Goal: Task Accomplishment & Management: Complete application form

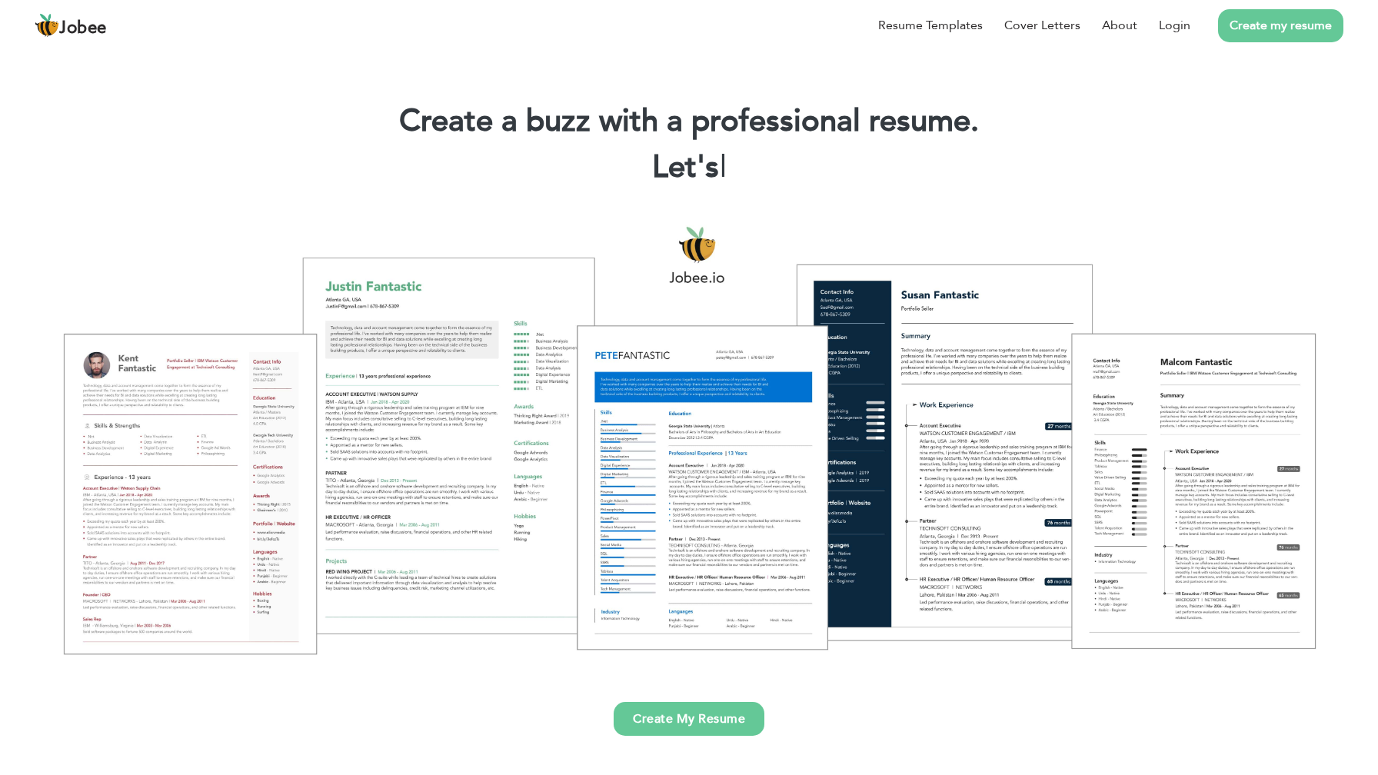
click at [691, 724] on link "Create My Resume" at bounding box center [689, 719] width 151 height 34
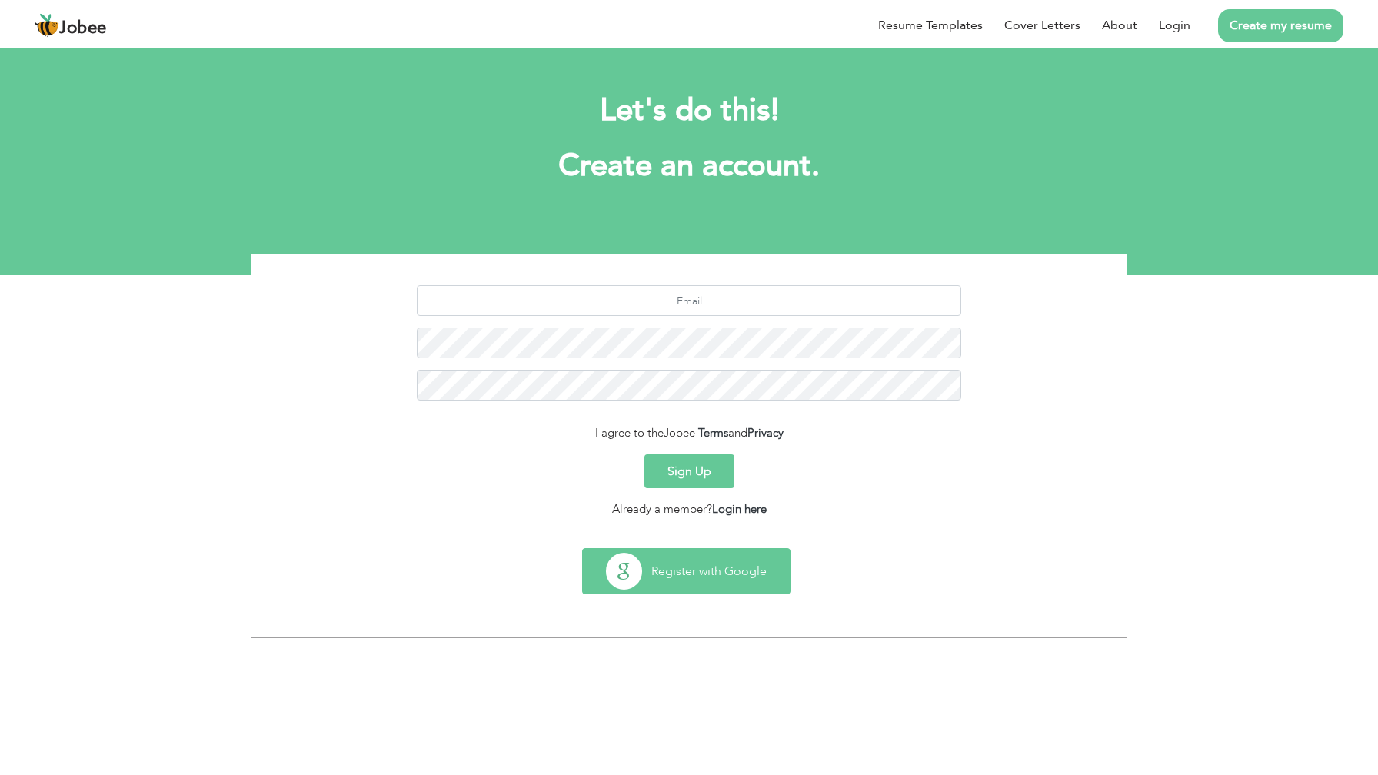
click at [691, 558] on button "Register with Google" at bounding box center [686, 571] width 207 height 45
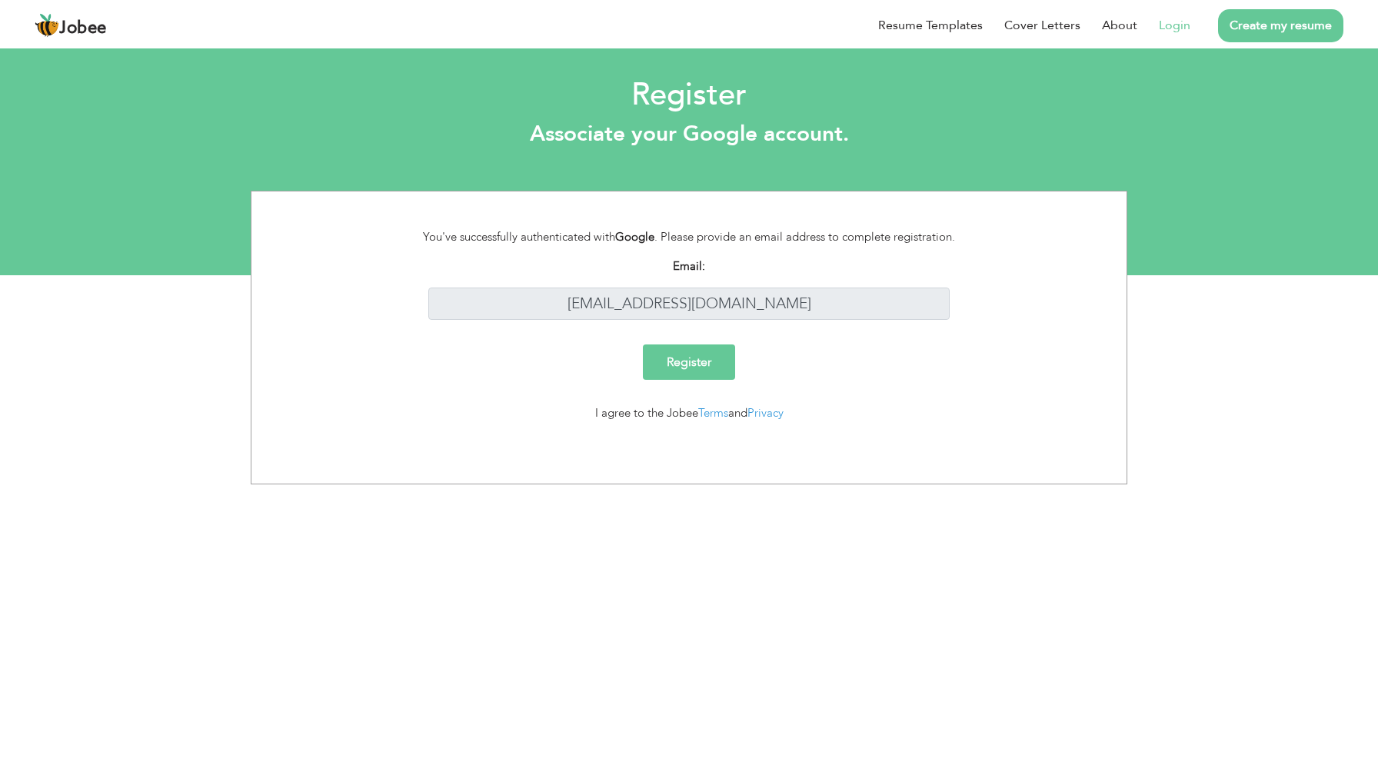
click at [719, 368] on input "Register" at bounding box center [689, 362] width 92 height 35
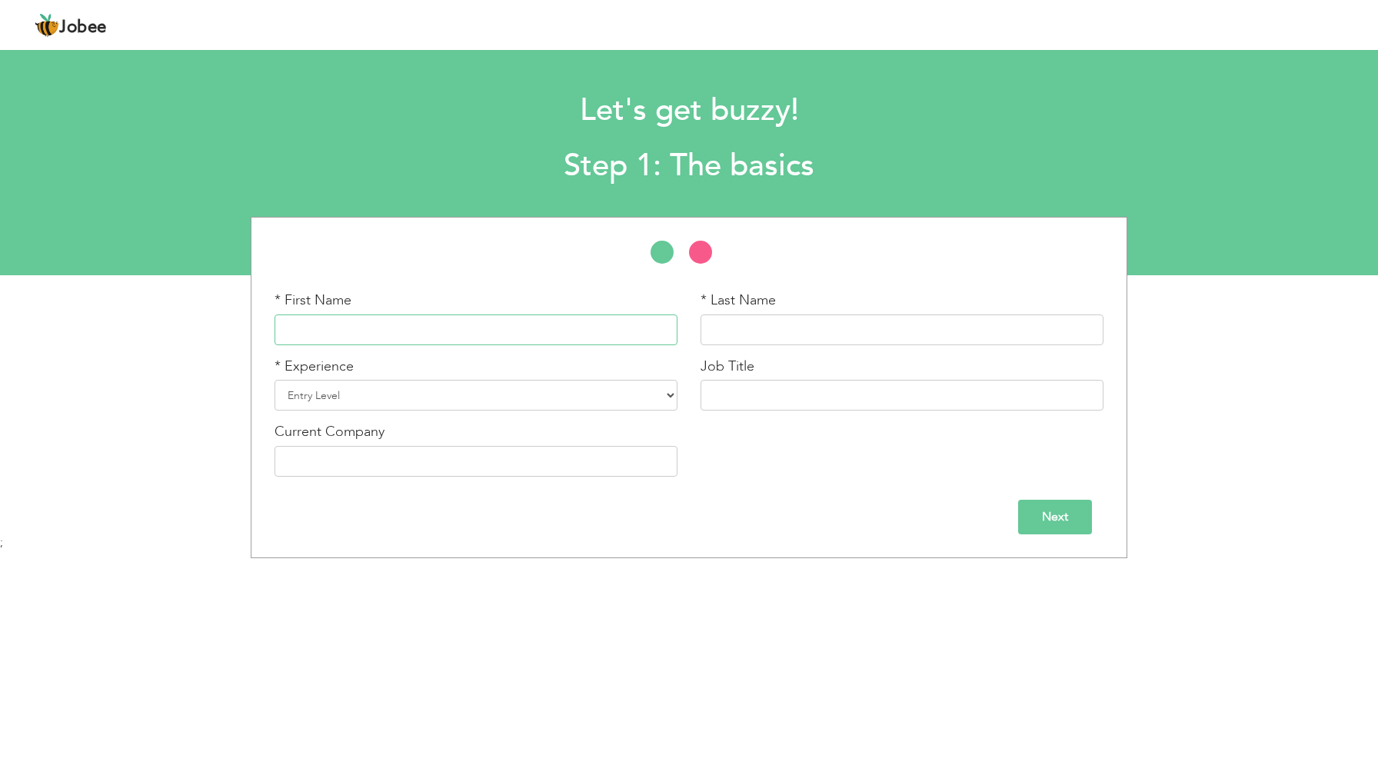
click at [343, 328] on input "text" at bounding box center [476, 330] width 403 height 31
type input "Muhammad Zubair"
type input "Khan"
click at [323, 388] on select "Entry Level Less than 1 Year 1 Year 2 Years 3 Years 4 Years 5 Years 6 Years 7 Y…" at bounding box center [476, 395] width 403 height 31
select select "4"
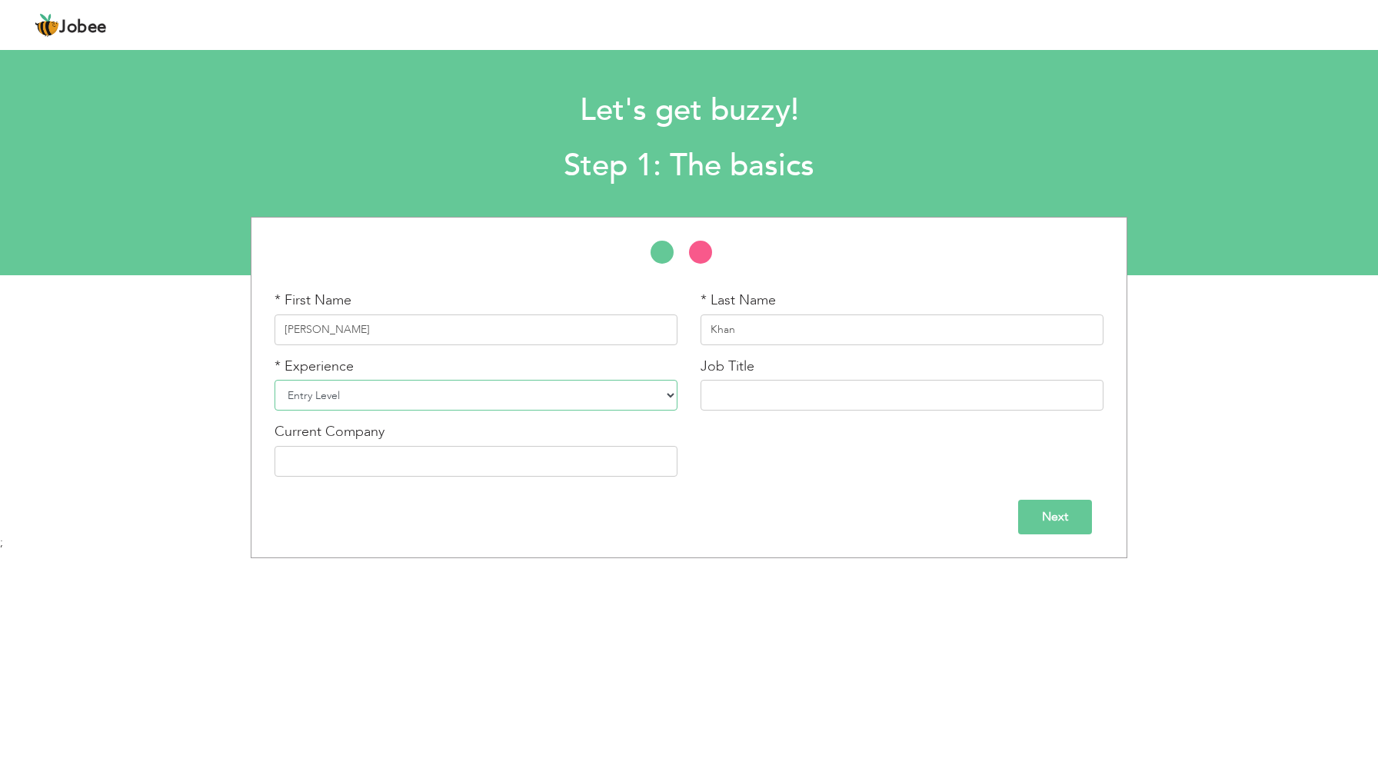
click at [275, 380] on select "Entry Level Less than 1 Year 1 Year 2 Years 3 Years 4 Years 5 Years 6 Years 7 Y…" at bounding box center [476, 395] width 403 height 31
click at [739, 392] on input "text" at bounding box center [902, 395] width 403 height 31
type input "R"
type input "React Native Developer"
click at [1052, 516] on input "Next" at bounding box center [1055, 517] width 74 height 35
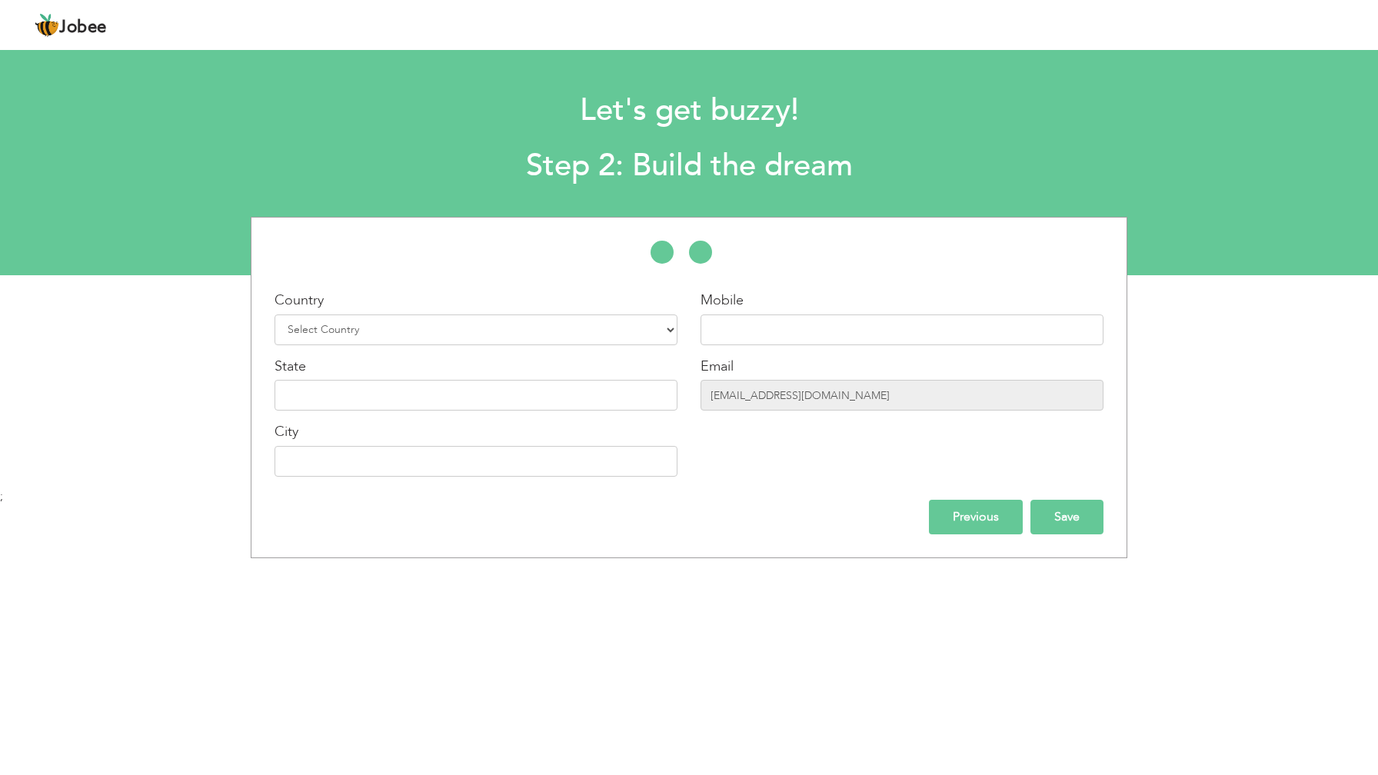
click at [1060, 527] on input "Save" at bounding box center [1066, 517] width 73 height 35
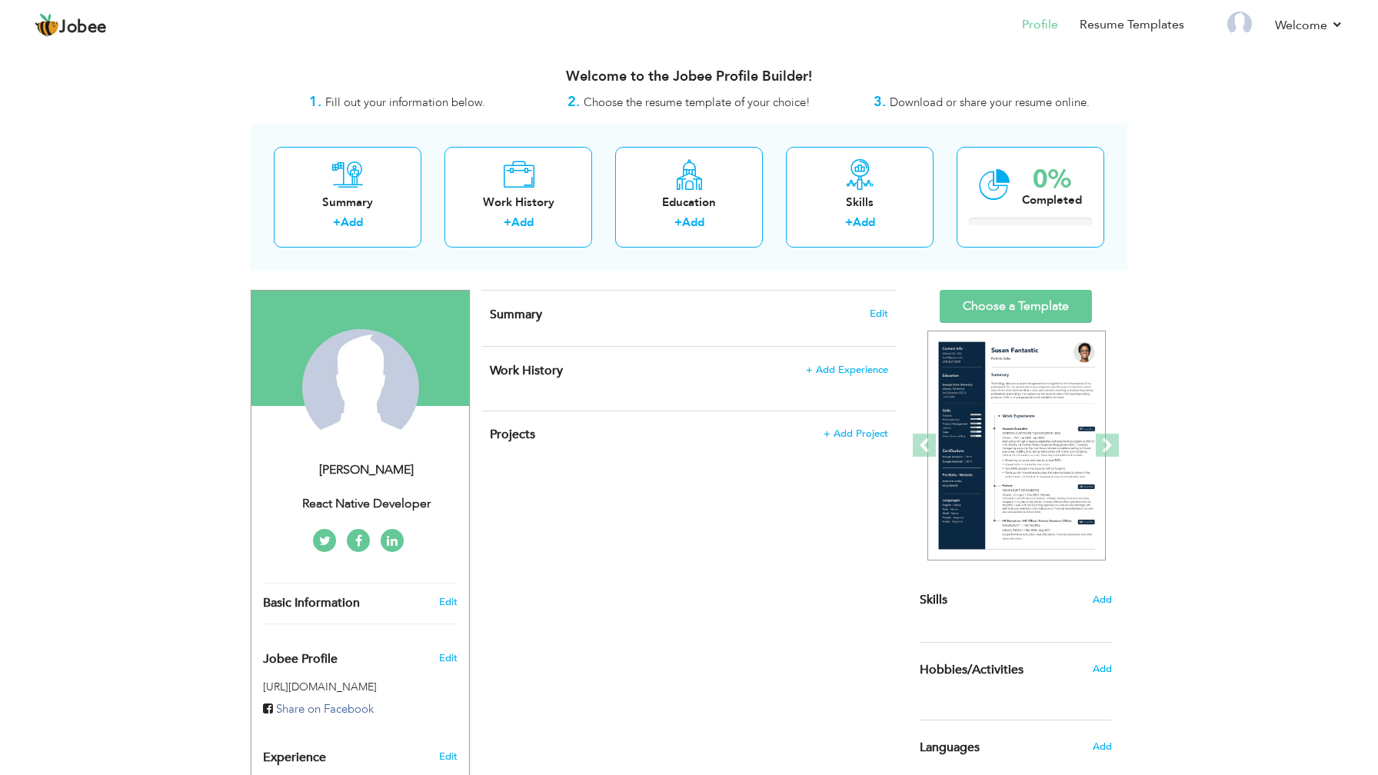
click at [377, 504] on div "React Native Developer" at bounding box center [366, 504] width 206 height 18
type input "Muhammad Zubair"
type input "Khan"
select select "number:4"
type input "React Native Developer"
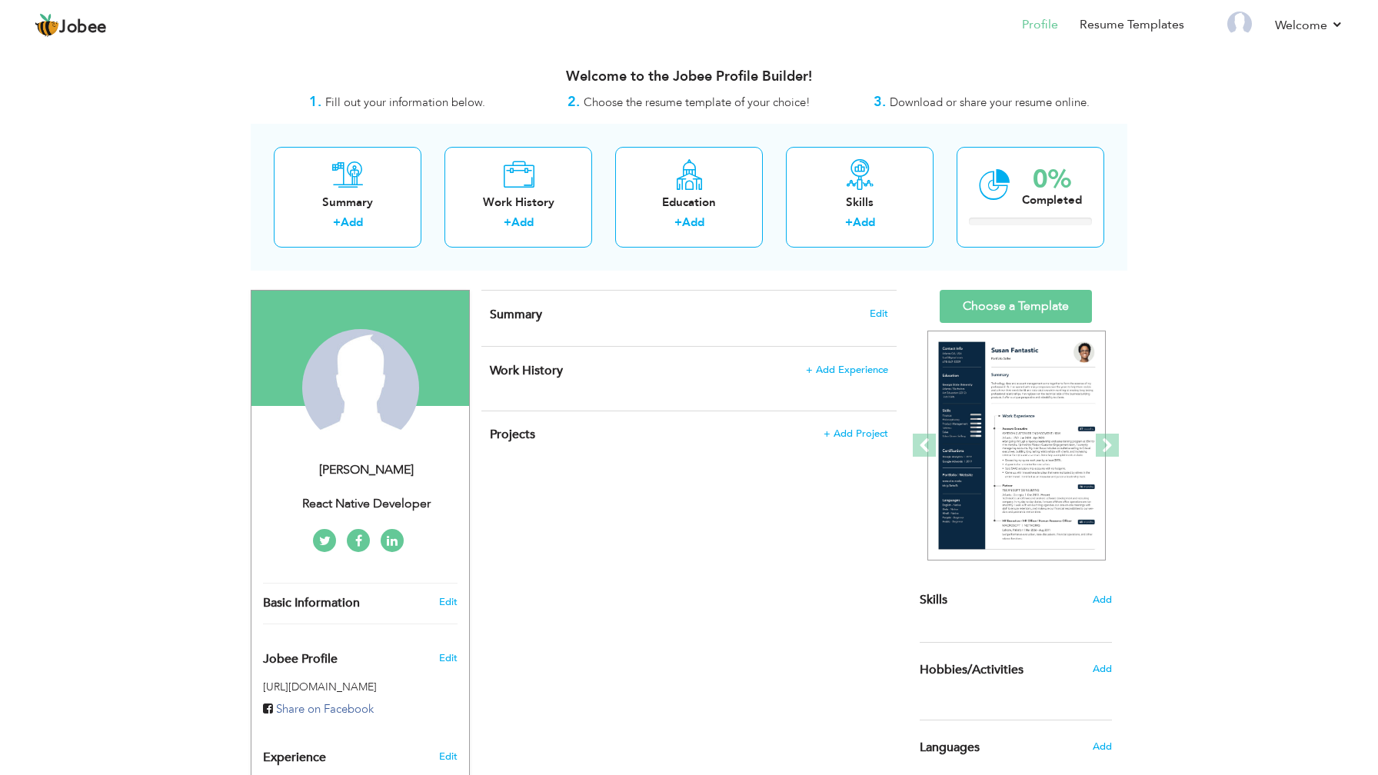
select select
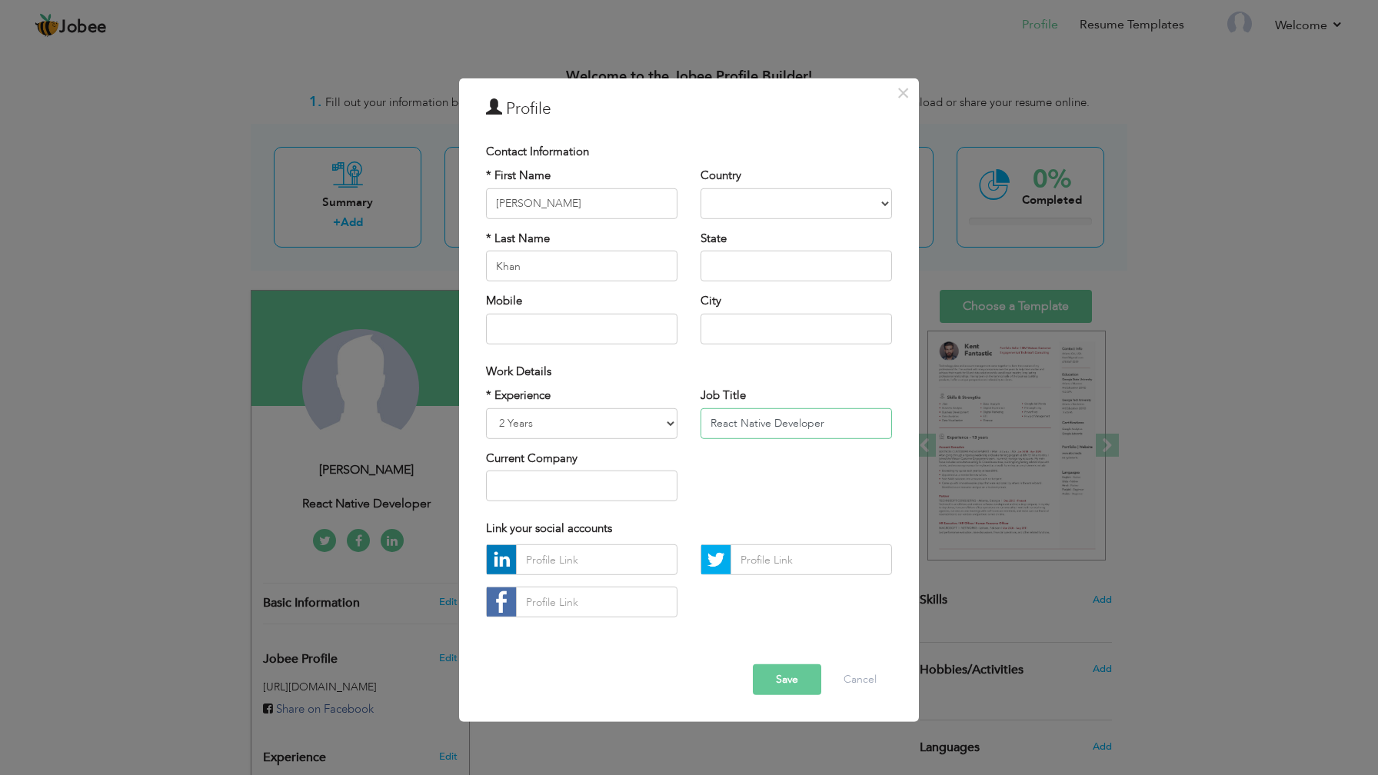
click at [734, 425] on input "React Native Developer" at bounding box center [796, 423] width 191 height 31
type input "Senior Front-end Developer"
click at [794, 670] on button "Save" at bounding box center [787, 679] width 68 height 31
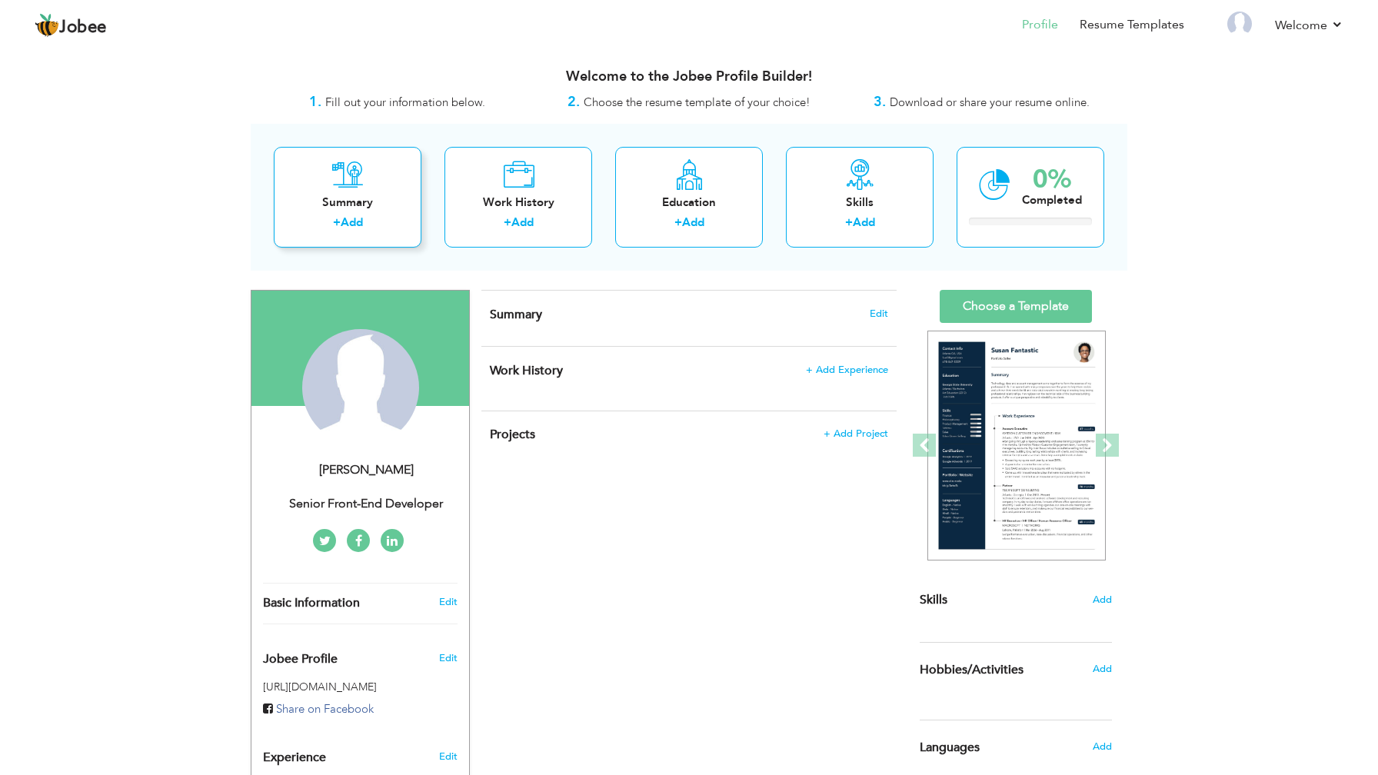
click at [351, 224] on link "Add" at bounding box center [352, 222] width 22 height 15
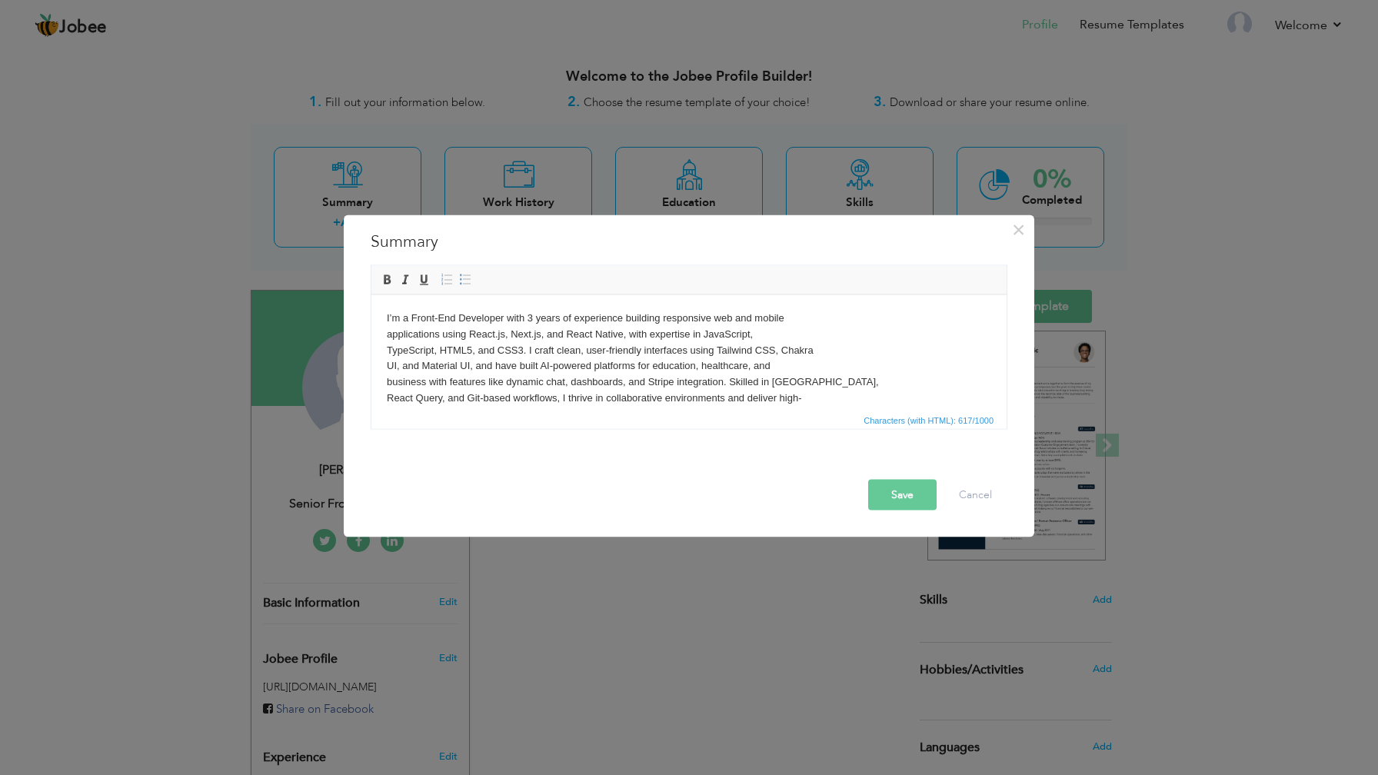
scroll to position [9, 0]
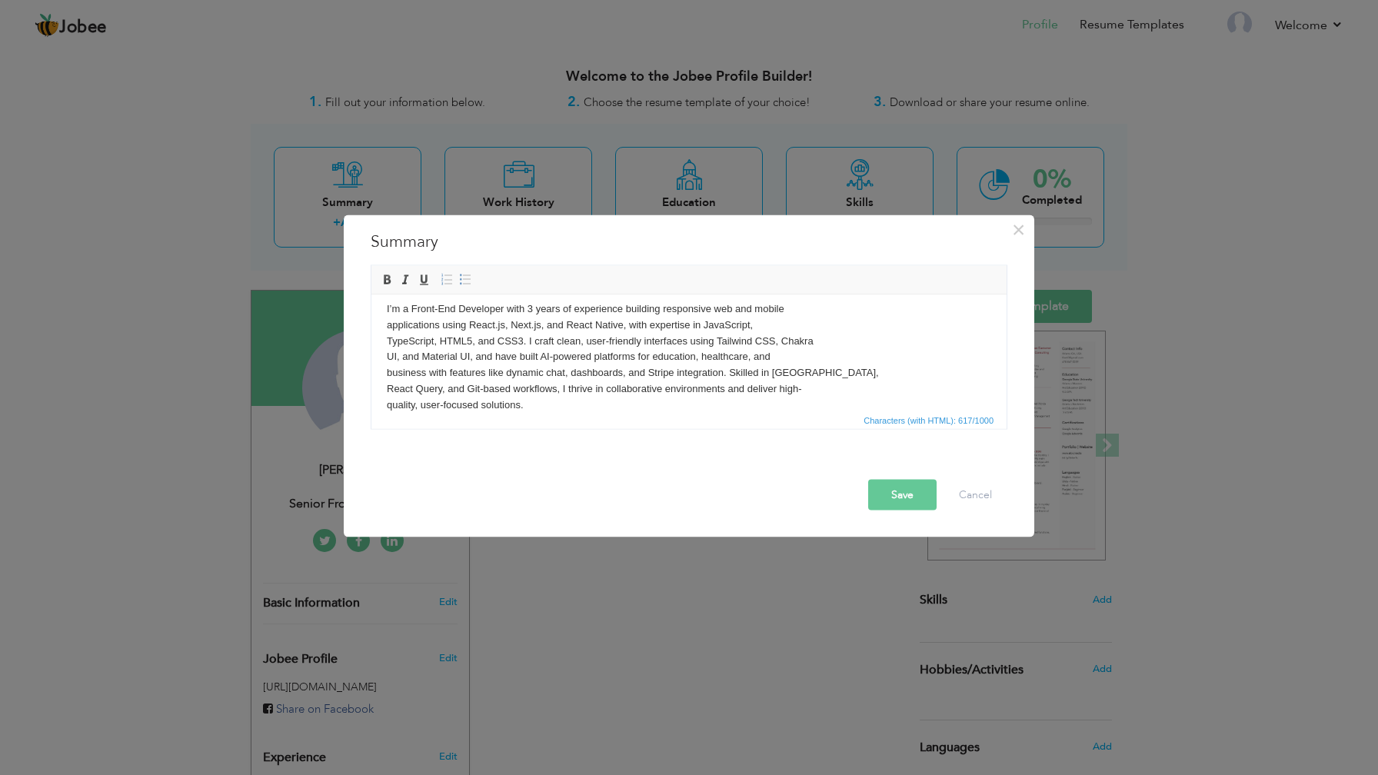
click at [894, 498] on button "Save" at bounding box center [902, 495] width 68 height 31
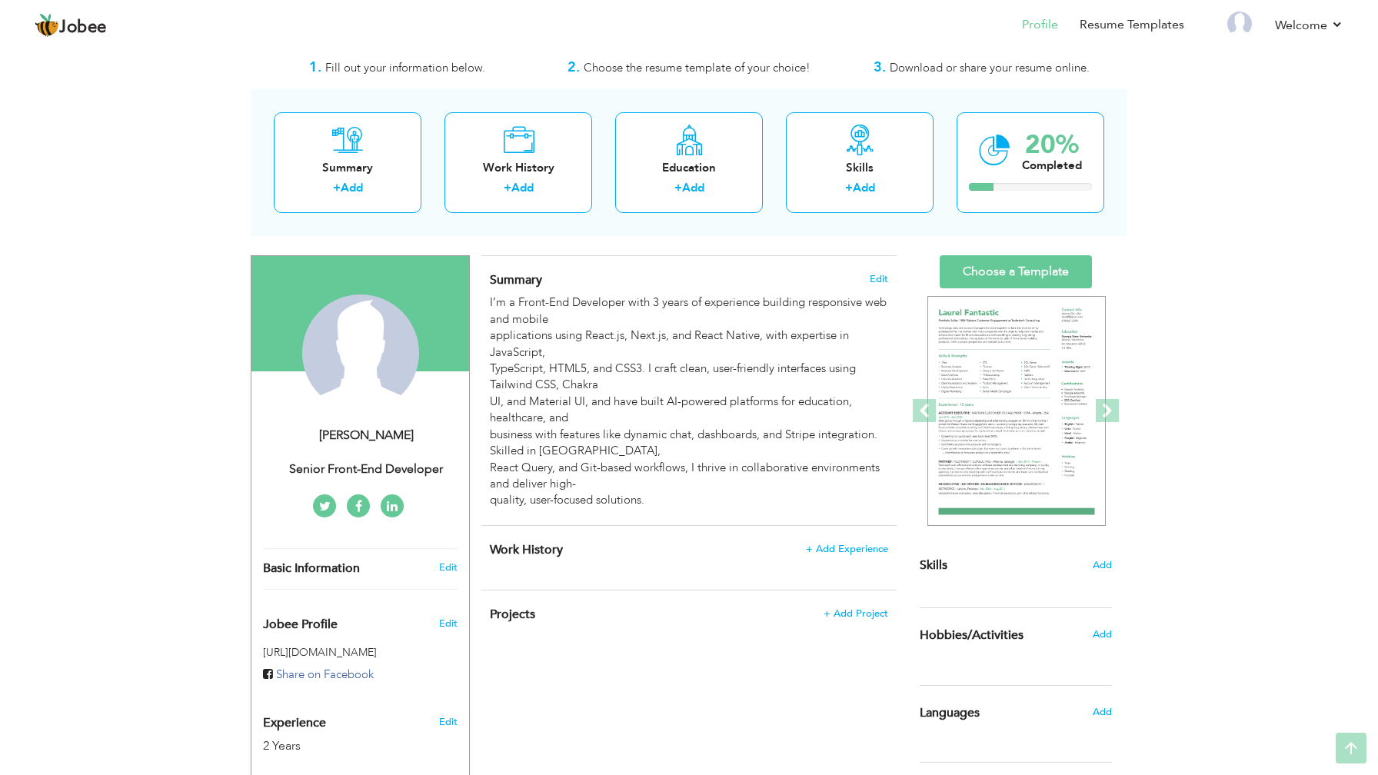
scroll to position [0, 0]
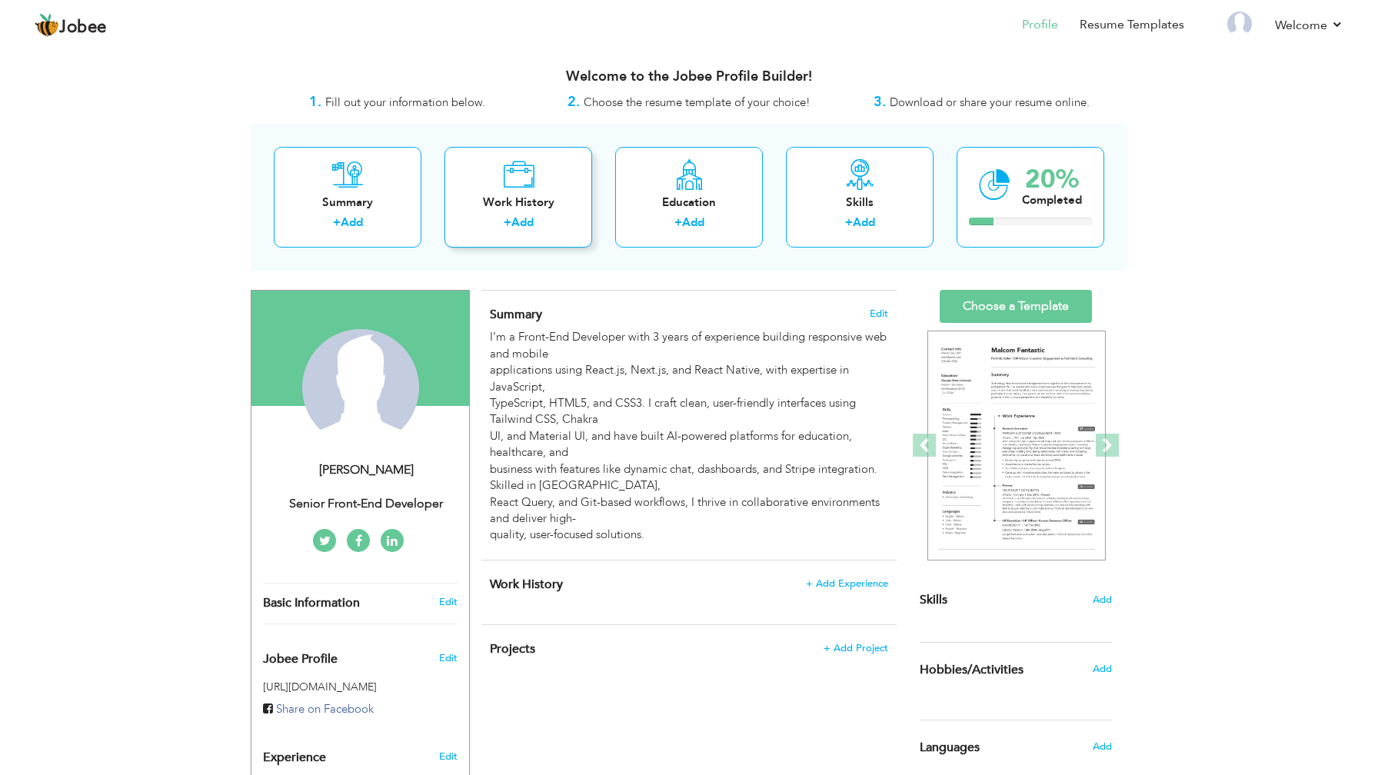
click at [528, 225] on link "Add" at bounding box center [522, 222] width 22 height 15
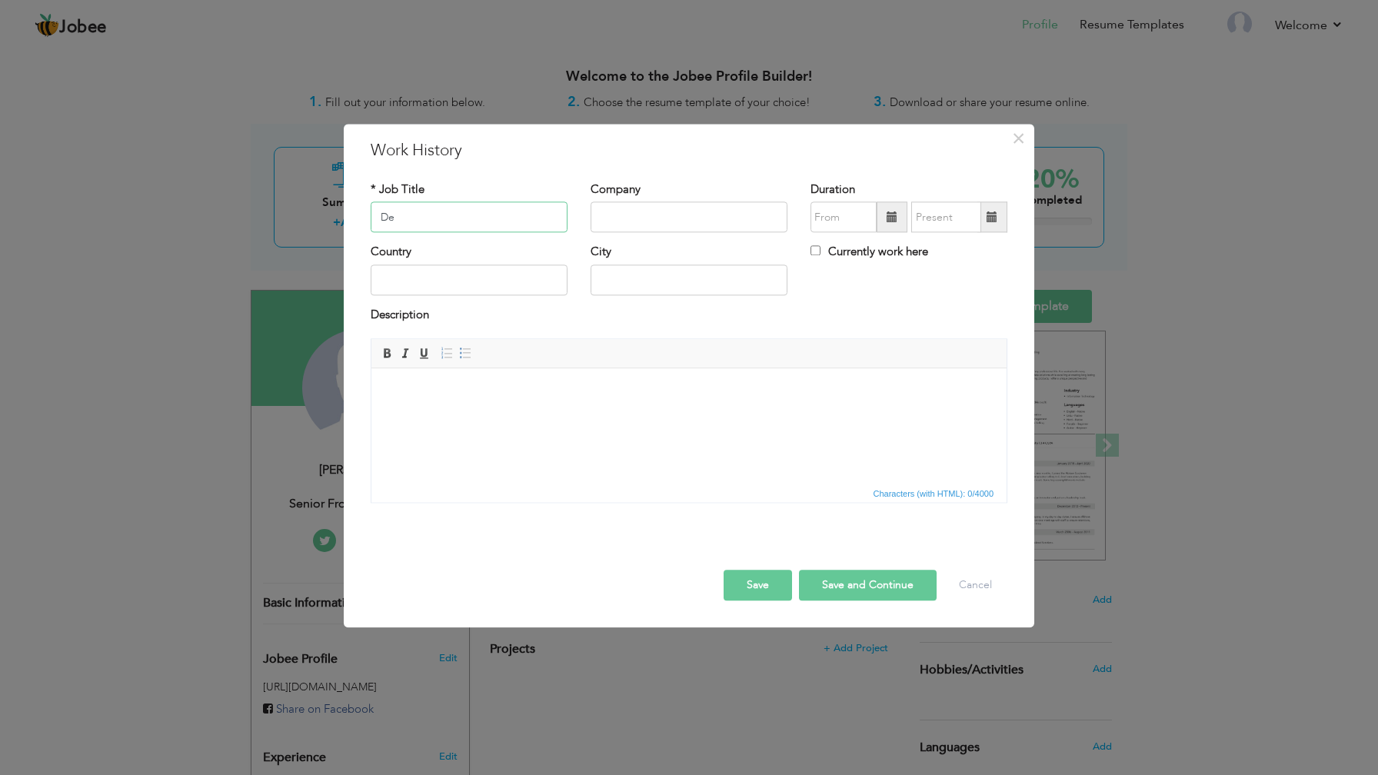
type input "D"
type input "Front-end Developer"
type input "Devorium"
click at [522, 275] on input "text" at bounding box center [469, 280] width 197 height 31
type input "[GEOGRAPHIC_DATA]"
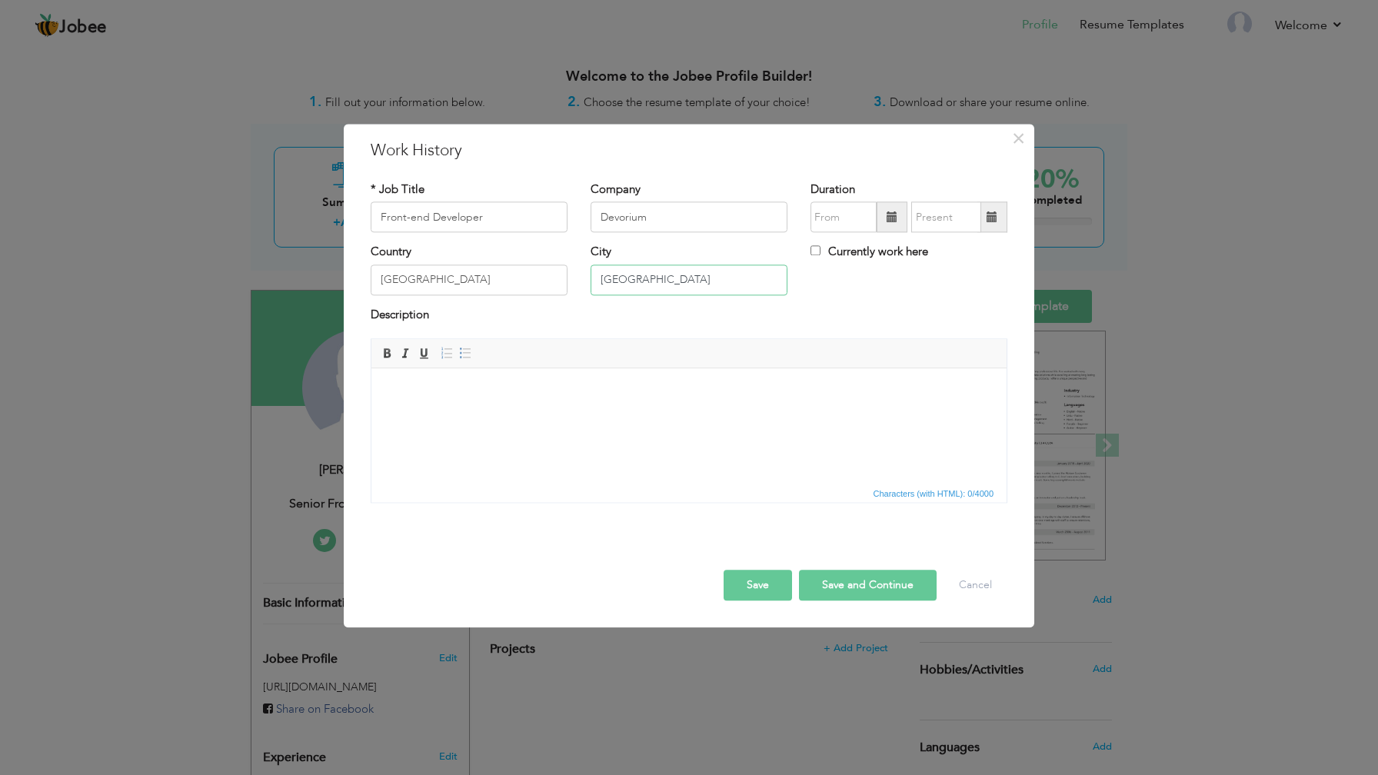
type input "Lahore"
click at [891, 212] on span at bounding box center [892, 216] width 11 height 11
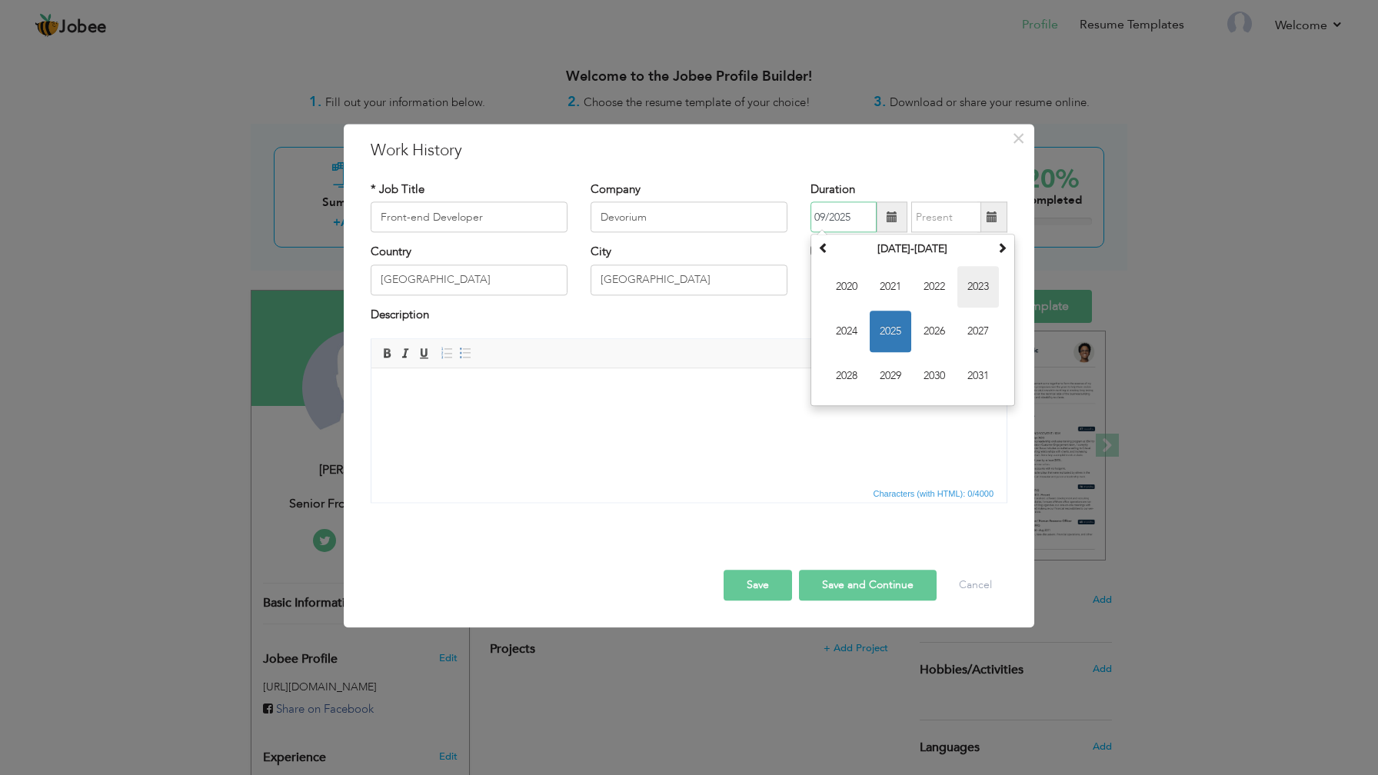
click at [972, 282] on span "2023" at bounding box center [978, 288] width 42 height 42
click at [924, 336] on span "Jul" at bounding box center [935, 332] width 42 height 42
type input "07/2023"
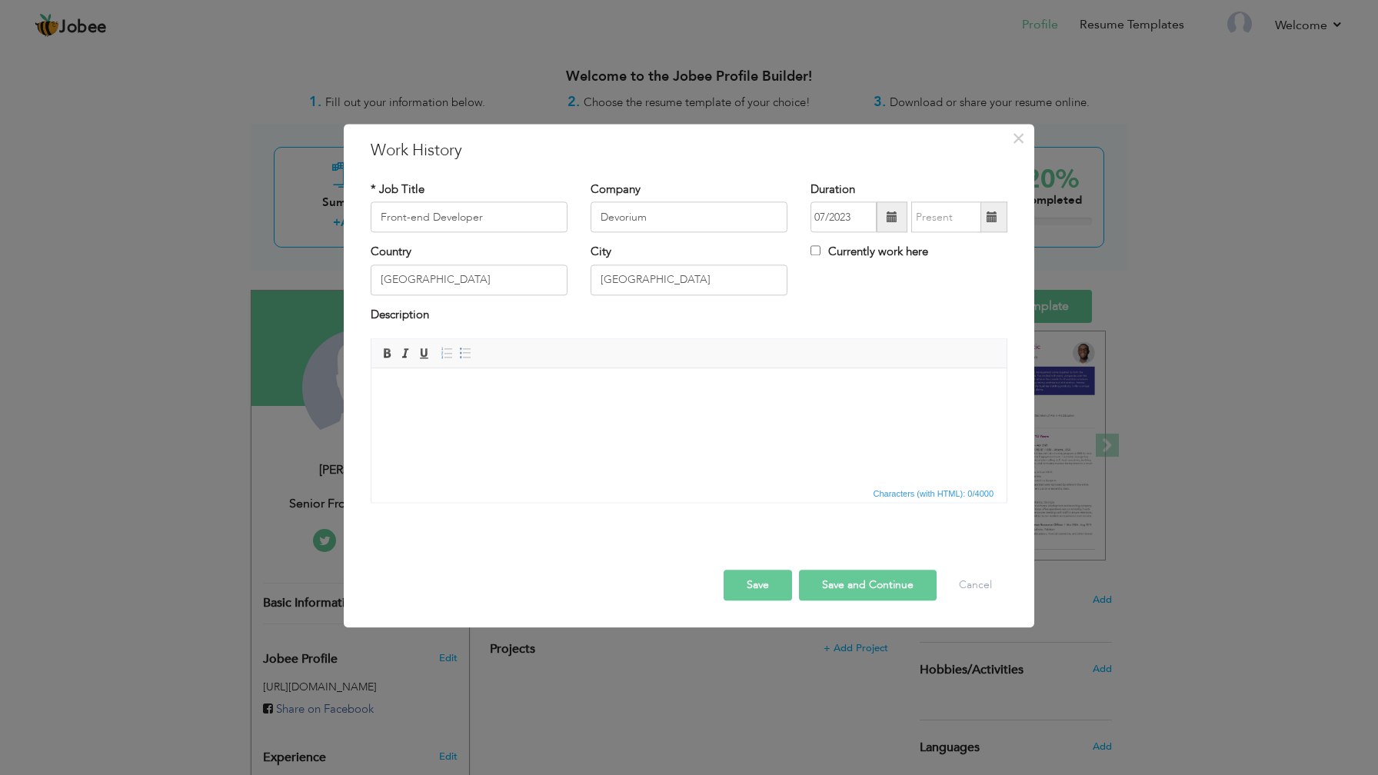
click at [994, 225] on span at bounding box center [992, 217] width 30 height 31
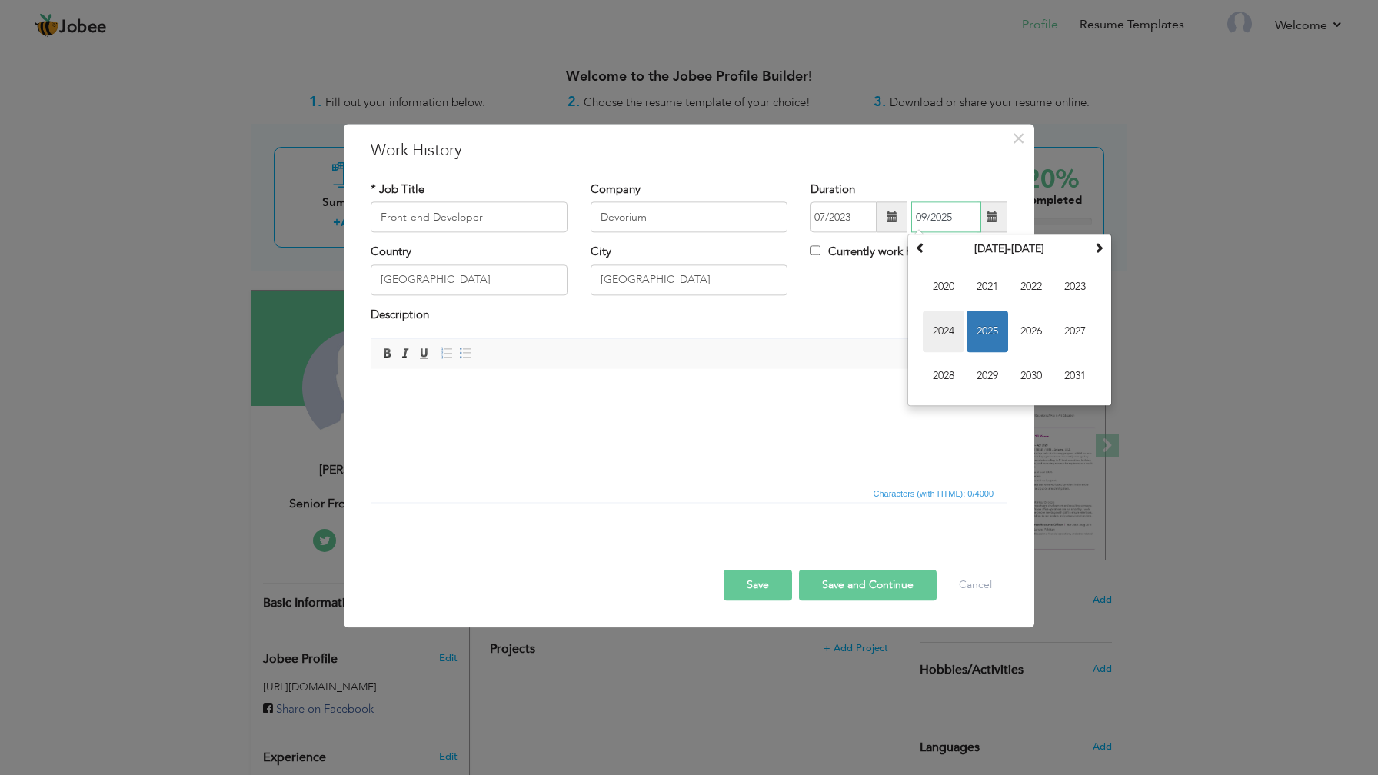
click at [950, 332] on span "2024" at bounding box center [944, 332] width 42 height 42
click at [1023, 331] on span "Jul" at bounding box center [1031, 332] width 42 height 42
type input "07/2024"
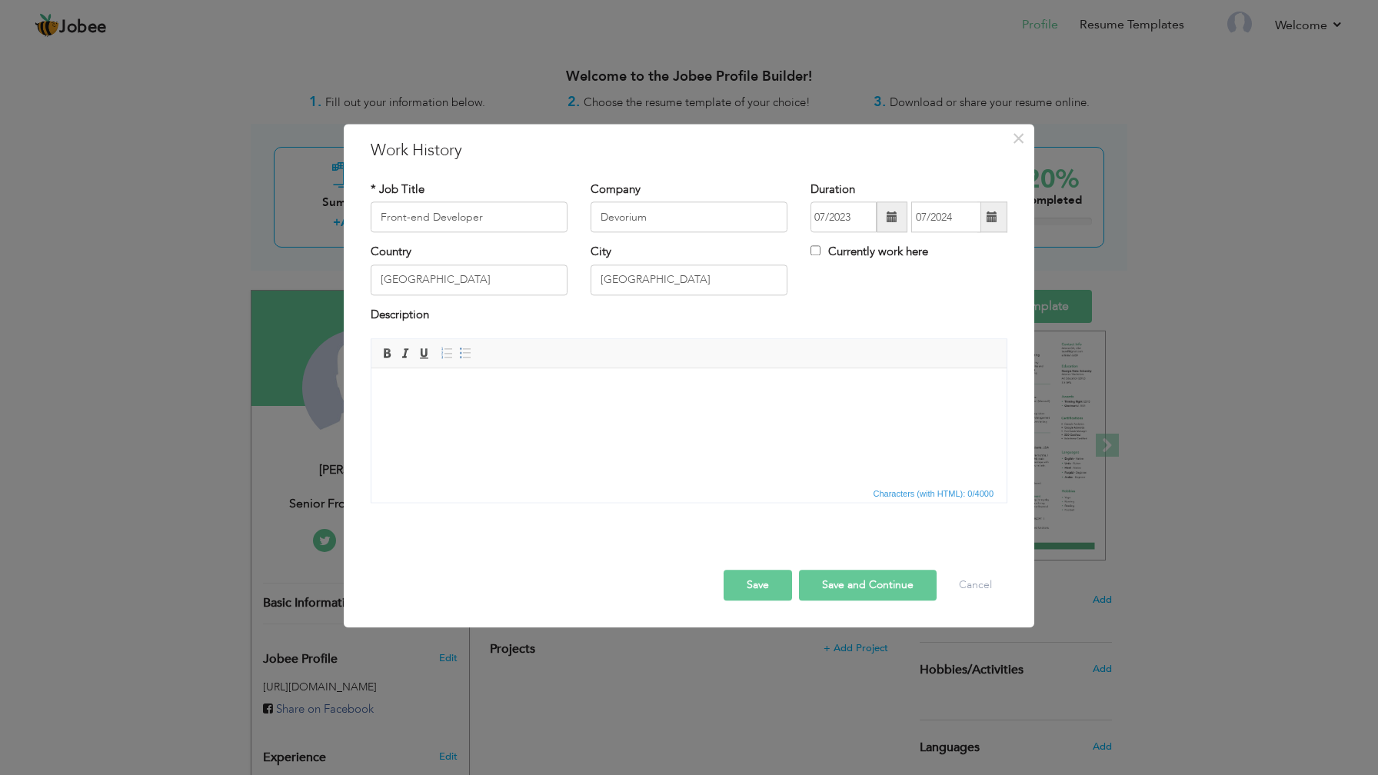
click at [738, 415] on html at bounding box center [688, 391] width 635 height 47
click at [671, 361] on span "Editor toolbars Basic Styles Bold Italic Underline Paragraph Insert/Remove Numb…" at bounding box center [688, 354] width 635 height 29
click at [644, 412] on html at bounding box center [688, 391] width 635 height 47
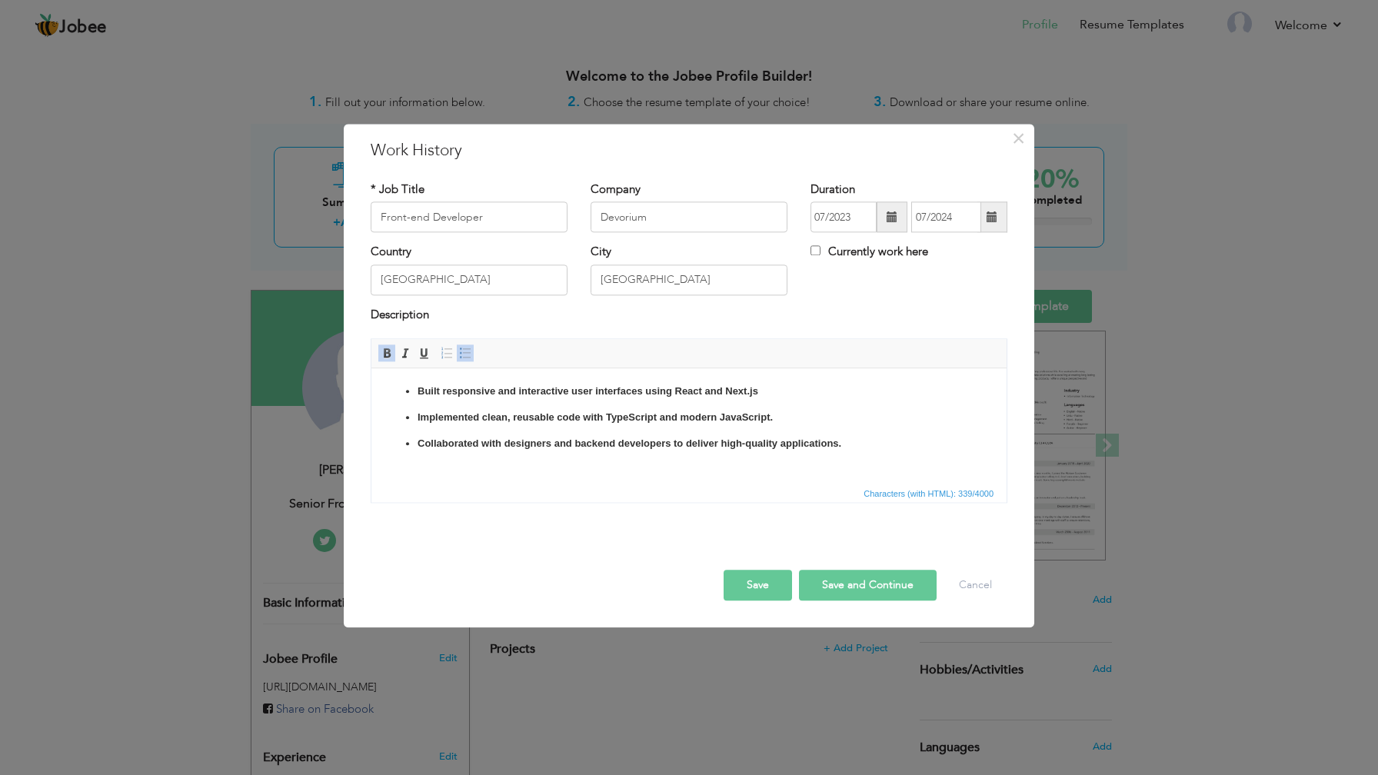
click at [855, 588] on button "Save and Continue" at bounding box center [868, 586] width 138 height 31
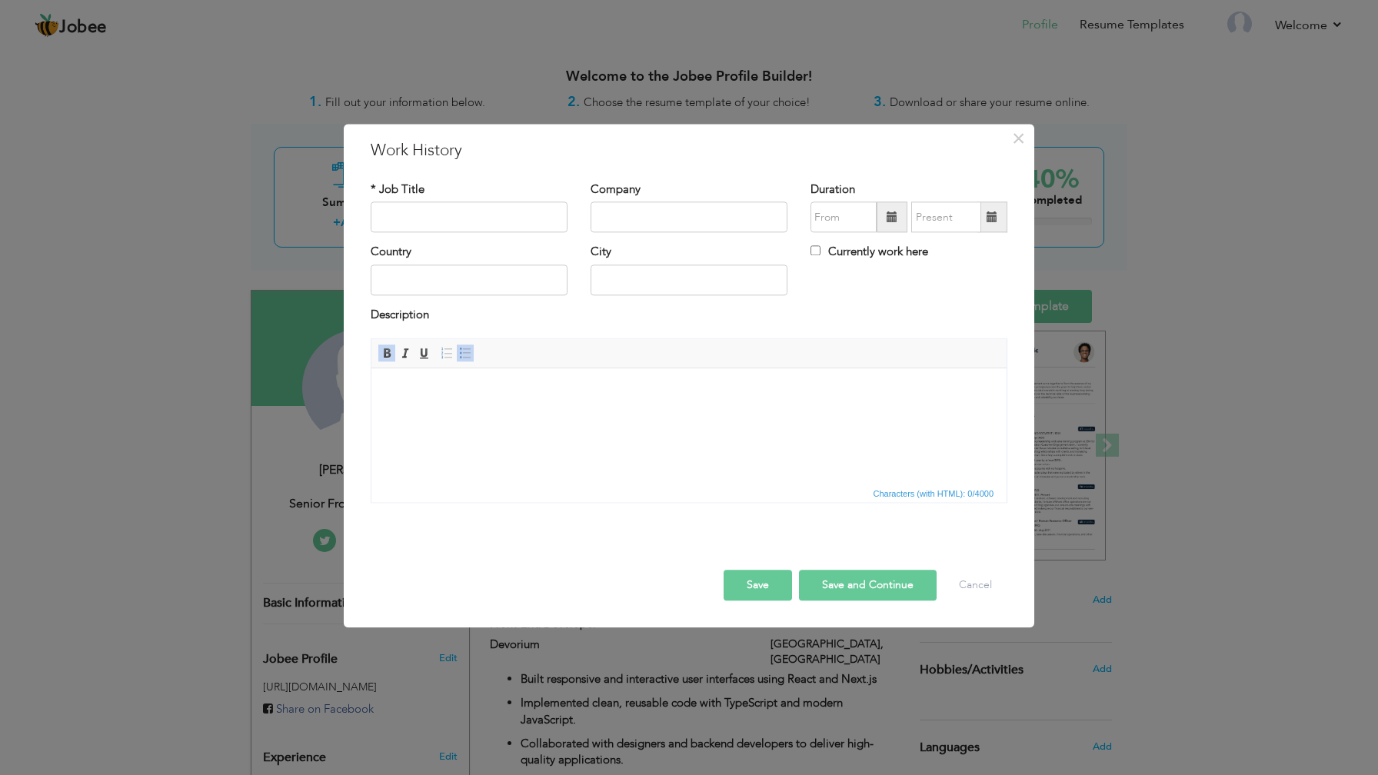
click at [624, 235] on div "Company" at bounding box center [689, 212] width 220 height 62
click at [643, 225] on input "text" at bounding box center [689, 217] width 197 height 31
paste input "Codainer AI"
type input "Codainer AI"
click at [510, 275] on input "text" at bounding box center [469, 280] width 197 height 31
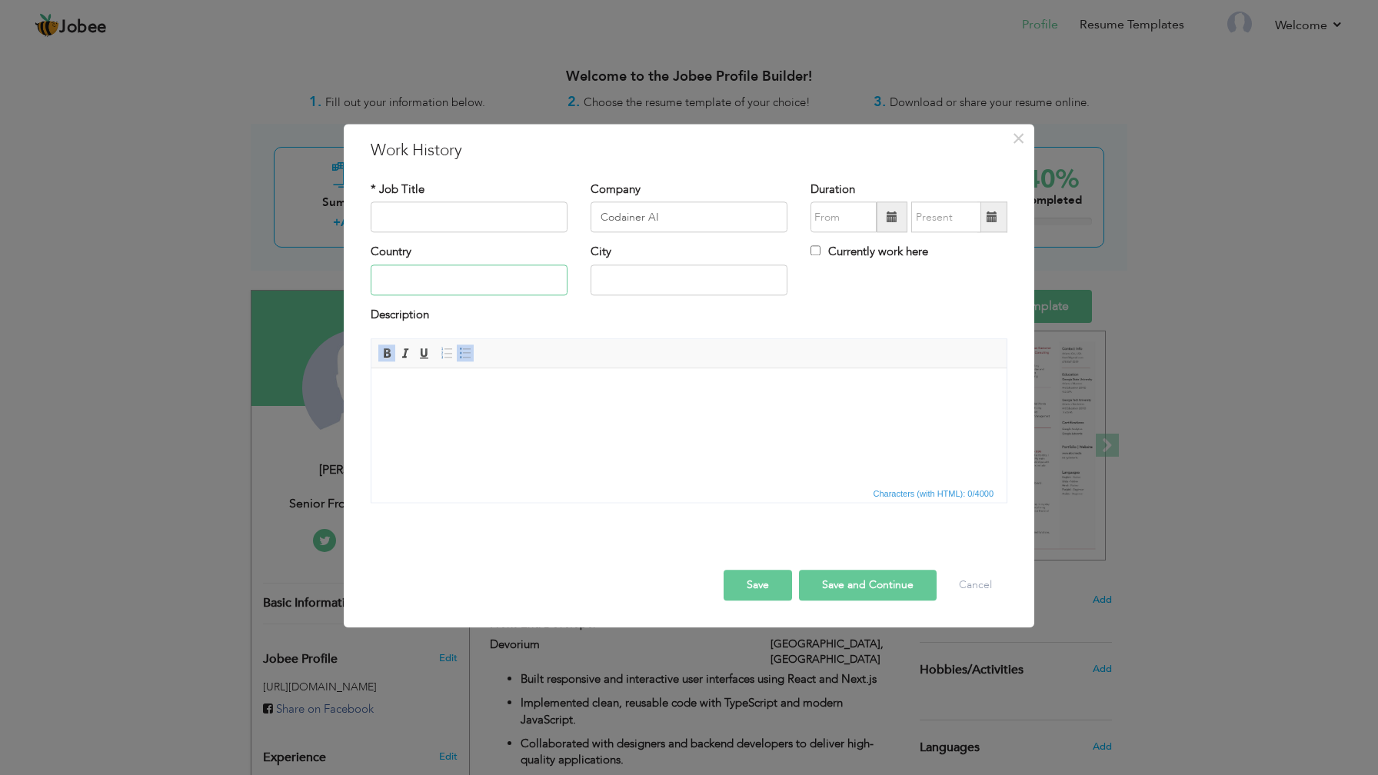
paste input "Frontend Developer"
type input "Frontend Developer"
click at [488, 219] on input "text" at bounding box center [469, 217] width 197 height 31
paste input "Frontend Developer"
type input "Senior Frontend Developer"
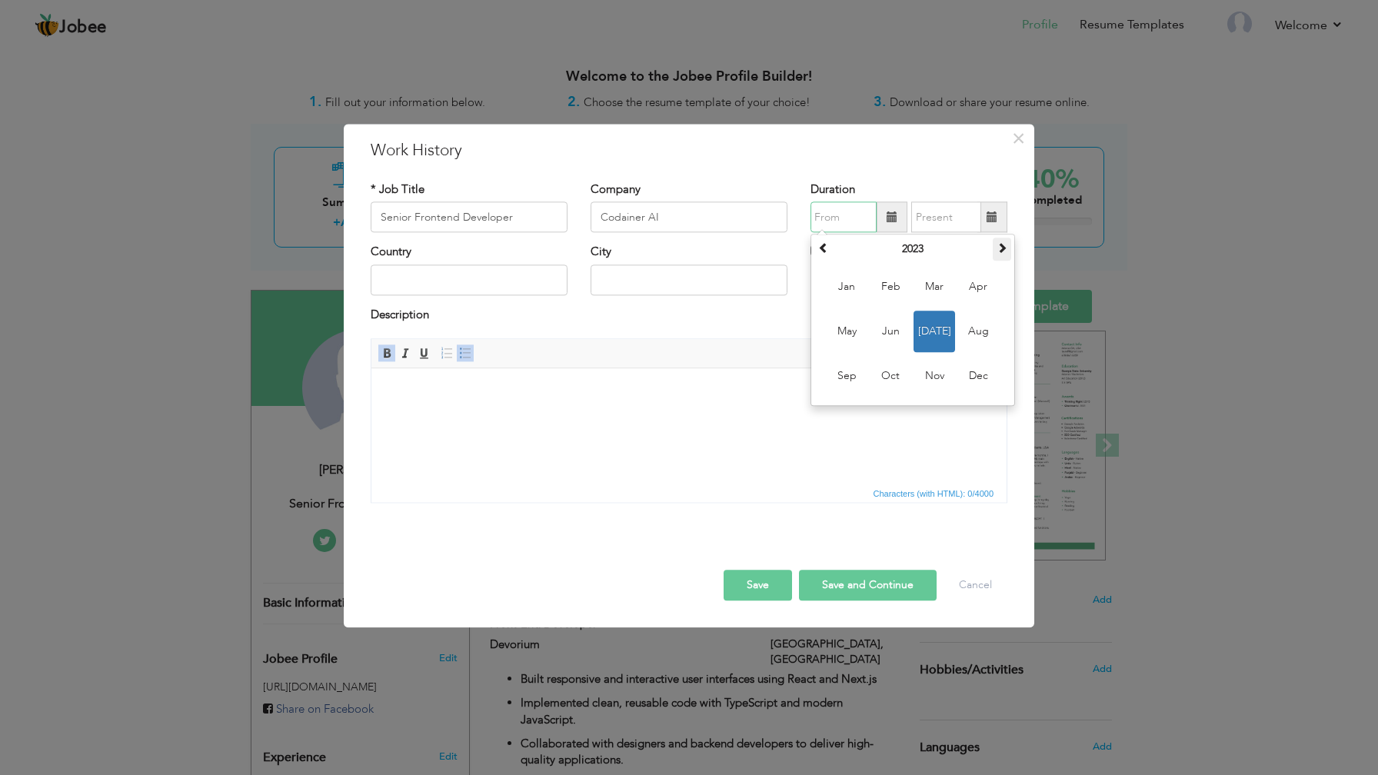
click at [1004, 248] on span at bounding box center [1002, 248] width 11 height 11
click at [944, 338] on span "[DATE]" at bounding box center [935, 332] width 42 height 42
type input "07/2024"
click at [993, 218] on span at bounding box center [992, 216] width 11 height 11
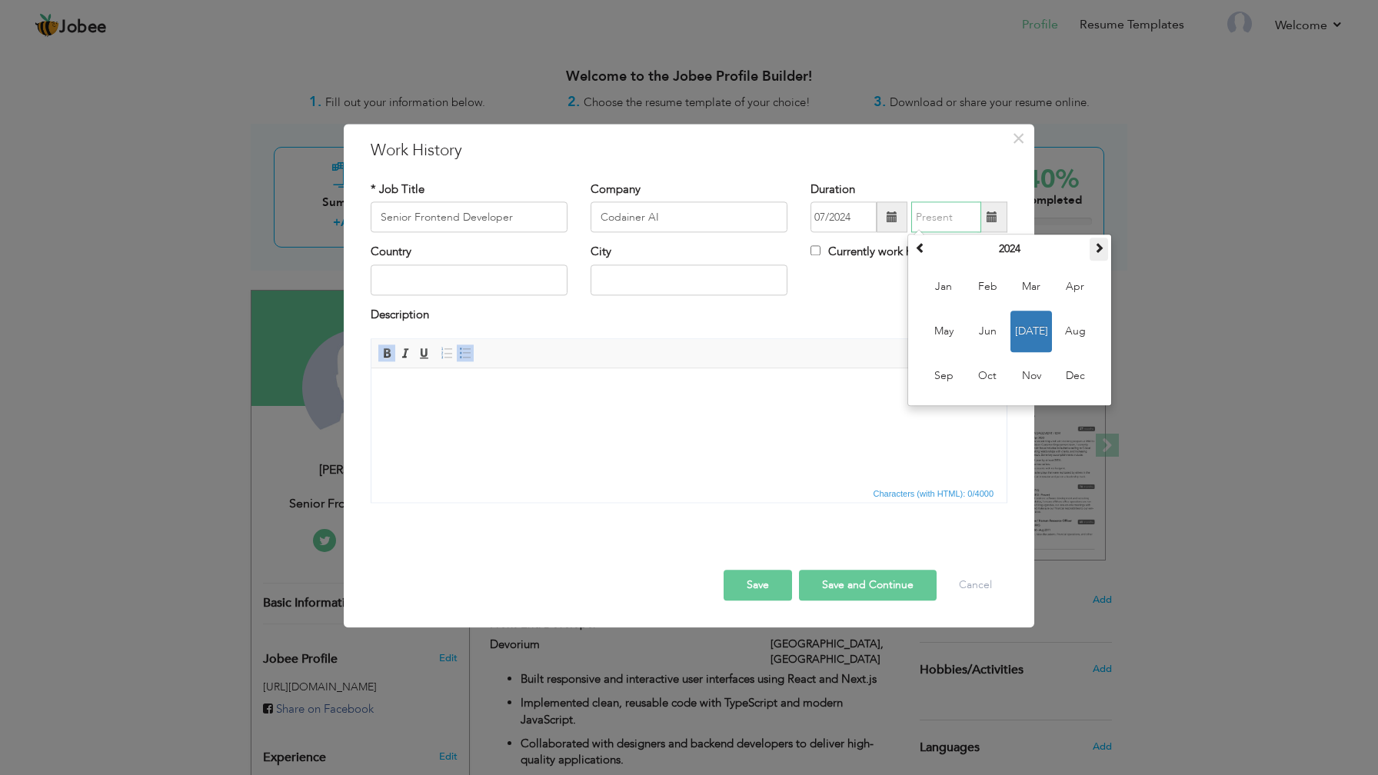
click at [1100, 250] on span at bounding box center [1098, 248] width 11 height 11
click at [1070, 338] on span "Aug" at bounding box center [1075, 332] width 42 height 42
type input "08/2025"
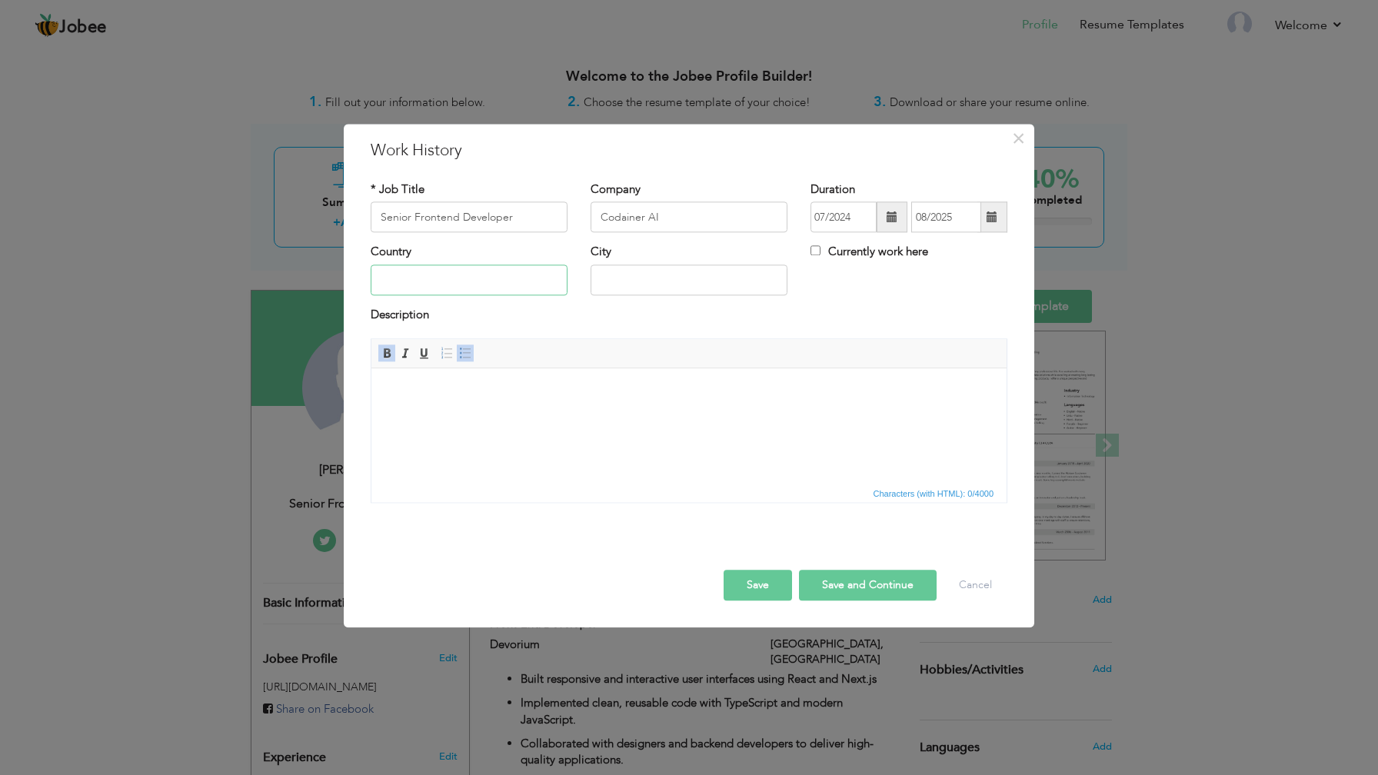
click at [534, 283] on input "text" at bounding box center [469, 280] width 197 height 31
type input "[GEOGRAPHIC_DATA]"
type input "Lahore"
click at [528, 415] on html at bounding box center [688, 391] width 635 height 47
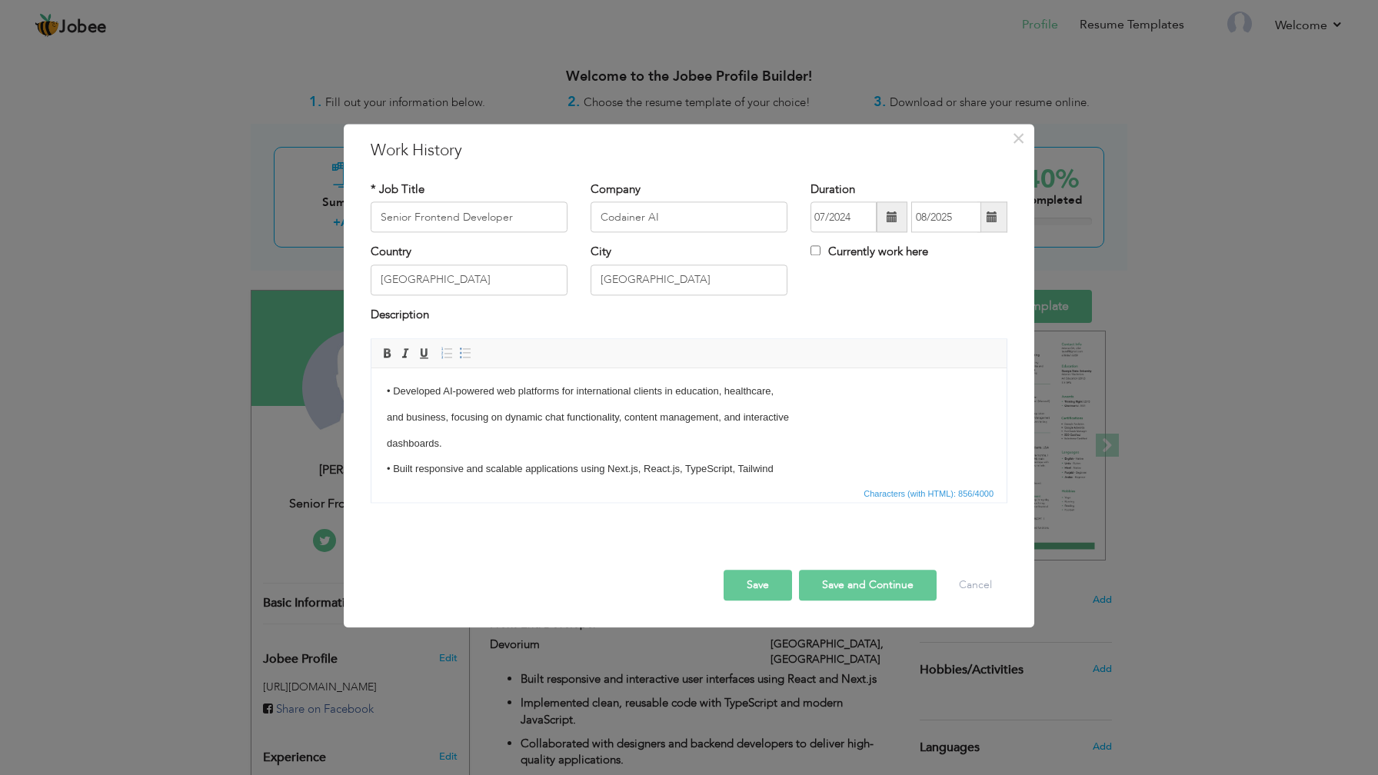
click at [762, 588] on button "Save" at bounding box center [758, 586] width 68 height 31
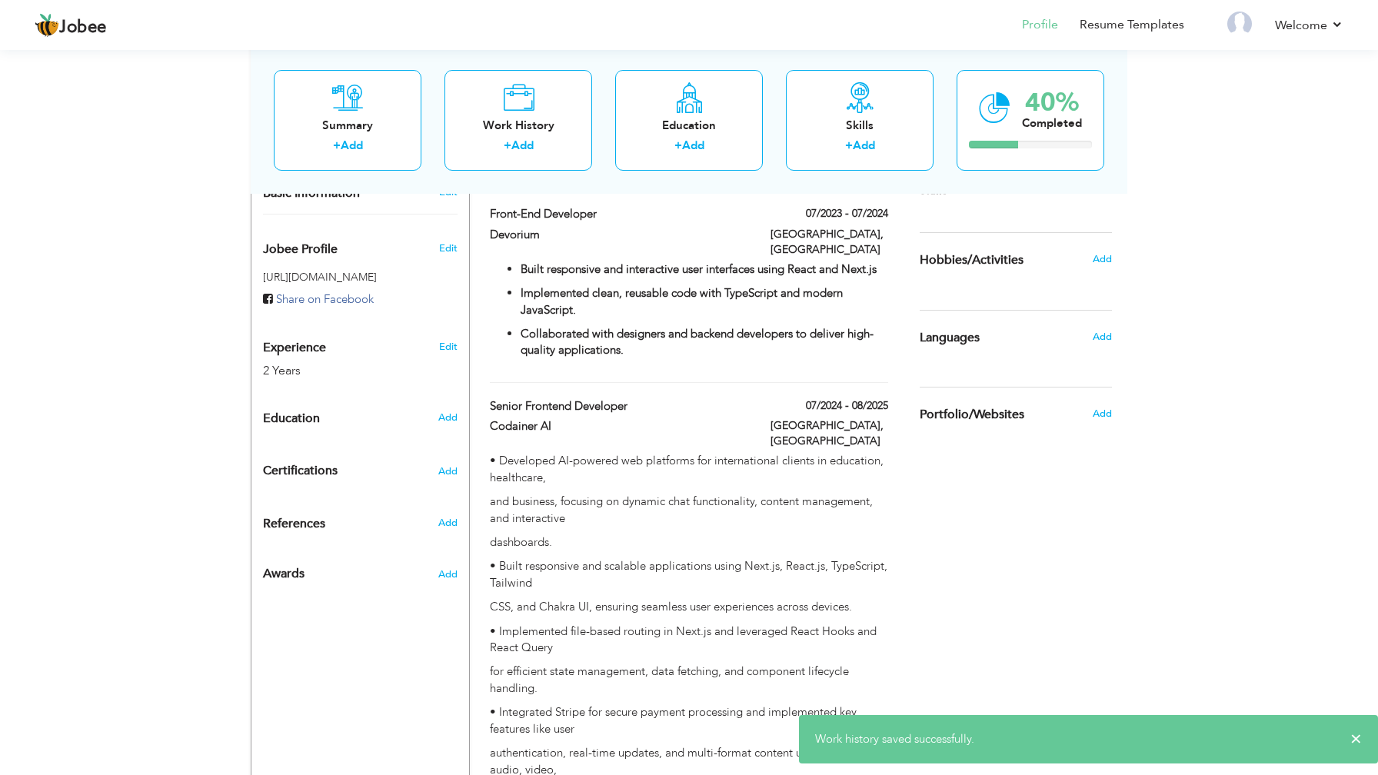
scroll to position [217, 0]
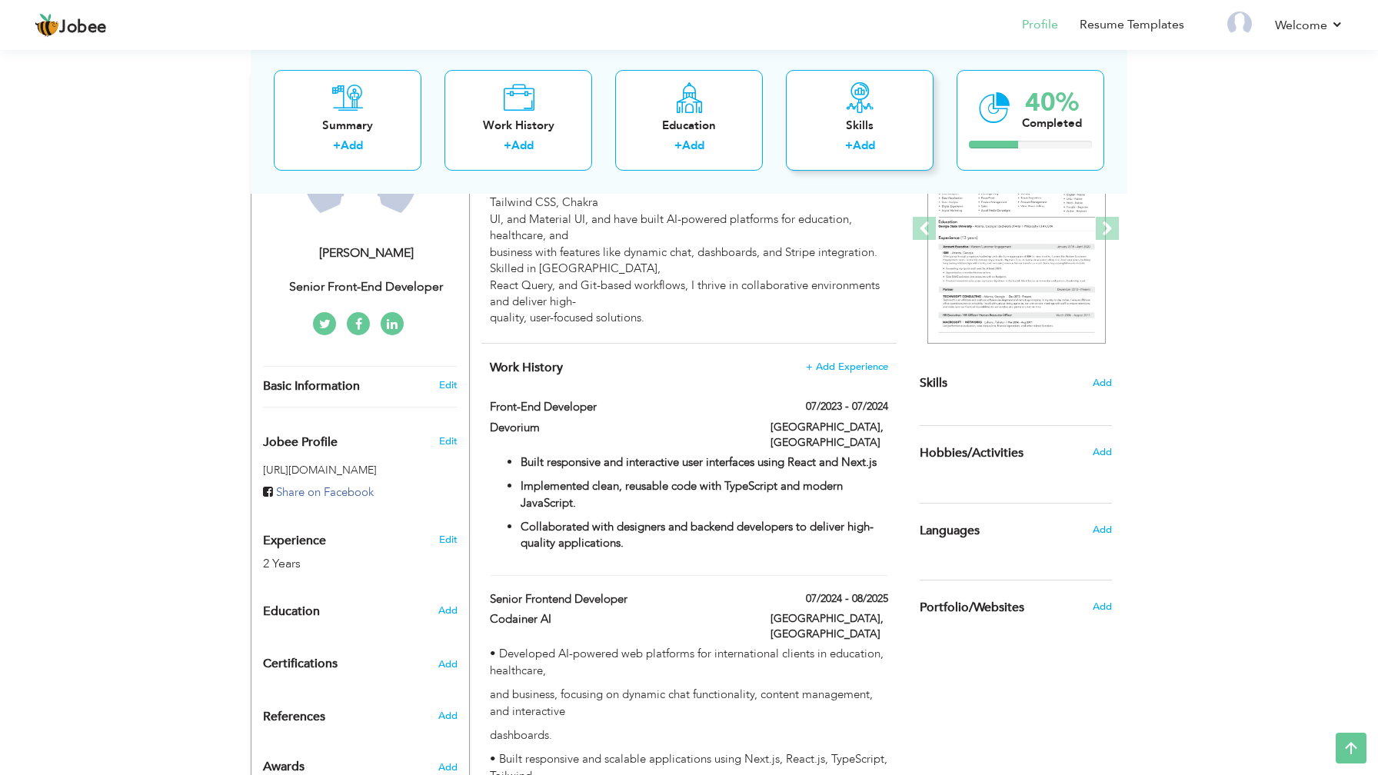
click at [873, 125] on div "Skills" at bounding box center [859, 125] width 123 height 16
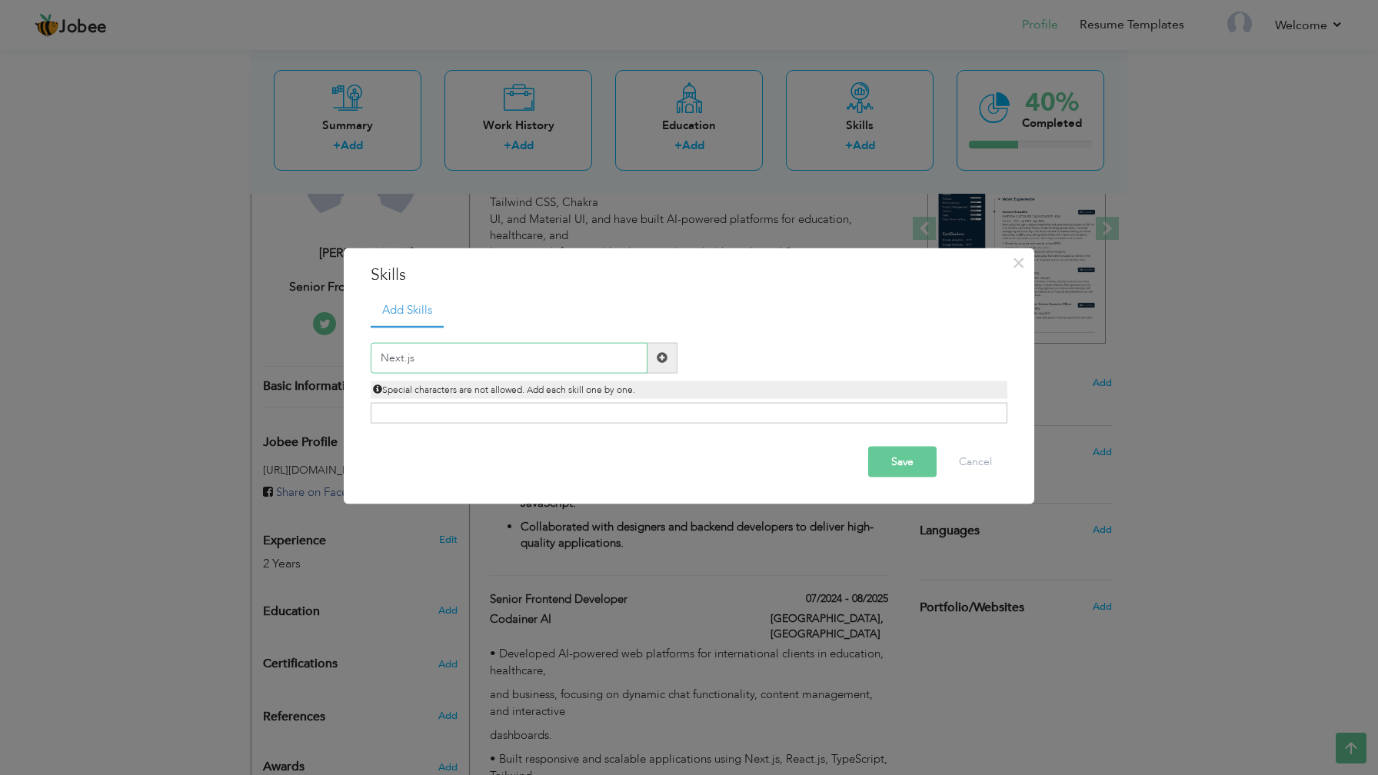
type input "Next.js"
click at [668, 357] on span at bounding box center [662, 357] width 30 height 31
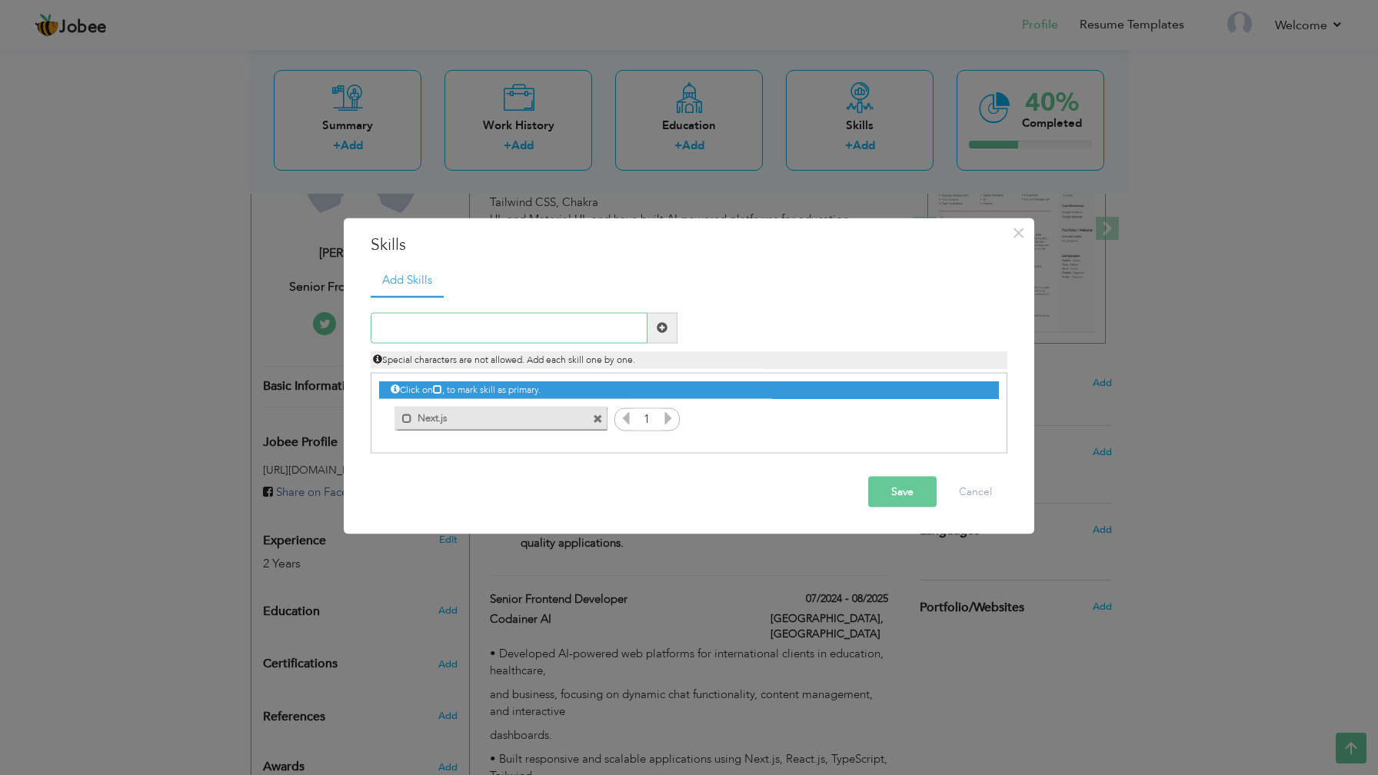
click at [558, 330] on input "text" at bounding box center [509, 327] width 277 height 31
type input "Typescript"
click at [664, 330] on span at bounding box center [662, 327] width 11 height 11
click at [577, 346] on div "Special characters are not allowed. Add each skill one by one." at bounding box center [689, 355] width 660 height 25
click at [571, 335] on input "text" at bounding box center [509, 327] width 277 height 31
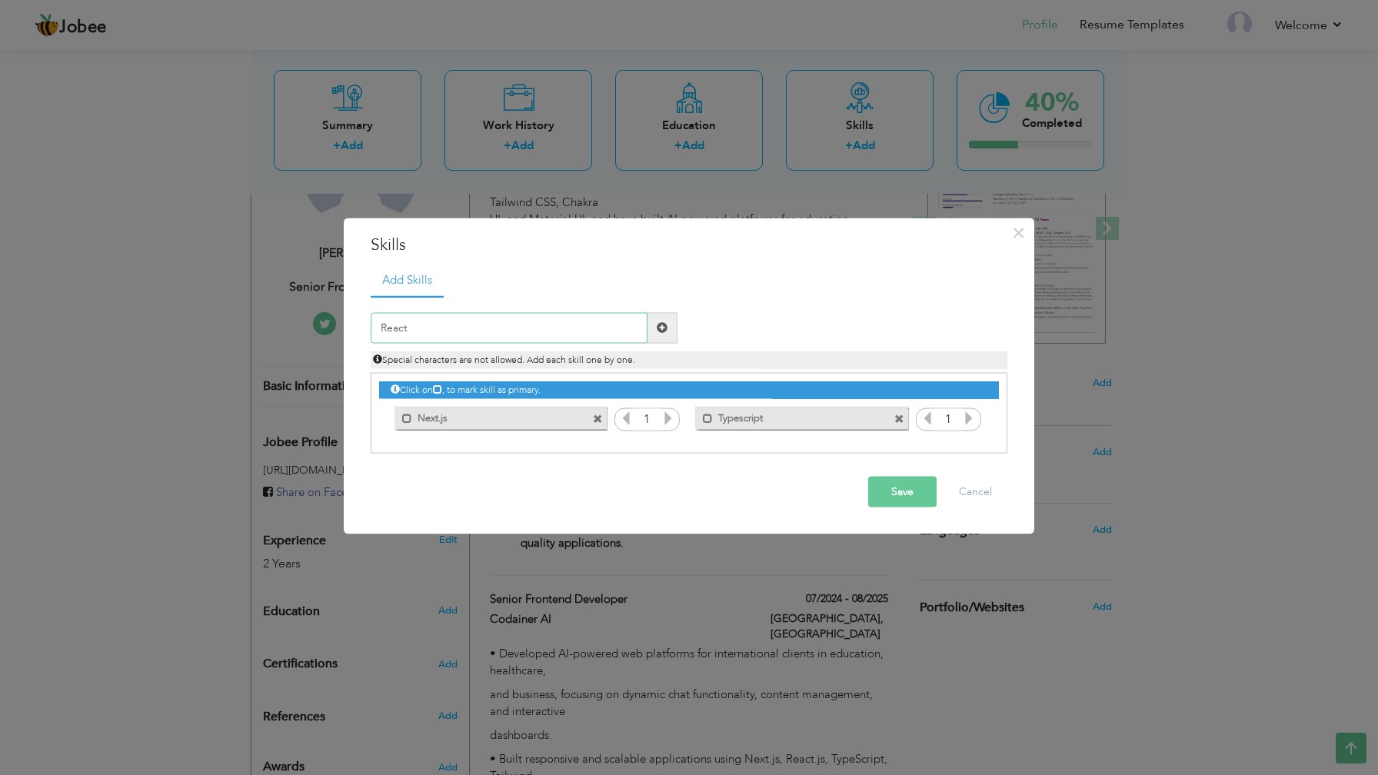
type input "React"
click at [669, 326] on span at bounding box center [662, 327] width 30 height 31
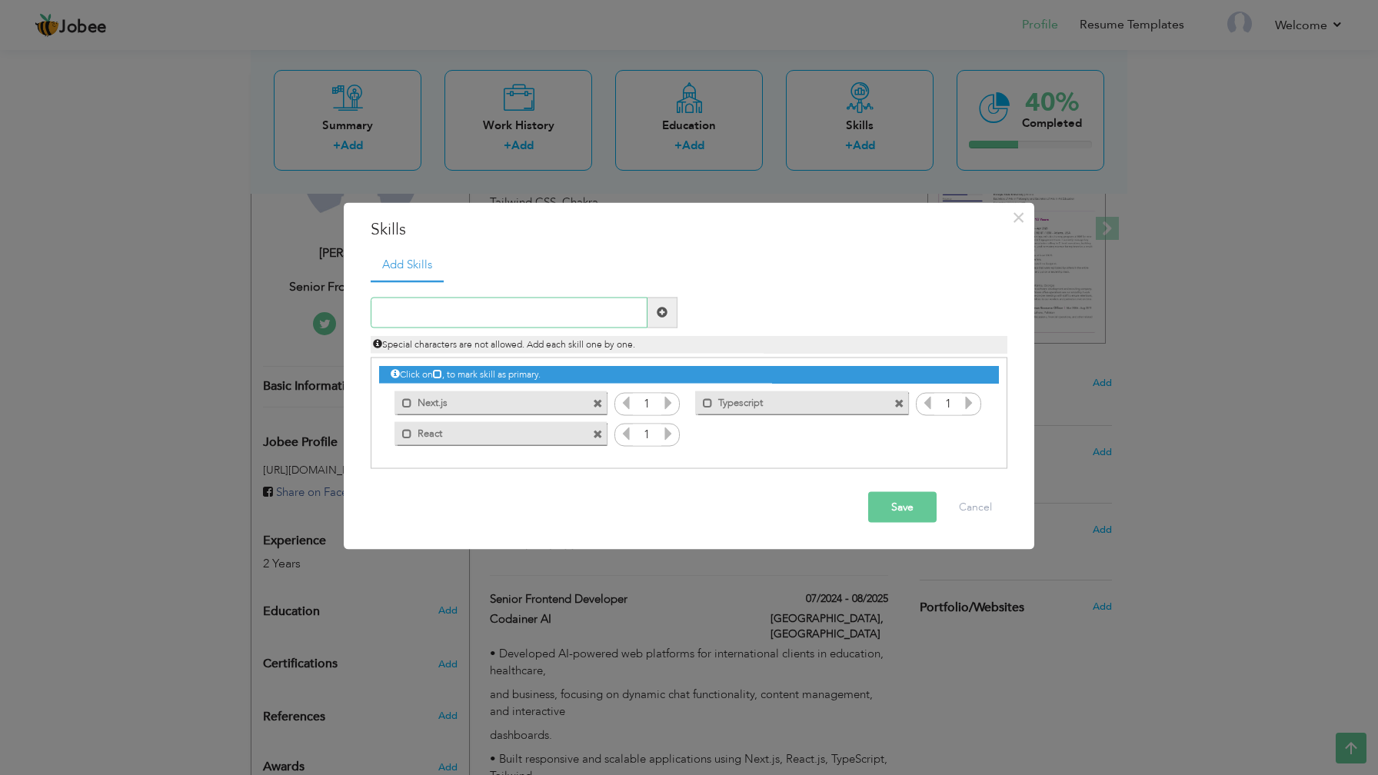
click at [566, 318] on input "text" at bounding box center [509, 312] width 277 height 31
type input "React Native"
click at [661, 314] on span at bounding box center [662, 312] width 11 height 11
click at [557, 314] on input "text" at bounding box center [509, 312] width 277 height 31
type input "Tailwind"
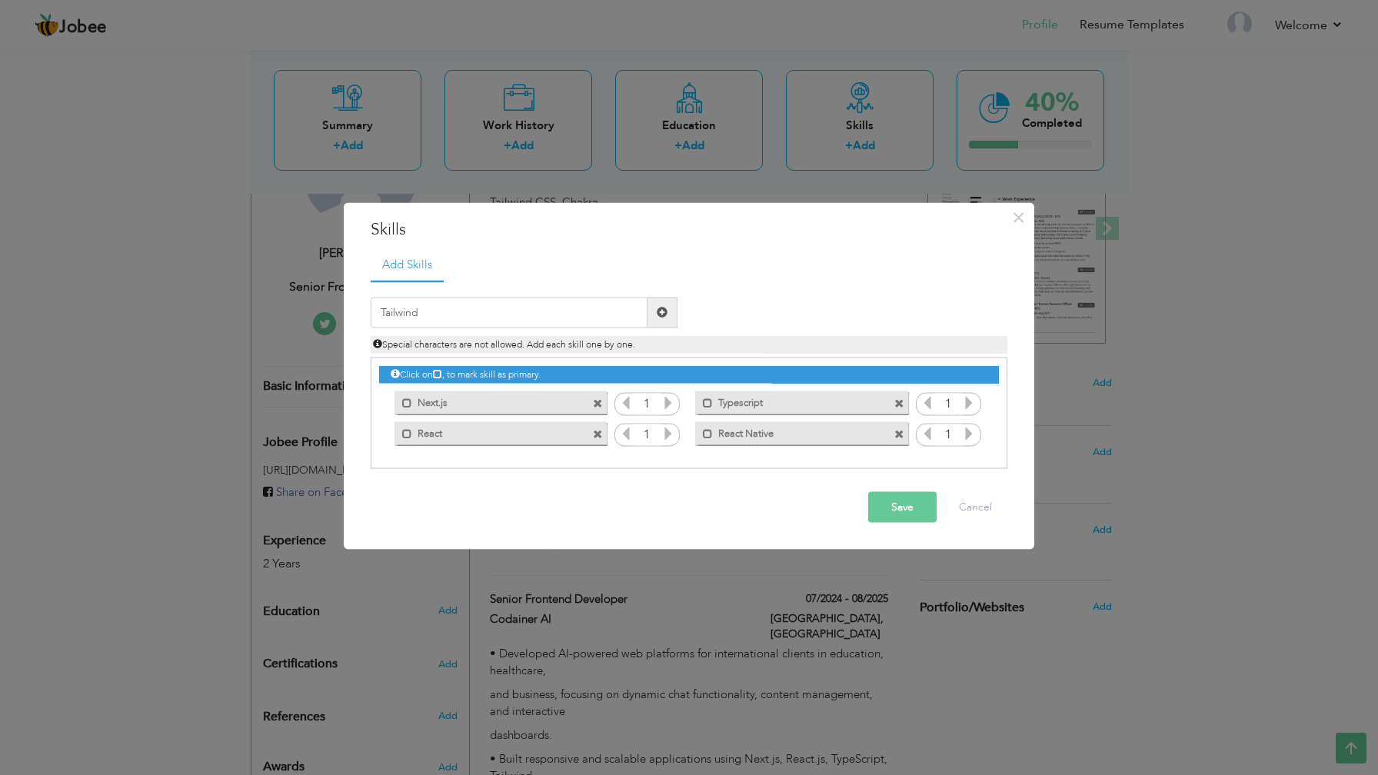
click at [665, 315] on span at bounding box center [662, 312] width 11 height 11
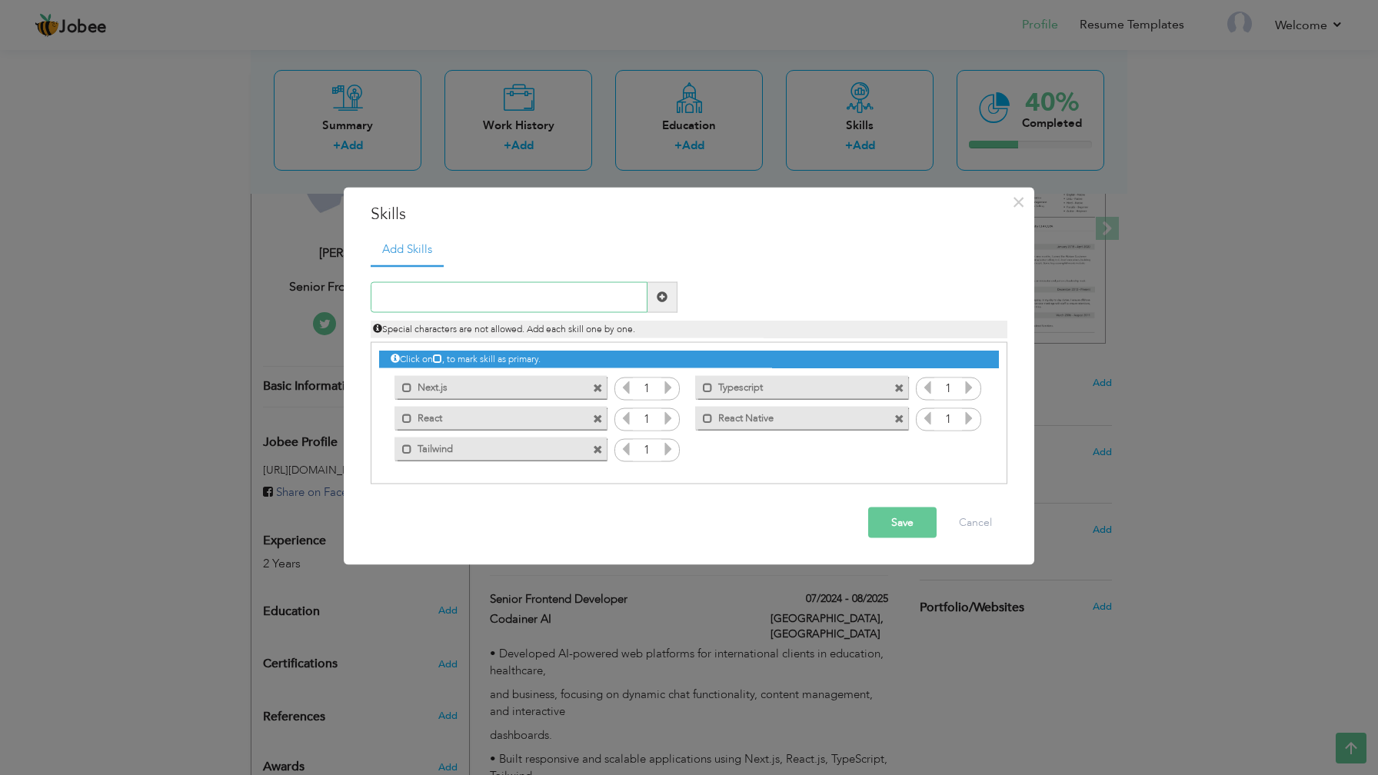
click at [518, 302] on input "text" at bounding box center [509, 296] width 277 height 31
type input "Tanstack Query"
click at [663, 304] on span at bounding box center [662, 296] width 30 height 31
click at [560, 300] on input "text" at bounding box center [509, 296] width 277 height 31
type input "Axios"
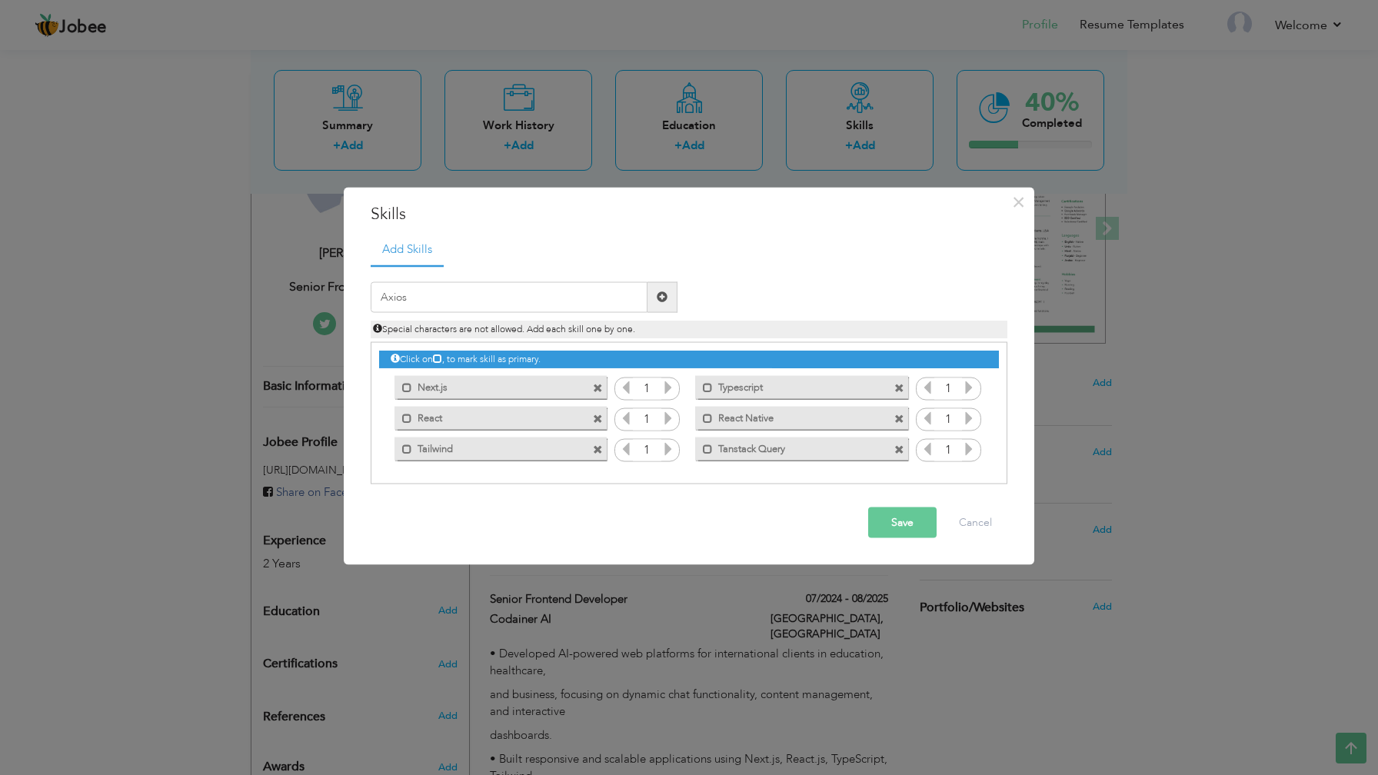
click at [665, 296] on span at bounding box center [662, 296] width 11 height 11
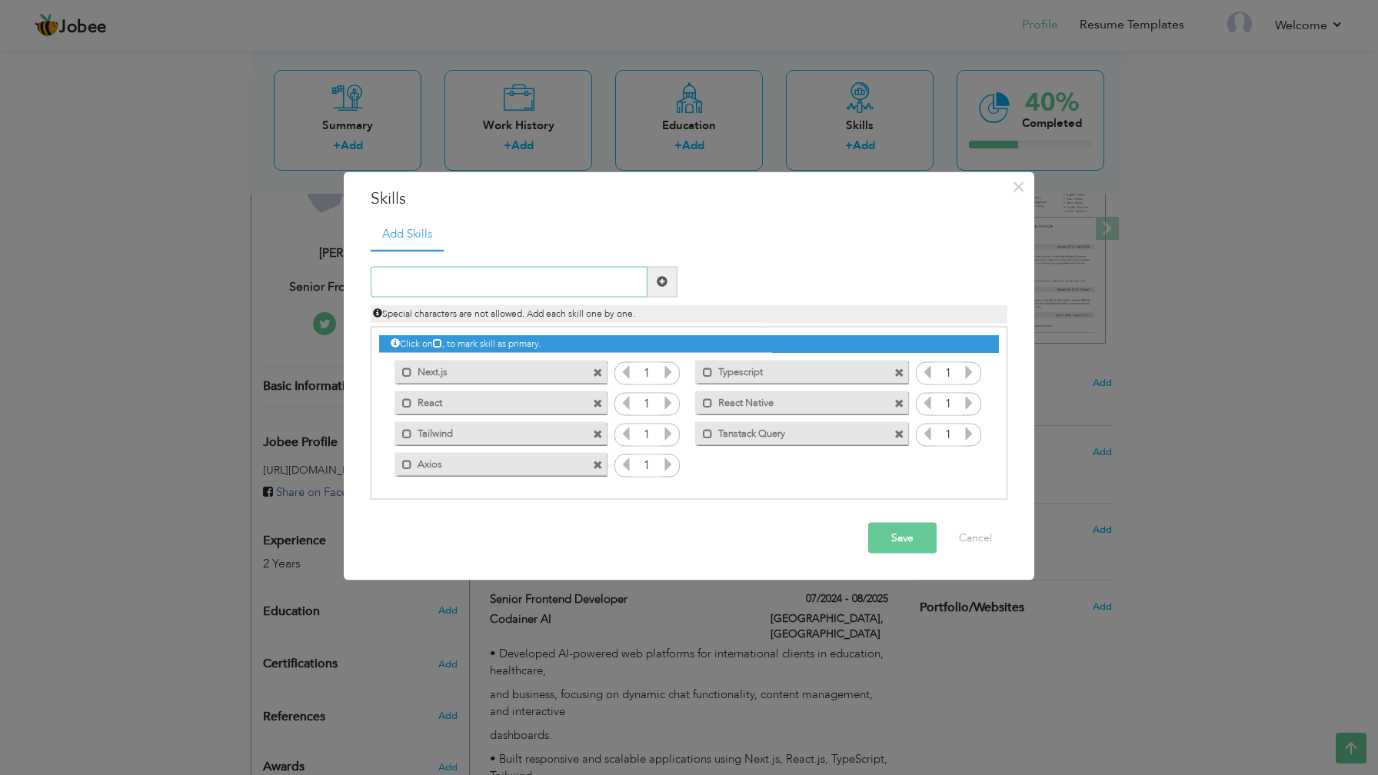
click at [540, 287] on input "text" at bounding box center [509, 281] width 277 height 31
type input "Javascript"
click at [660, 282] on span at bounding box center [662, 281] width 11 height 11
click at [534, 294] on input "text" at bounding box center [509, 281] width 277 height 31
type input "Git"
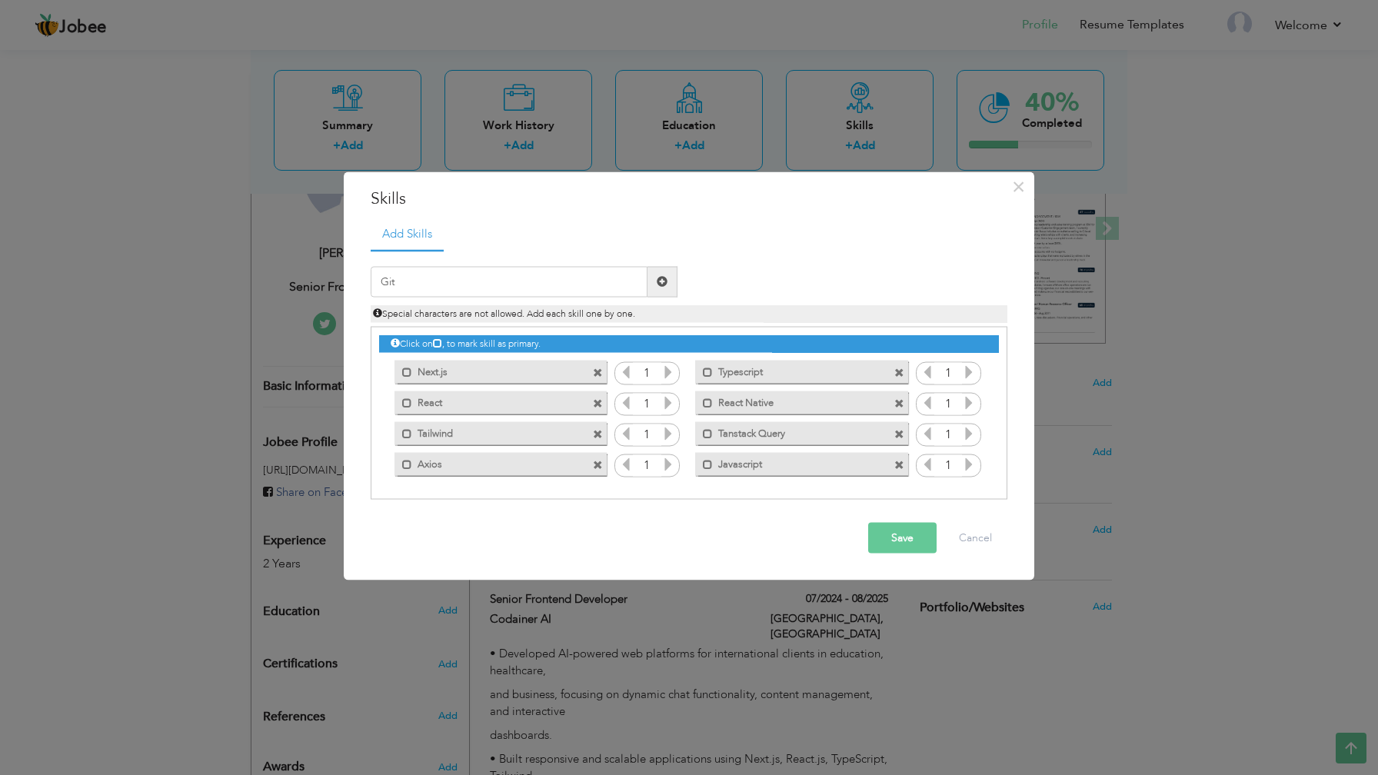
click at [654, 281] on span at bounding box center [662, 281] width 30 height 31
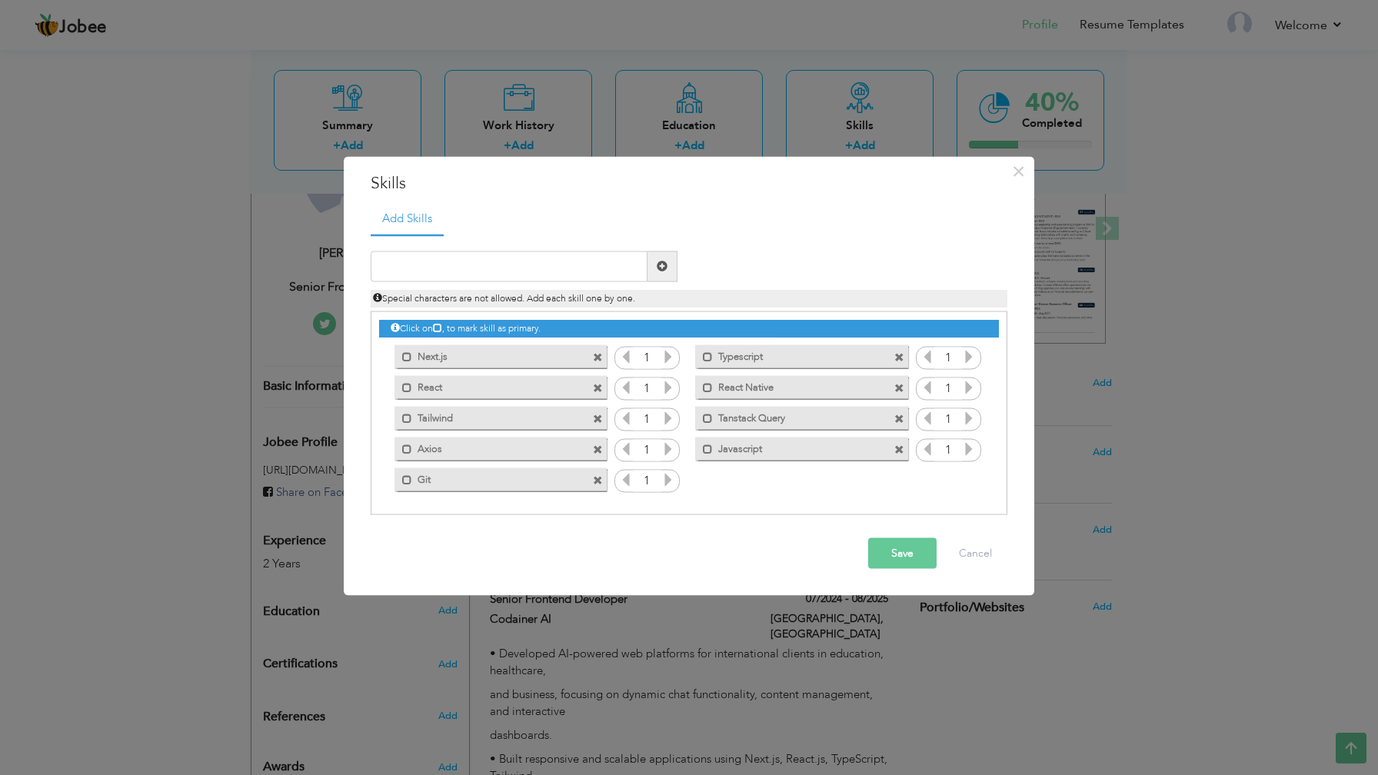
click at [879, 550] on button "Save" at bounding box center [902, 553] width 68 height 31
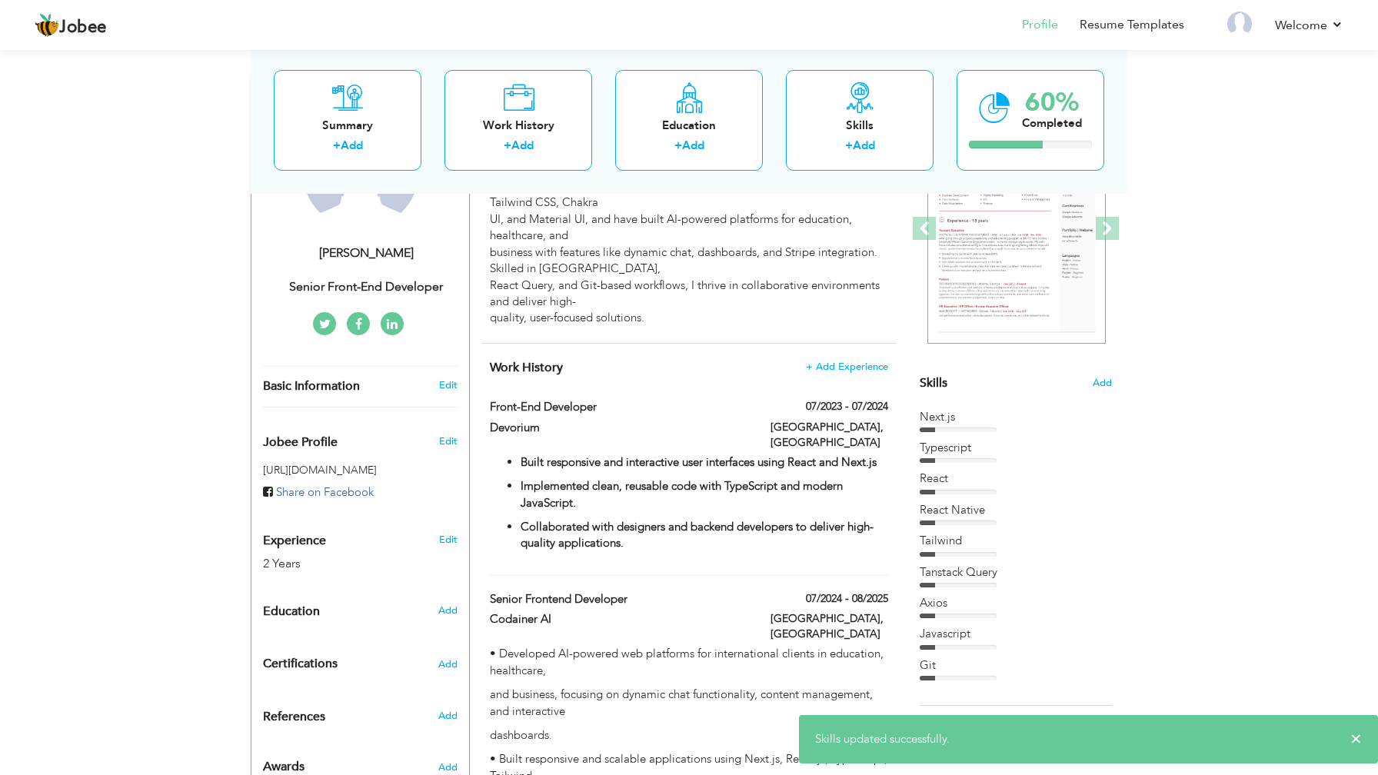
click at [980, 428] on div at bounding box center [958, 430] width 77 height 5
click at [967, 429] on div at bounding box center [958, 430] width 77 height 5
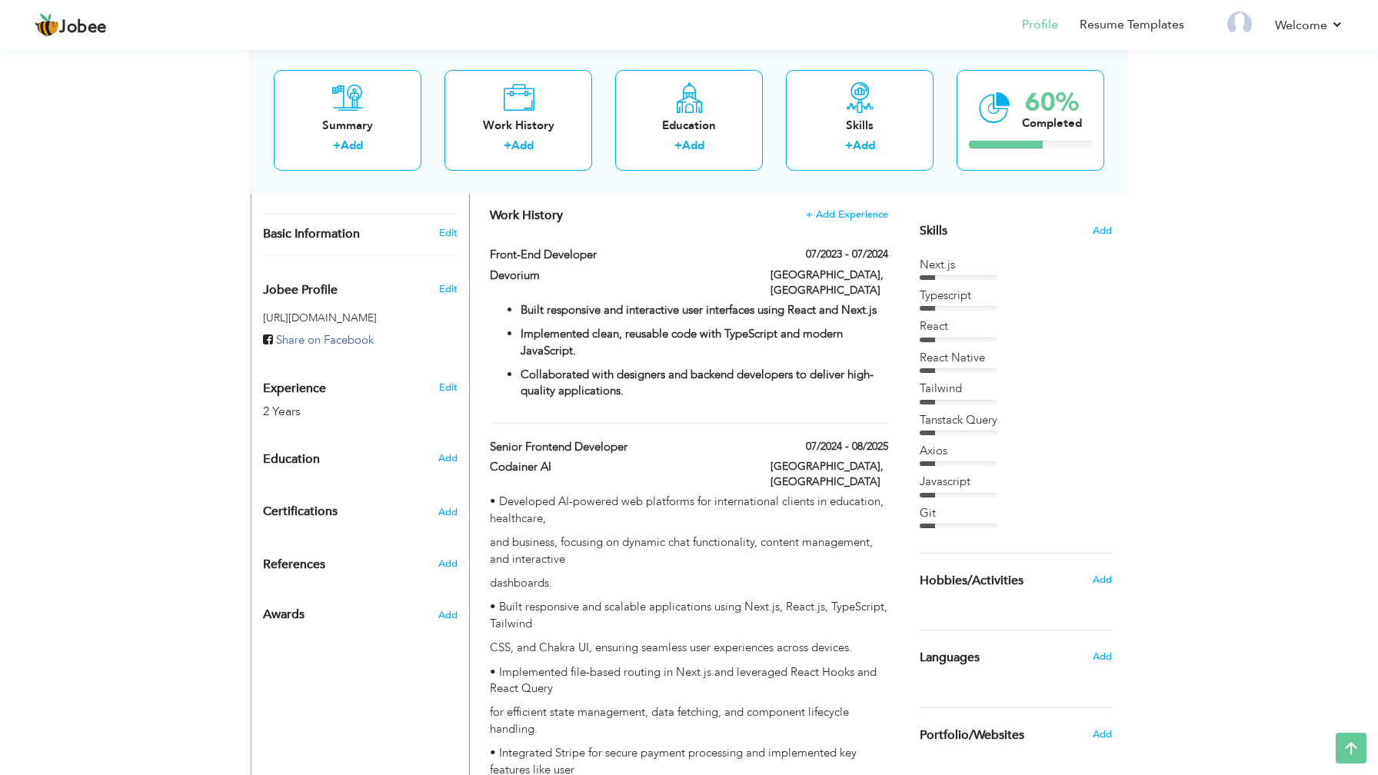
scroll to position [249, 0]
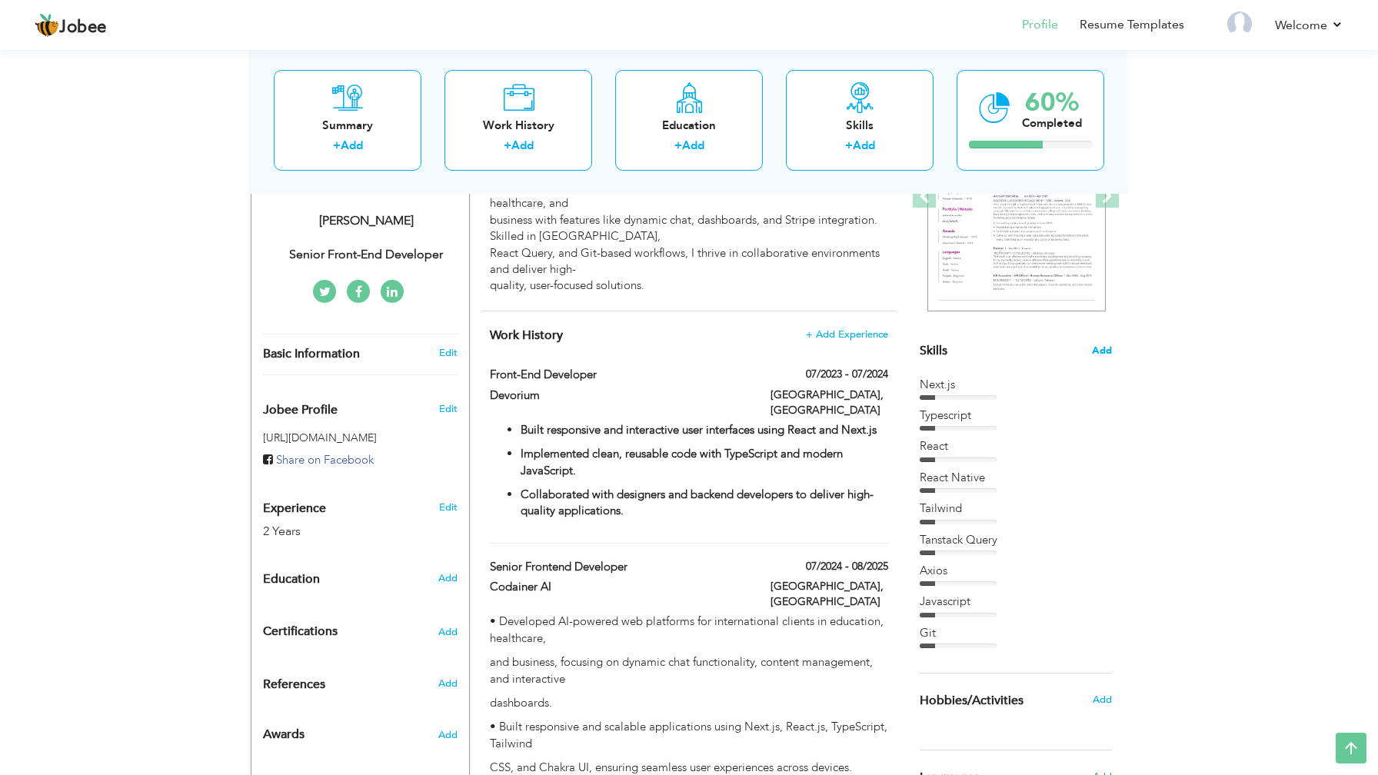
click at [1101, 348] on span "Add" at bounding box center [1102, 351] width 20 height 15
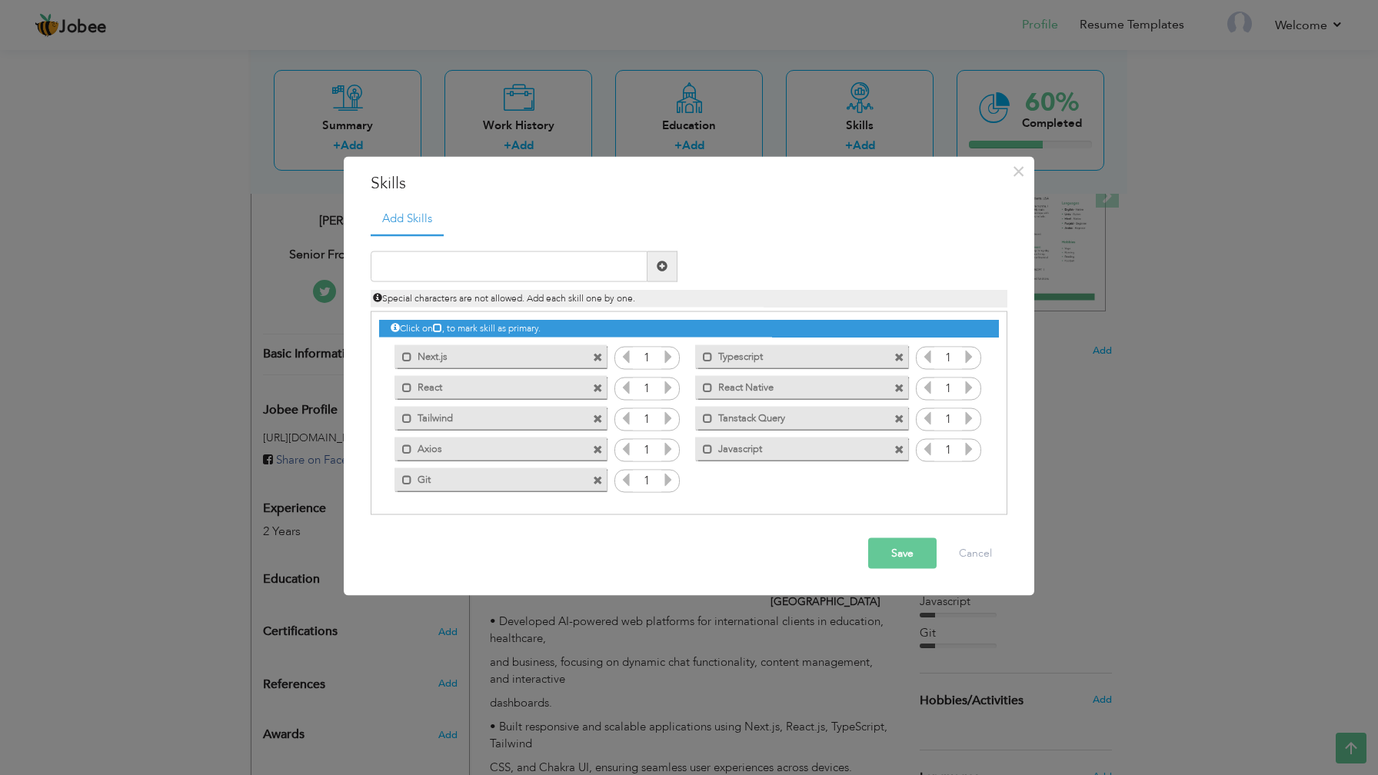
click at [669, 359] on icon at bounding box center [668, 356] width 14 height 14
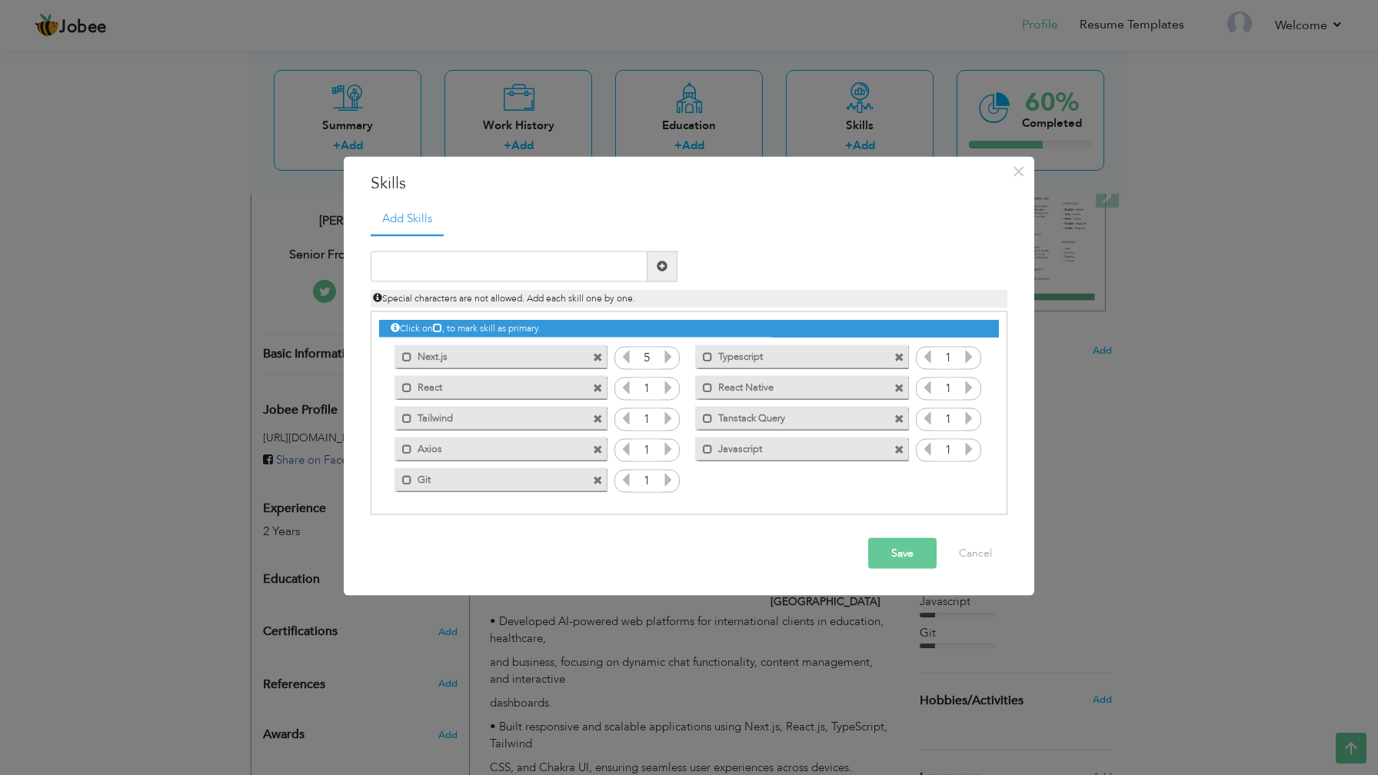
click at [669, 359] on icon at bounding box center [668, 356] width 14 height 14
click at [670, 386] on icon at bounding box center [668, 387] width 14 height 14
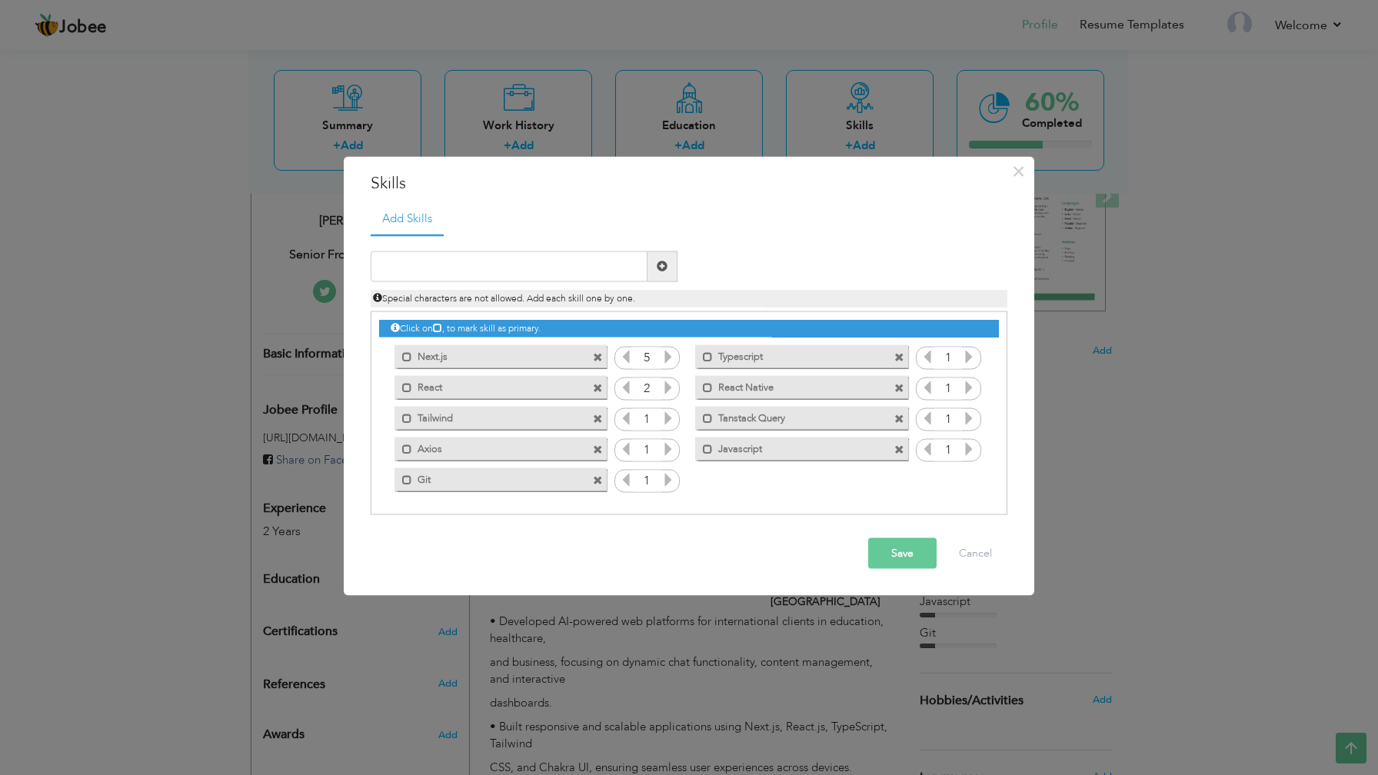
click at [670, 386] on icon at bounding box center [668, 387] width 14 height 14
click at [973, 365] on span at bounding box center [969, 358] width 14 height 20
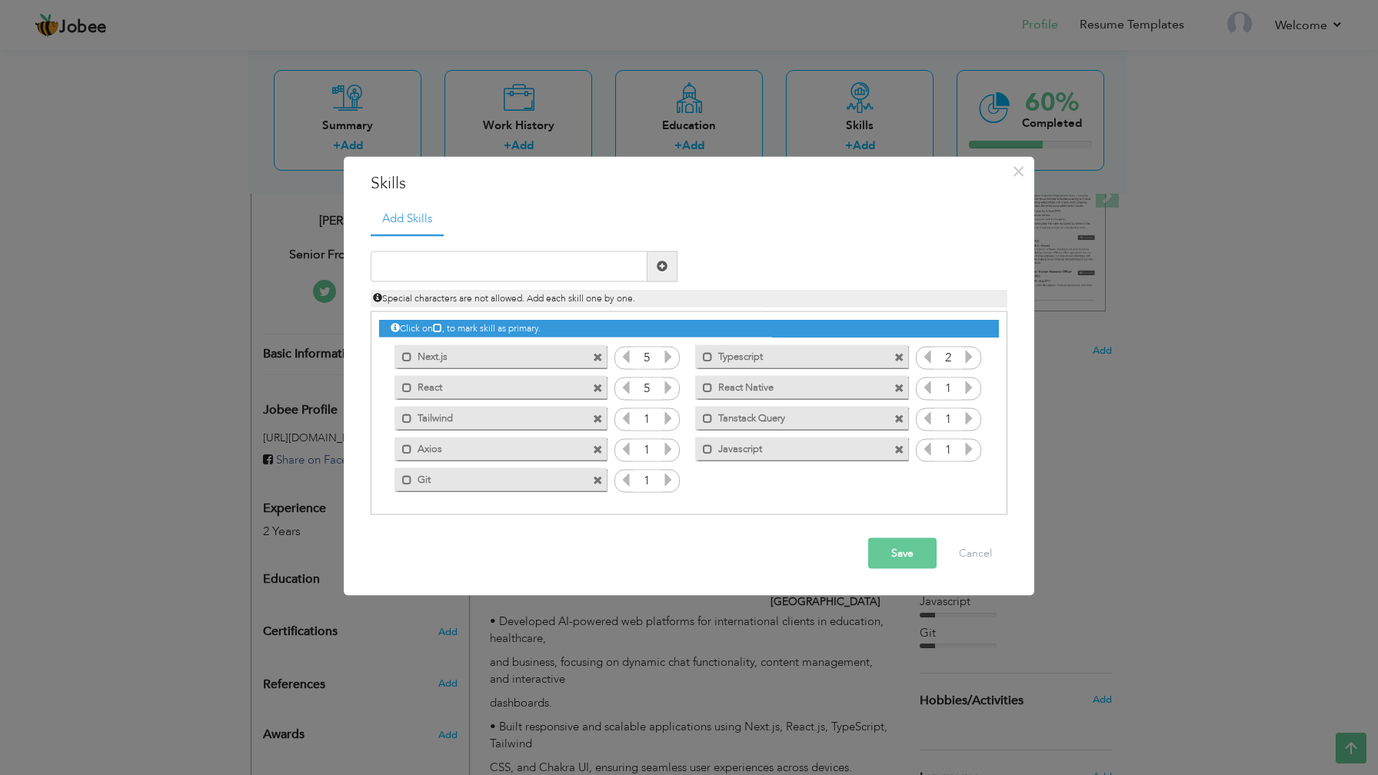
click at [973, 365] on span at bounding box center [969, 358] width 14 height 20
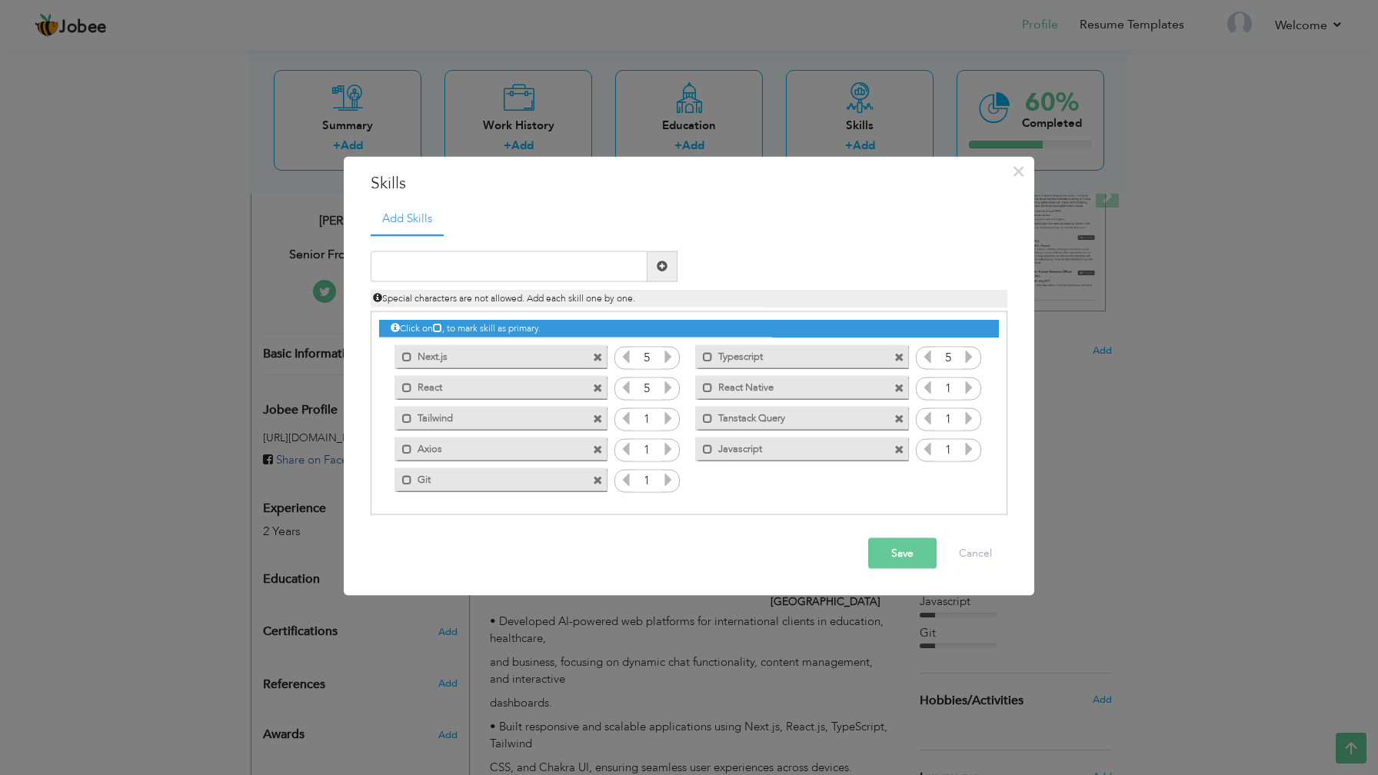
click at [973, 381] on icon at bounding box center [969, 387] width 14 height 14
click at [925, 388] on icon at bounding box center [927, 387] width 14 height 14
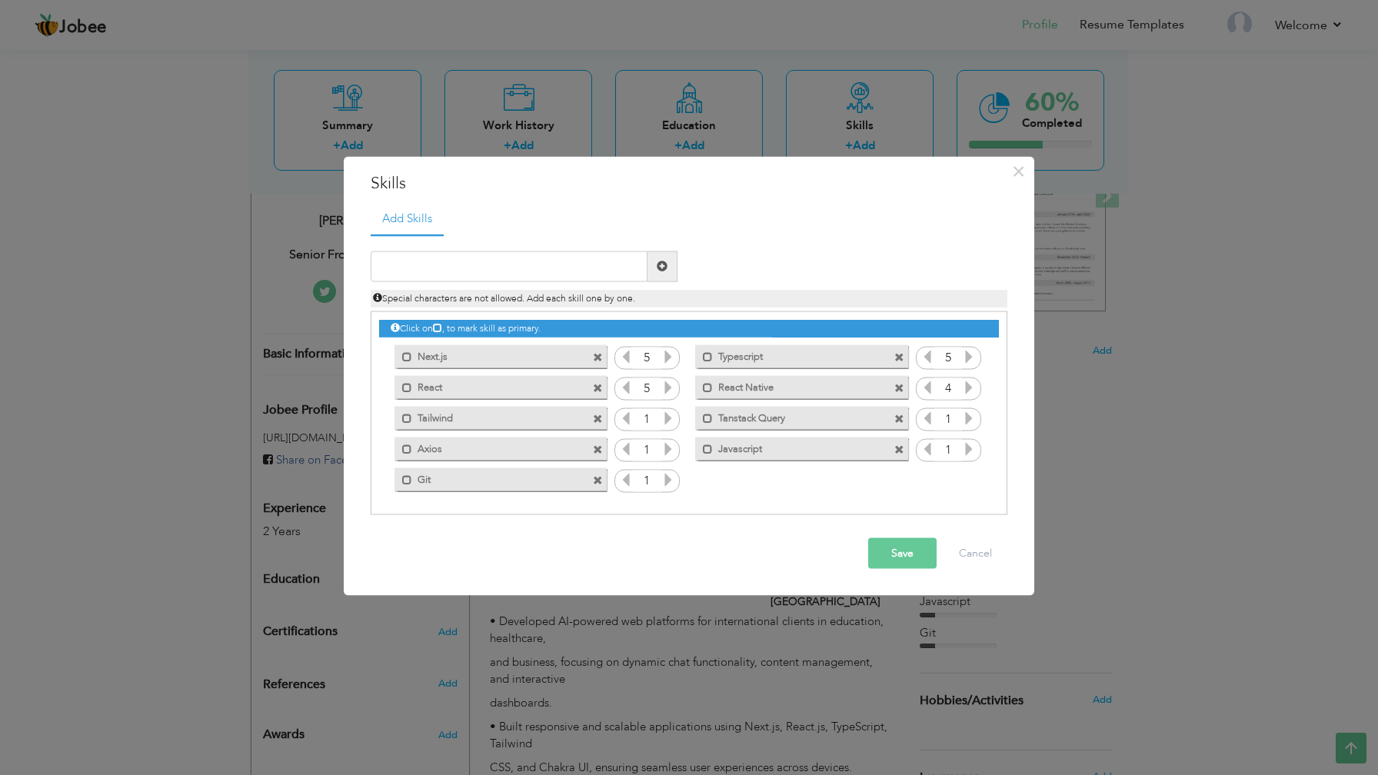
click at [968, 419] on icon at bounding box center [969, 418] width 14 height 14
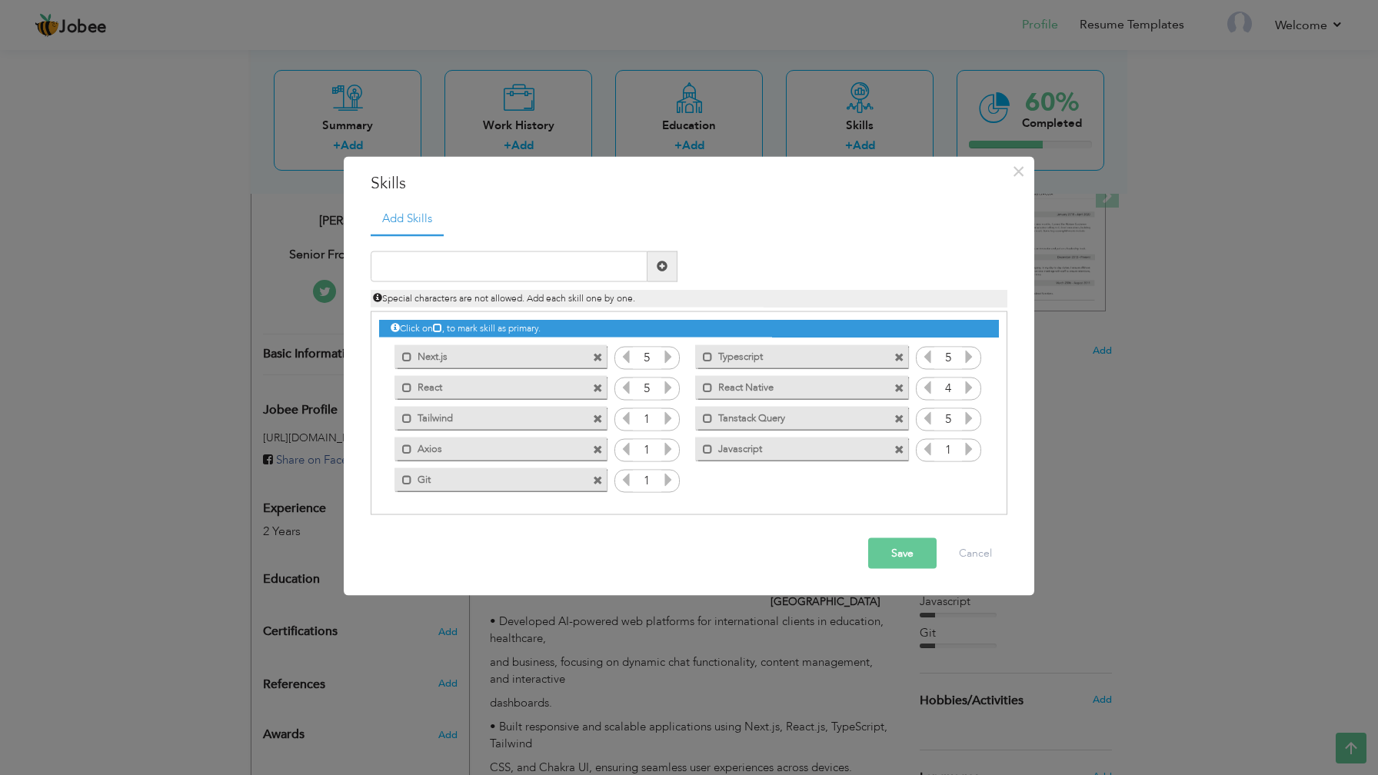
click at [658, 448] on input "1" at bounding box center [647, 451] width 28 height 22
click at [671, 451] on icon at bounding box center [668, 448] width 14 height 14
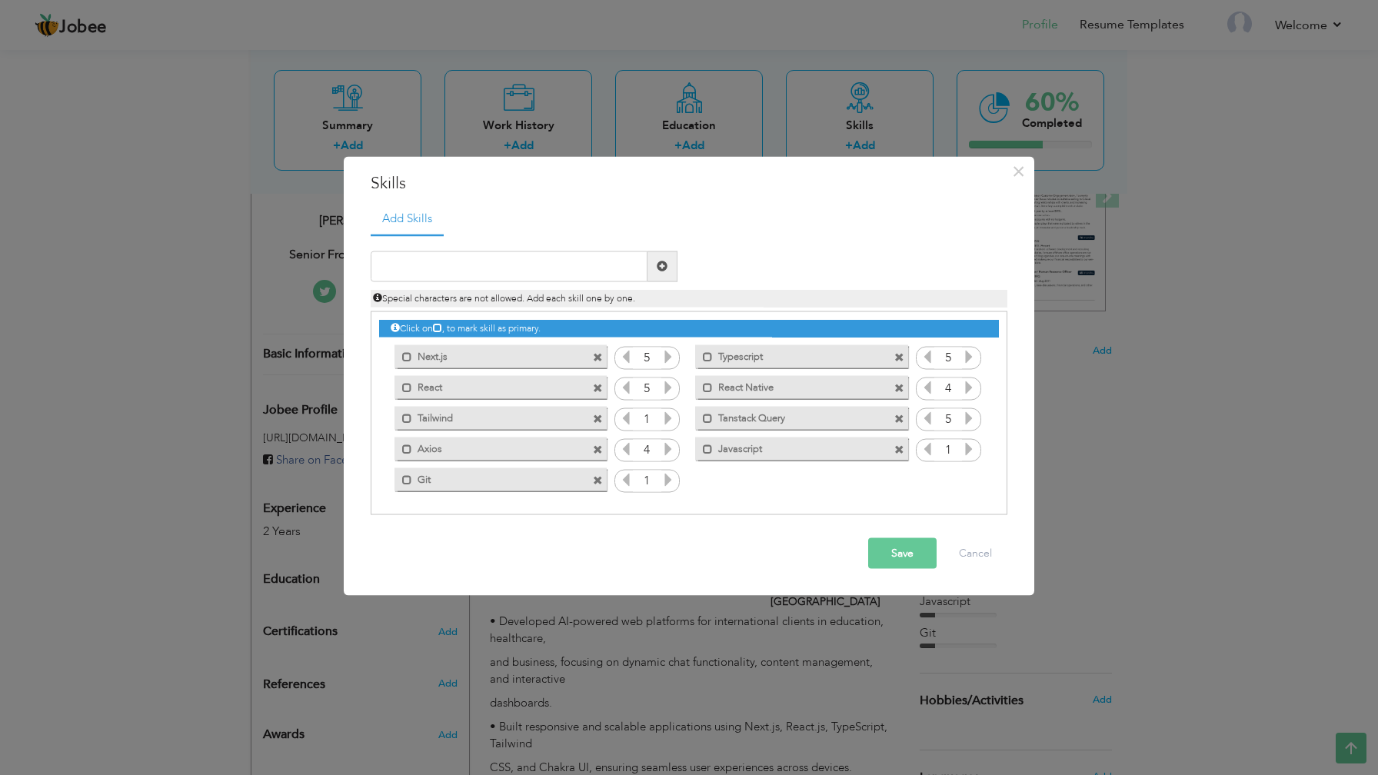
click at [671, 451] on icon at bounding box center [668, 448] width 14 height 14
click at [671, 484] on icon at bounding box center [668, 479] width 14 height 14
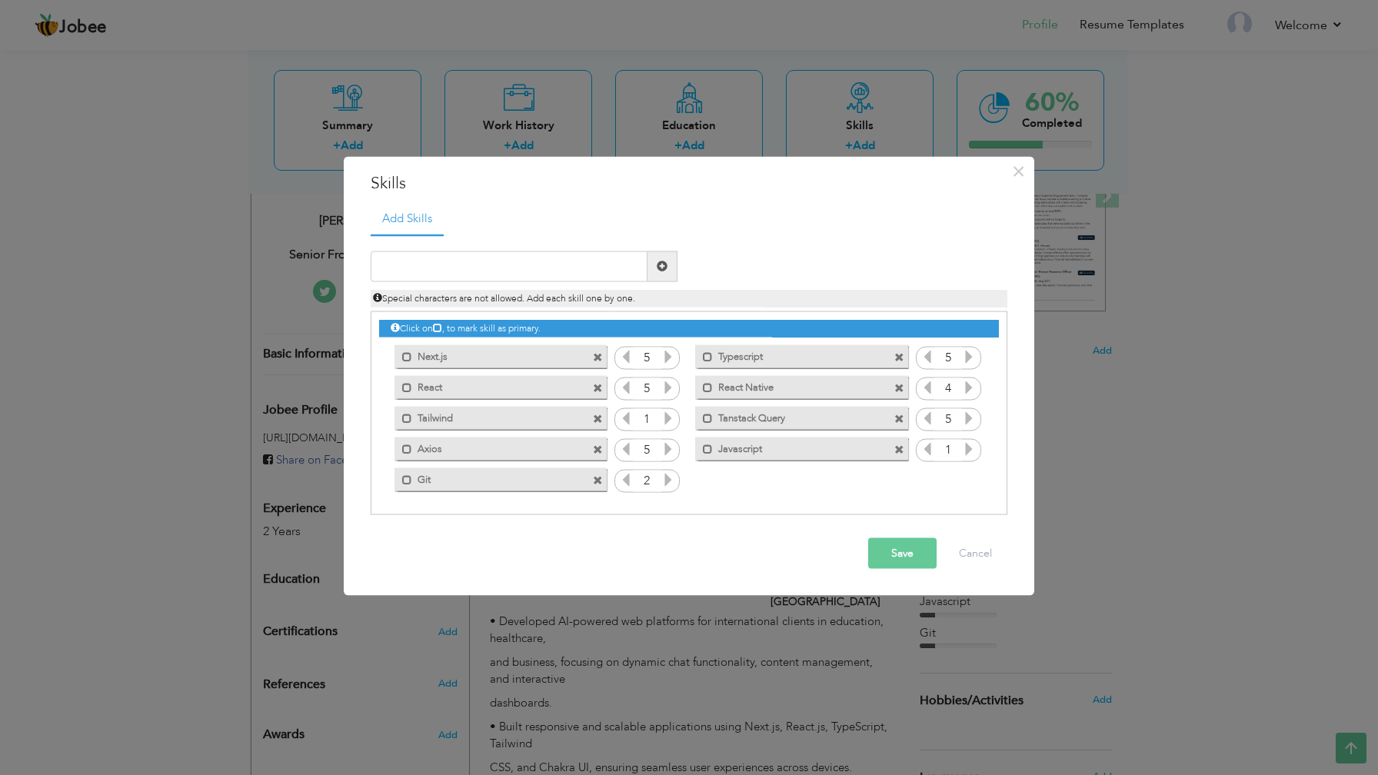
click at [671, 484] on icon at bounding box center [668, 479] width 14 height 14
click at [970, 449] on icon at bounding box center [969, 448] width 14 height 14
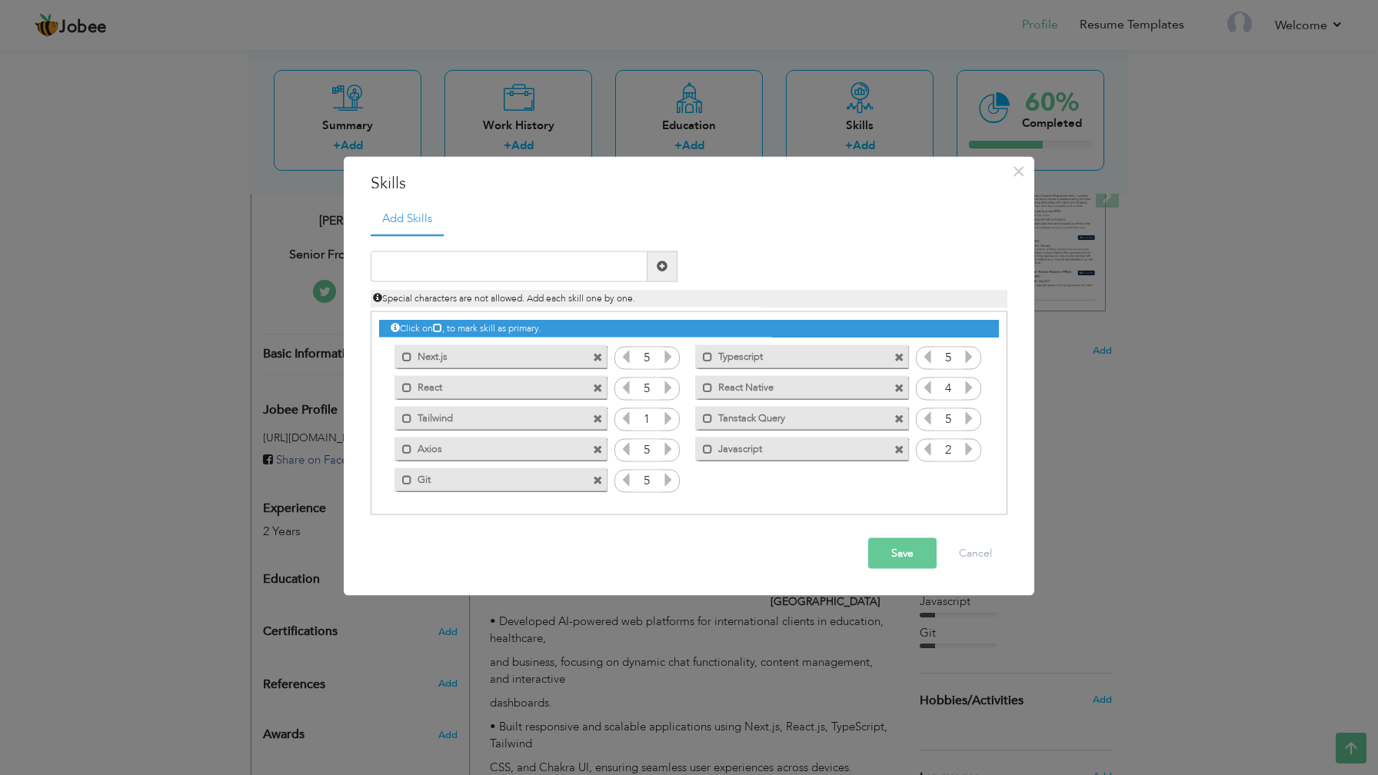
click at [970, 449] on icon at bounding box center [969, 448] width 14 height 14
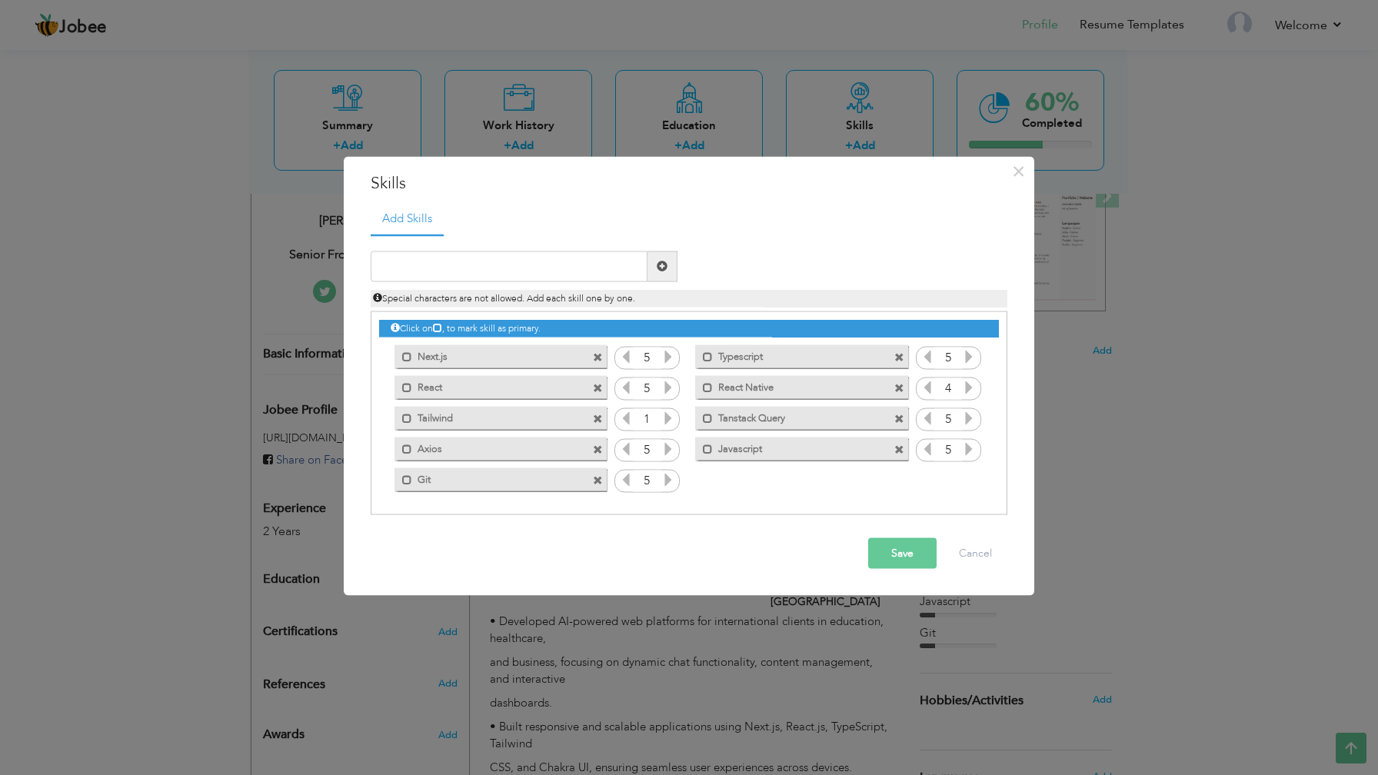
click at [677, 421] on div "1" at bounding box center [646, 419] width 65 height 23
click at [674, 421] on icon at bounding box center [668, 418] width 14 height 14
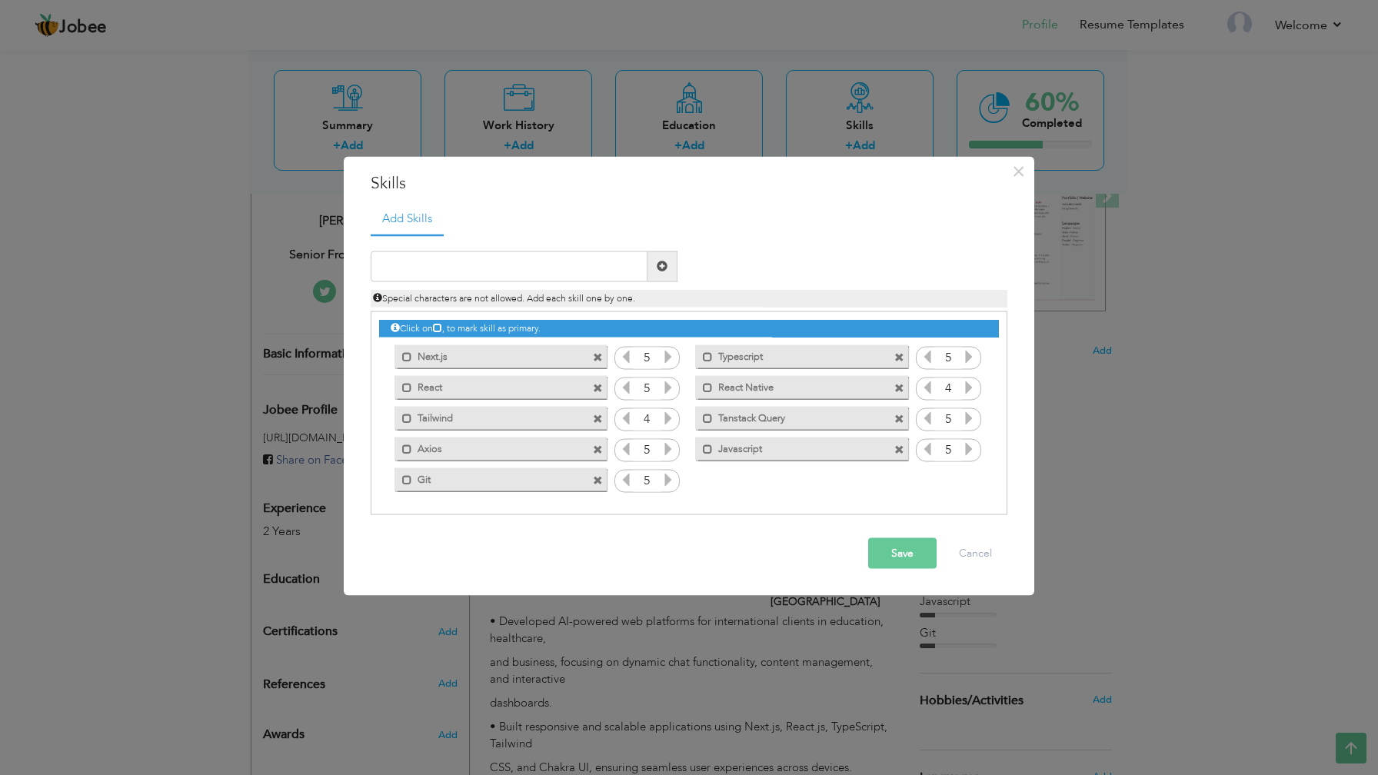
click at [674, 421] on icon at bounding box center [668, 418] width 14 height 14
click at [897, 551] on button "Save" at bounding box center [902, 553] width 68 height 31
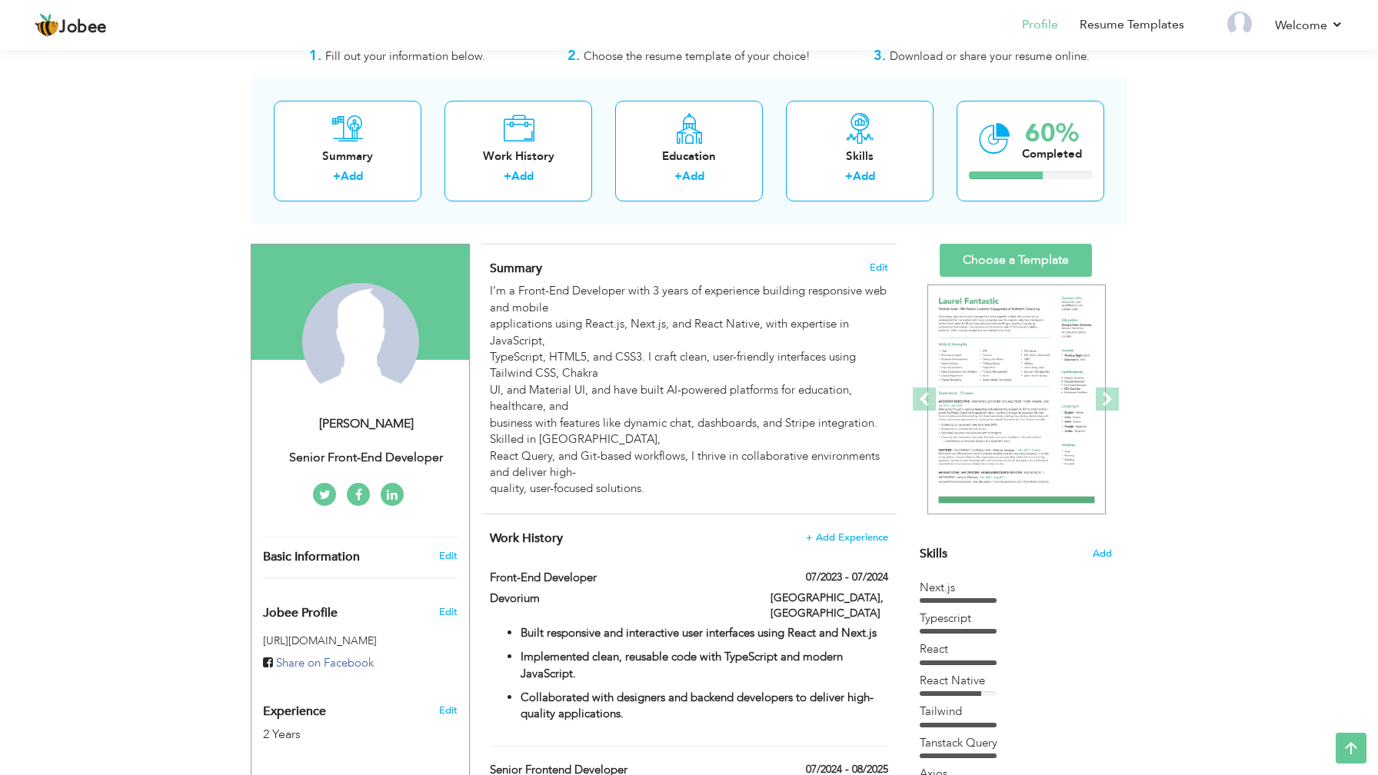
scroll to position [30, 0]
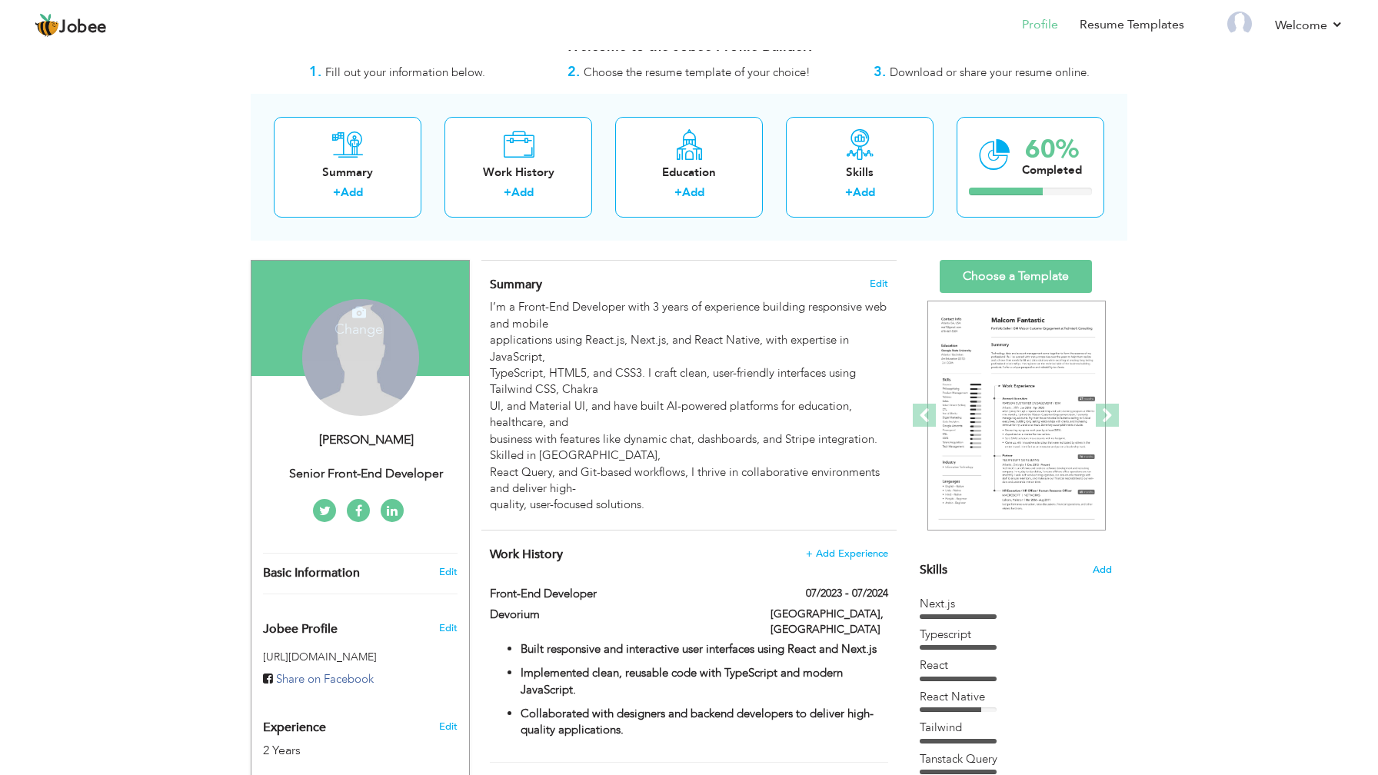
click at [188, 395] on div "View Resume Export PDF Profile Summary Public Link Experience Education Awards …" at bounding box center [689, 669] width 1378 height 1306
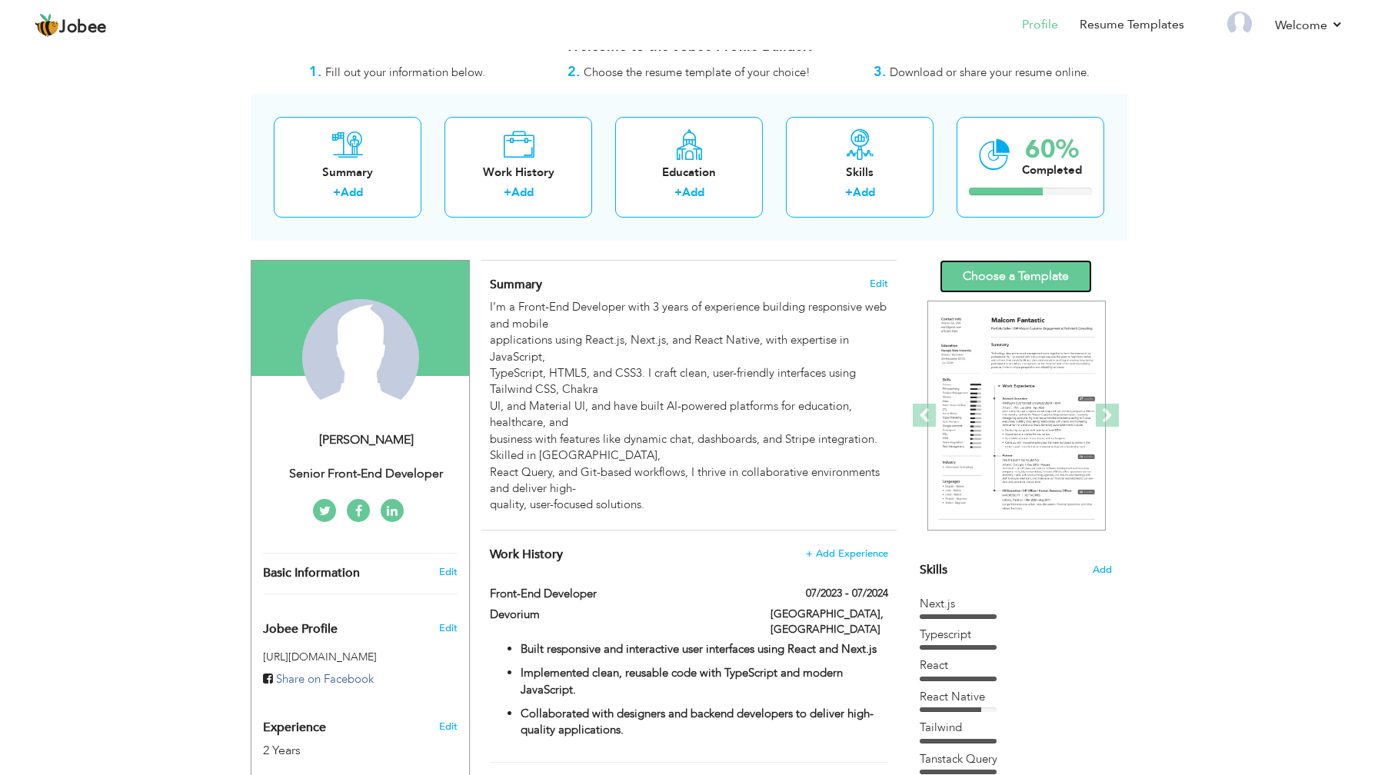
click at [984, 278] on link "Choose a Template" at bounding box center [1016, 276] width 152 height 33
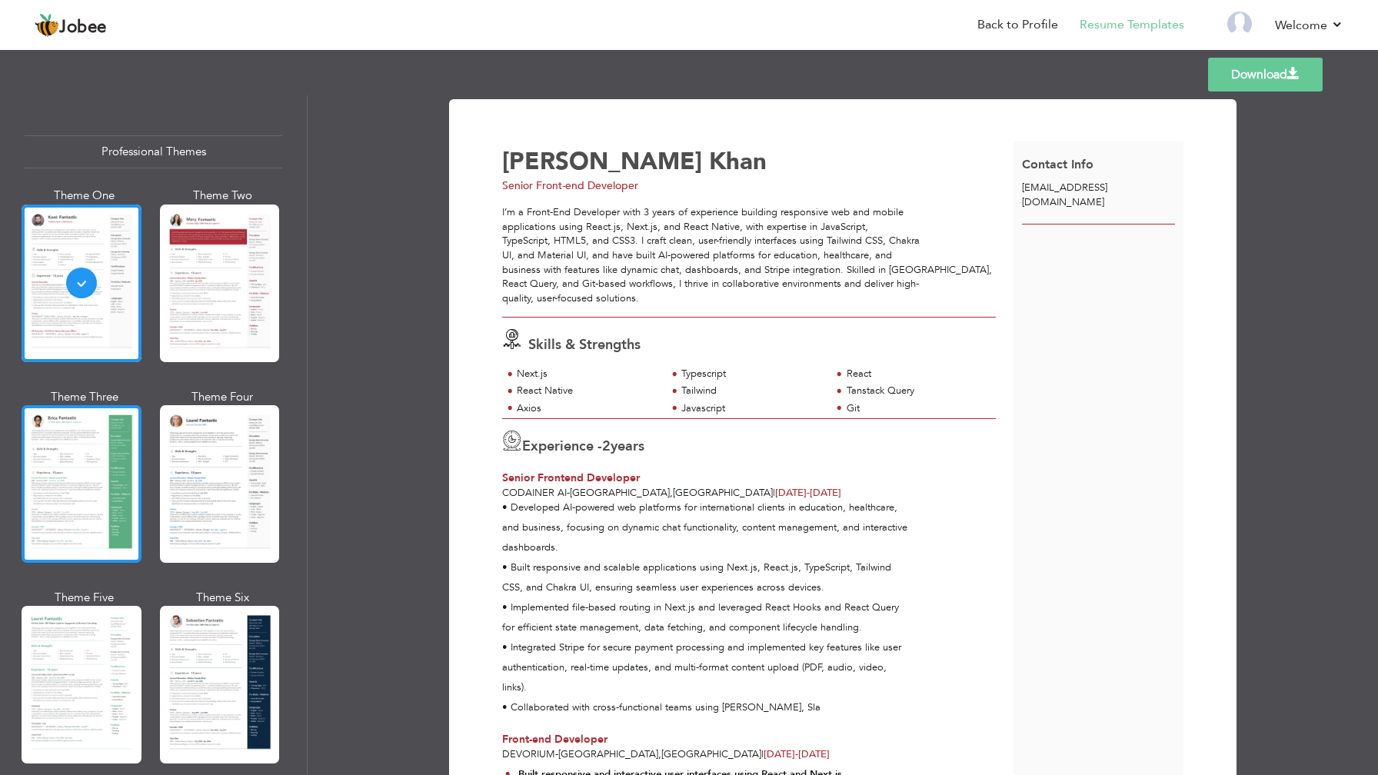
click at [89, 456] on div at bounding box center [82, 484] width 120 height 158
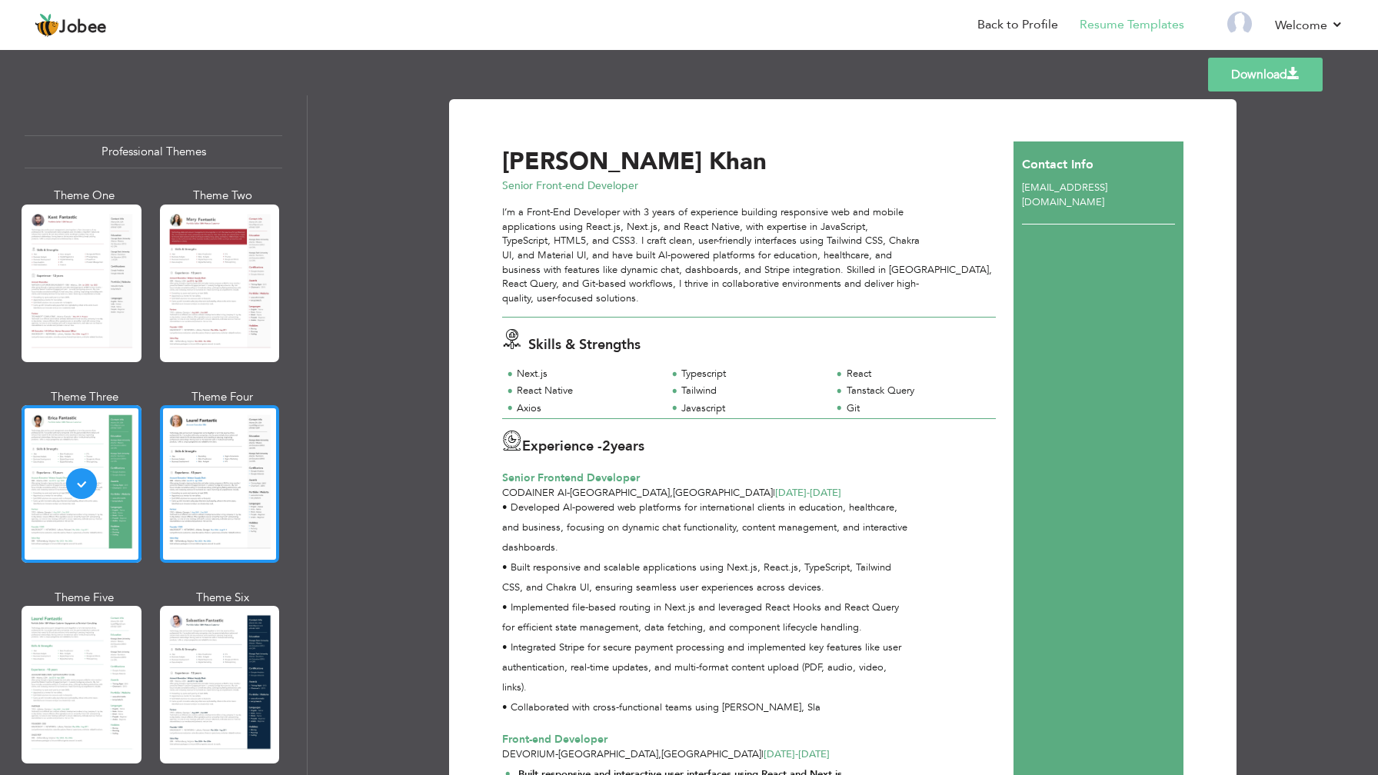
click at [216, 478] on div at bounding box center [220, 484] width 120 height 158
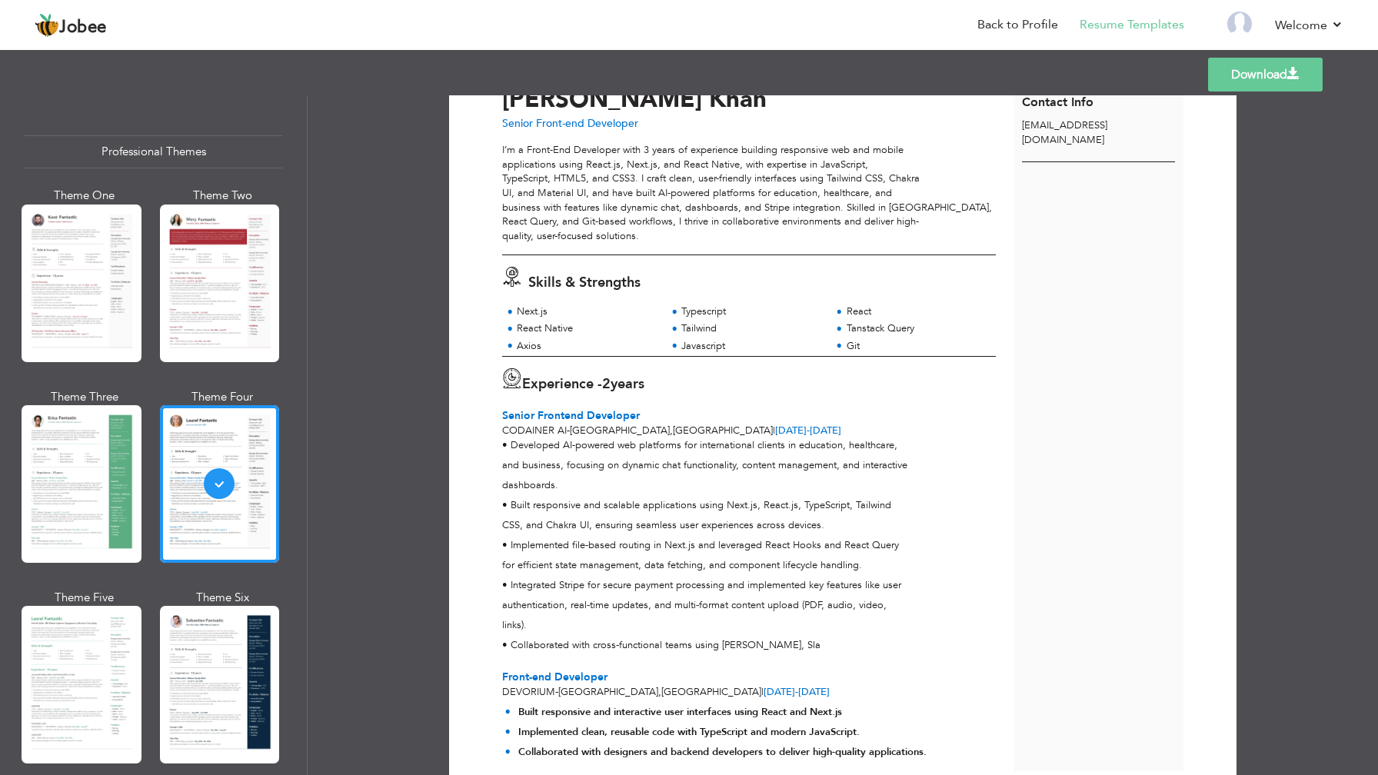
scroll to position [59, 0]
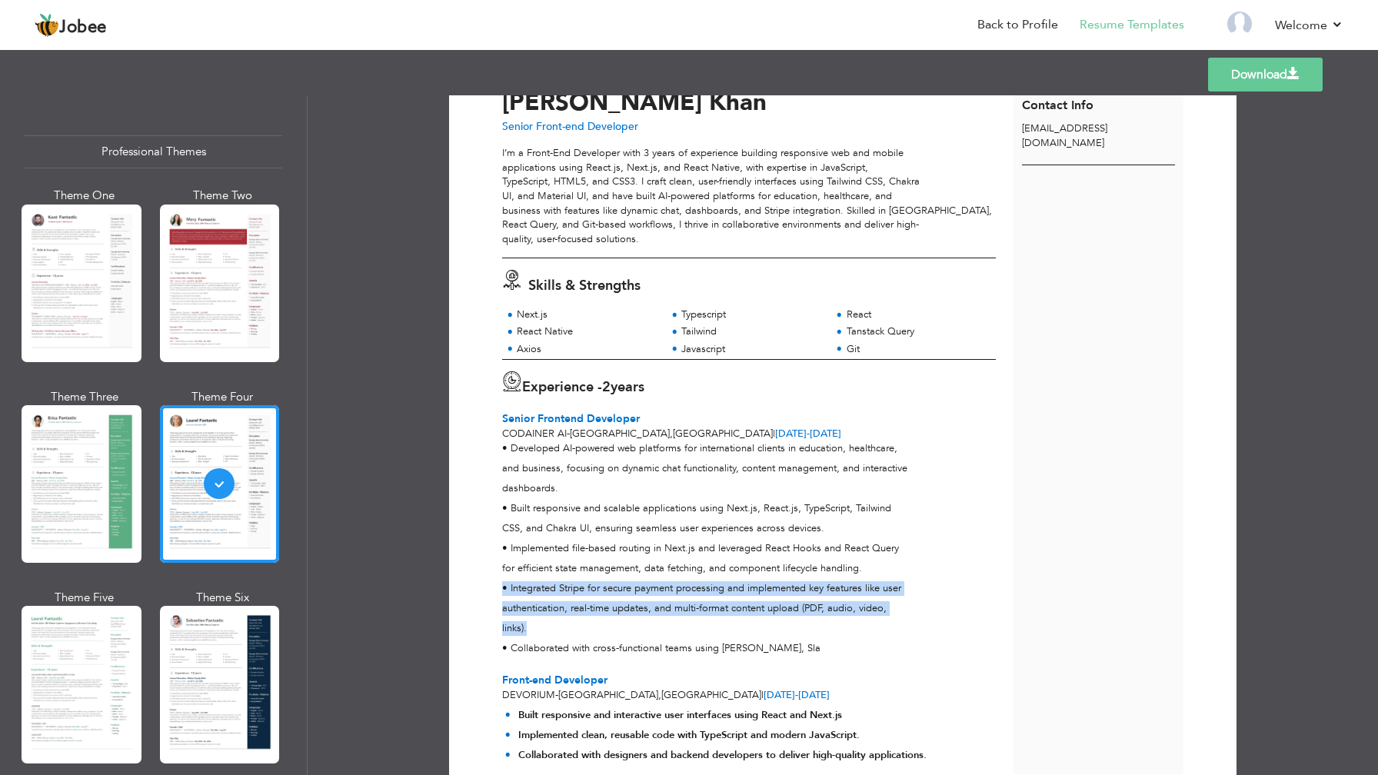
drag, startPoint x: 536, startPoint y: 630, endPoint x: 494, endPoint y: 591, distance: 57.1
click at [494, 591] on div "• Developed AI-powered web platforms for international clients in education, he…" at bounding box center [749, 551] width 511 height 221
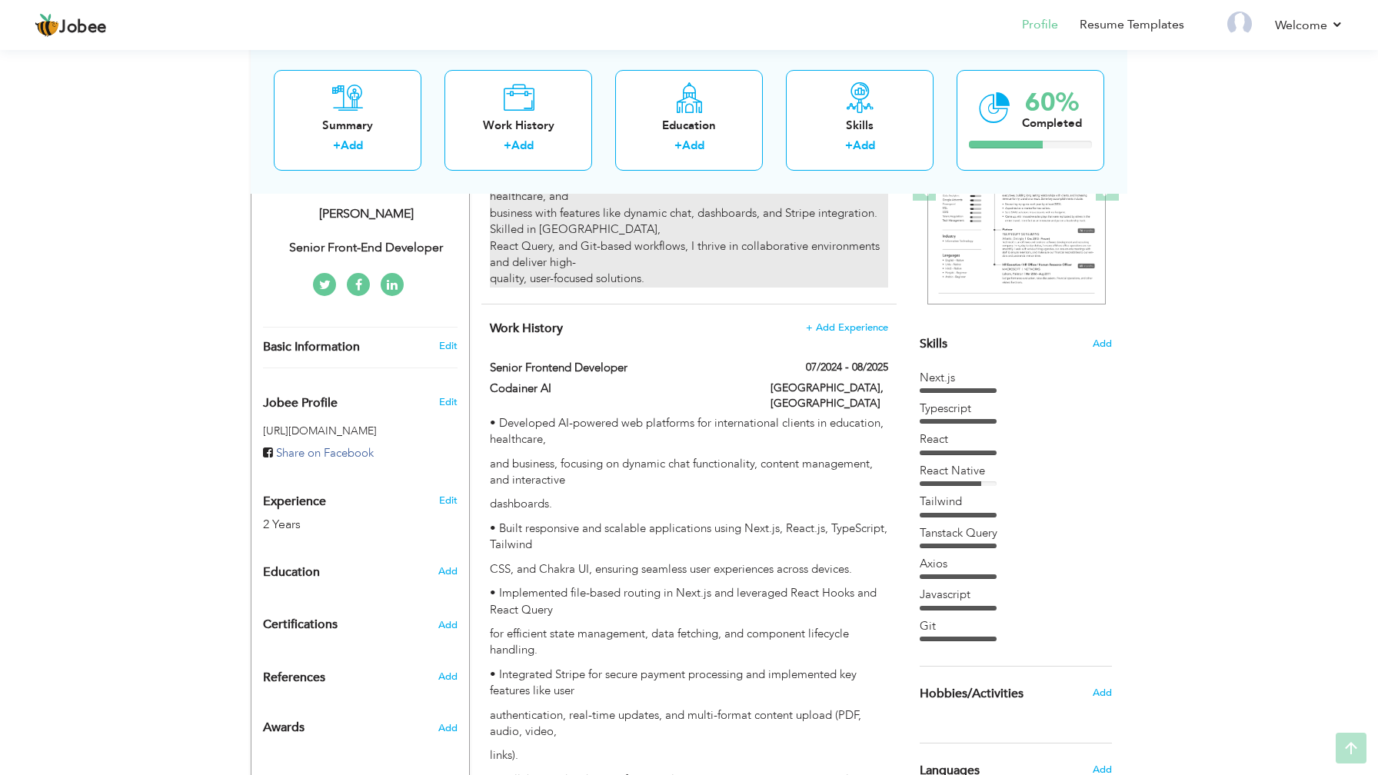
scroll to position [392, 0]
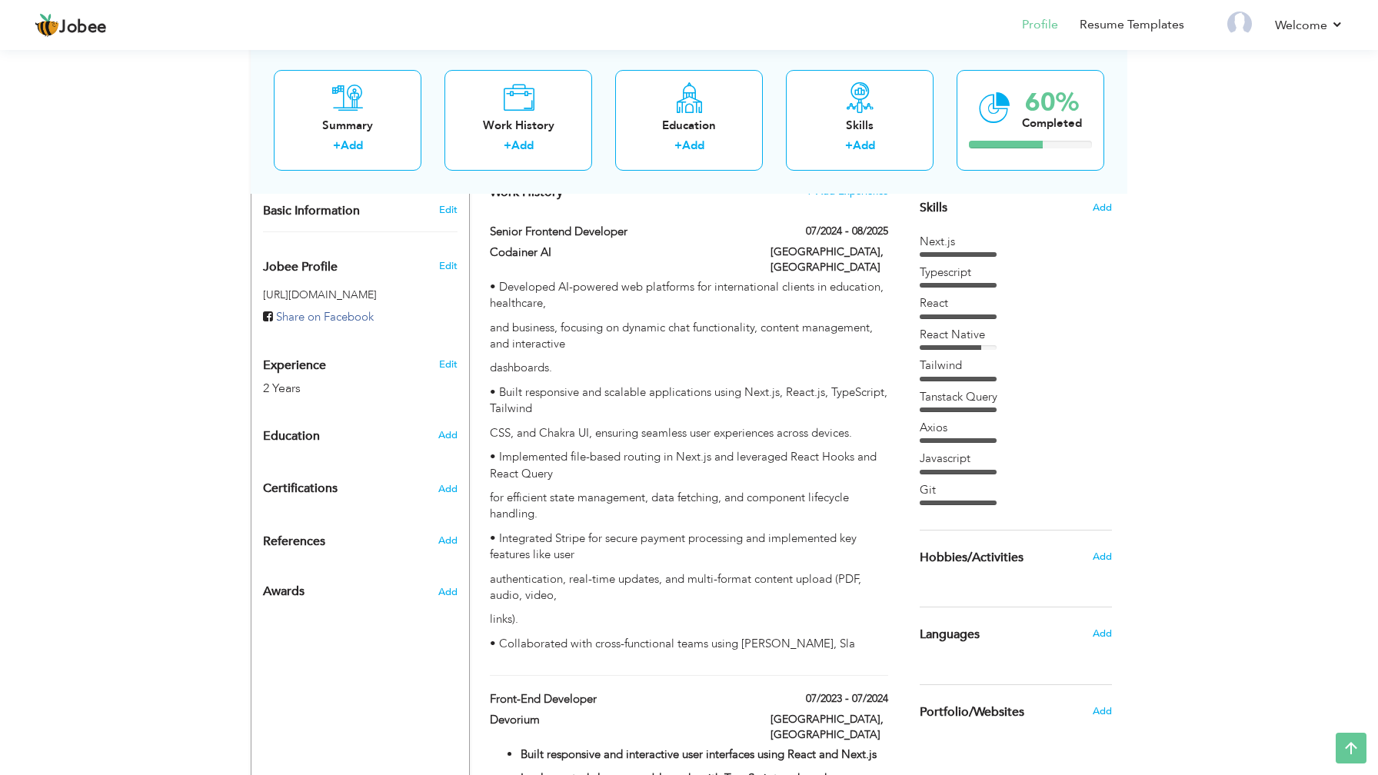
click at [717, 449] on p "• Implemented file-based routing in Next.js and leveraged React Hooks and React…" at bounding box center [689, 465] width 398 height 33
type input "Senior Frontend Developer"
type input "Codainer AI"
type input "07/2024"
type input "08/2025"
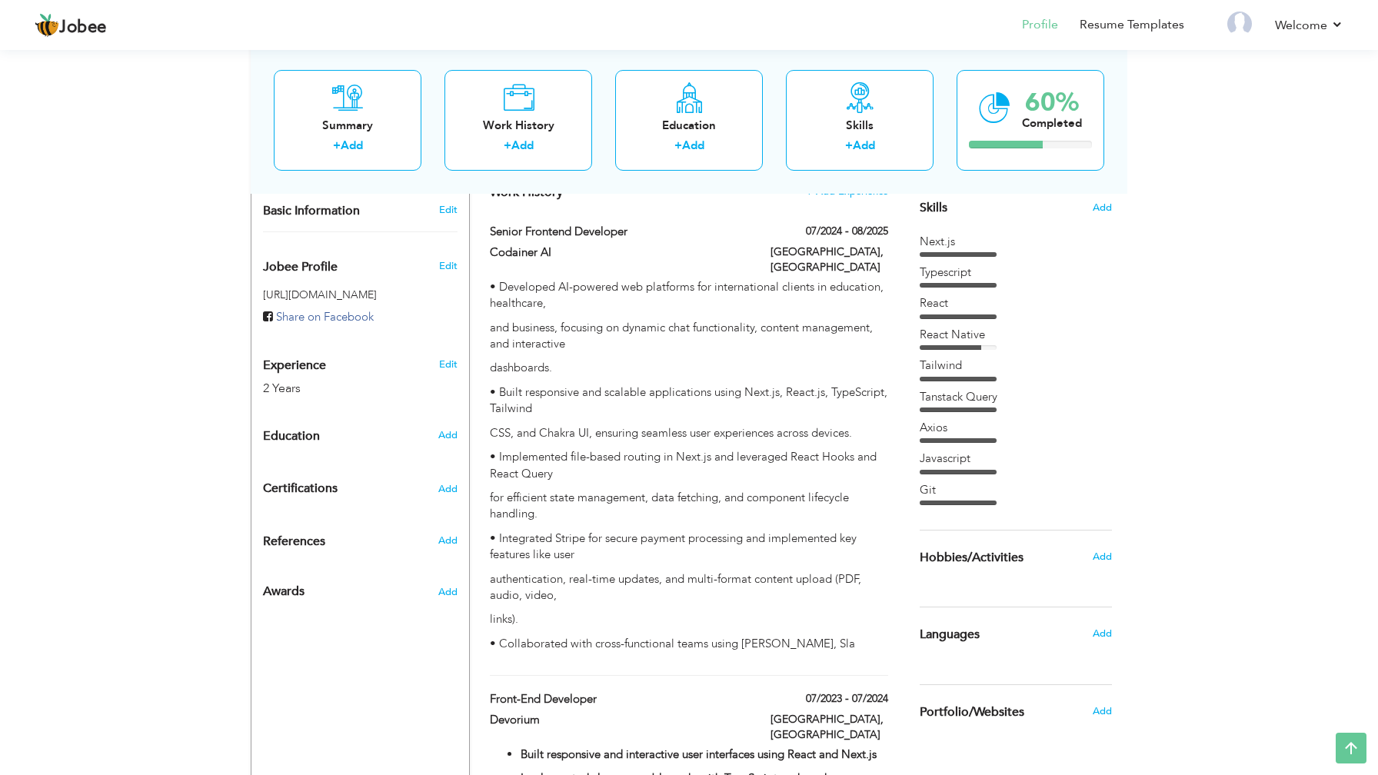
type input "[GEOGRAPHIC_DATA]"
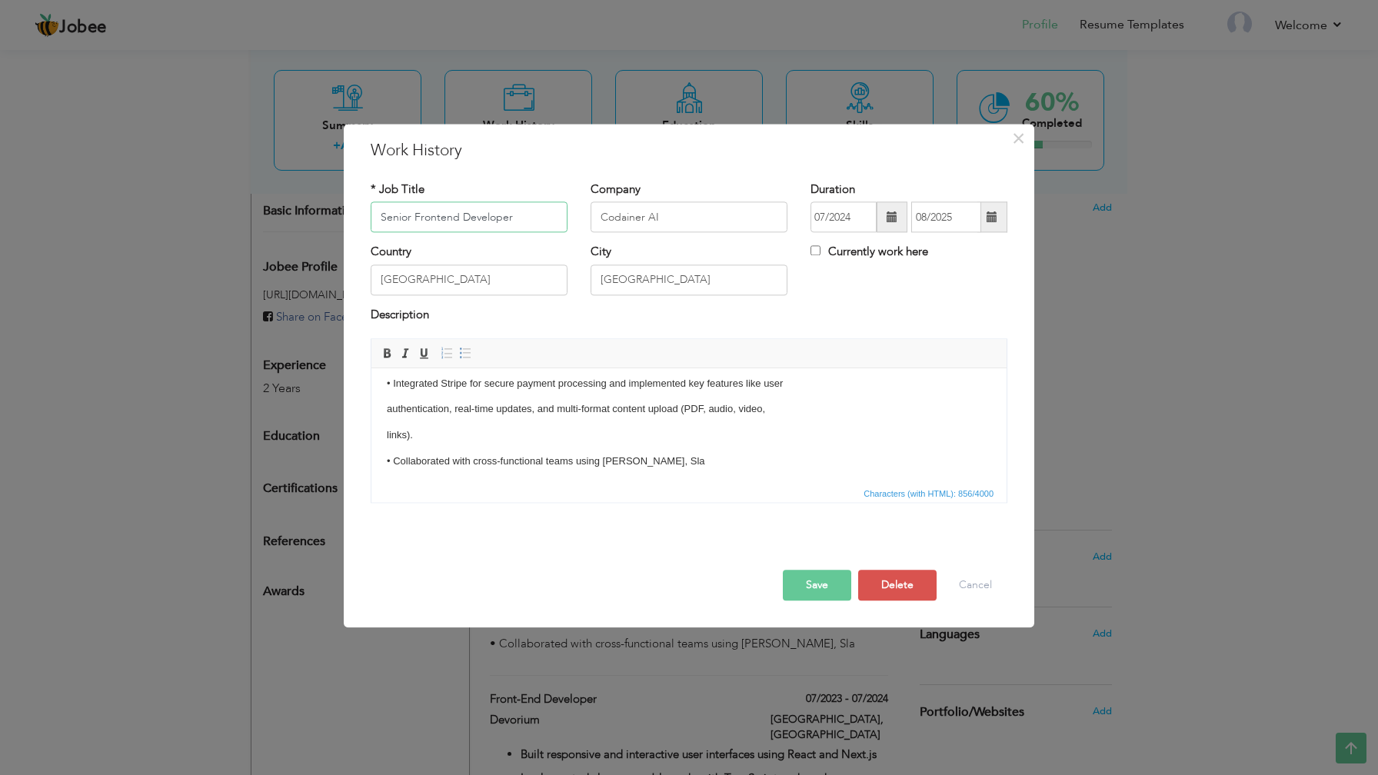
scroll to position [191, 0]
click at [652, 461] on p "• Collaborated with cross-functional teams using Trello, Sla" at bounding box center [689, 460] width 604 height 16
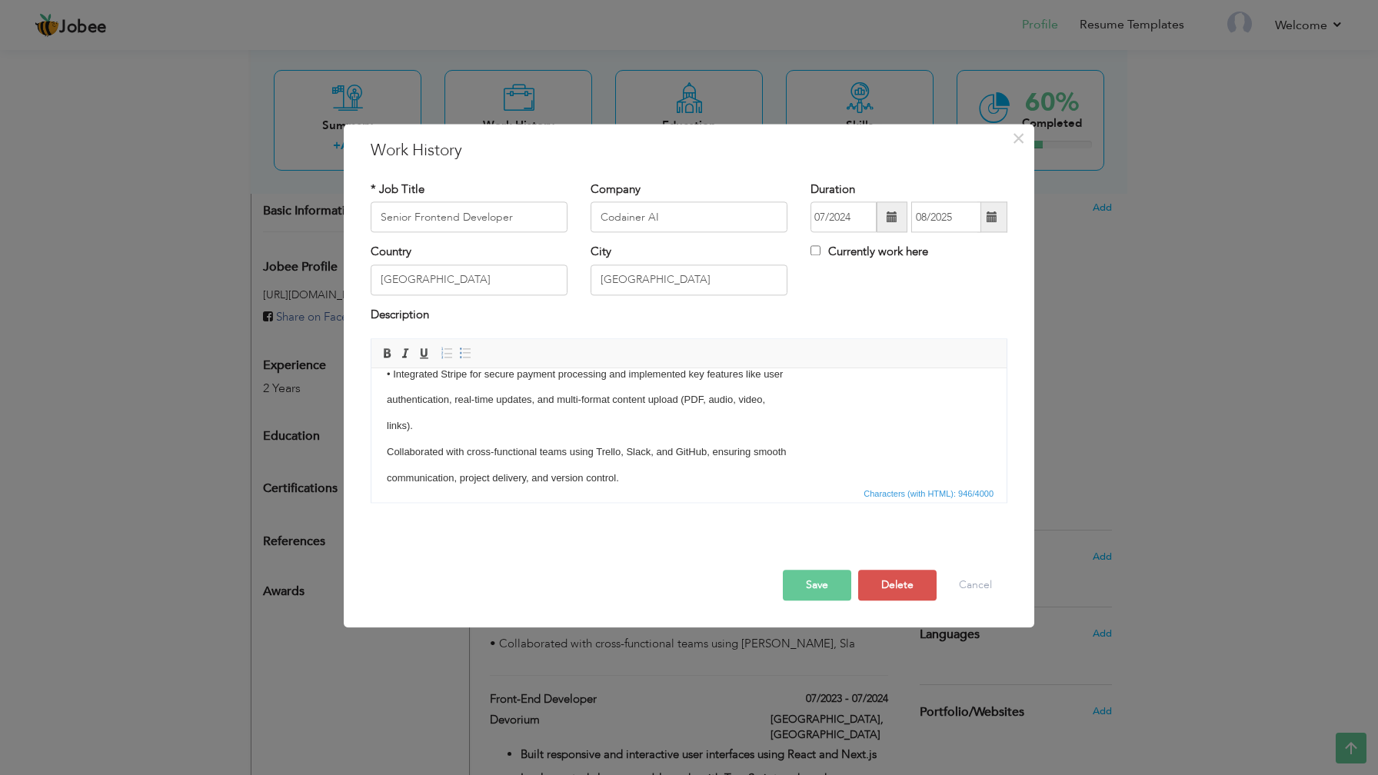
click at [391, 378] on p "• Integrated Stripe for secure payment processing and implemented key features …" at bounding box center [689, 375] width 604 height 16
click at [638, 487] on span "Characters (with HTML): 946/4000" at bounding box center [688, 493] width 635 height 18
click at [629, 471] on p "communication, project delivery, and version control." at bounding box center [689, 479] width 604 height 16
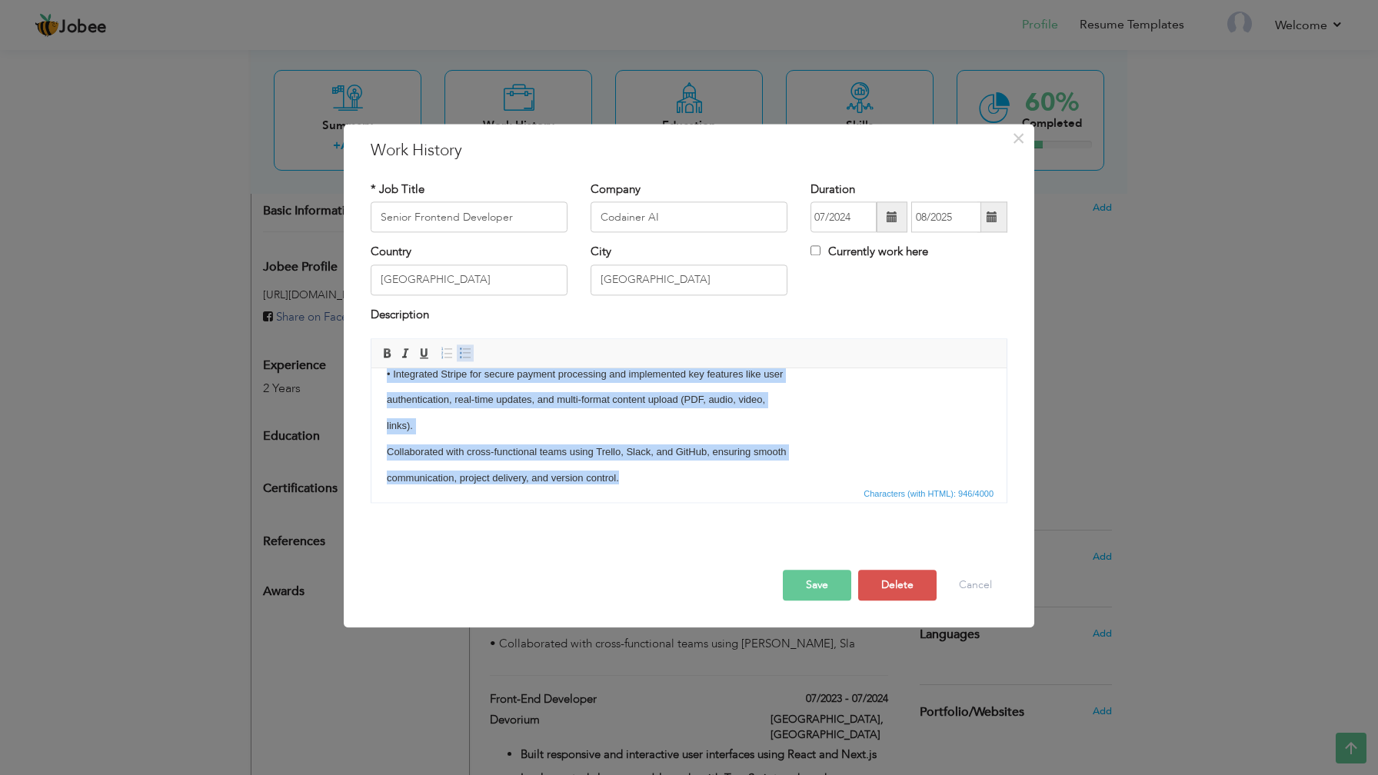
click at [465, 355] on span at bounding box center [465, 354] width 12 height 12
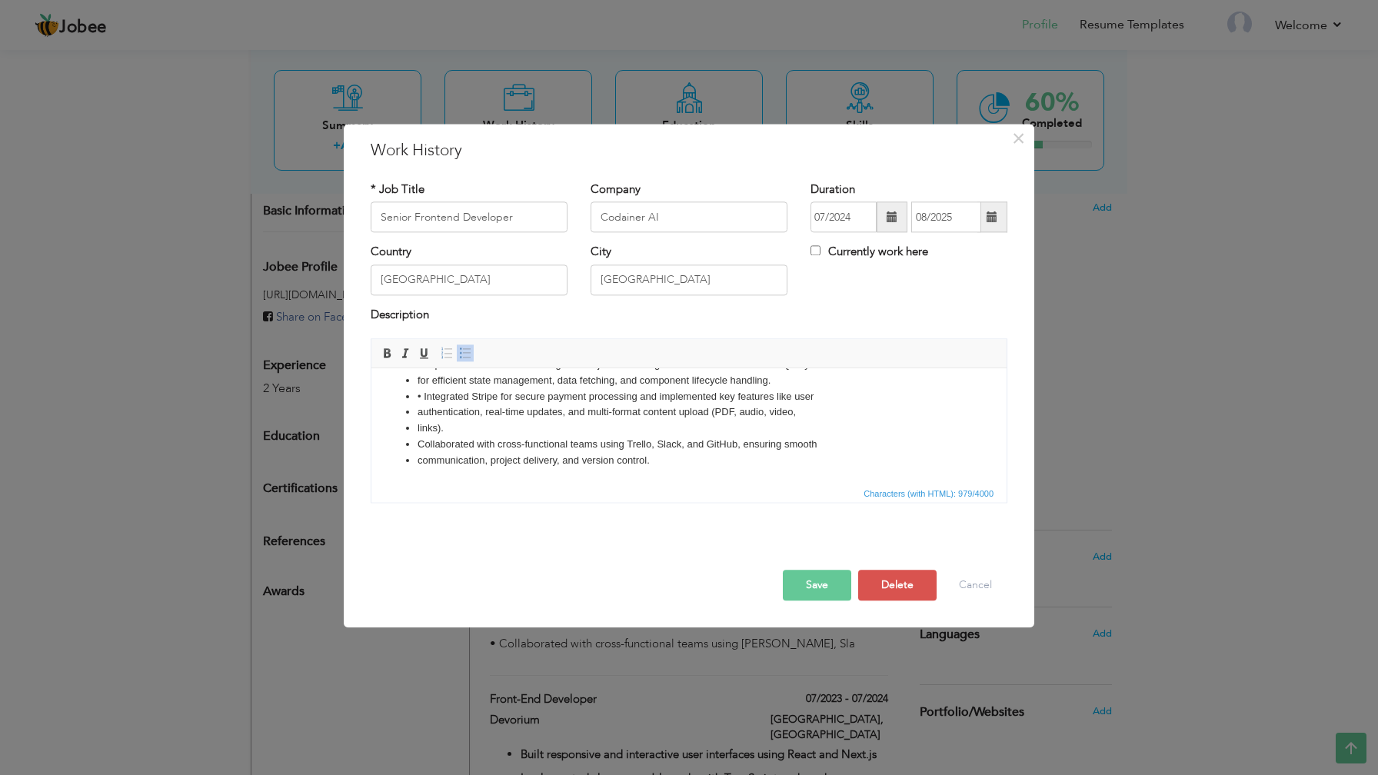
click at [506, 449] on li "Collaborated with cross-functional teams using Trello, Slack, and GitHub, ensur…" at bounding box center [689, 445] width 543 height 16
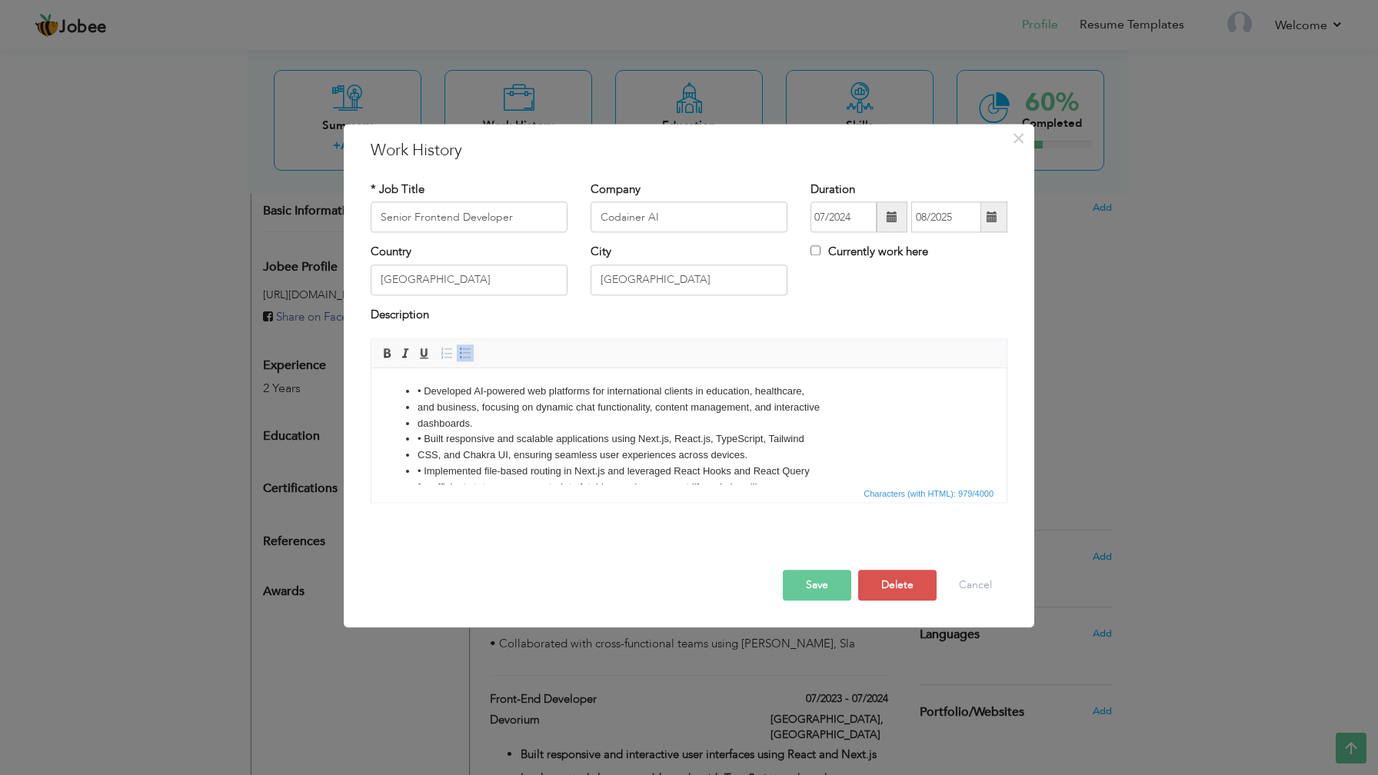
click at [425, 396] on li "• Developed AI-powered web platforms for international clients in education, he…" at bounding box center [689, 392] width 543 height 16
click at [424, 435] on li "• Built responsive and scalable applications using Next.js, React.js, TypeScrip…" at bounding box center [689, 439] width 543 height 16
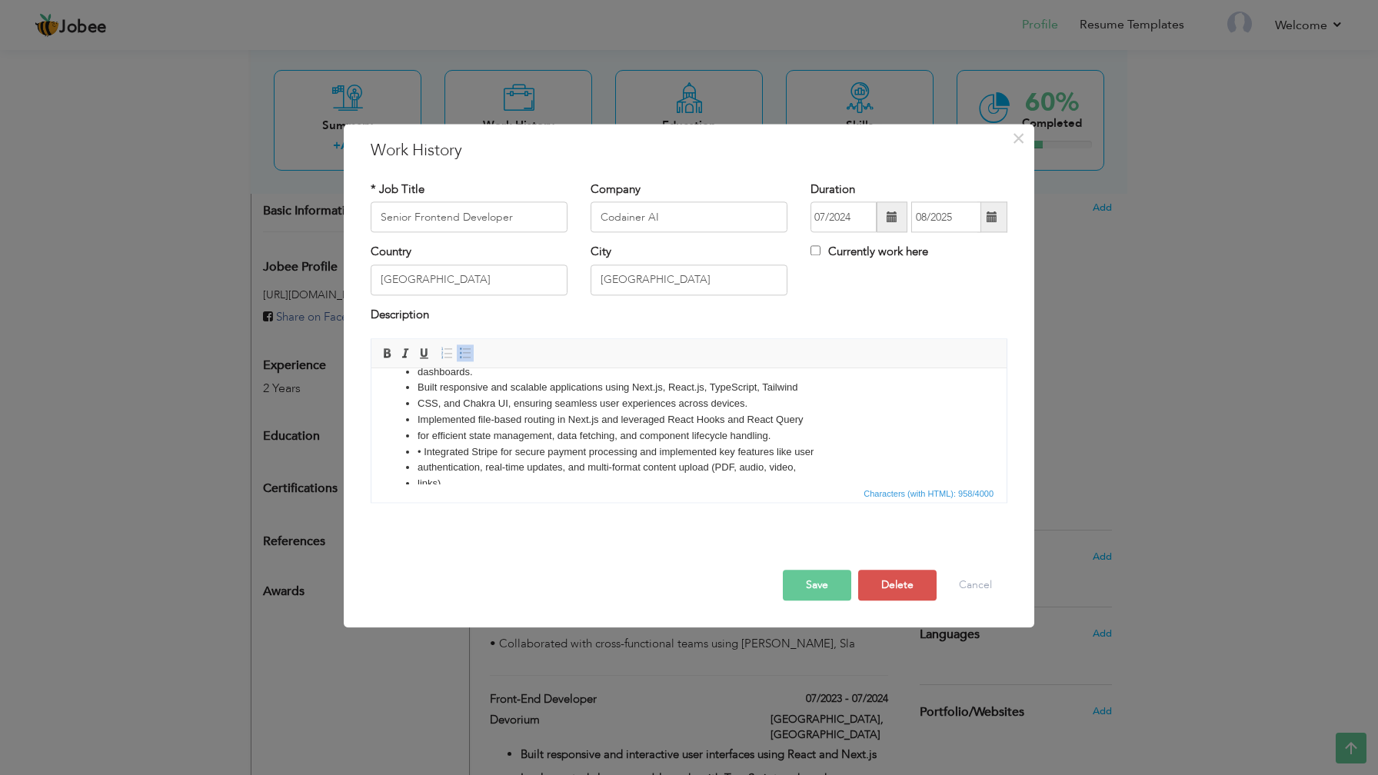
scroll to position [62, 0]
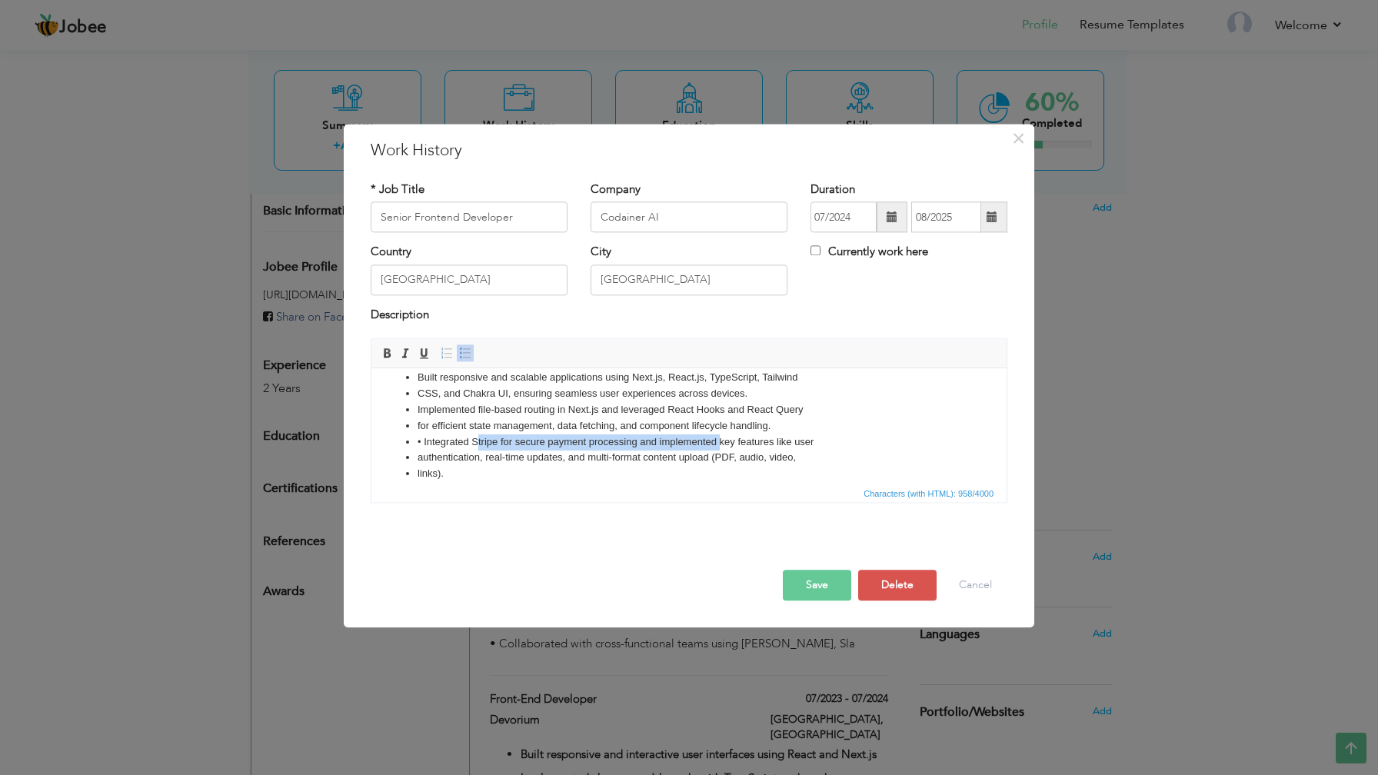
drag, startPoint x: 476, startPoint y: 443, endPoint x: 721, endPoint y: 448, distance: 245.4
click at [721, 448] on li "• Integrated Stripe for secure payment processing and implemented key features …" at bounding box center [689, 442] width 543 height 16
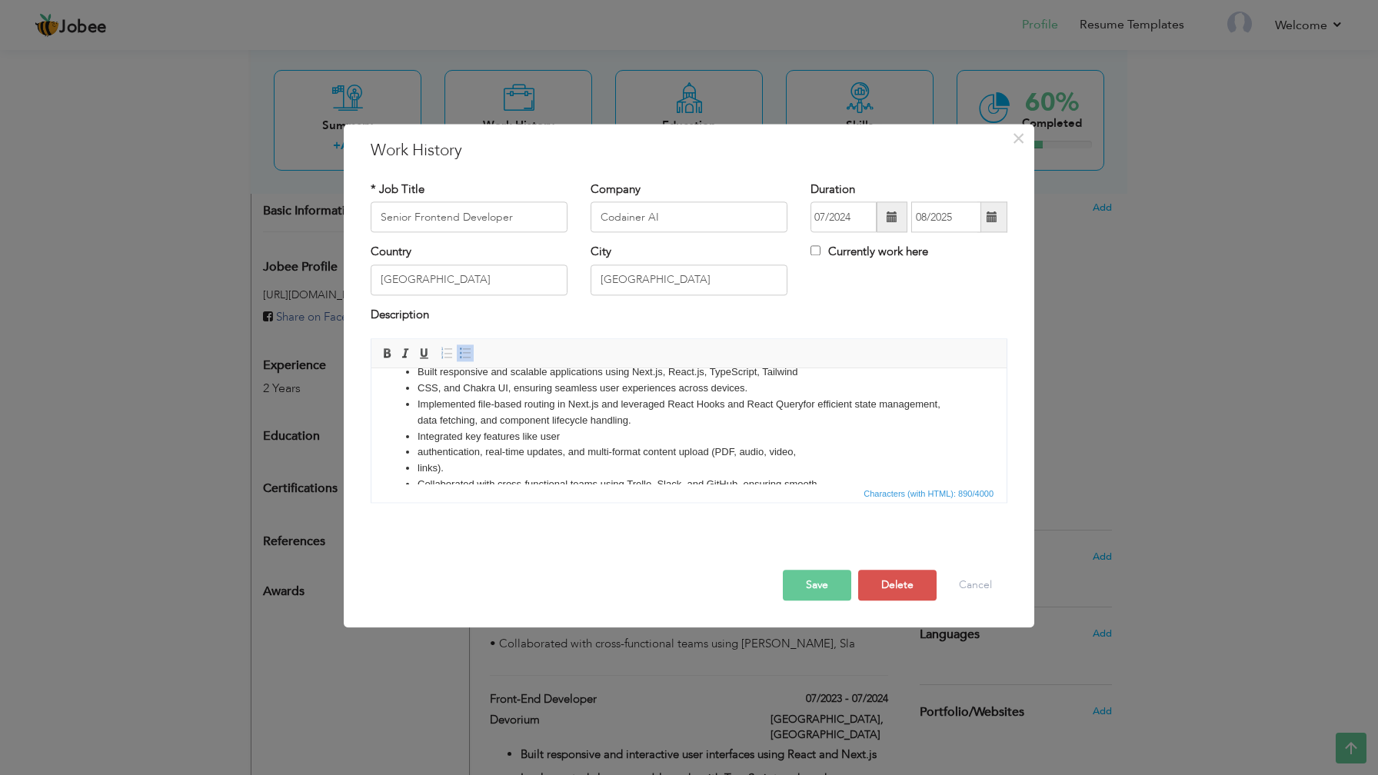
scroll to position [0, 0]
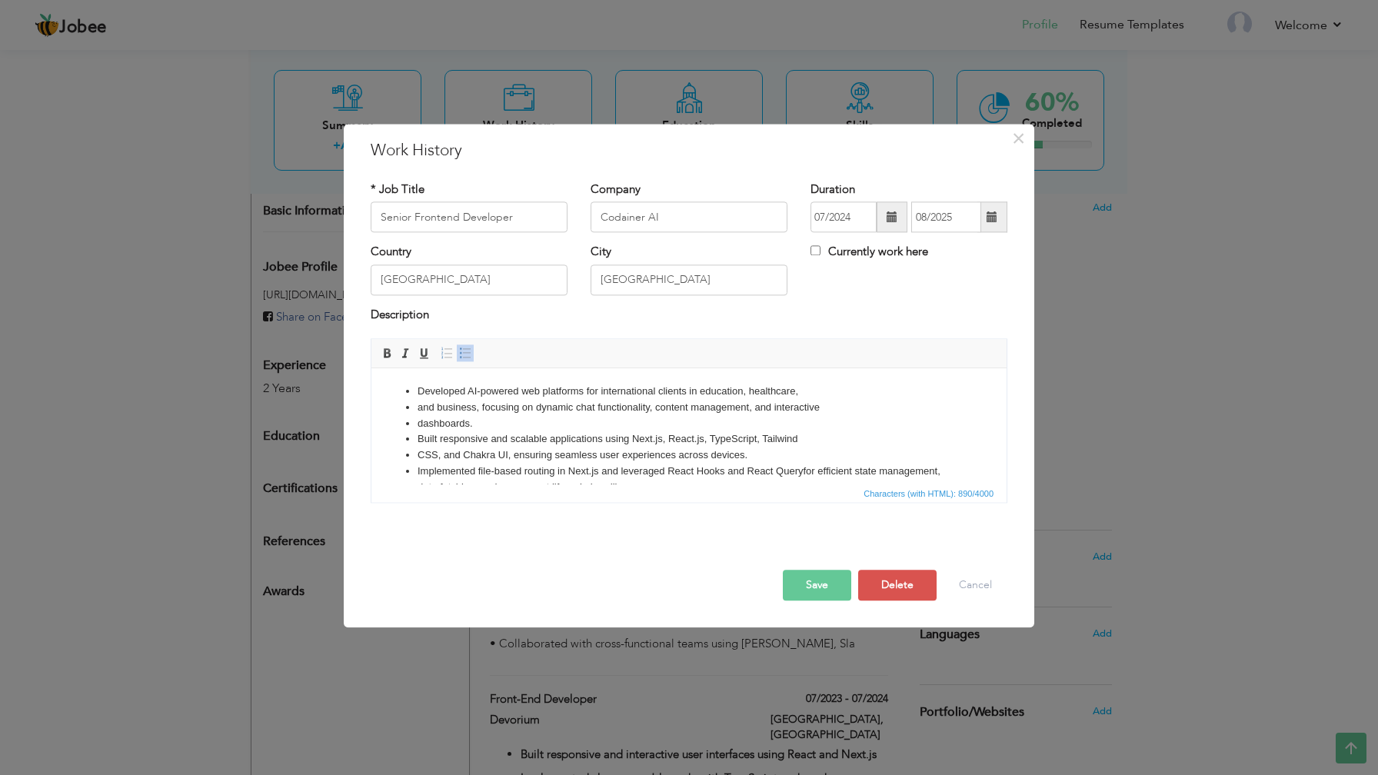
click at [420, 409] on li "and business, focusing on dynamic chat functionality, content management, and i…" at bounding box center [689, 408] width 543 height 16
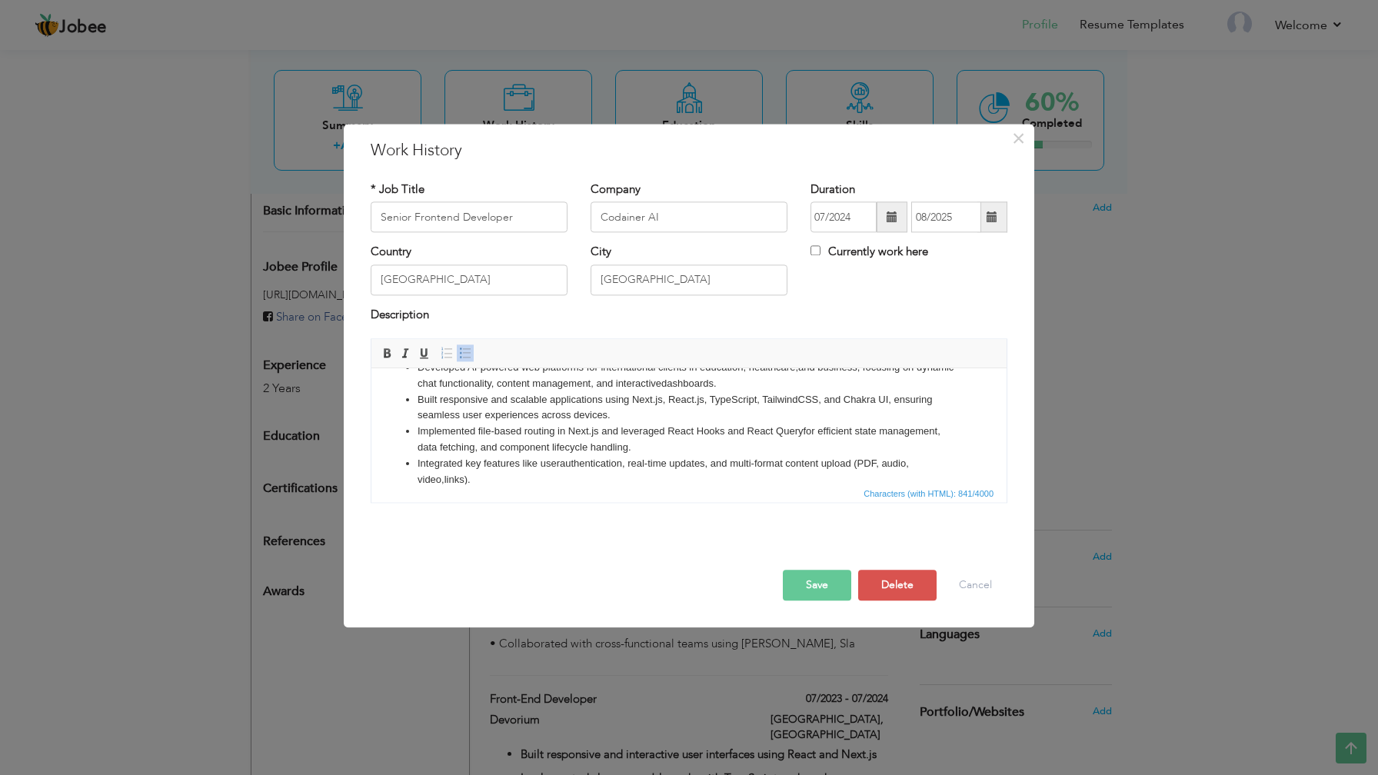
scroll to position [75, 0]
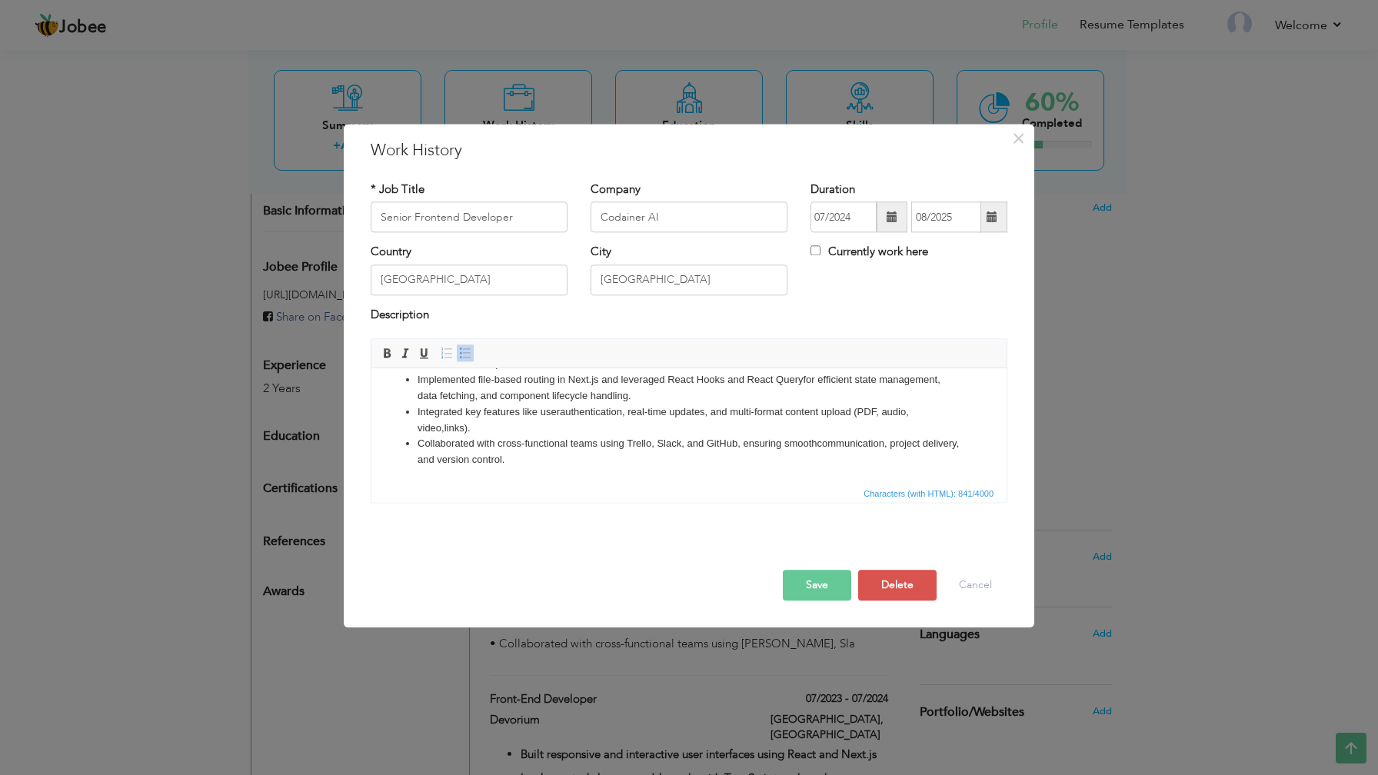
click at [814, 588] on button "Save" at bounding box center [817, 586] width 68 height 31
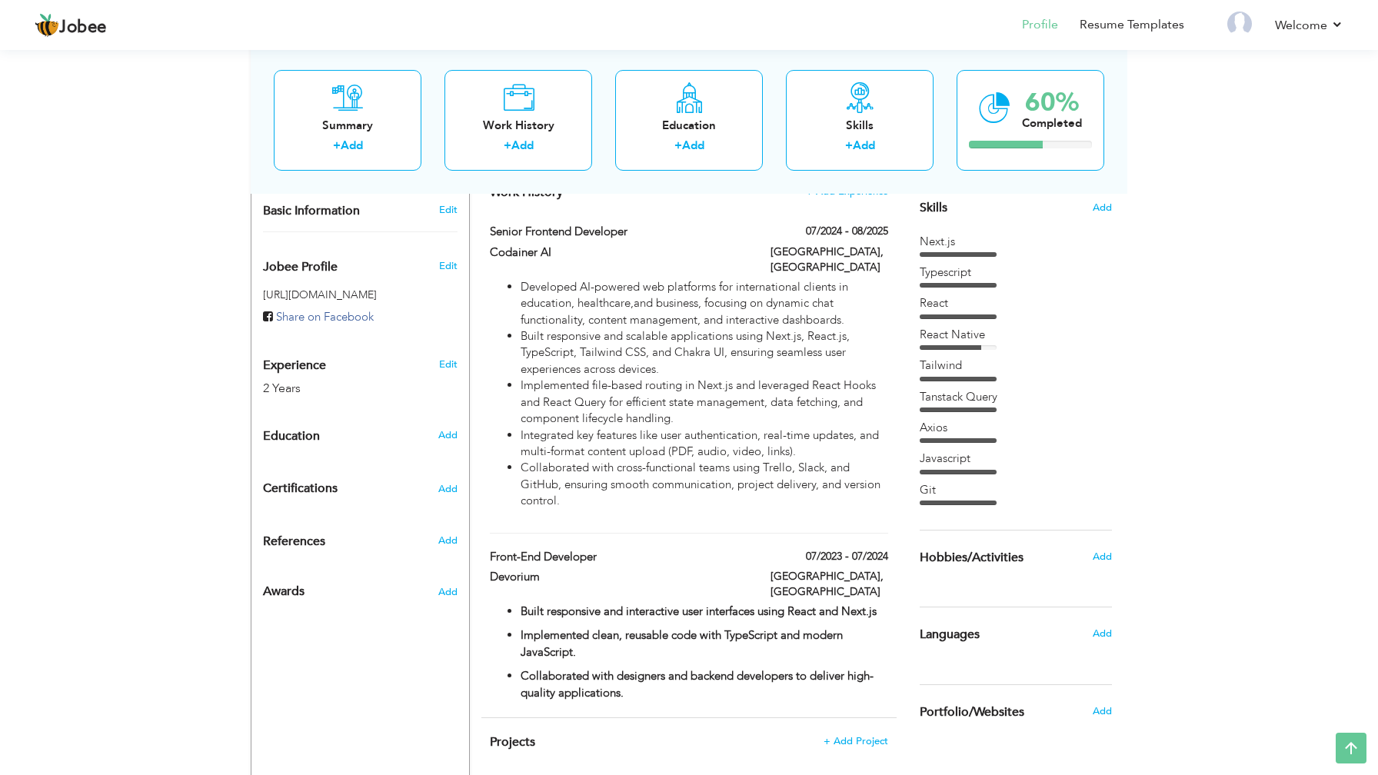
scroll to position [380, 0]
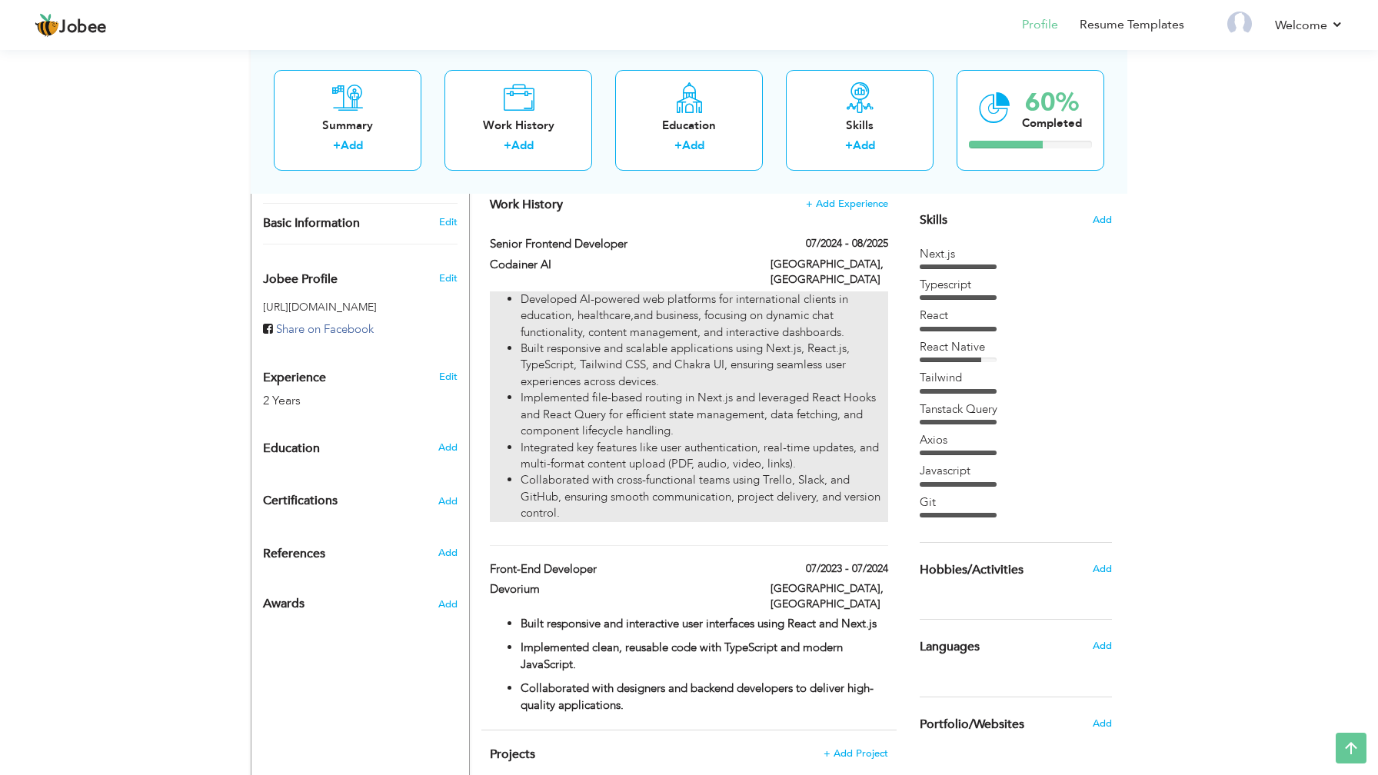
click at [736, 451] on li "Integrated key features like user authentication, real-time updates, and multi-…" at bounding box center [705, 456] width 368 height 33
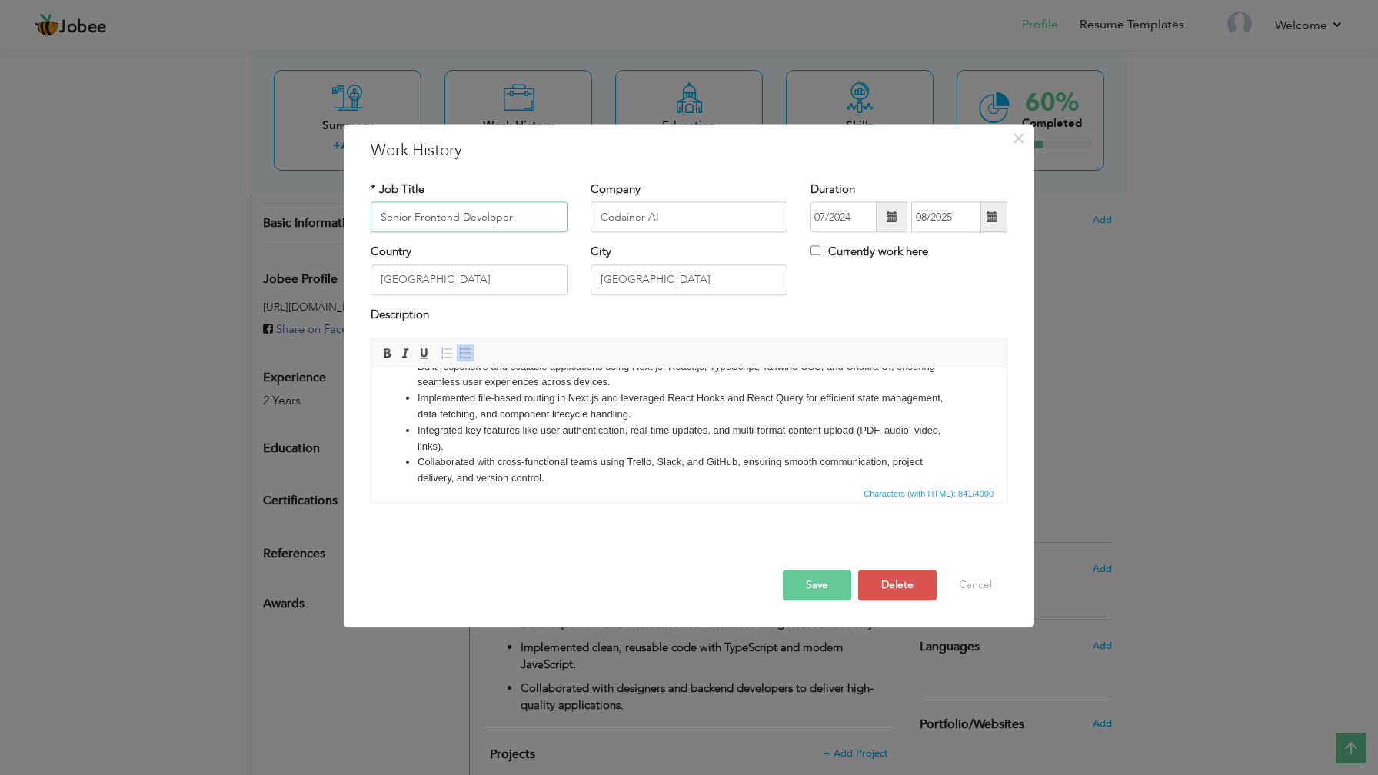
scroll to position [75, 0]
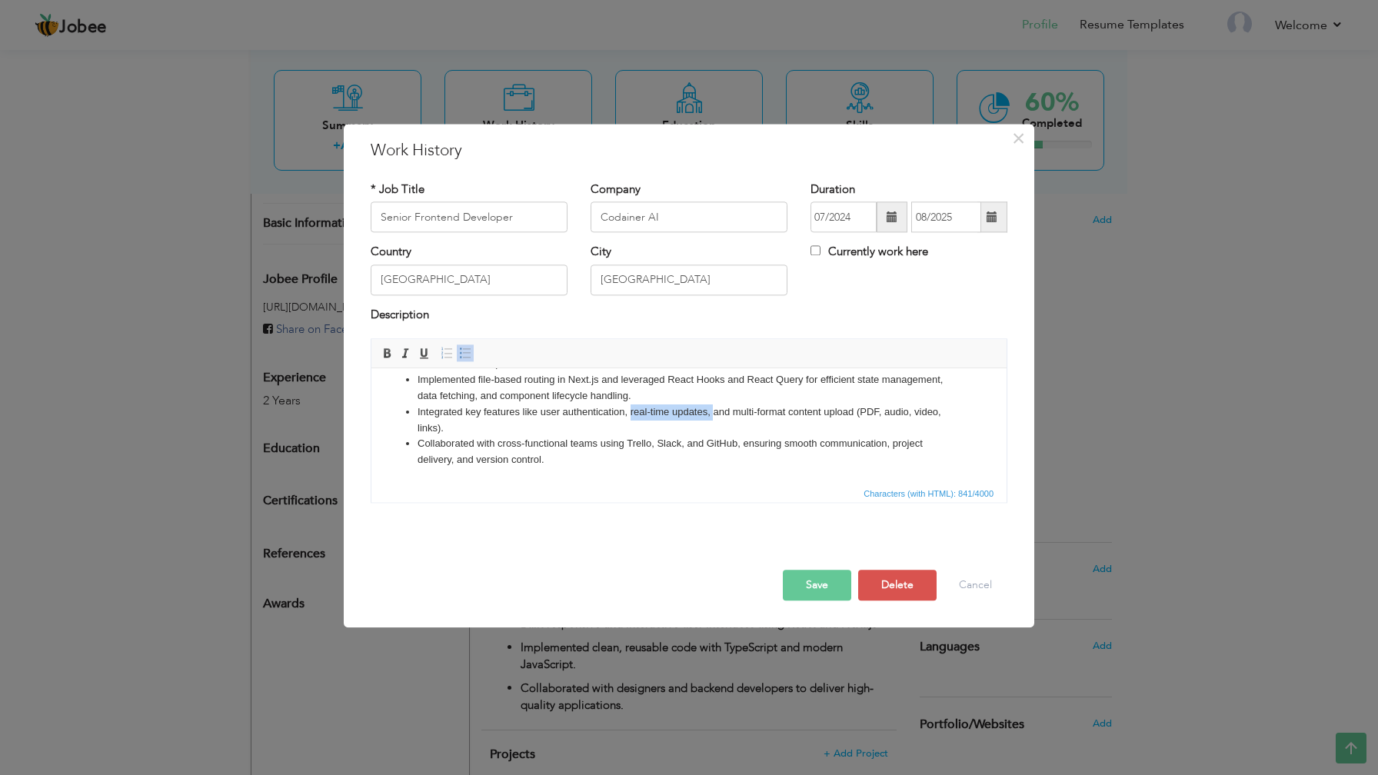
drag, startPoint x: 631, startPoint y: 415, endPoint x: 713, endPoint y: 413, distance: 82.3
click at [713, 413] on li "Integrated key features like user authentication, real-time updates, and multi-…" at bounding box center [689, 420] width 543 height 32
click at [971, 587] on button "Cancel" at bounding box center [976, 586] width 64 height 31
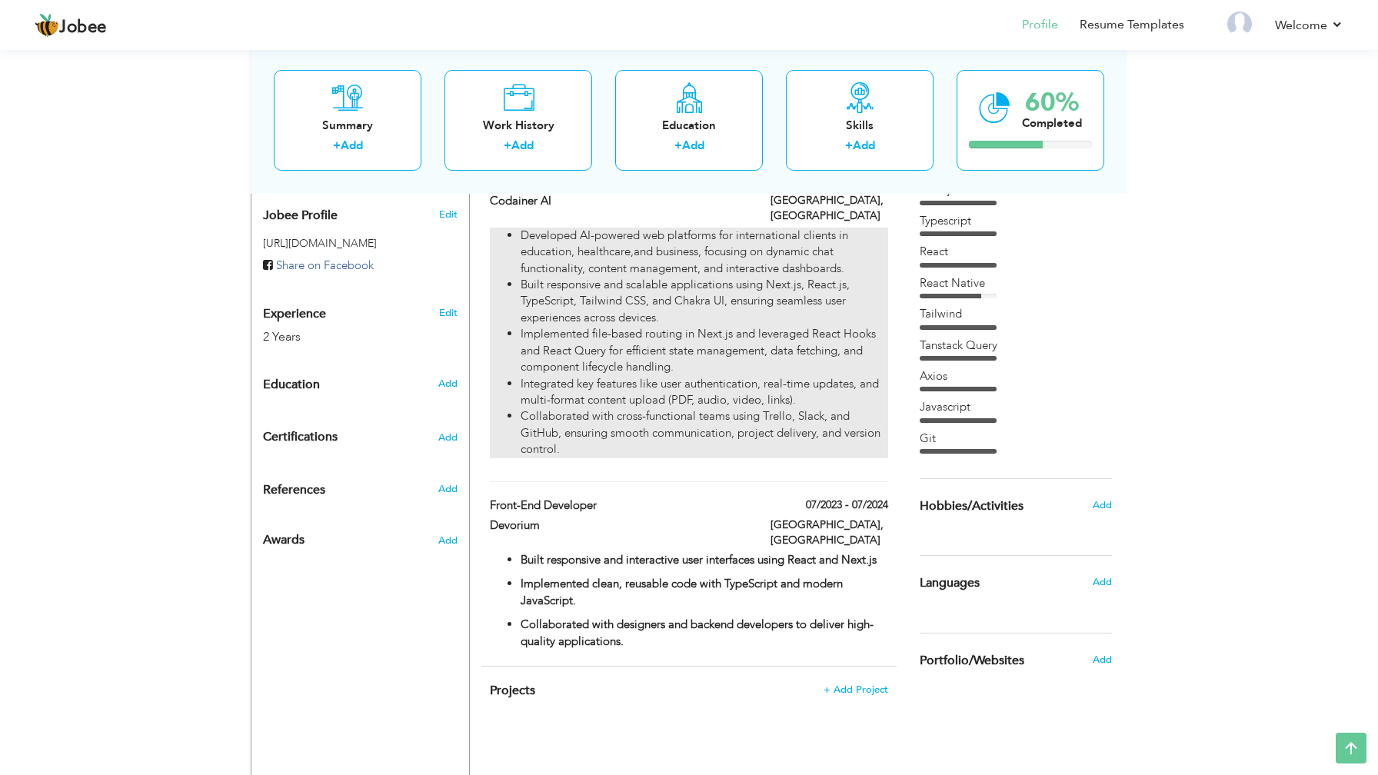
scroll to position [572, 0]
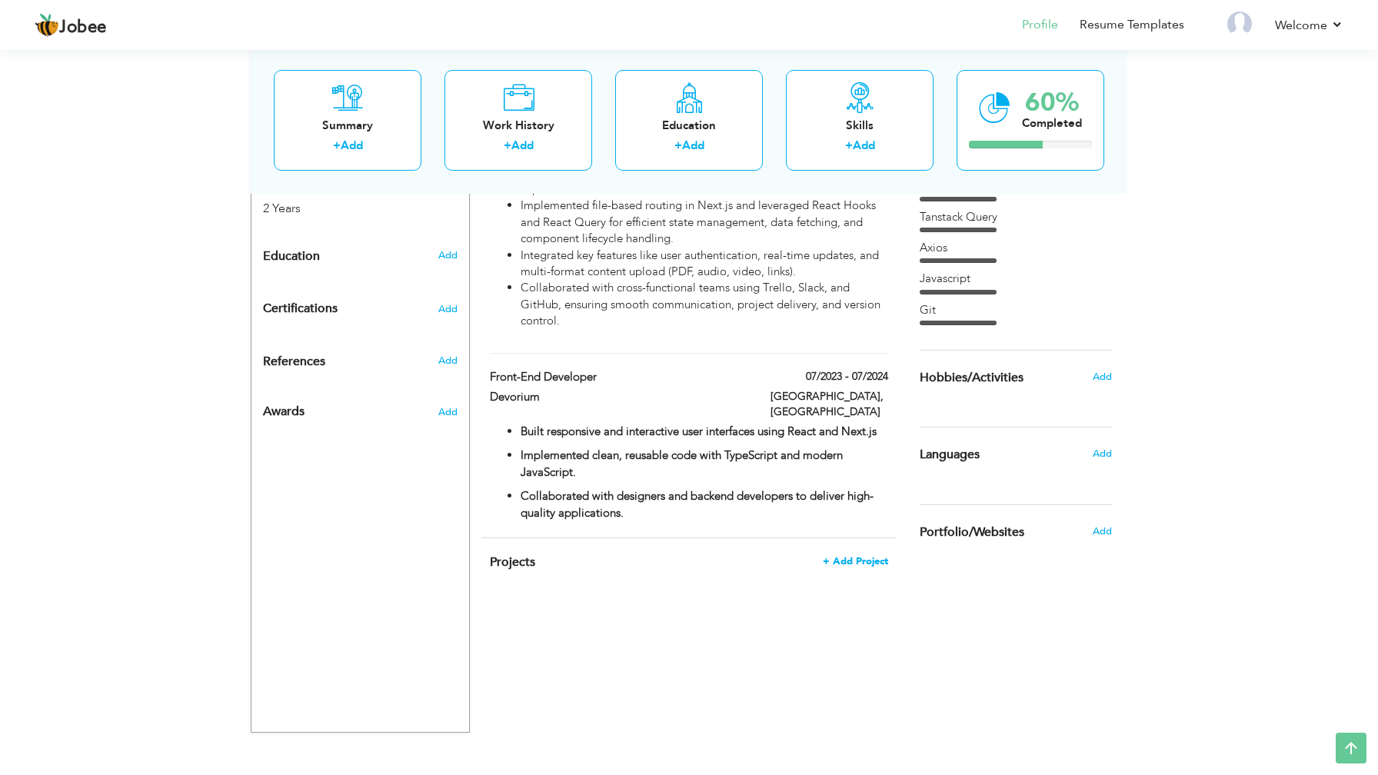
click at [867, 556] on span "+ Add Project" at bounding box center [855, 561] width 65 height 11
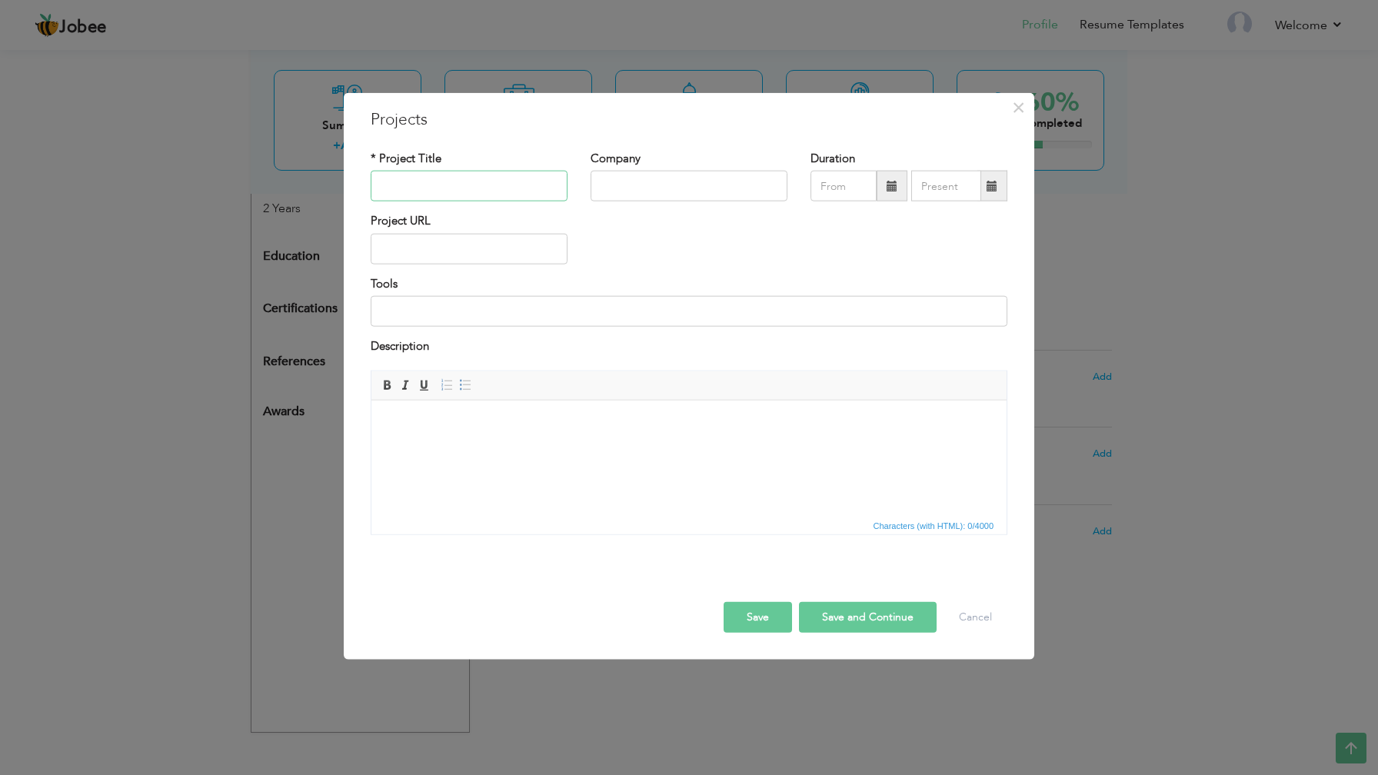
paste input "Vox-ai Health support"
type input "Vox-ai Health support"
click at [629, 191] on input "text" at bounding box center [689, 186] width 197 height 31
paste input "Codaiber AI"
type input "Codainer AI"
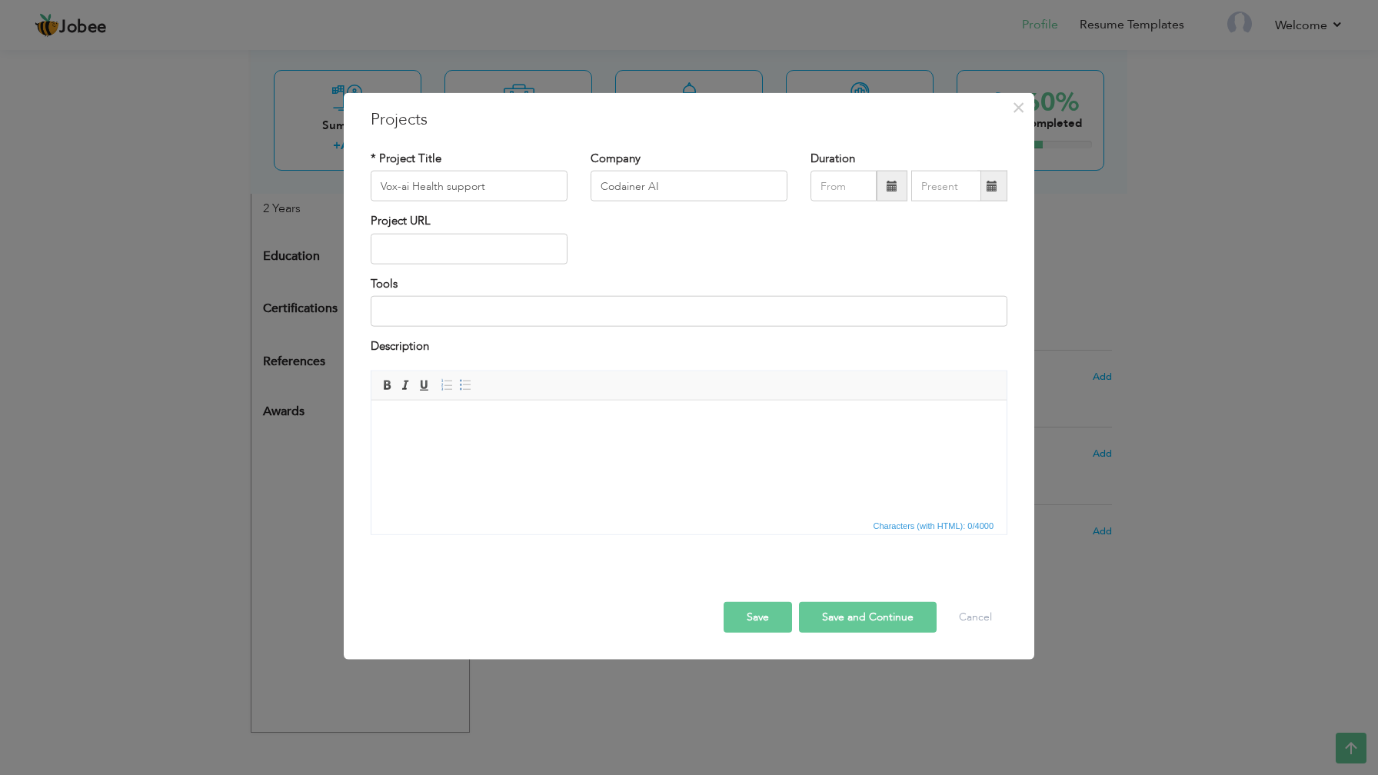
click at [896, 192] on span at bounding box center [892, 186] width 31 height 31
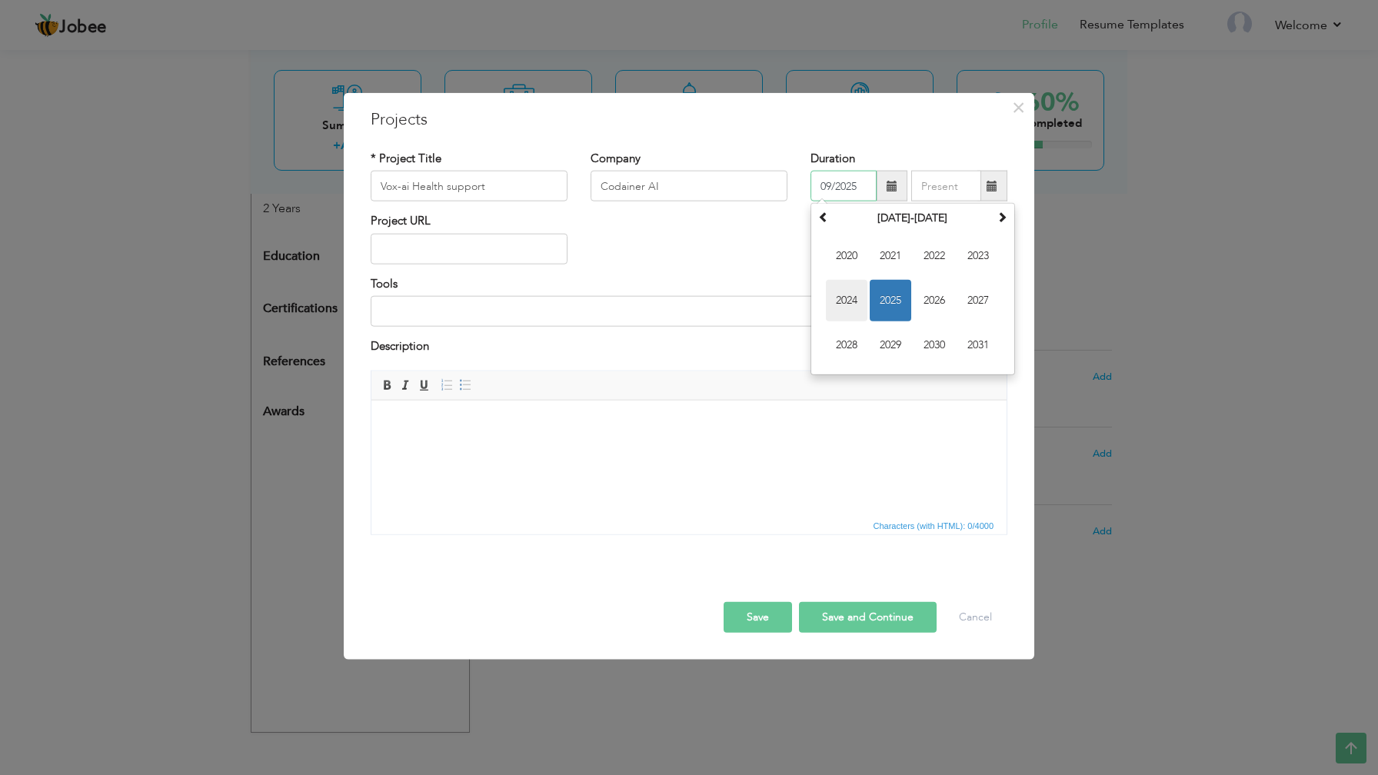
click at [851, 296] on span "2024" at bounding box center [847, 301] width 42 height 42
click at [864, 336] on span "Sep" at bounding box center [847, 346] width 42 height 42
type input "09/2024"
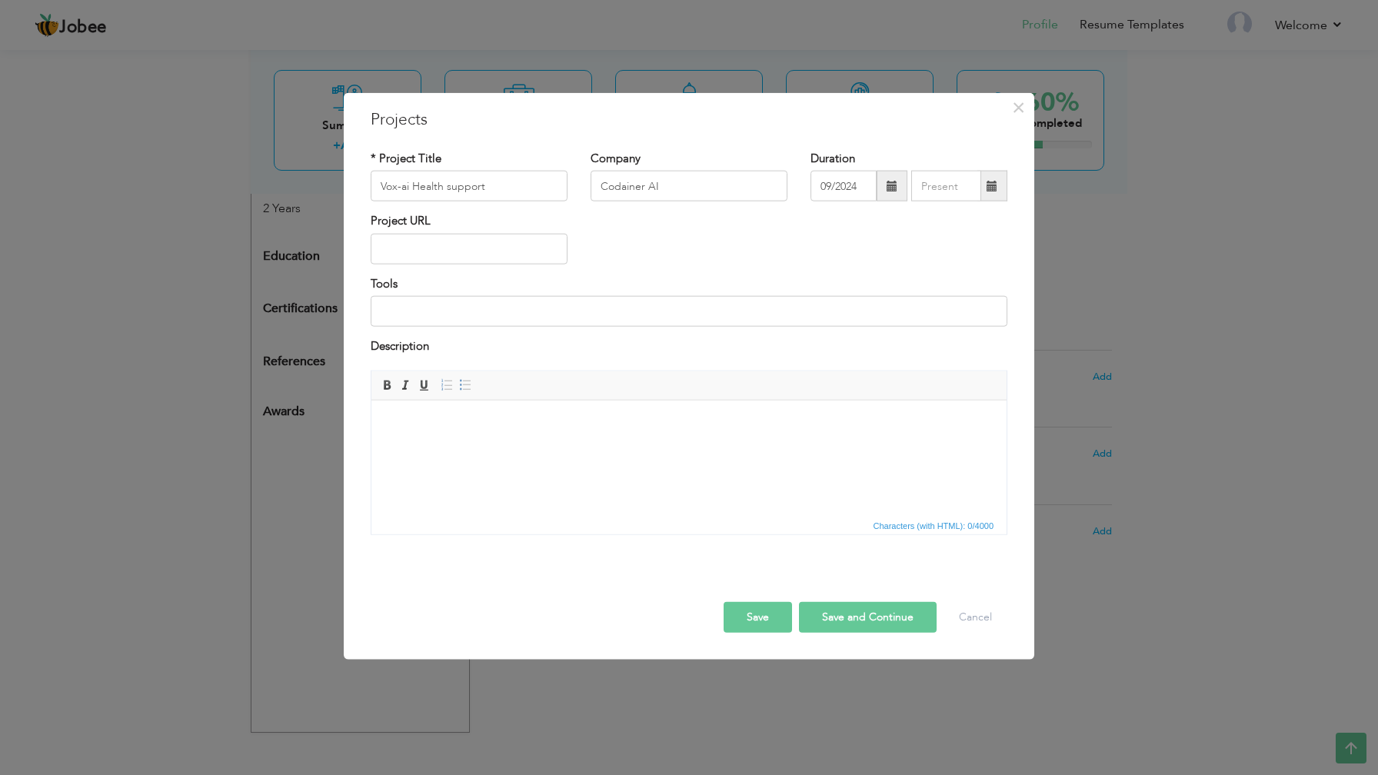
click at [993, 191] on span at bounding box center [992, 186] width 11 height 11
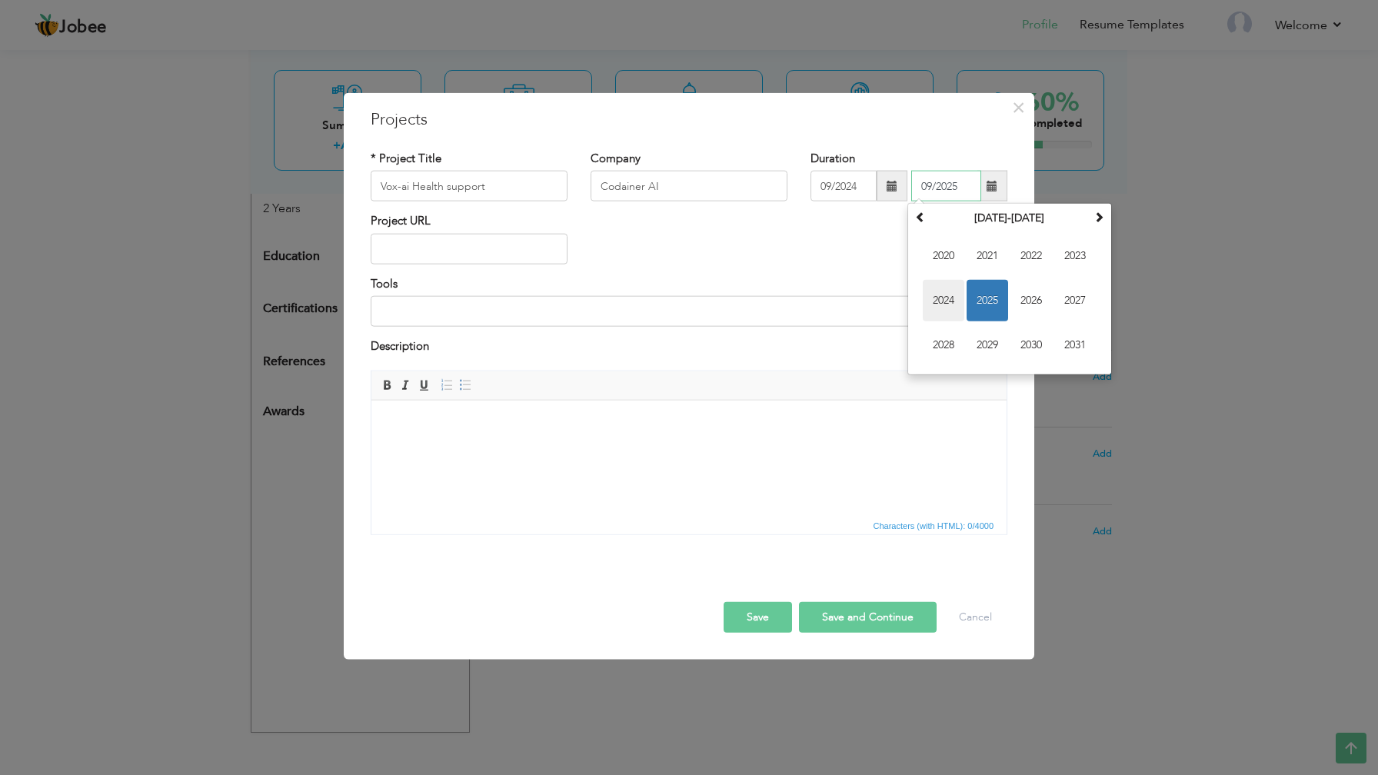
click at [958, 296] on span "2024" at bounding box center [944, 301] width 42 height 42
click at [987, 346] on span "Oct" at bounding box center [988, 346] width 42 height 42
type input "10/2024"
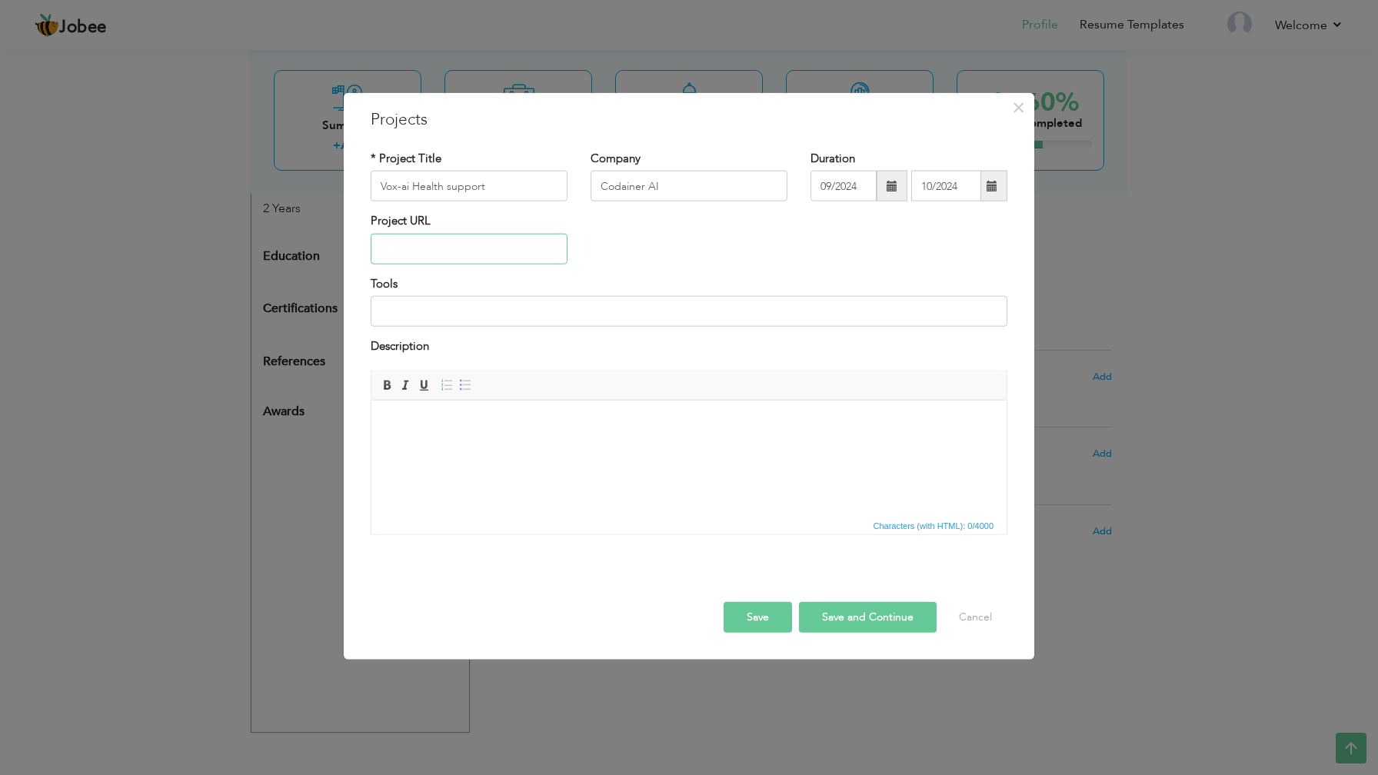
click at [460, 251] on input "text" at bounding box center [469, 249] width 197 height 31
paste input "https://health.vox-ai.ie/"
type input "[URL][DOMAIN_NAME]"
click at [518, 318] on input at bounding box center [689, 311] width 637 height 31
paste input "Next js, TypeScript, Tailwind CSS, React Query, Axios, Git and Github, Slack"
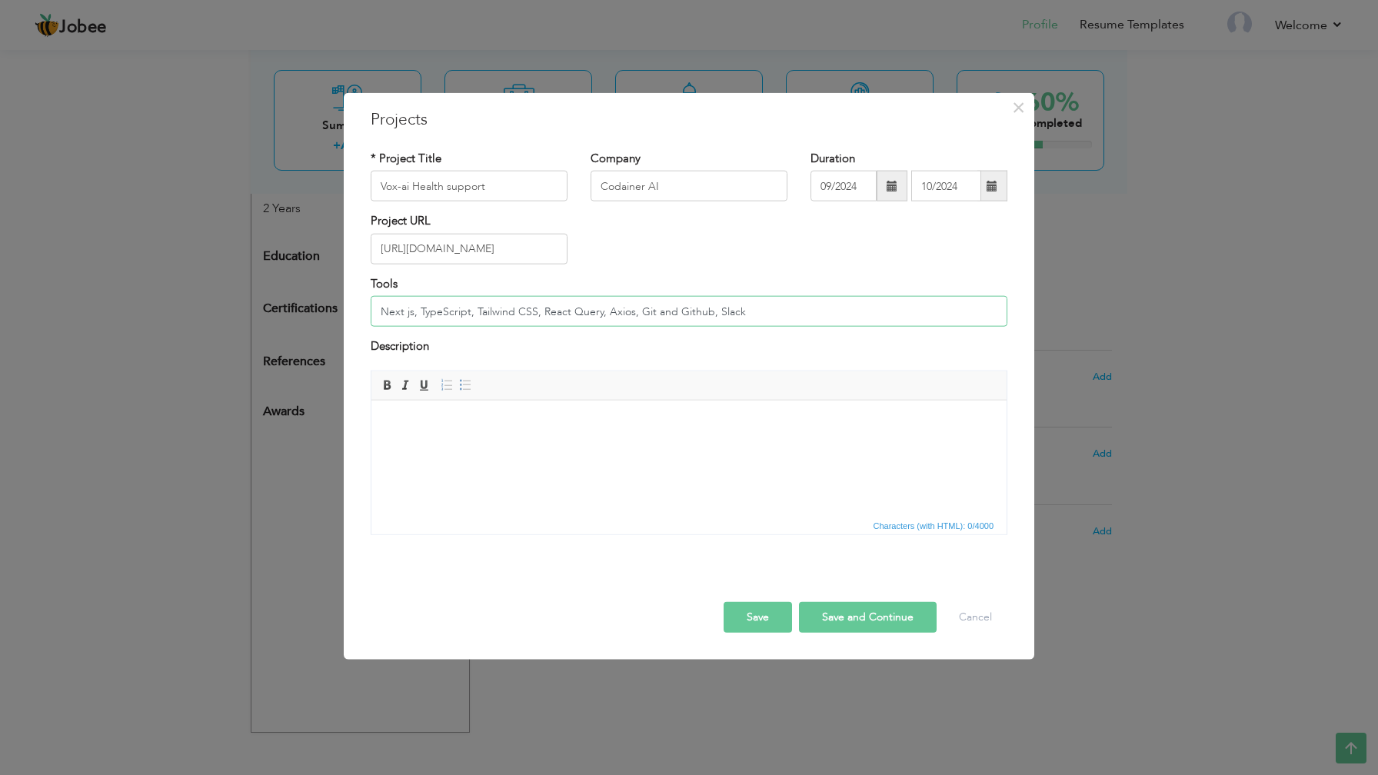
type input "Next js, TypeScript, Tailwind CSS, React Query, Axios, Git and Github, Slack"
click at [524, 447] on html at bounding box center [688, 423] width 635 height 47
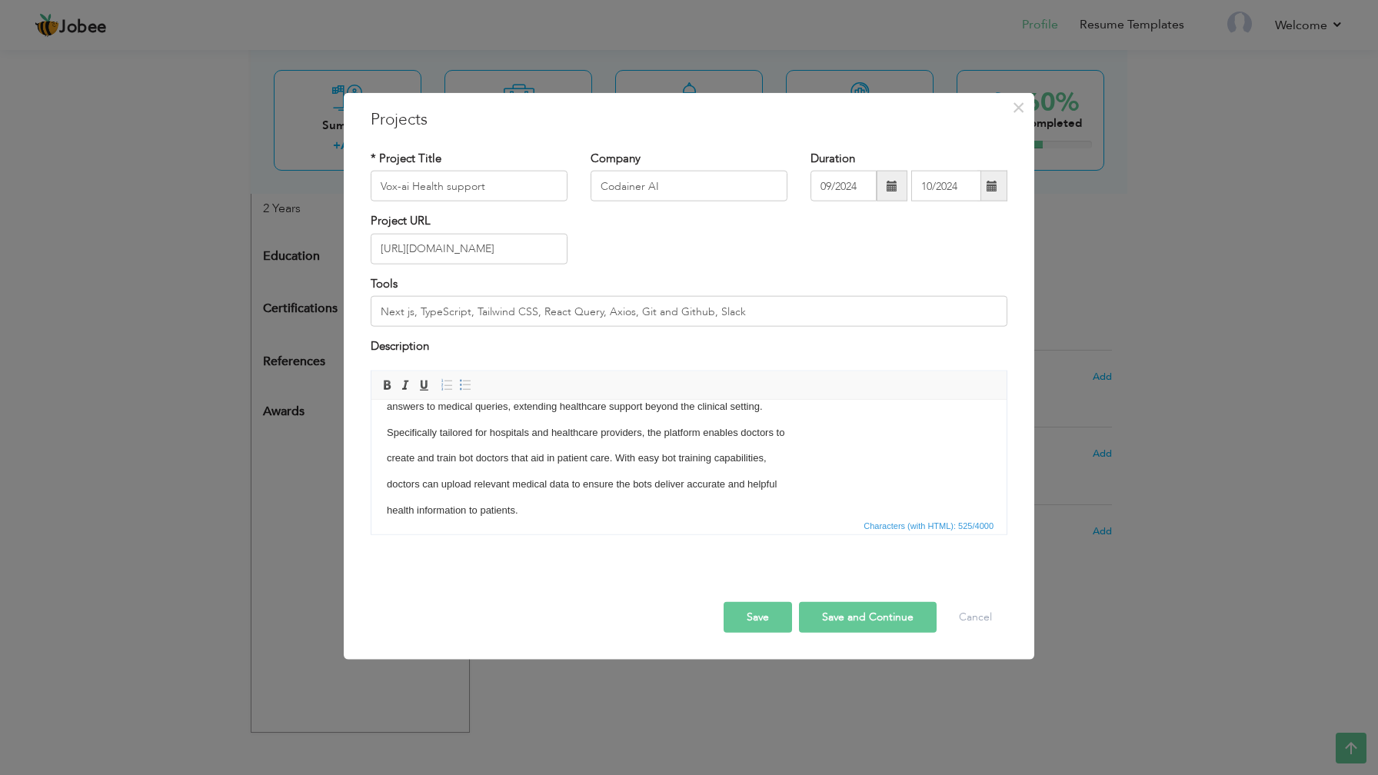
scroll to position [0, 0]
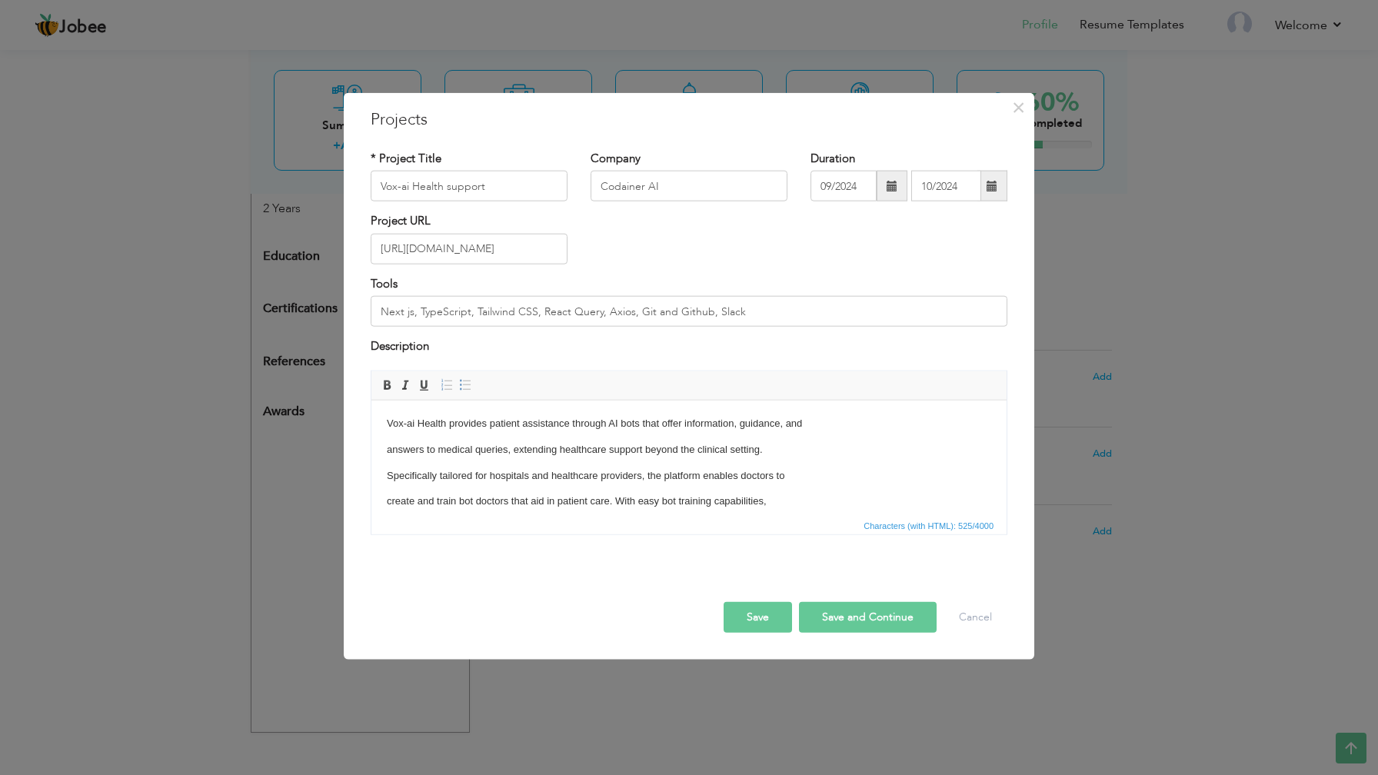
click at [764, 628] on button "Save" at bounding box center [758, 616] width 68 height 31
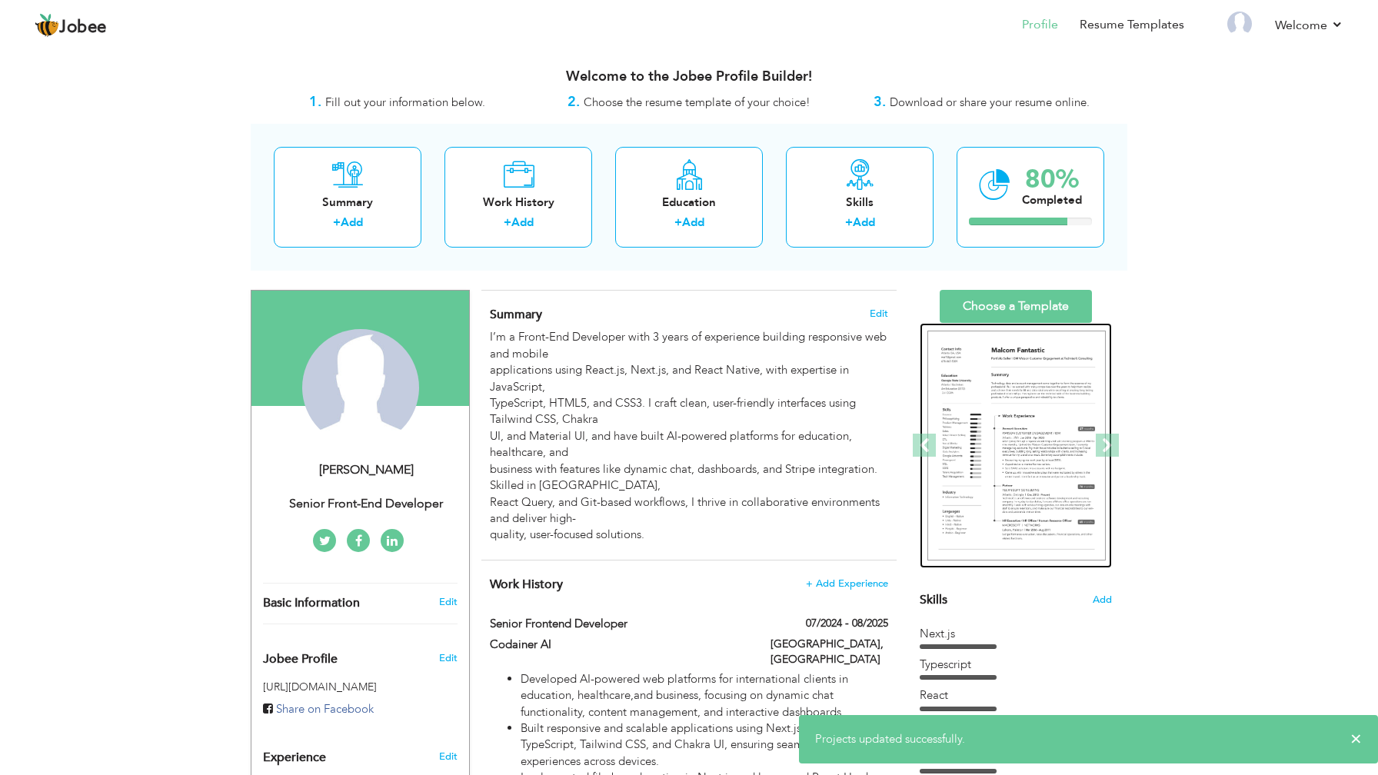
click at [1013, 468] on img at bounding box center [1016, 446] width 178 height 231
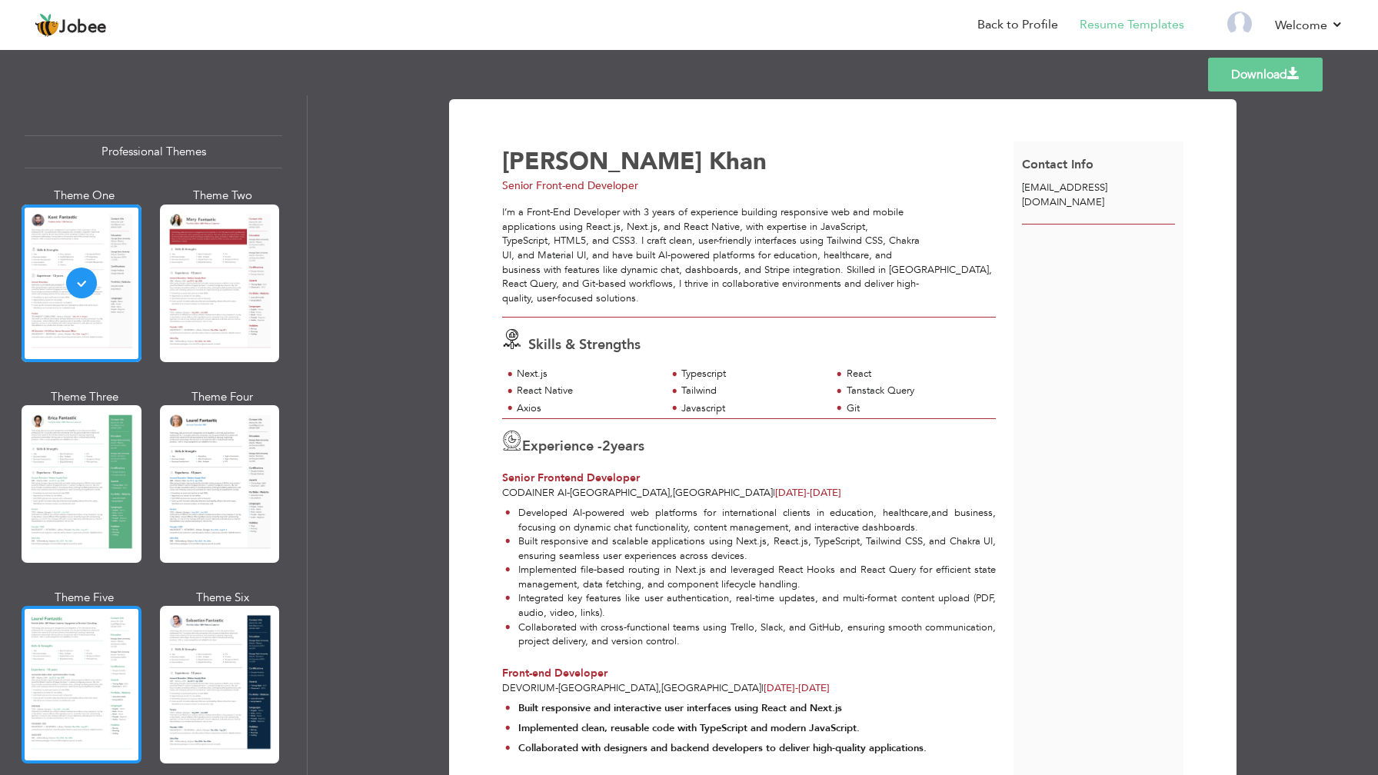
click at [108, 637] on div at bounding box center [82, 685] width 120 height 158
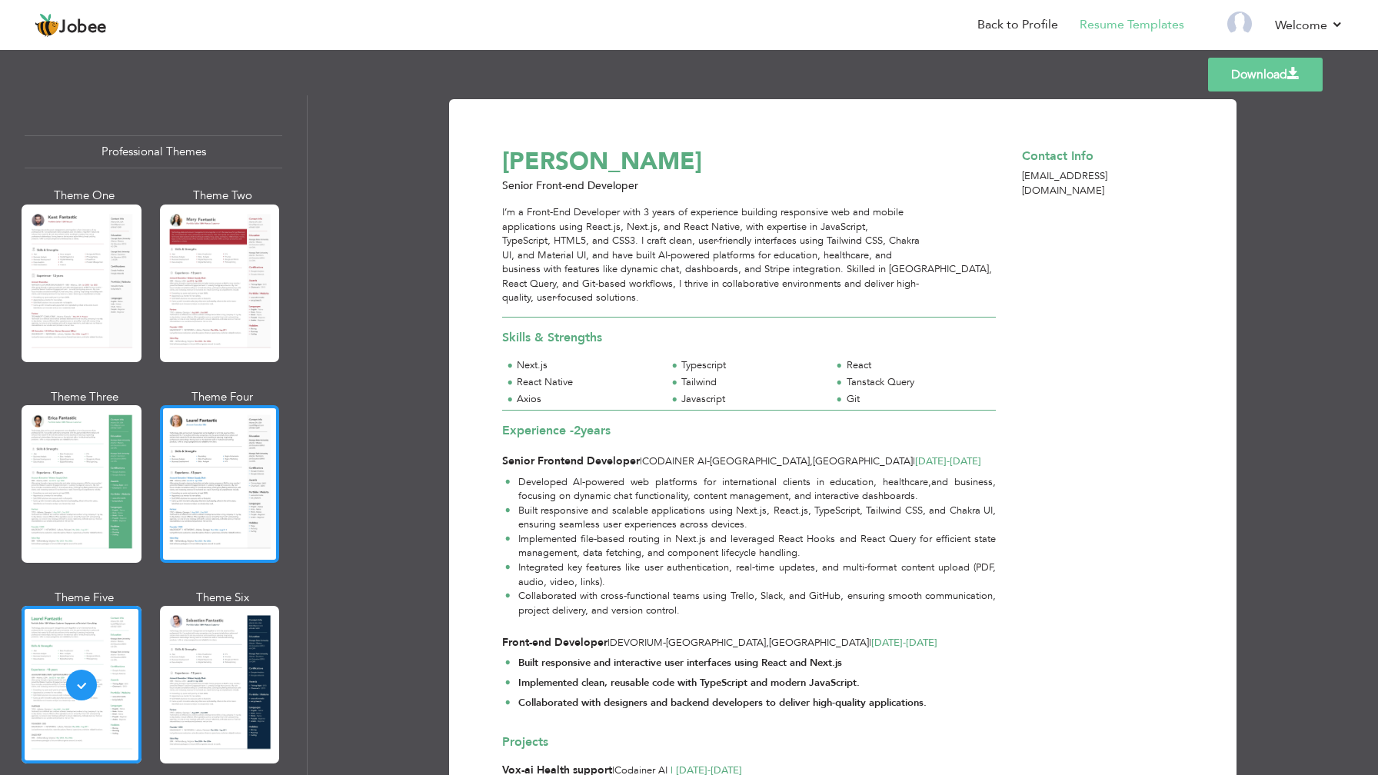
click at [208, 494] on div at bounding box center [220, 484] width 120 height 158
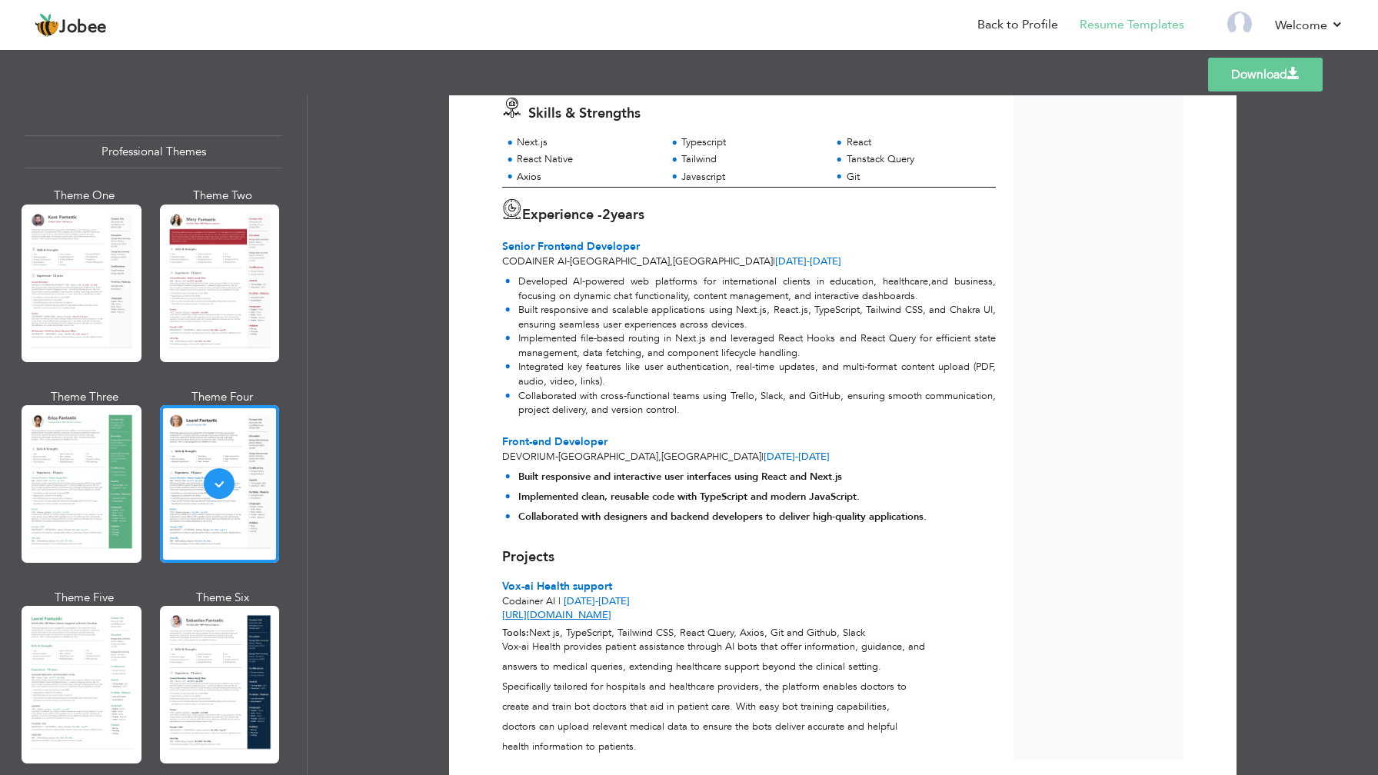
scroll to position [290, 0]
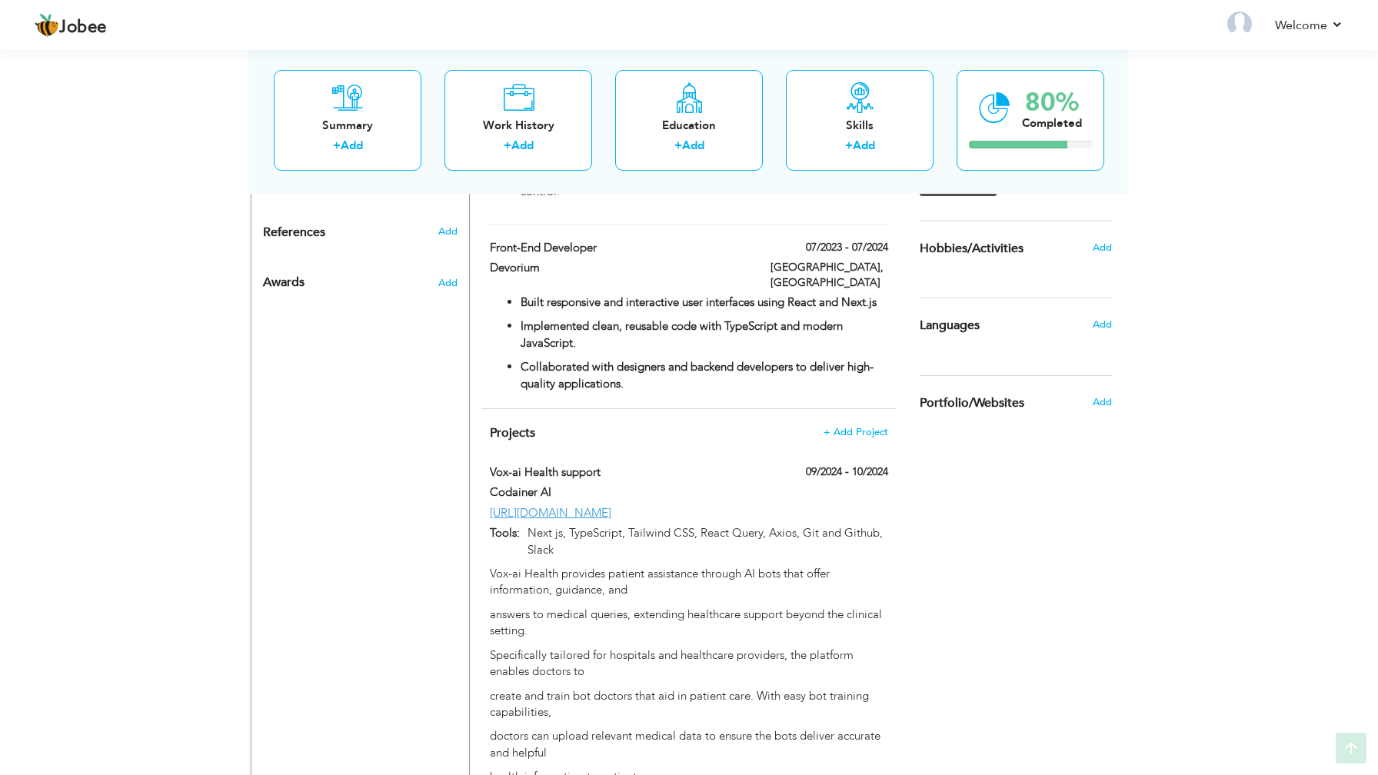
scroll to position [758, 0]
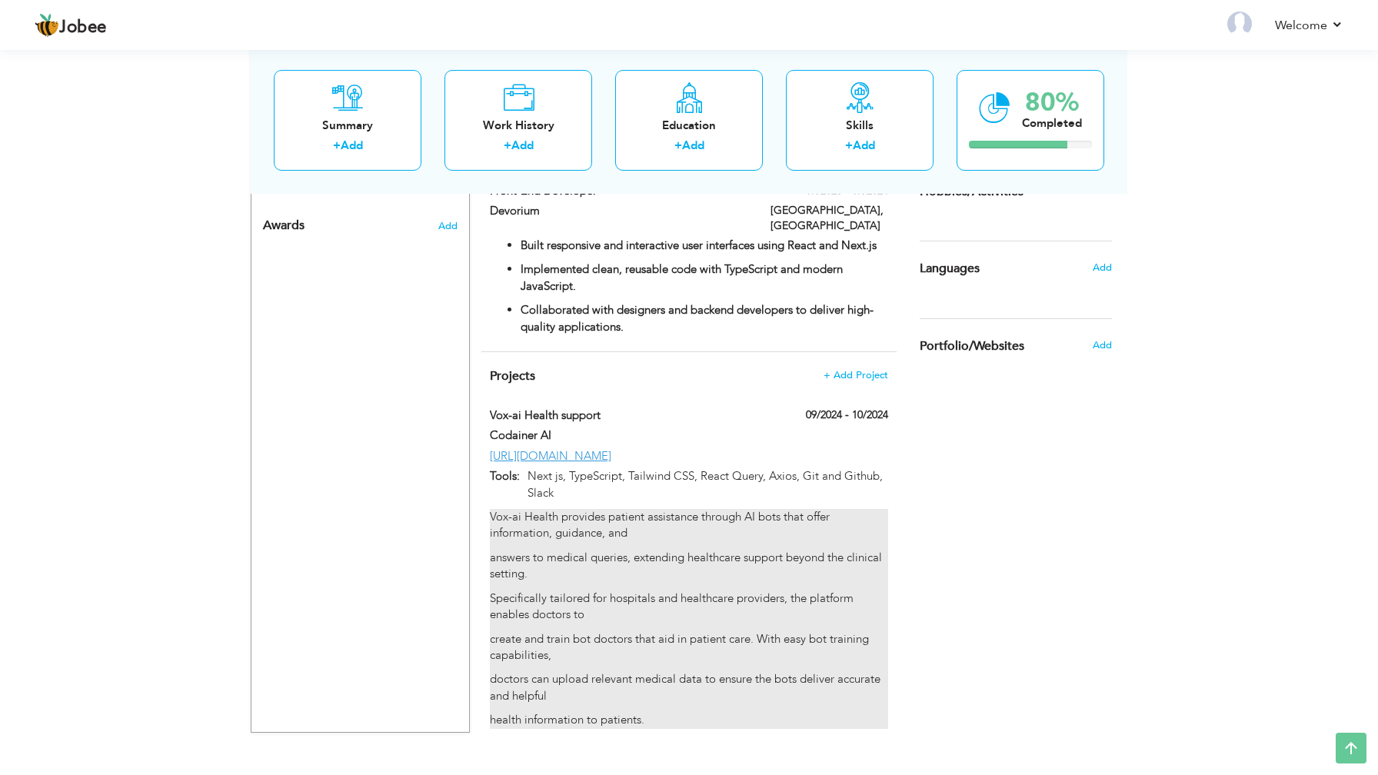
click at [597, 509] on p "Vox-ai Health provides patient assistance through AI bots that offer informatio…" at bounding box center [689, 525] width 398 height 33
type input "Vox-ai Health support"
type input "Codainer AI"
type input "09/2024"
type input "10/2024"
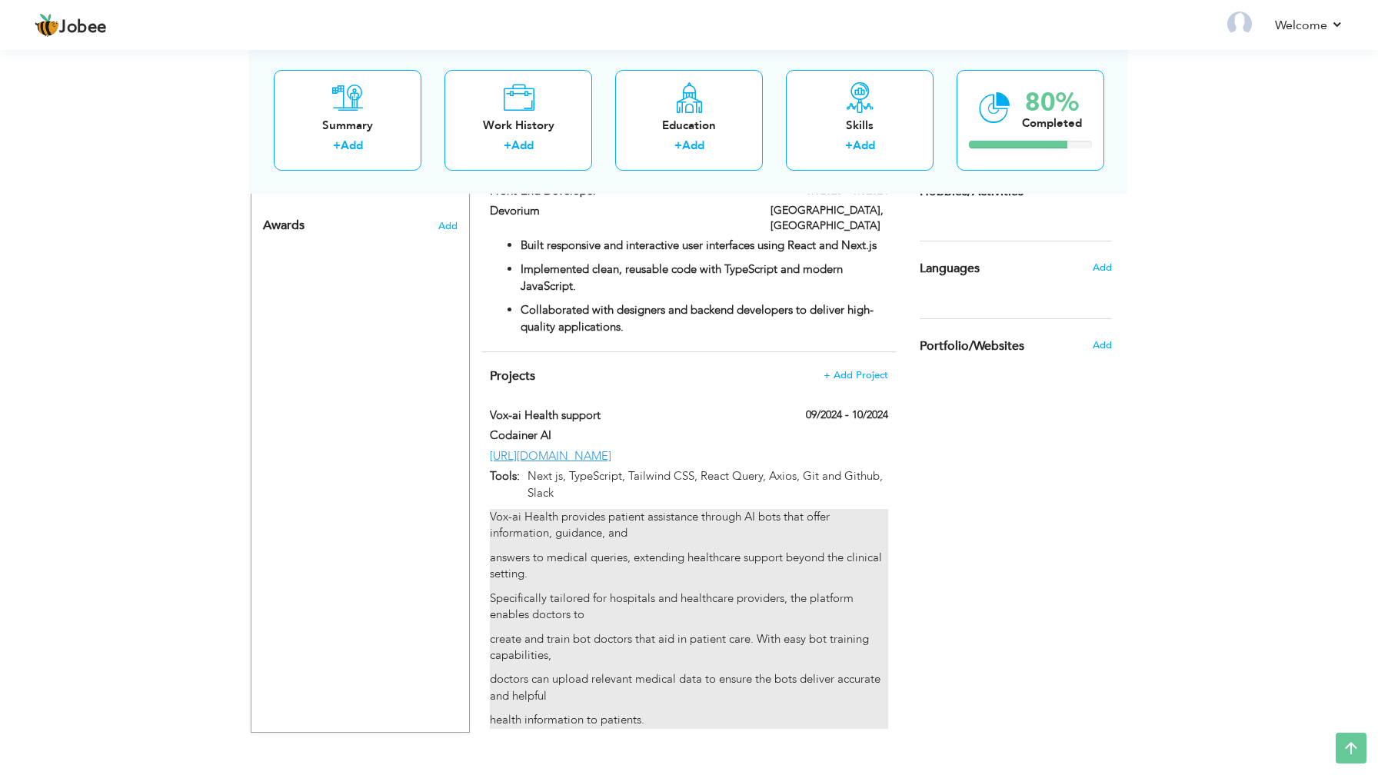
type input "[URL][DOMAIN_NAME]"
type input "Next js, TypeScript, Tailwind CSS, React Query, Axios, Git and Github, Slack"
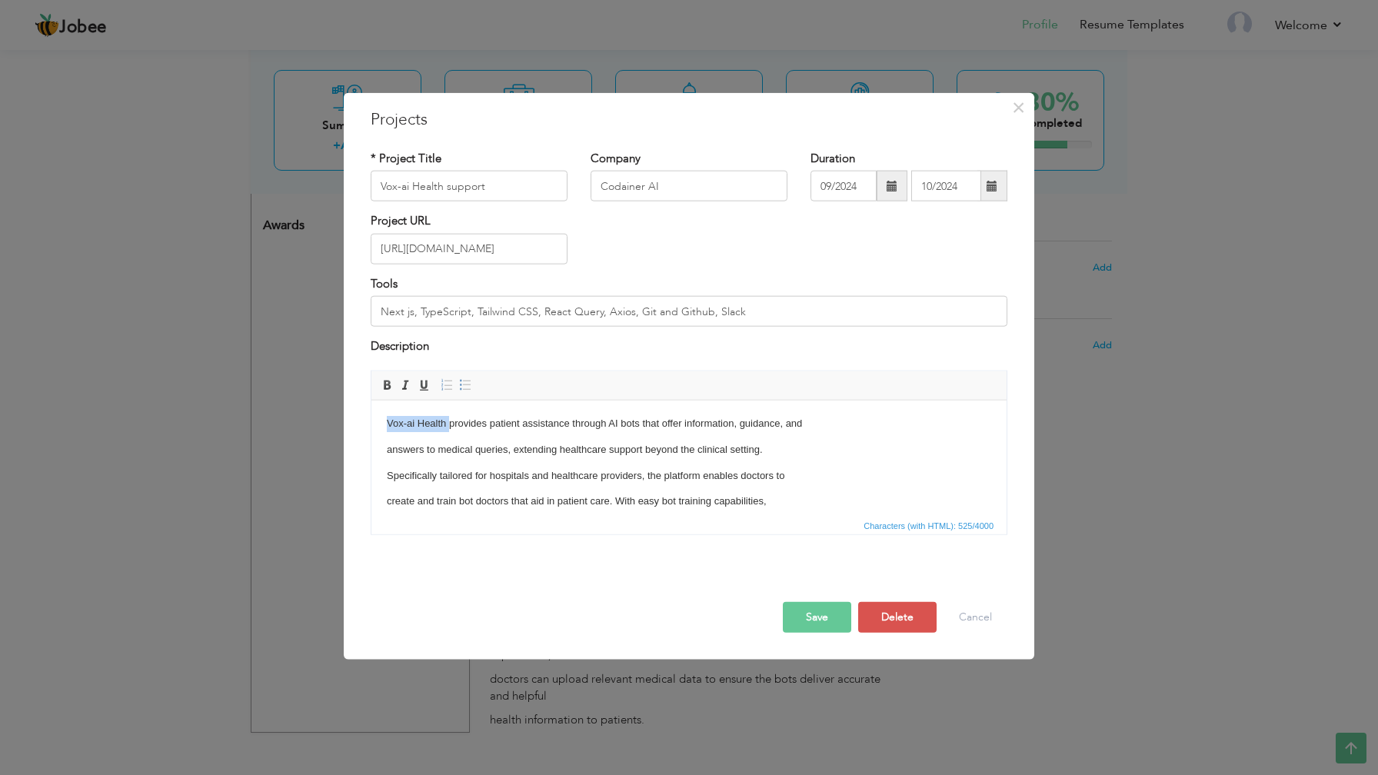
drag, startPoint x: 449, startPoint y: 423, endPoint x: 381, endPoint y: 423, distance: 68.4
click at [381, 423] on html "Vox-ai Health provides patient assistance through AI bots that offer informatio…" at bounding box center [688, 488] width 635 height 177
click at [388, 383] on span at bounding box center [387, 384] width 12 height 12
click at [817, 614] on button "Save" at bounding box center [817, 616] width 68 height 31
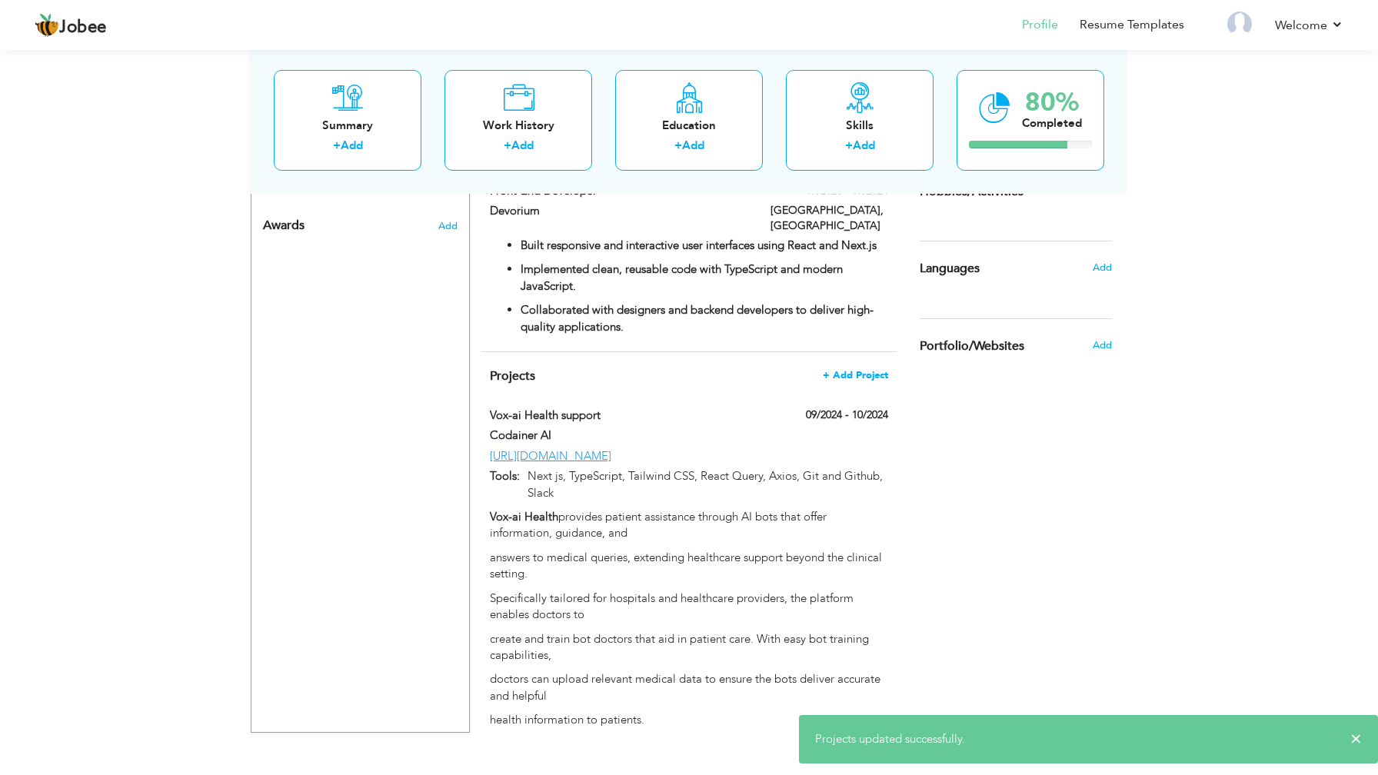
click at [864, 370] on span "+ Add Project" at bounding box center [855, 375] width 65 height 11
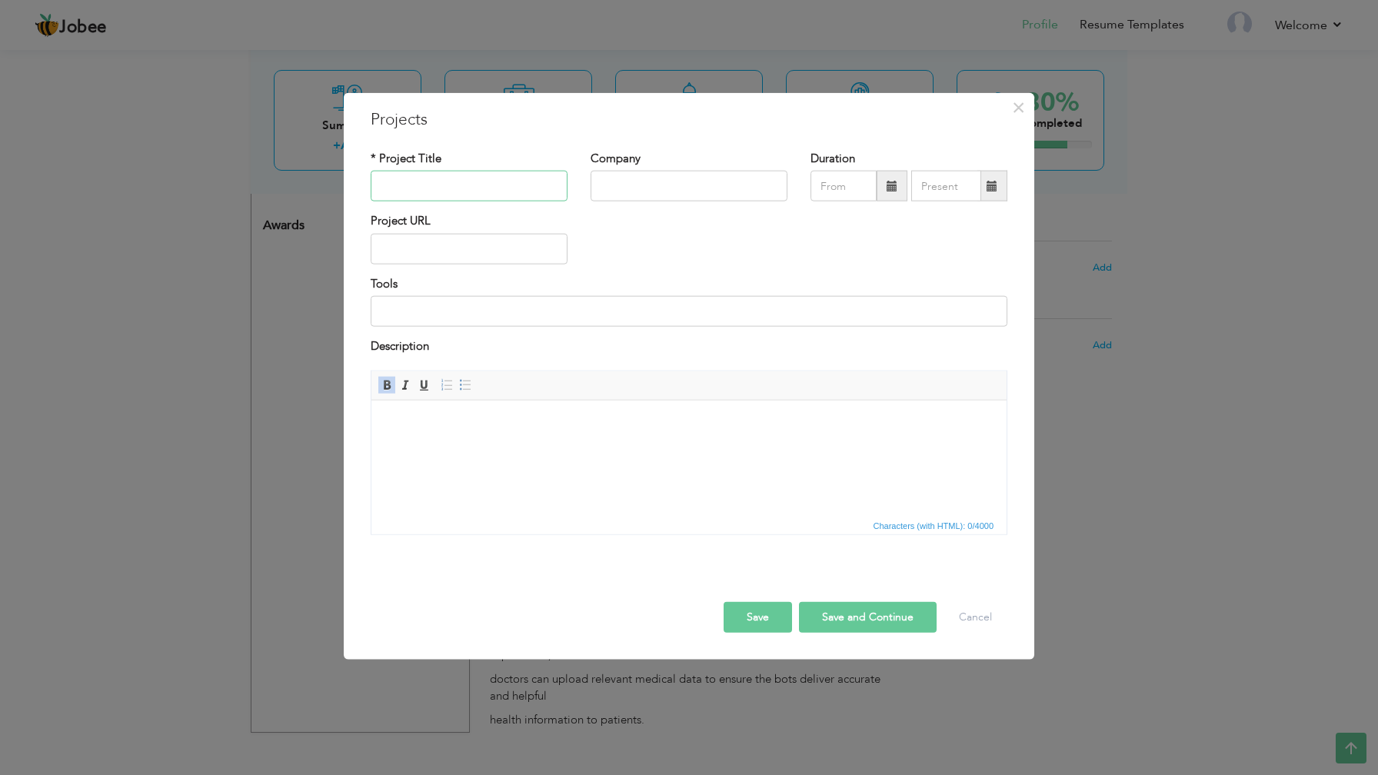
paste input "Vox-ai Education"
type input "Vox-ai Education"
click at [666, 181] on input "text" at bounding box center [689, 186] width 197 height 31
paste input "Codainer AI"
type input "Codainer AI"
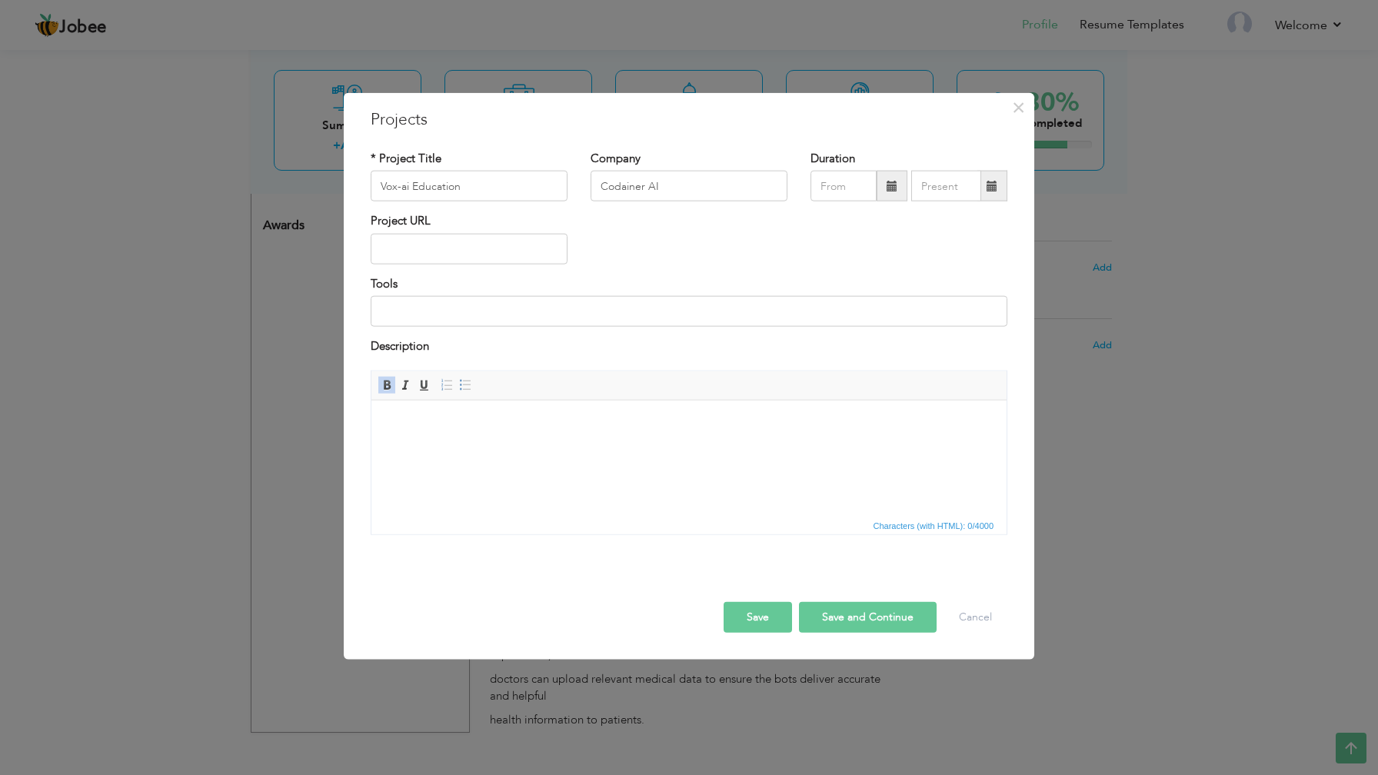
click at [895, 189] on span at bounding box center [892, 186] width 11 height 11
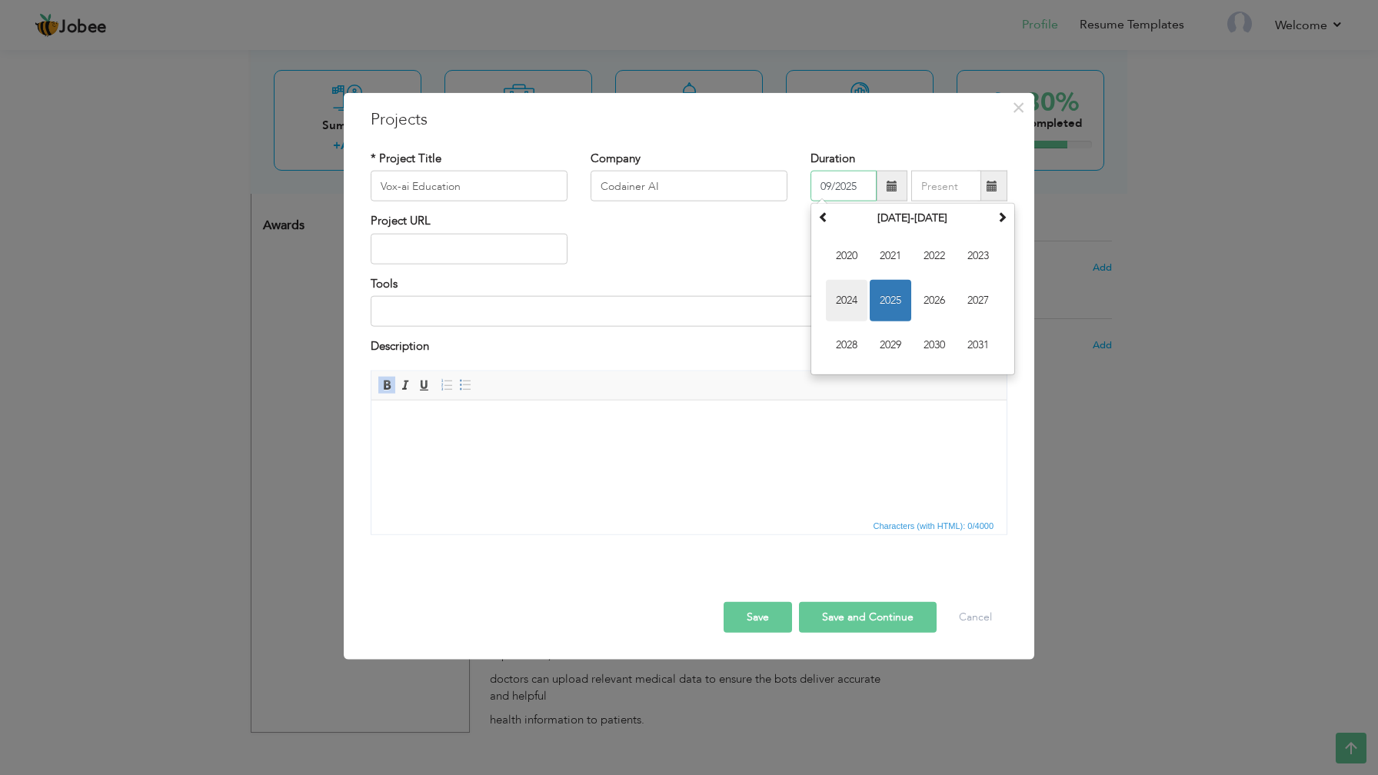
click at [850, 283] on span "2024" at bounding box center [847, 301] width 42 height 42
click at [971, 346] on span "Dec" at bounding box center [978, 346] width 42 height 42
type input "12/2024"
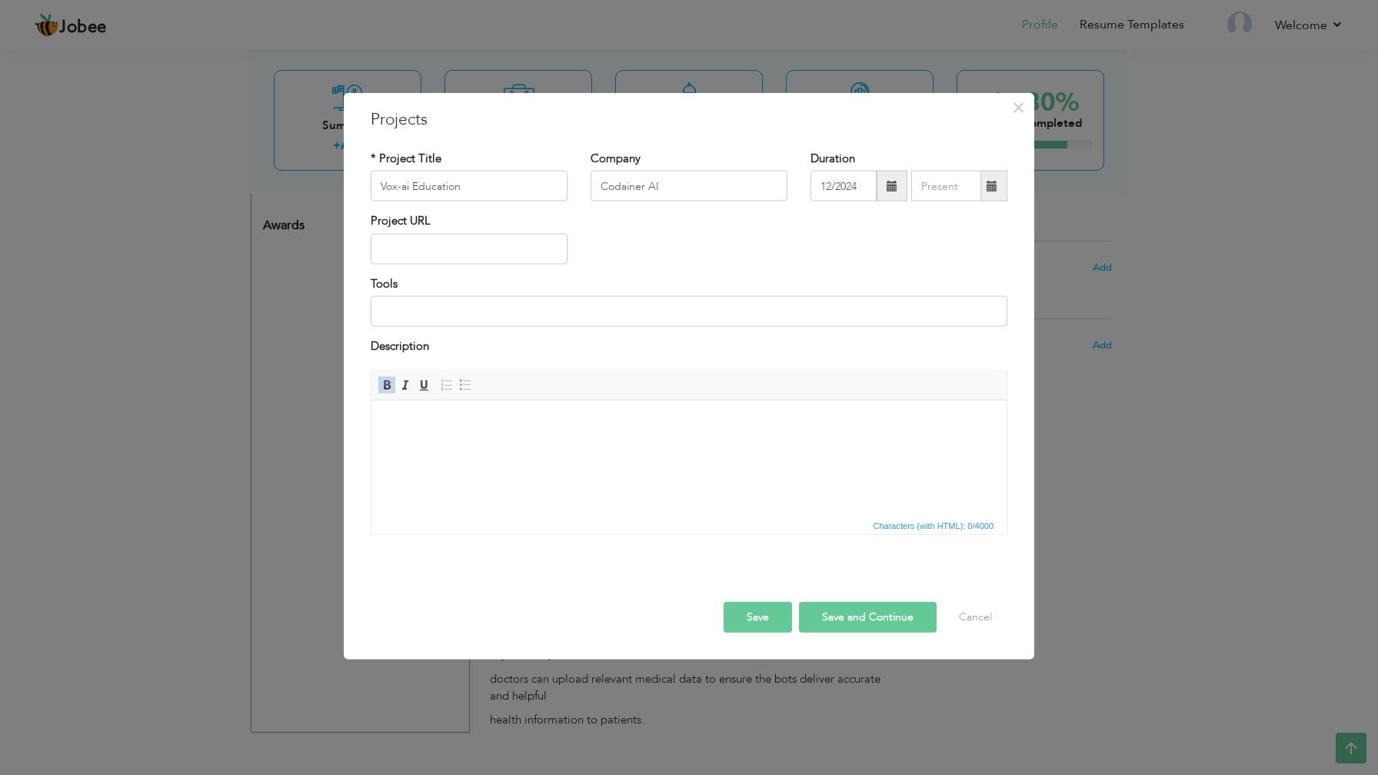
click at [984, 196] on span at bounding box center [992, 186] width 30 height 31
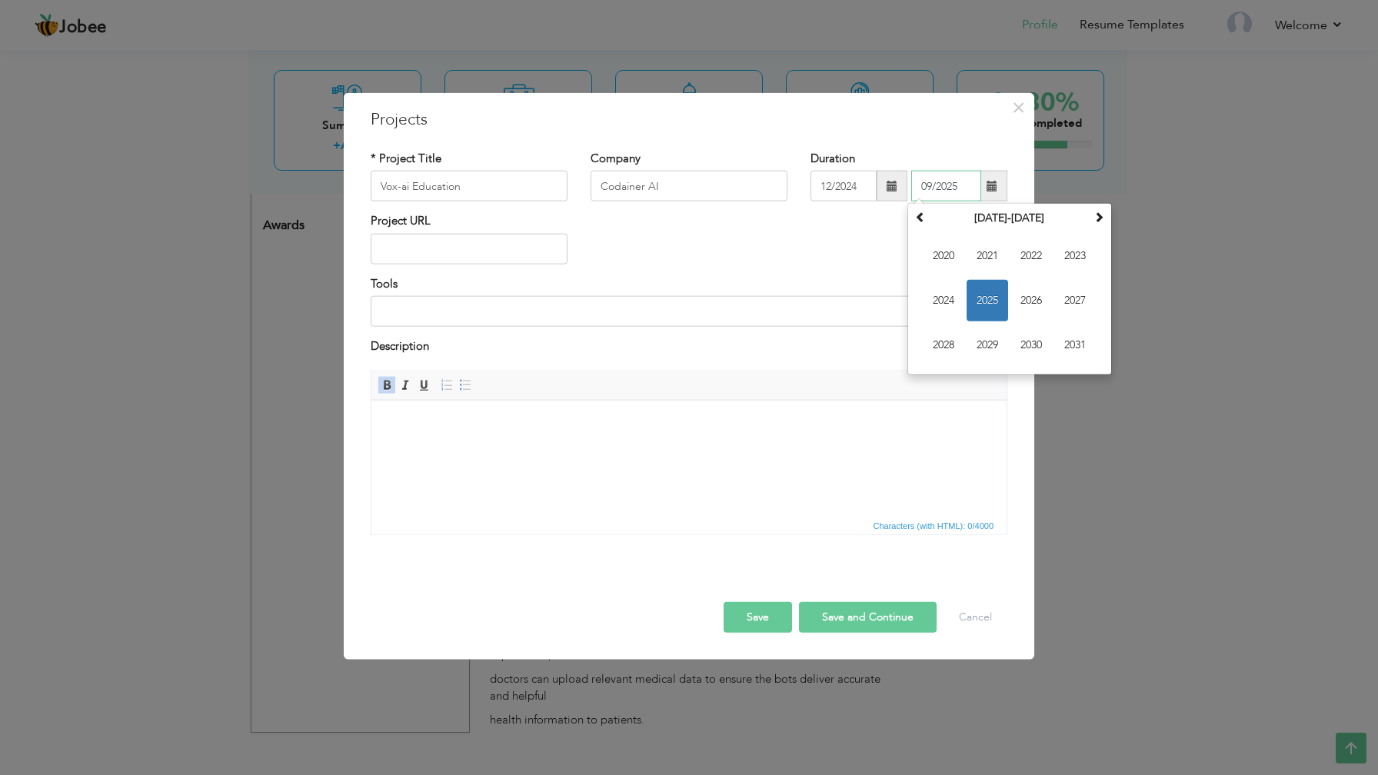
click at [989, 304] on span "2025" at bounding box center [988, 301] width 42 height 42
click at [1029, 258] on span "Mar" at bounding box center [1031, 256] width 42 height 42
type input "03/2025"
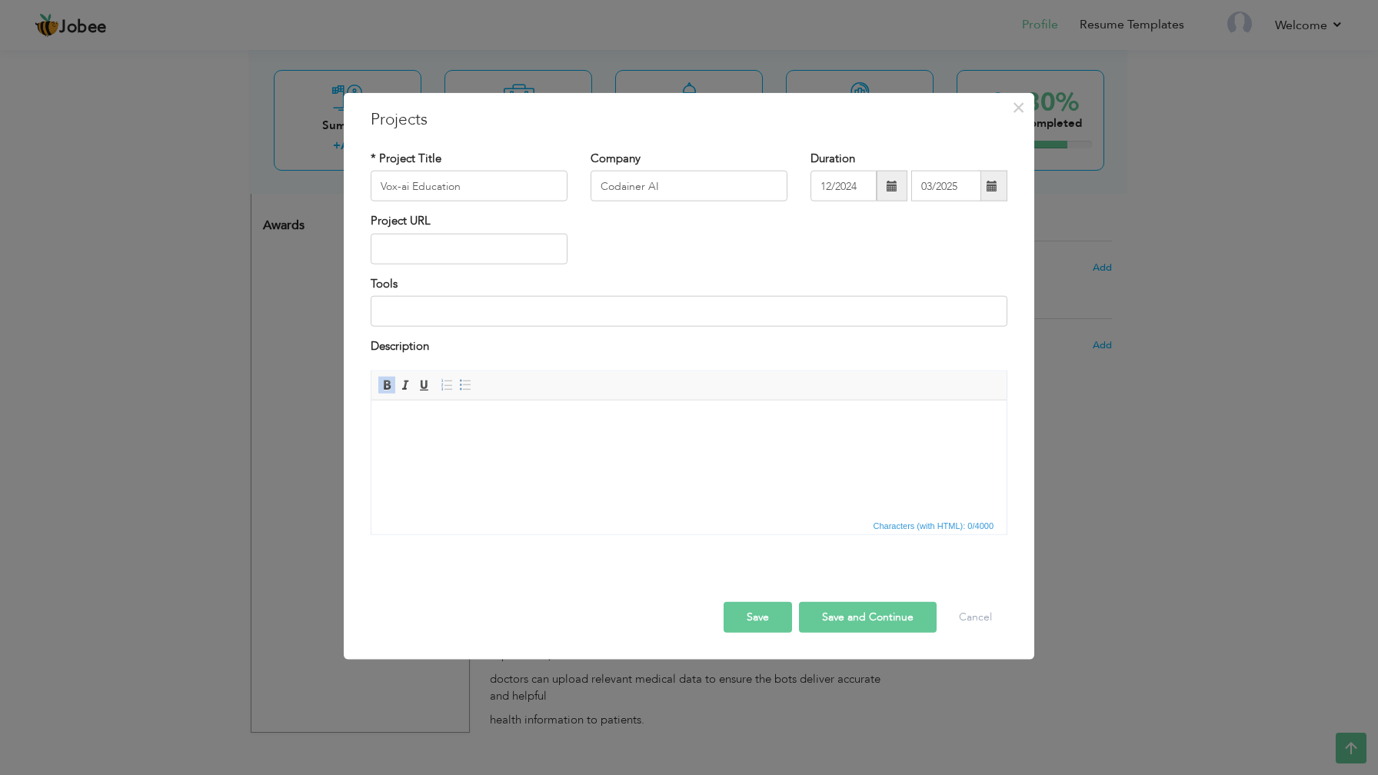
click at [843, 255] on div "Project URL" at bounding box center [689, 244] width 660 height 62
click at [441, 248] on input "text" at bounding box center [469, 249] width 197 height 31
paste input "[URL][DOMAIN_NAME]"
type input "[URL][DOMAIN_NAME]"
click at [497, 310] on input at bounding box center [689, 311] width 637 height 31
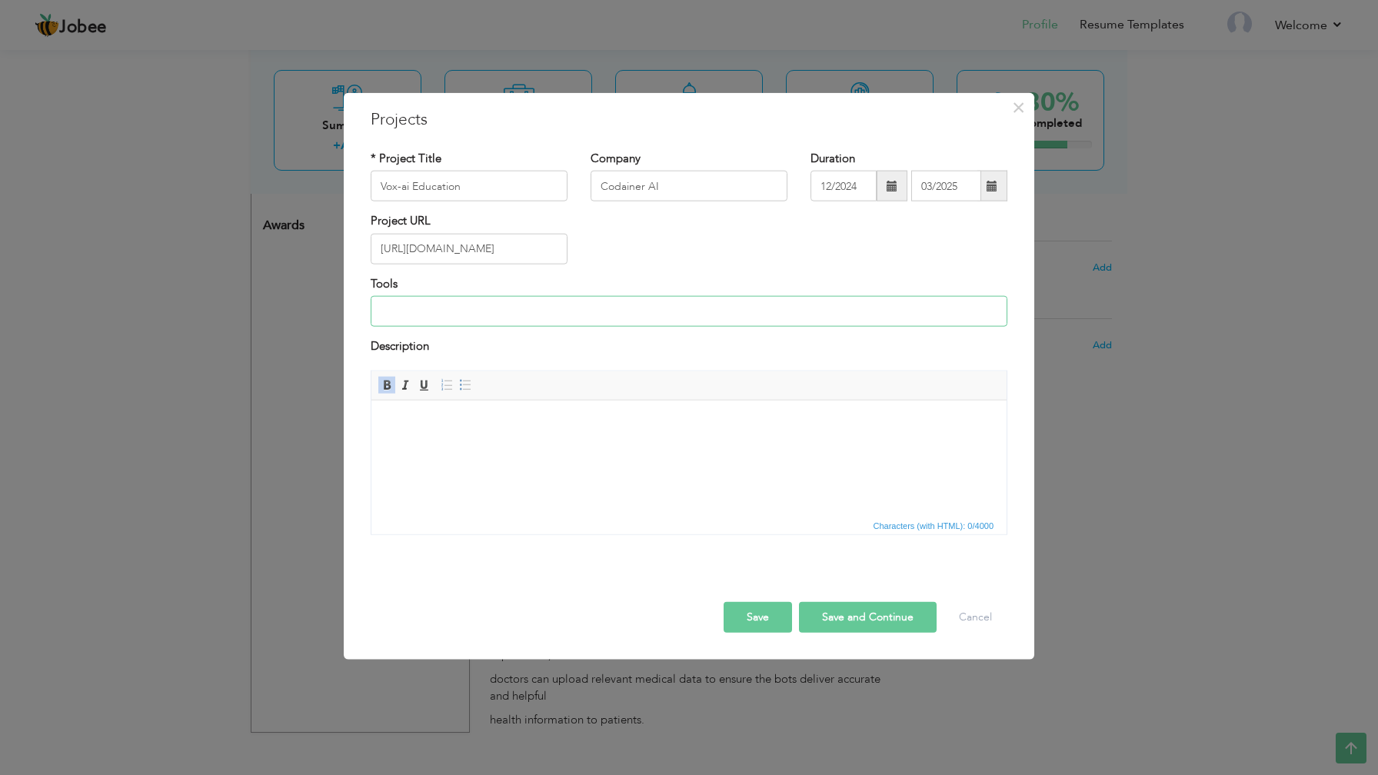
paste input "Next js, TypeScript, Tailwind CSS, React Query, Axios, Git and Github, Slack"
type input "Next js, TypeScript, Tailwind CSS, React Query, Axios, Git and Github, Slack"
click at [475, 447] on html at bounding box center [688, 423] width 635 height 47
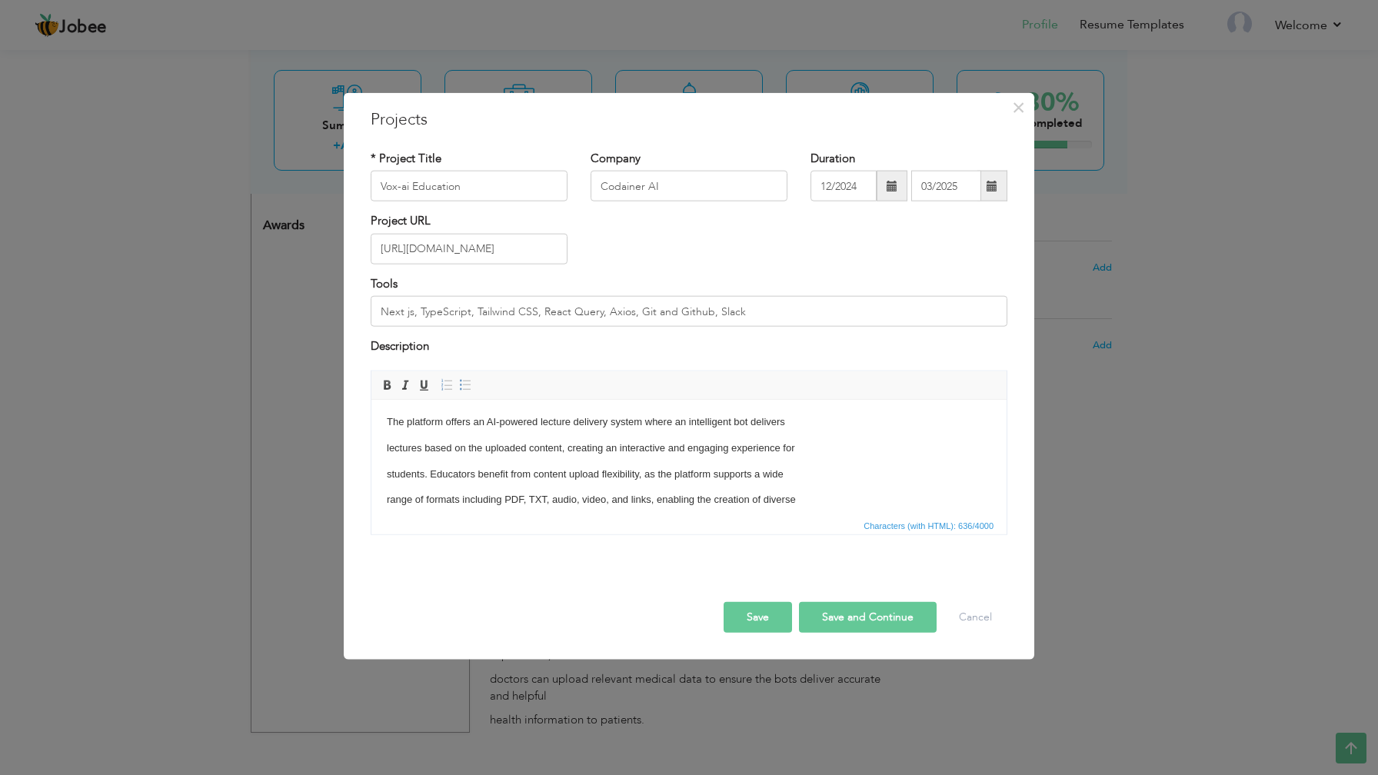
scroll to position [0, 0]
drag, startPoint x: 487, startPoint y: 421, endPoint x: 642, endPoint y: 418, distance: 155.4
click at [642, 418] on p "The platform offers an AI-powered lecture delivery system where an intelligent …" at bounding box center [689, 423] width 604 height 16
click at [390, 389] on span at bounding box center [387, 384] width 12 height 12
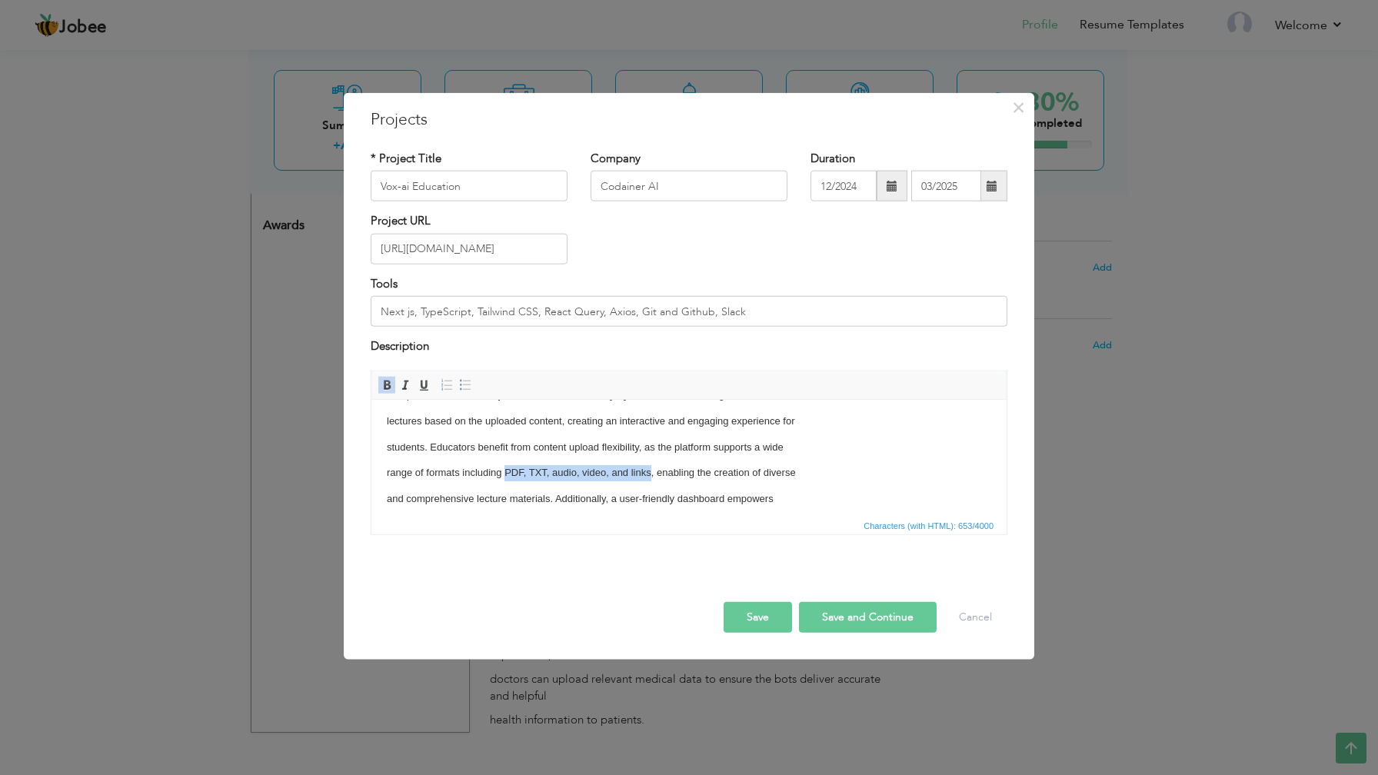
drag, startPoint x: 505, startPoint y: 475, endPoint x: 652, endPoint y: 469, distance: 147.0
click at [652, 469] on p "range of formats including PDF, TXT, audio, video, and links, enabling the crea…" at bounding box center [689, 472] width 604 height 16
click at [391, 390] on link "Bold" at bounding box center [386, 384] width 17 height 17
click at [843, 610] on button "Save and Continue" at bounding box center [868, 616] width 138 height 31
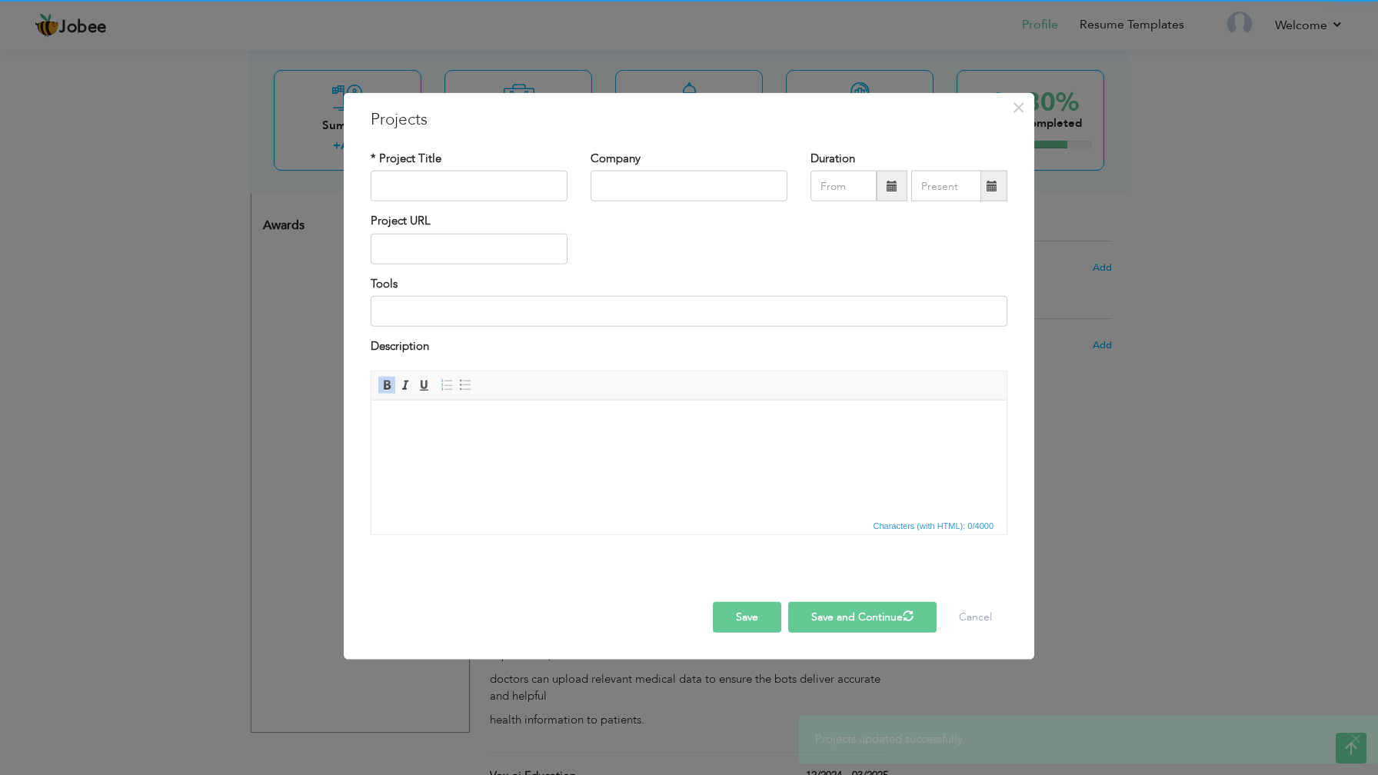
scroll to position [0, 0]
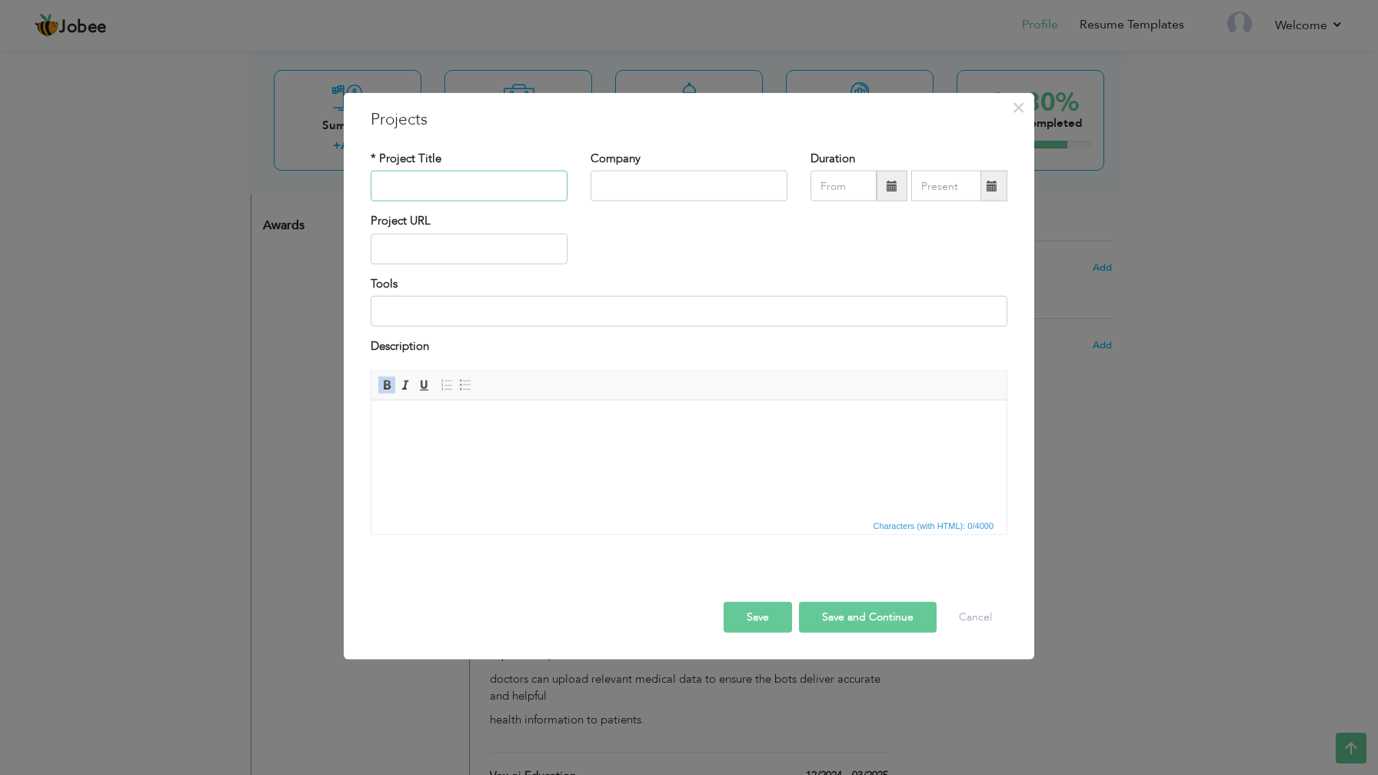
click at [446, 182] on input "text" at bounding box center [469, 186] width 197 height 31
type input "Drug Ai"
type input "Condainer AI"
click at [897, 190] on span at bounding box center [892, 186] width 31 height 31
click at [1004, 217] on span at bounding box center [1002, 216] width 11 height 11
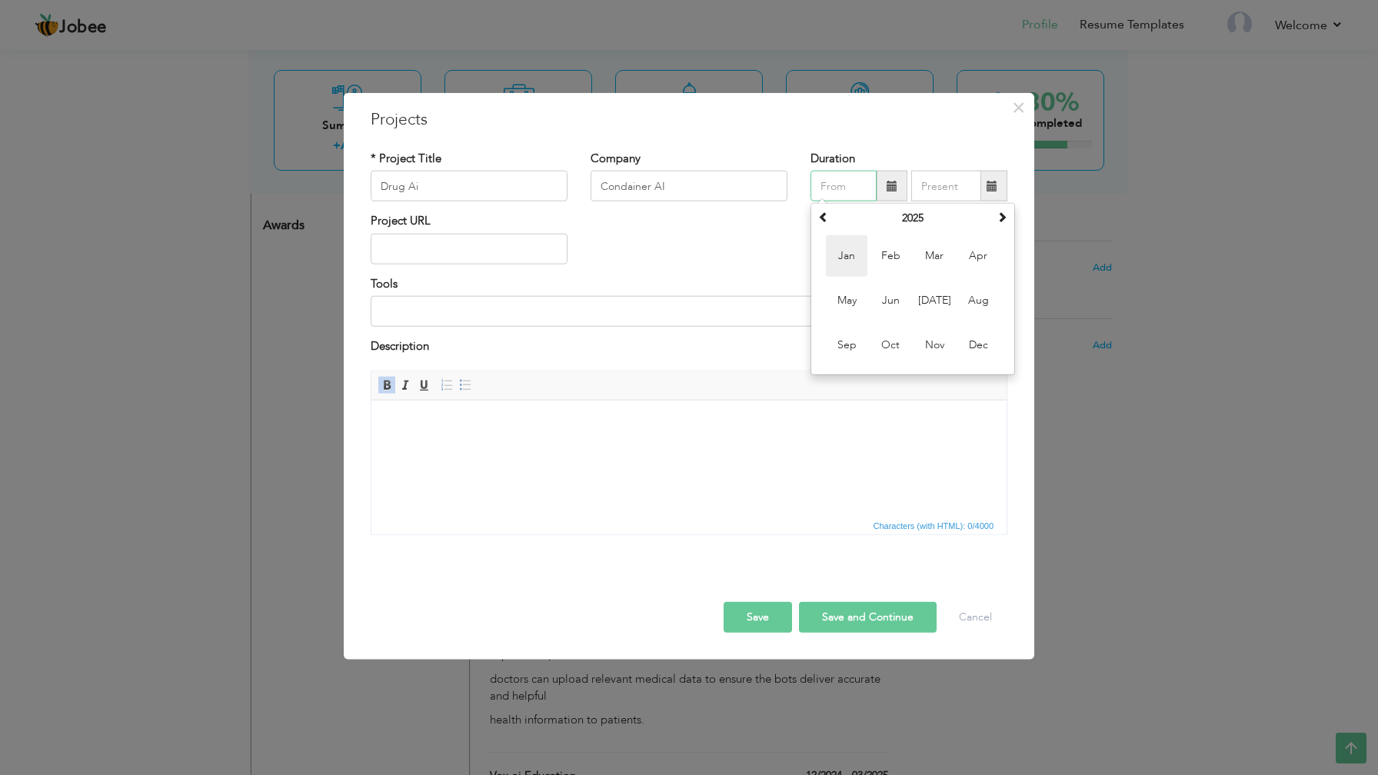
click at [846, 259] on span "Jan" at bounding box center [847, 256] width 42 height 42
type input "01/2025"
click at [987, 184] on span at bounding box center [992, 186] width 11 height 11
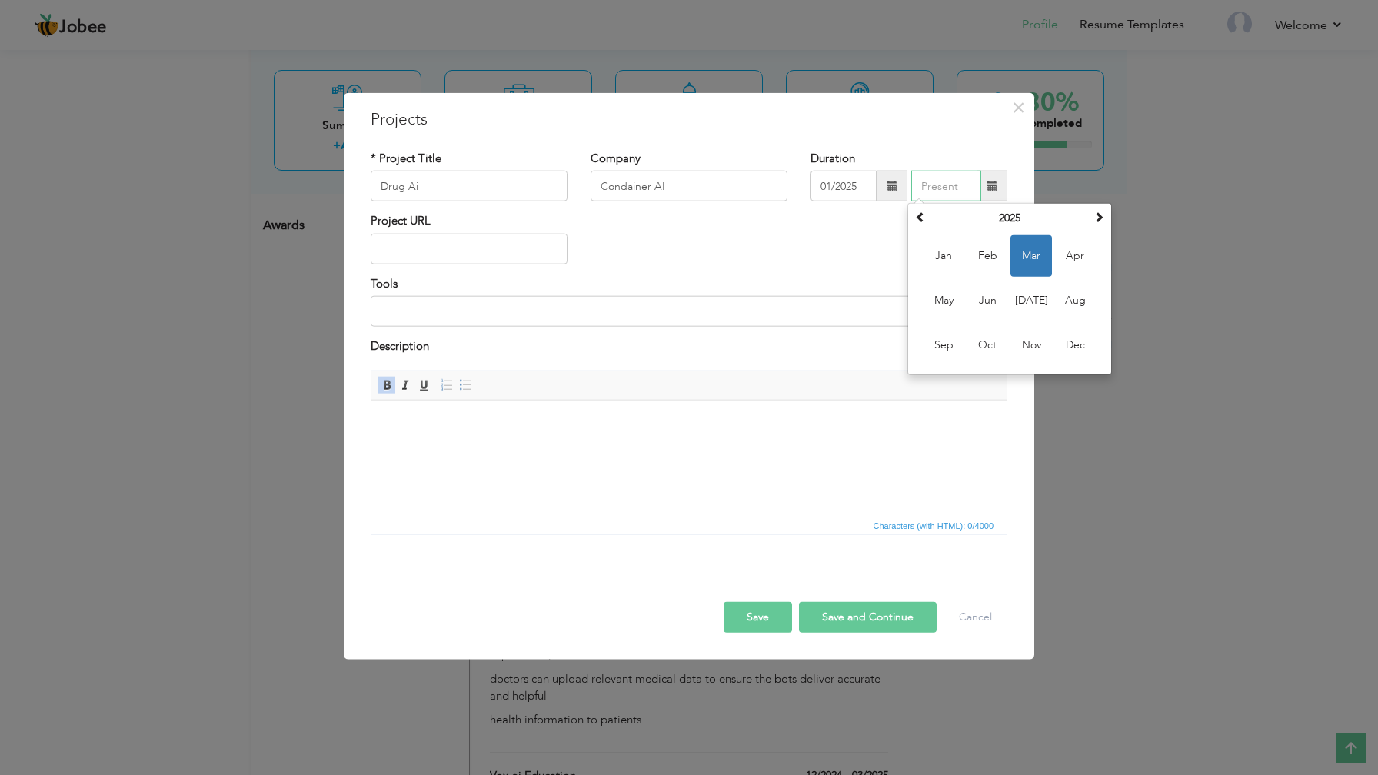
click at [1032, 257] on span "Mar" at bounding box center [1031, 256] width 42 height 42
type input "03/2025"
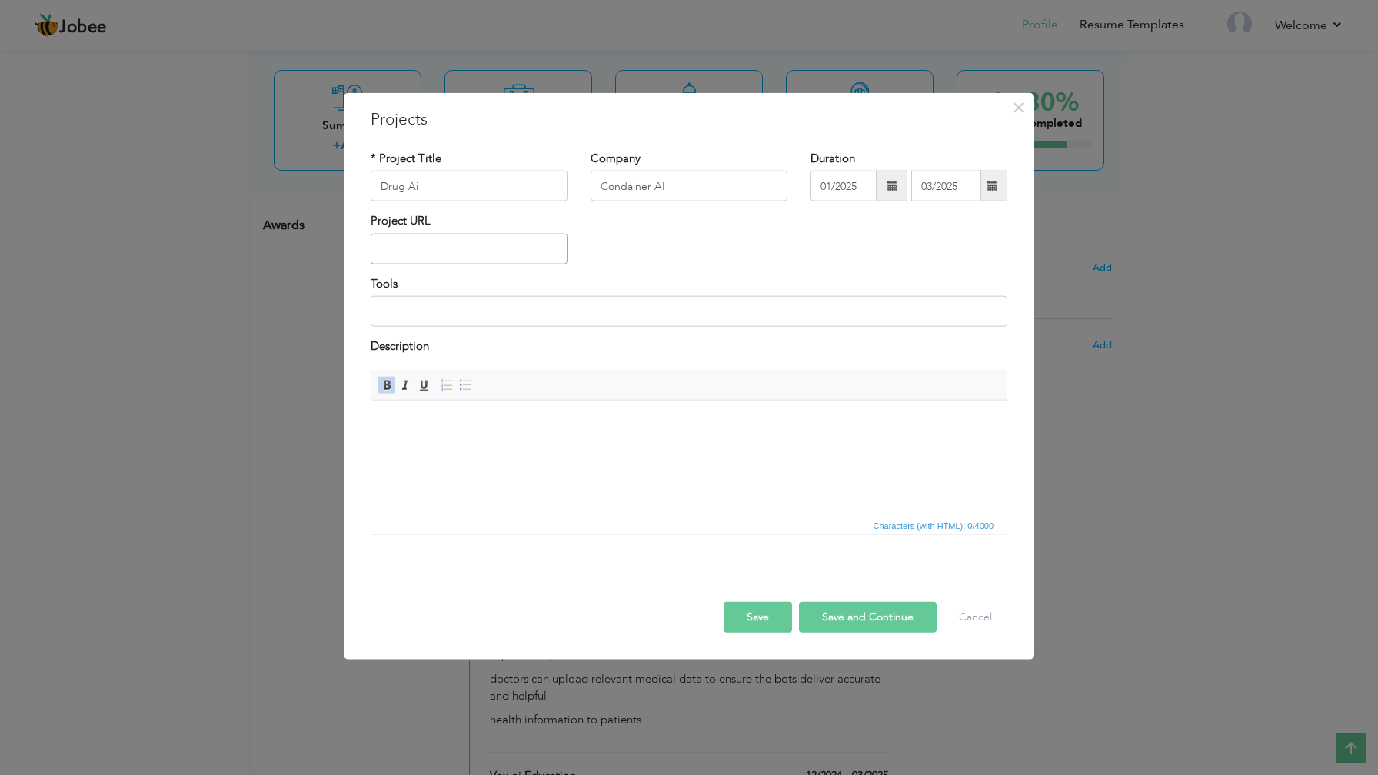
click at [518, 250] on input "text" at bounding box center [469, 249] width 197 height 31
paste input "[URL][DOMAIN_NAME]"
type input "[URL][DOMAIN_NAME]"
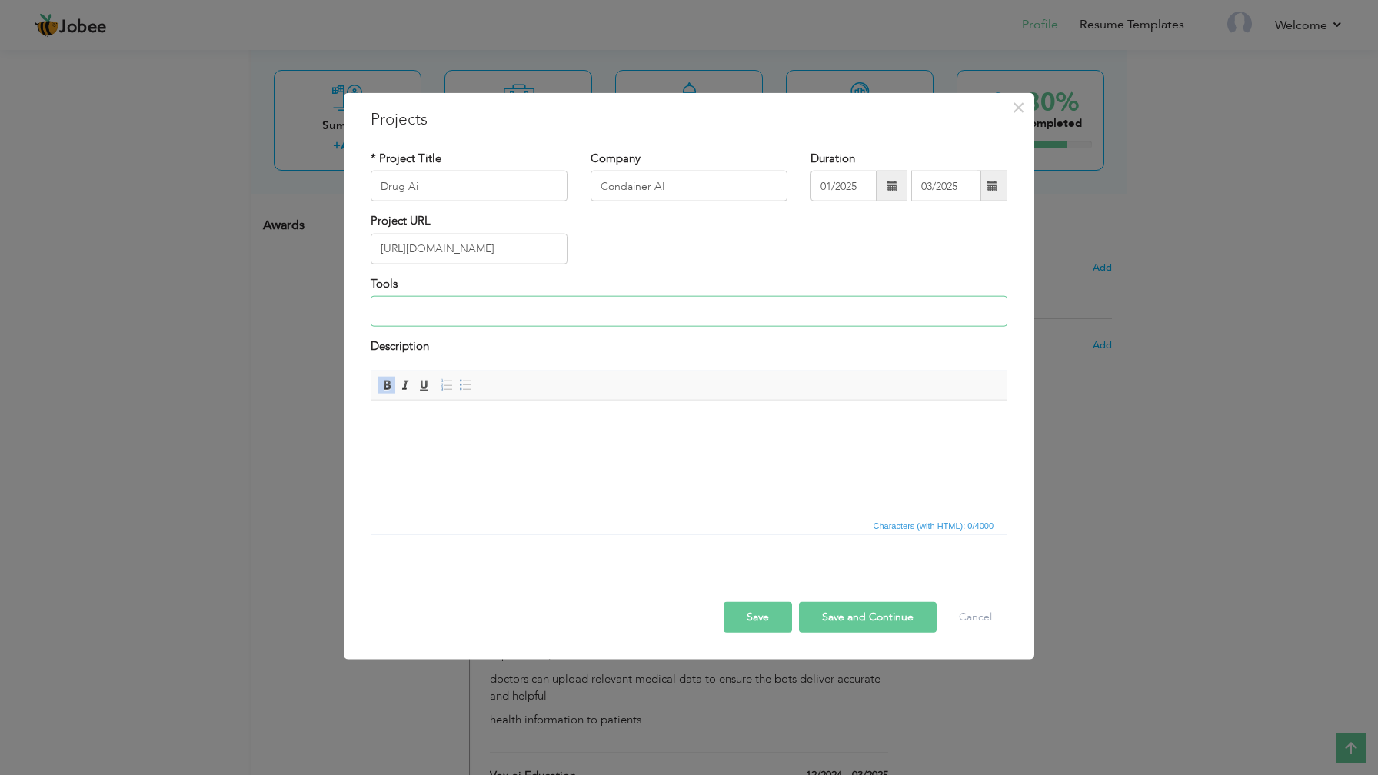
click at [556, 308] on input at bounding box center [689, 311] width 637 height 31
paste input "React Native, React Query, Axios, Websoket, In-App Purchase, Git and Github, Sl…"
type input "React Native, React Query, Axios, Websoket, In-App Purchase, Git and Github, Sl…"
click at [640, 432] on html at bounding box center [688, 423] width 635 height 47
click at [474, 418] on p "Scan medications, uncover potential interactions, and gain personalized insight…" at bounding box center [689, 423] width 604 height 16
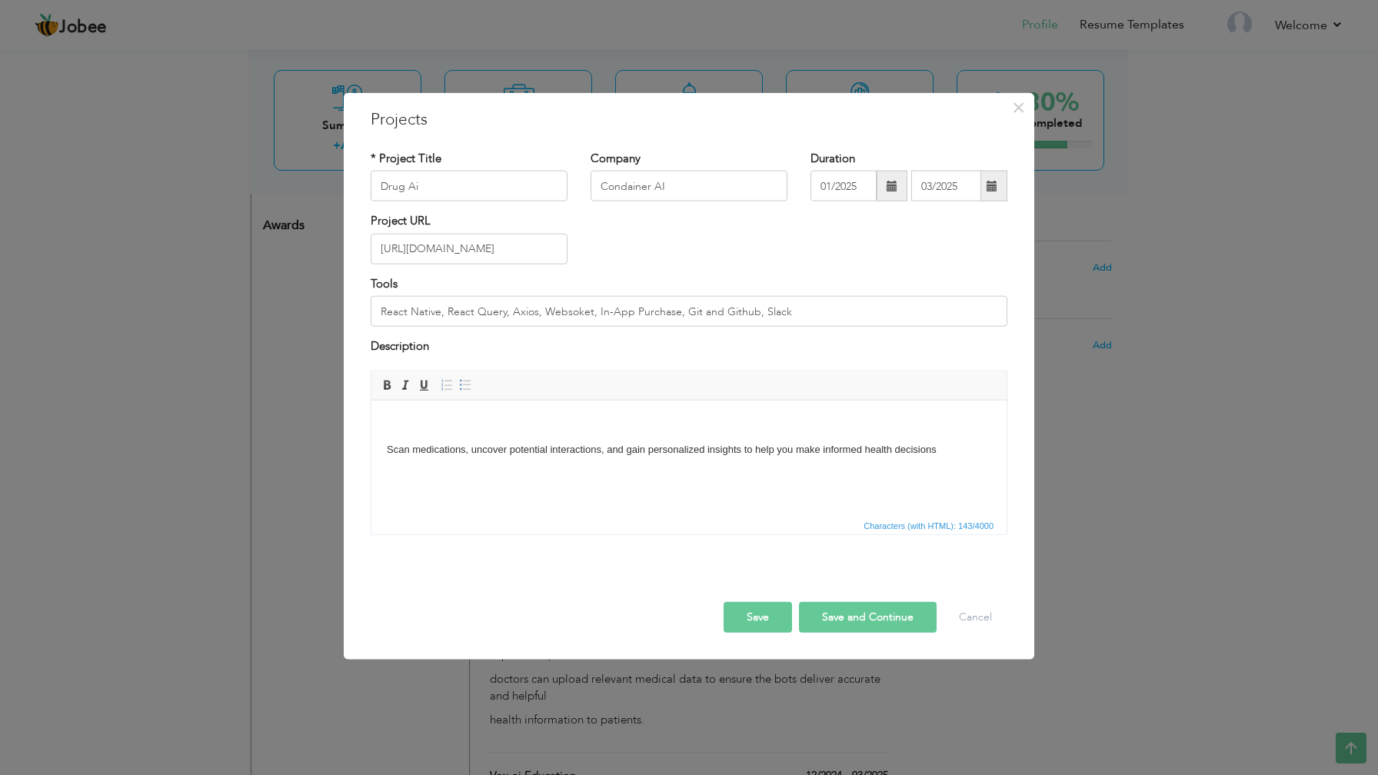
paste body
click at [495, 451] on p "Scan medications, uncover potential interactions, and gain personalized insight…" at bounding box center [689, 449] width 604 height 16
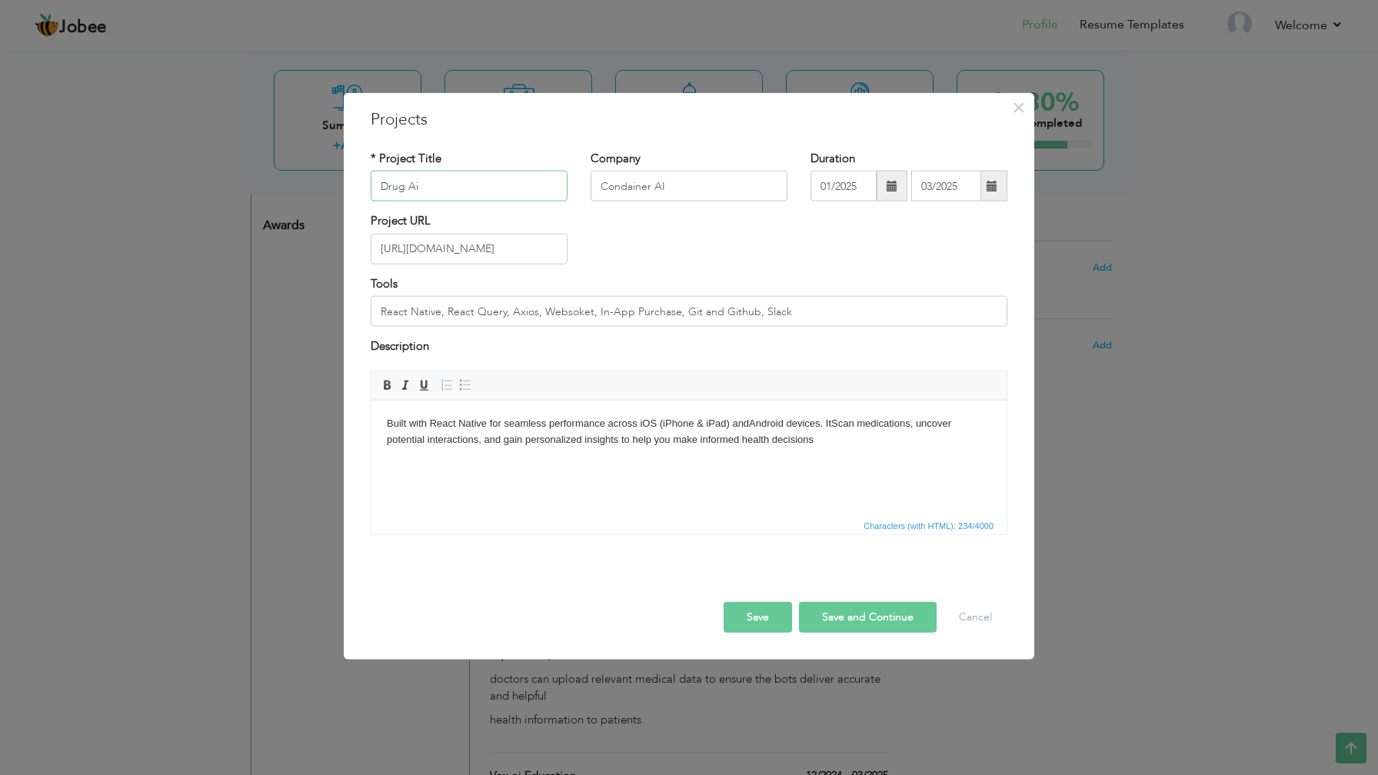
click at [466, 190] on input "Drug Ai" at bounding box center [469, 186] width 197 height 31
type input "Drug AI"
click at [841, 612] on button "Save and Continue" at bounding box center [868, 616] width 138 height 31
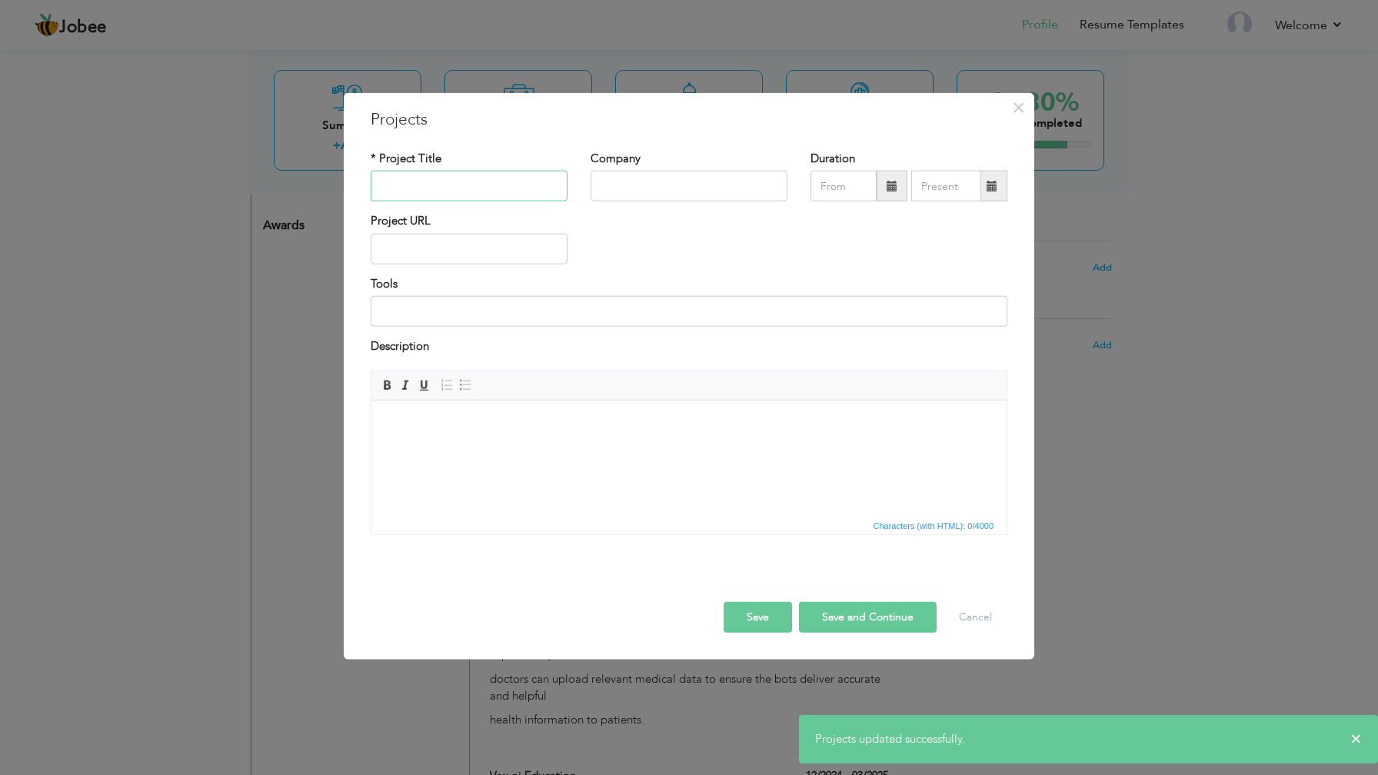
click at [521, 183] on input "text" at bounding box center [469, 186] width 197 height 31
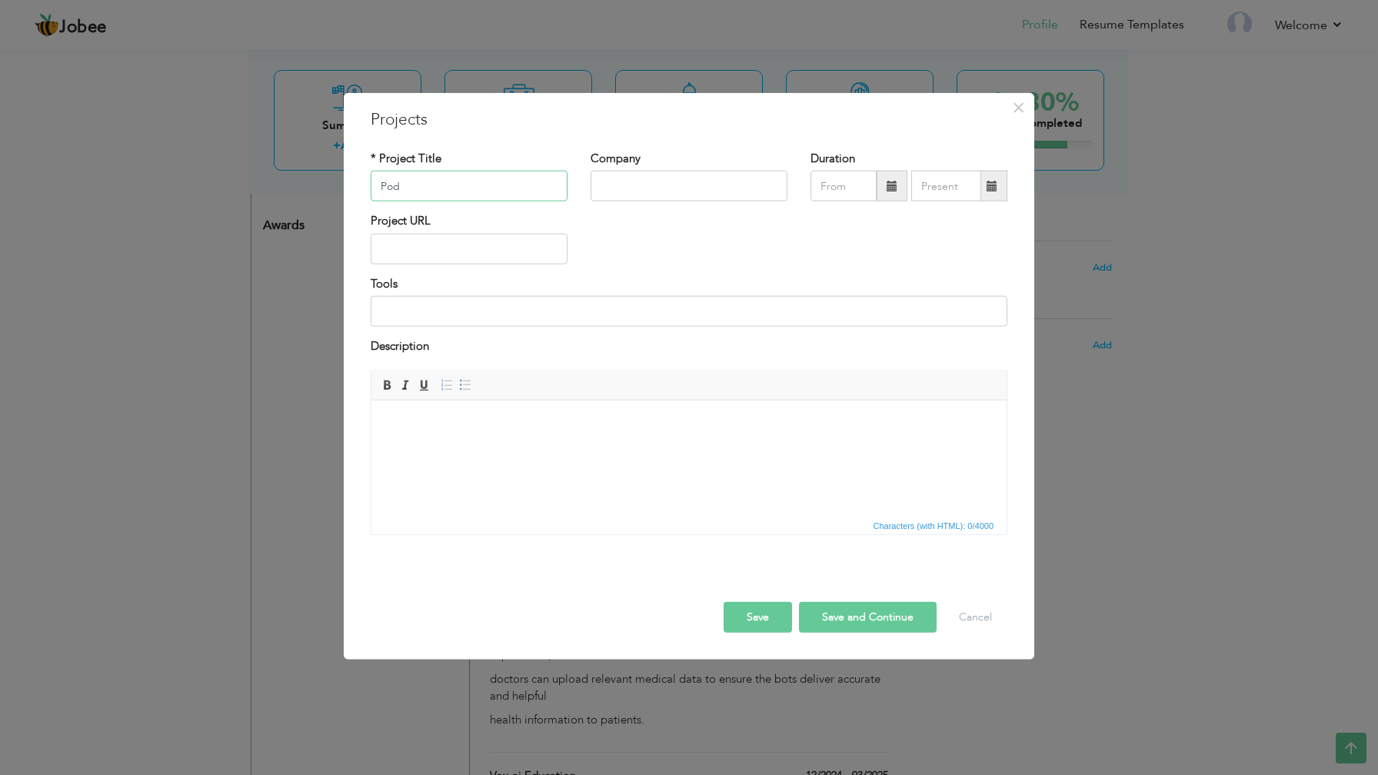
type input "Pod"
click at [458, 246] on input "text" at bounding box center [469, 249] width 197 height 31
paste input "[URL][DOMAIN_NAME]"
type input "[URL][DOMAIN_NAME]"
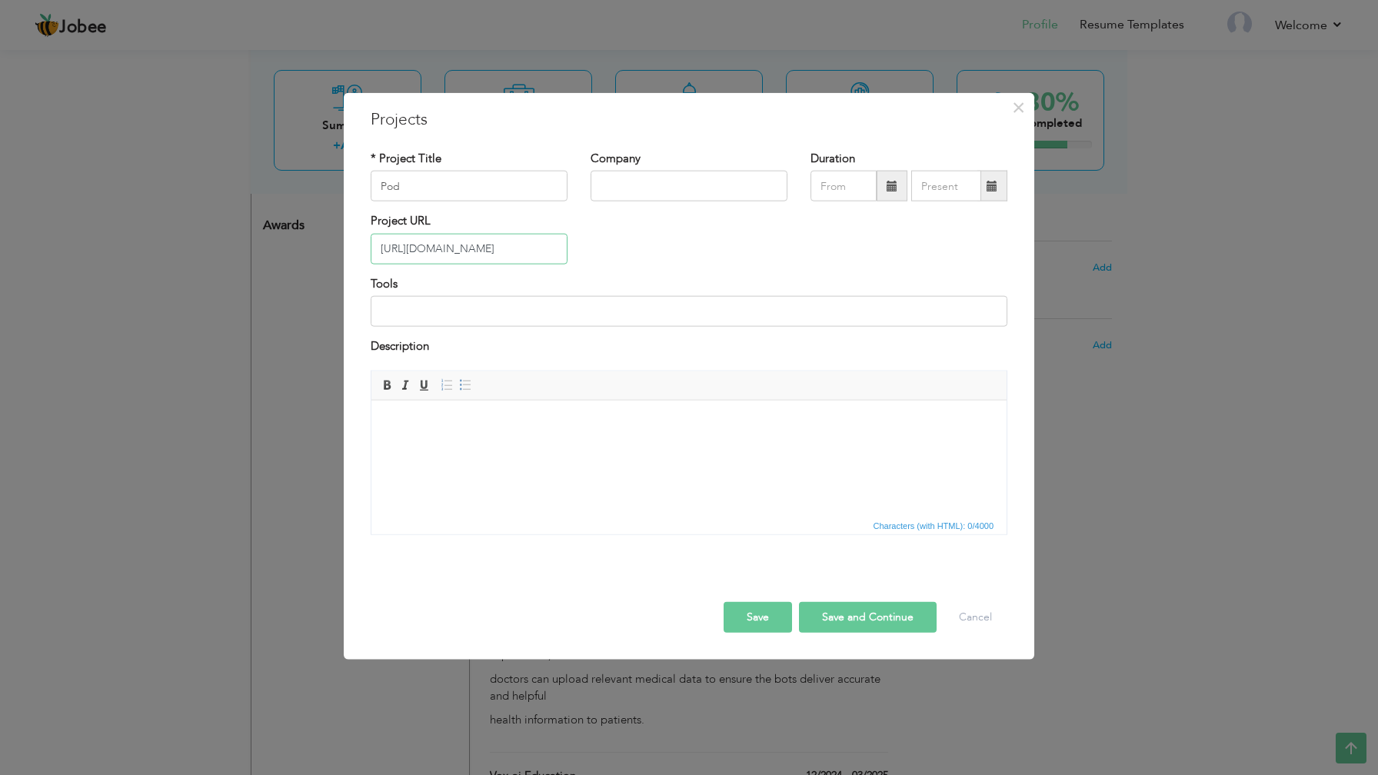
scroll to position [0, 0]
click at [500, 198] on input "Pod" at bounding box center [469, 186] width 197 height 31
paste input "cast App - PodifyGPT"
type input "Podcast App - PodifyGPT"
click at [632, 186] on input "text" at bounding box center [689, 186] width 197 height 31
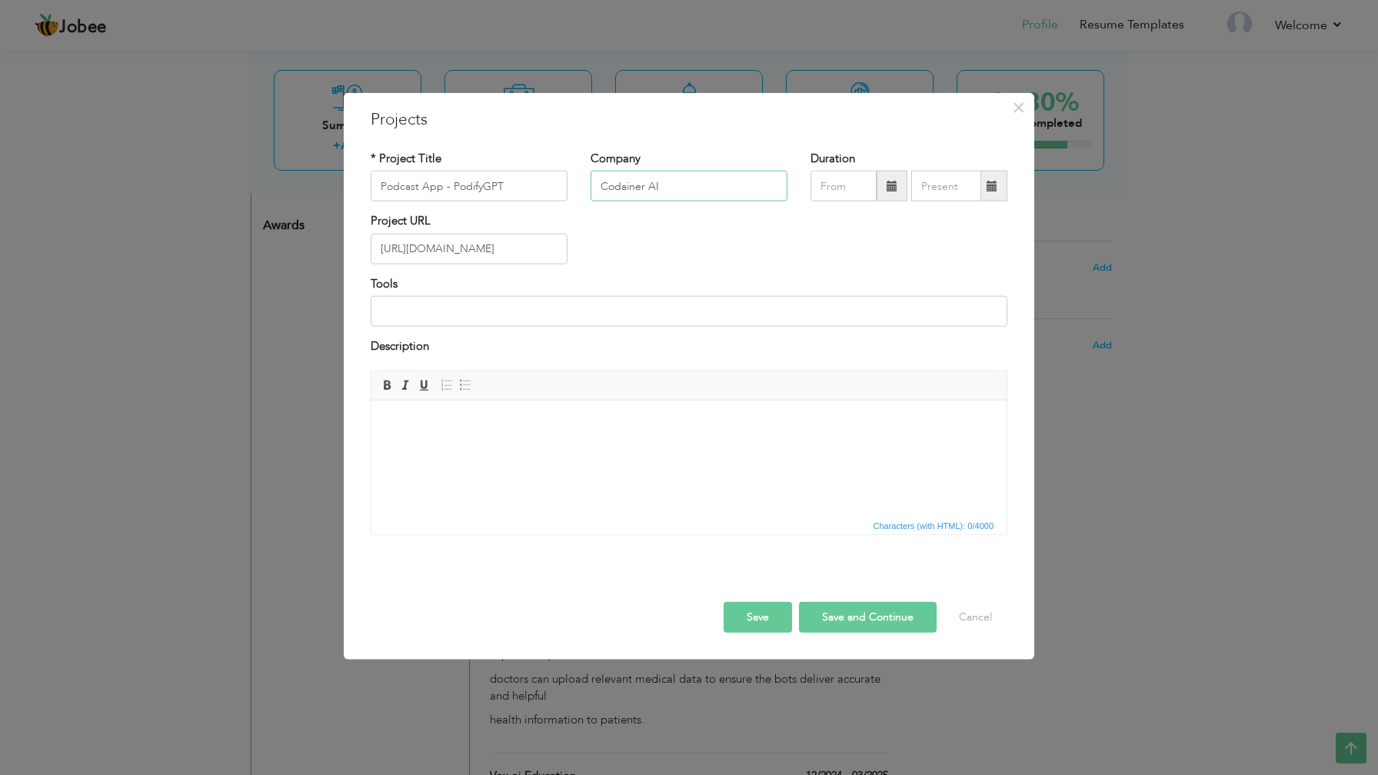
type input "Codainer AI"
click at [883, 195] on span at bounding box center [892, 186] width 31 height 31
click at [939, 257] on span "Mar" at bounding box center [935, 256] width 42 height 42
type input "03/2025"
click at [996, 189] on span at bounding box center [992, 186] width 11 height 11
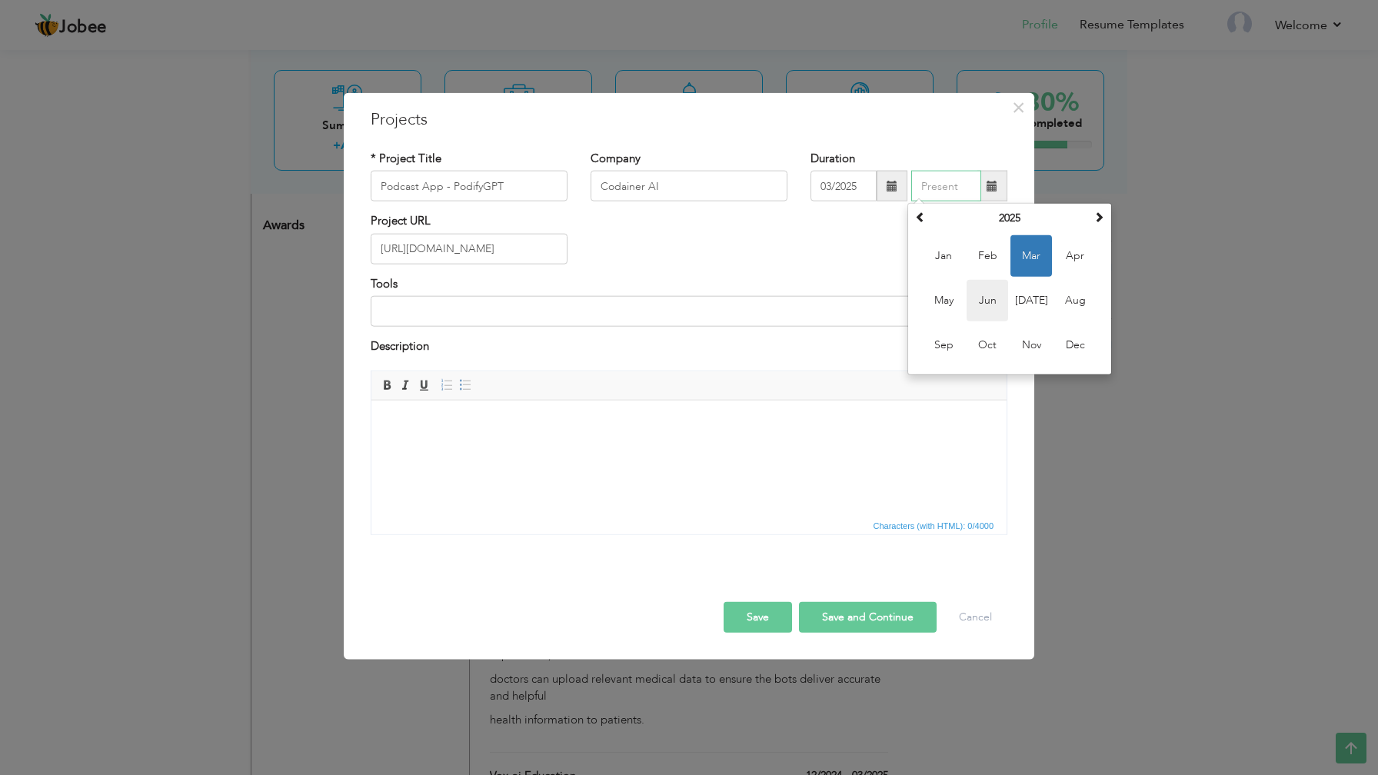
click at [984, 297] on span "Jun" at bounding box center [988, 301] width 42 height 42
type input "06/2025"
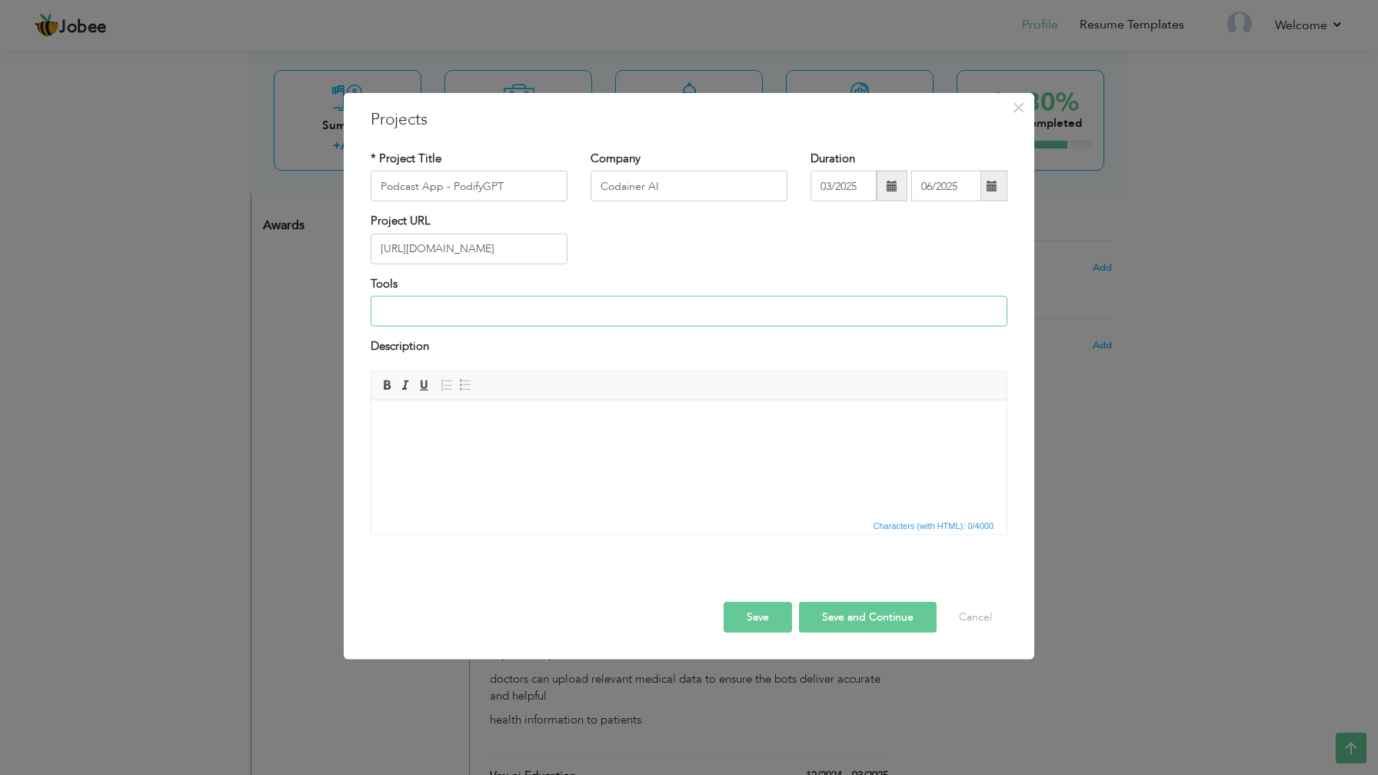
click at [697, 318] on input at bounding box center [689, 311] width 637 height 31
paste input "React Native, React Query, Axios, Websoket, In-App Purchase, Git and Github, Sl…"
type input "React Native, React Query, Axios, Websoket, In-App Purchase, Git and Github, Sl…"
click at [534, 424] on body at bounding box center [689, 423] width 604 height 16
paste body
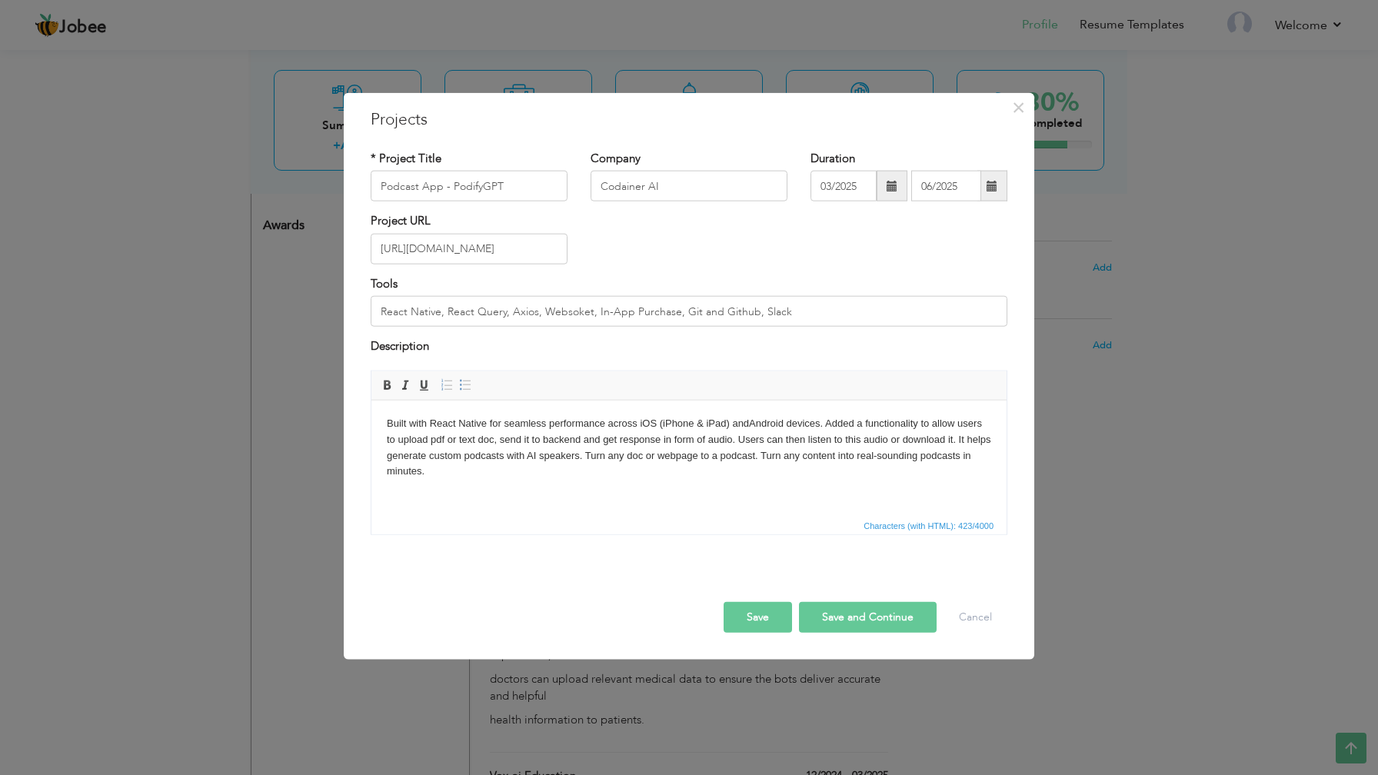
click at [781, 611] on button "Save" at bounding box center [758, 616] width 68 height 31
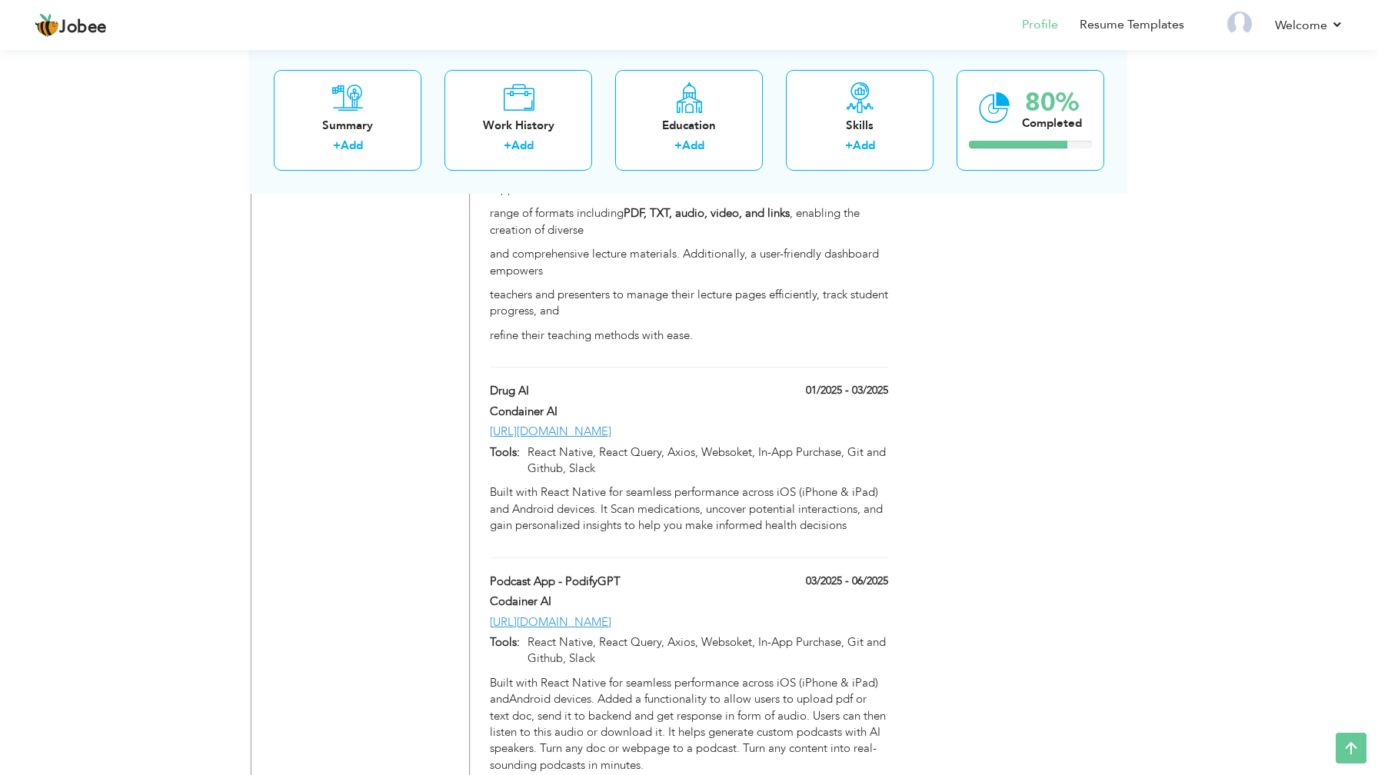
scroll to position [1589, 0]
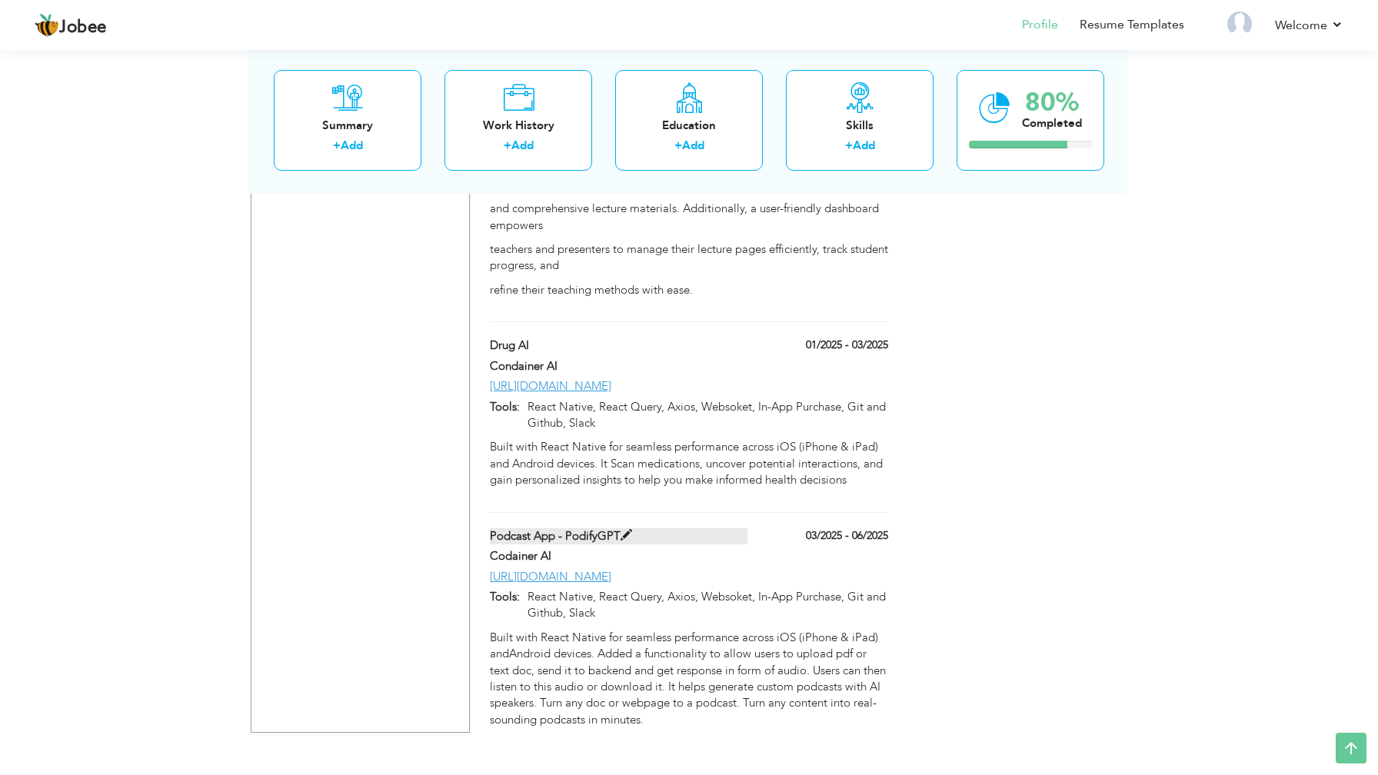
drag, startPoint x: 733, startPoint y: 673, endPoint x: 734, endPoint y: 513, distance: 159.9
click at [734, 528] on div "Podcast App - PodifyGPT 03/2025 - 06/2025 Podcast App - PodifyGPT 03/2025 - 06/…" at bounding box center [689, 632] width 398 height 208
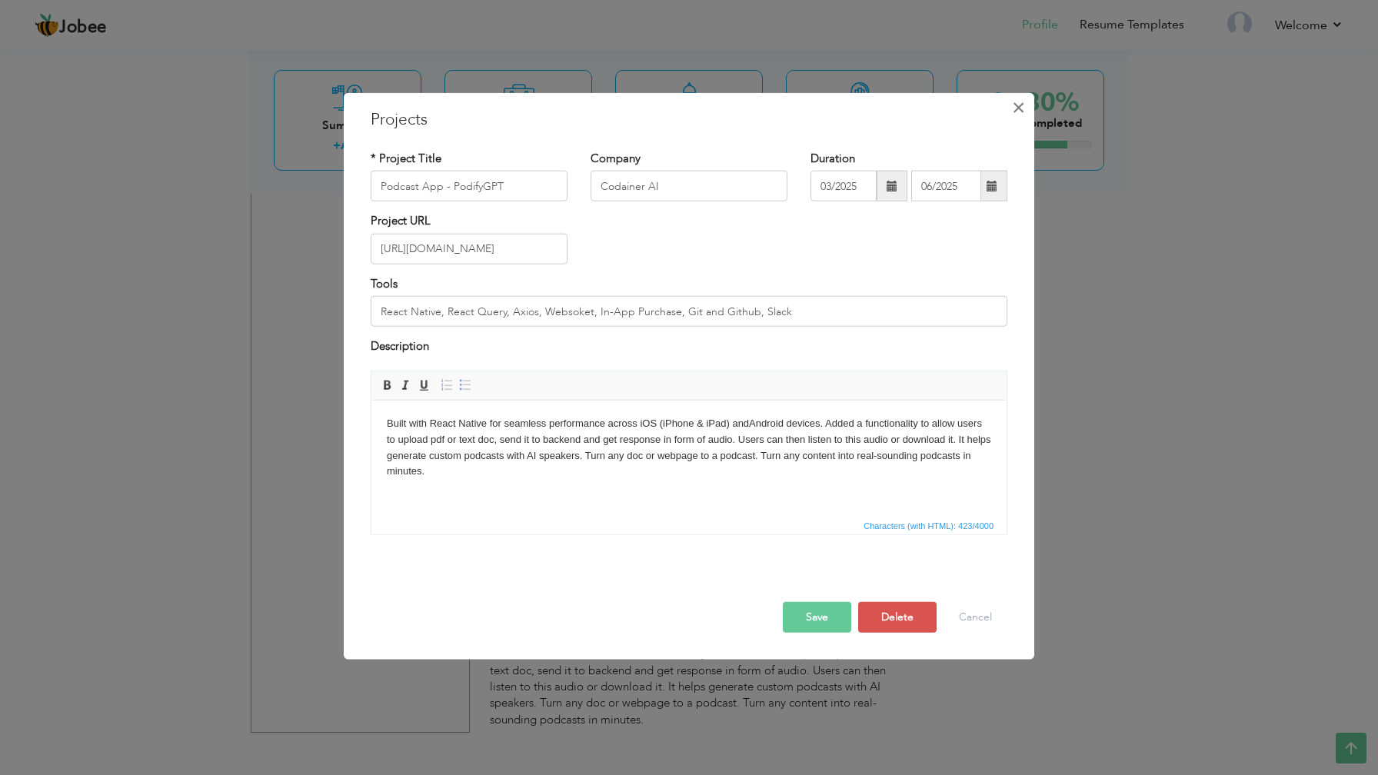
click at [1014, 115] on span "×" at bounding box center [1018, 108] width 13 height 28
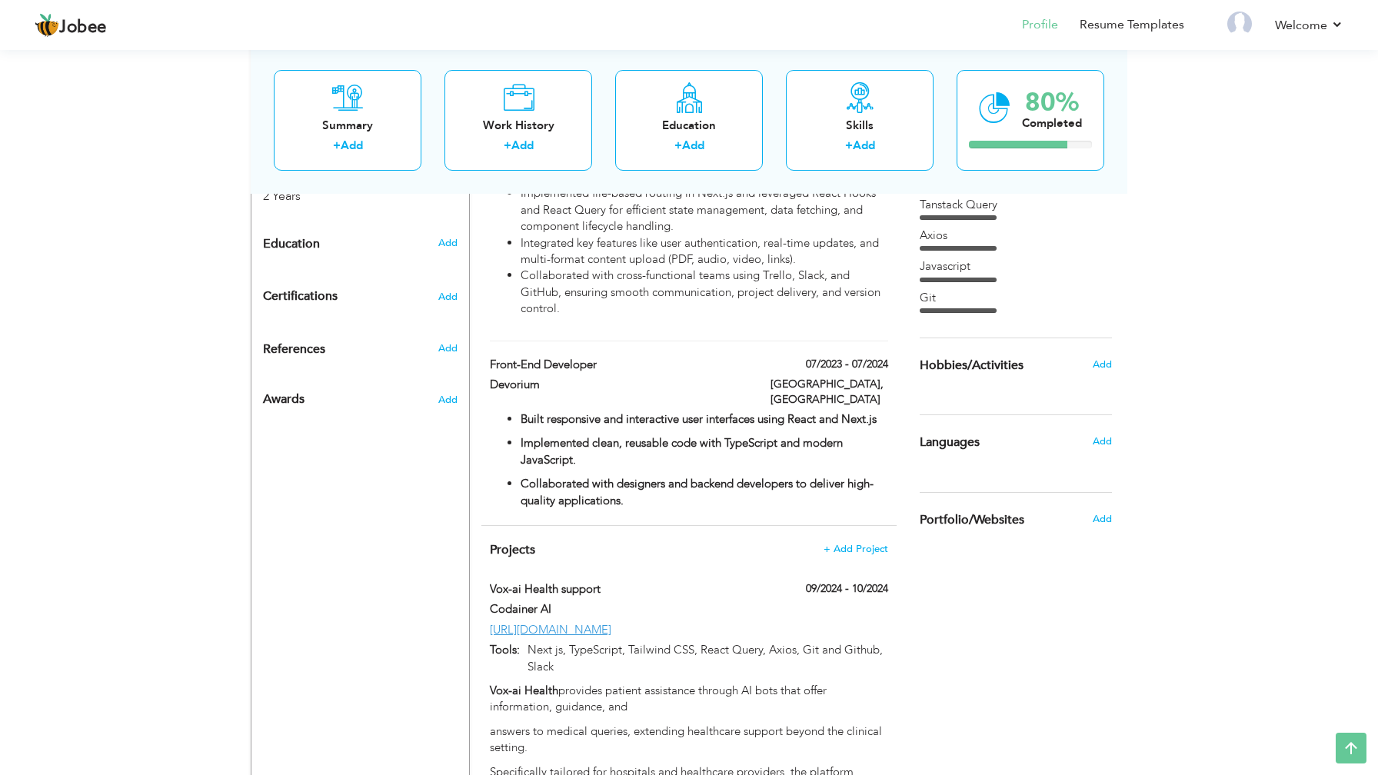
scroll to position [0, 0]
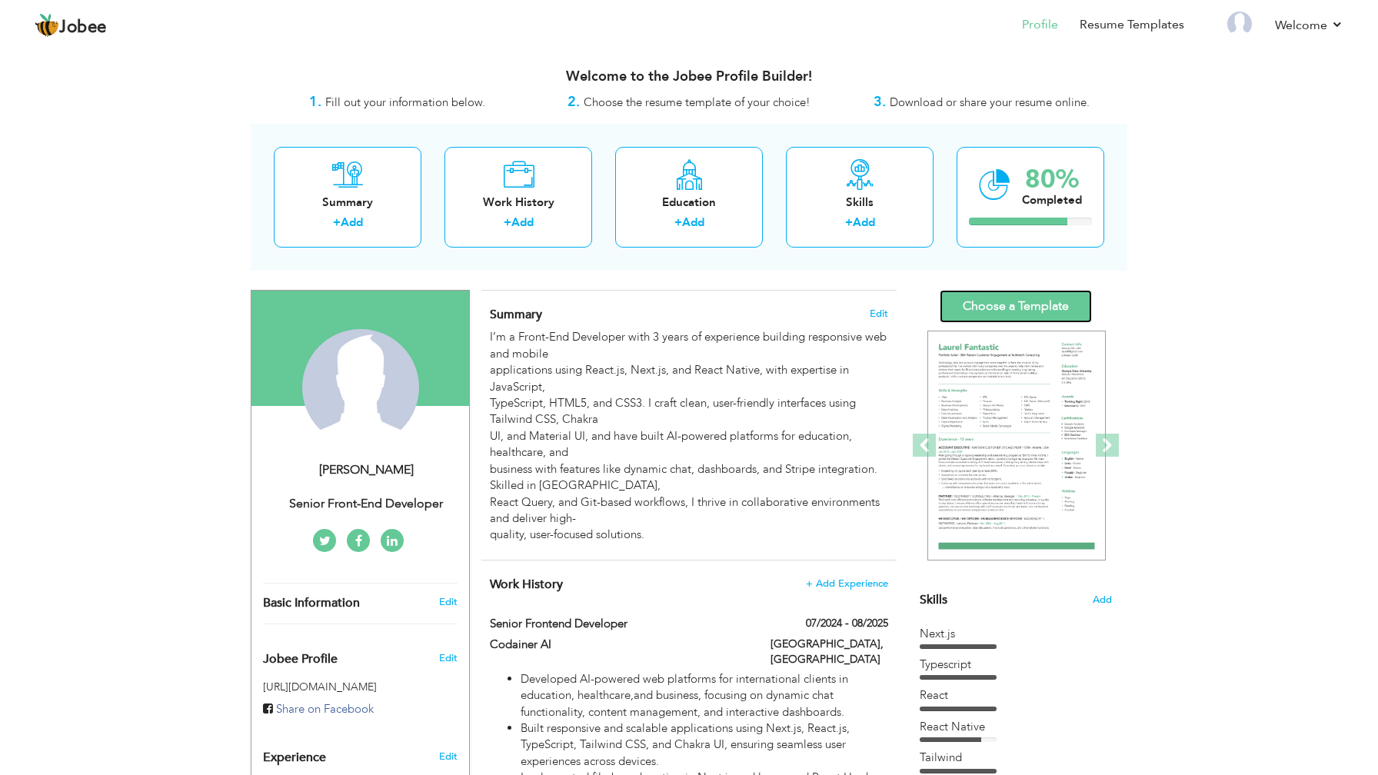
click at [1018, 310] on link "Choose a Template" at bounding box center [1016, 306] width 152 height 33
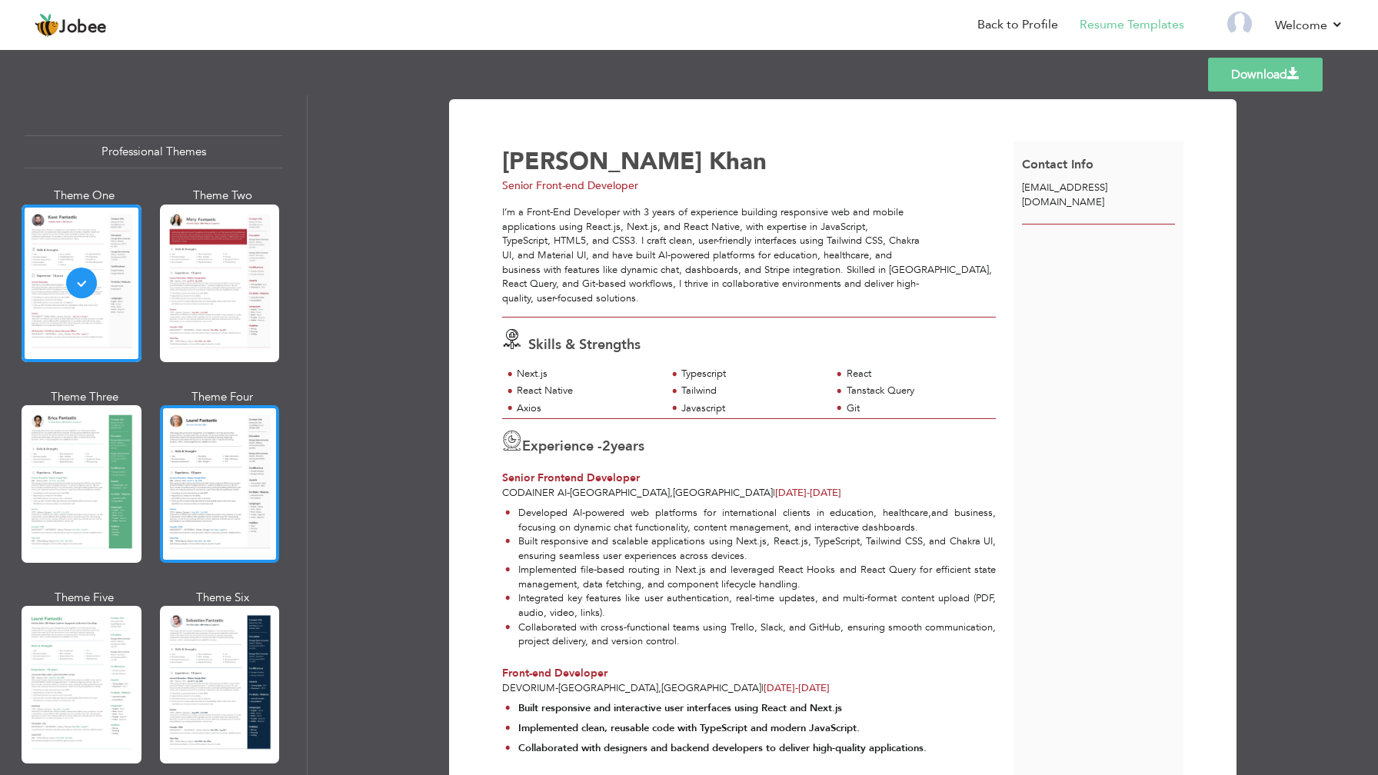
click at [233, 474] on div at bounding box center [220, 484] width 120 height 158
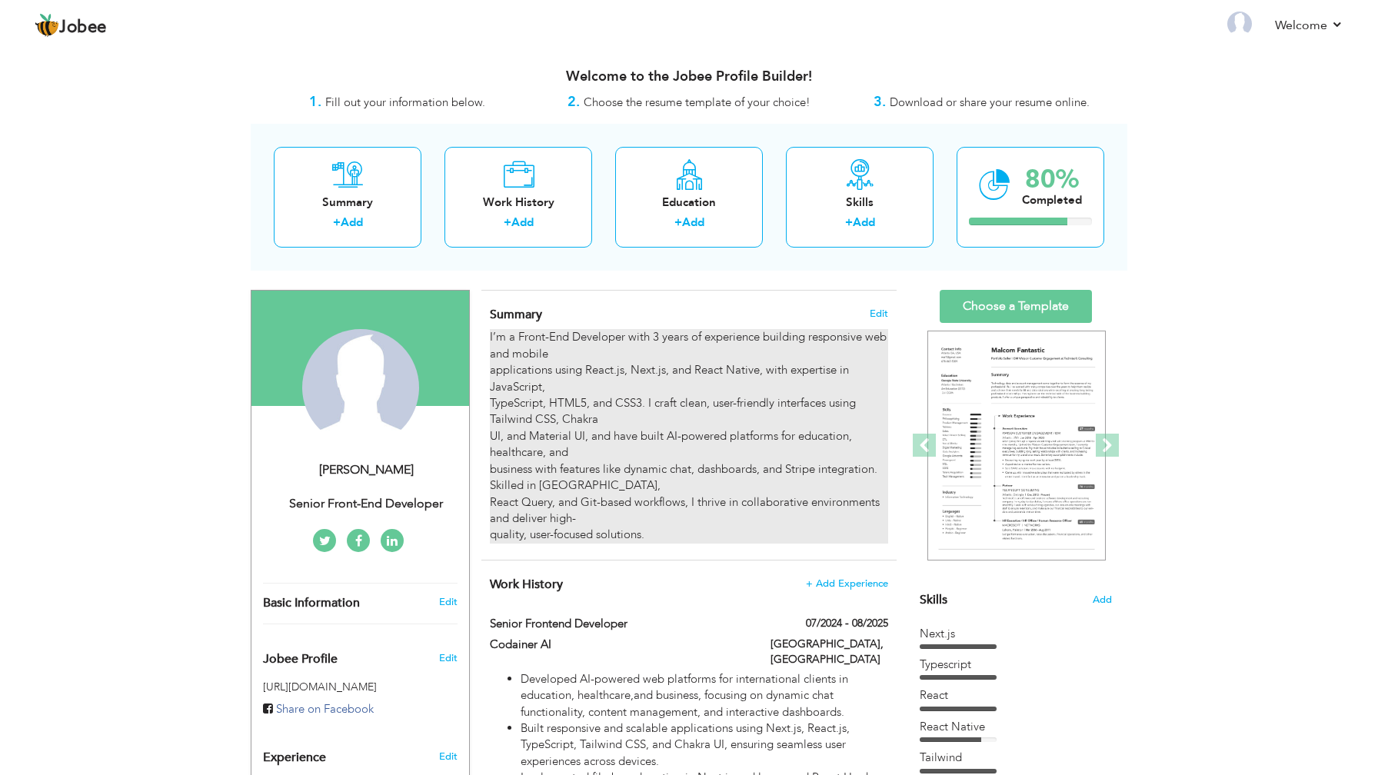
click at [818, 438] on div "I’m a Front-End Developer with 3 years of experience building responsive web an…" at bounding box center [689, 436] width 398 height 214
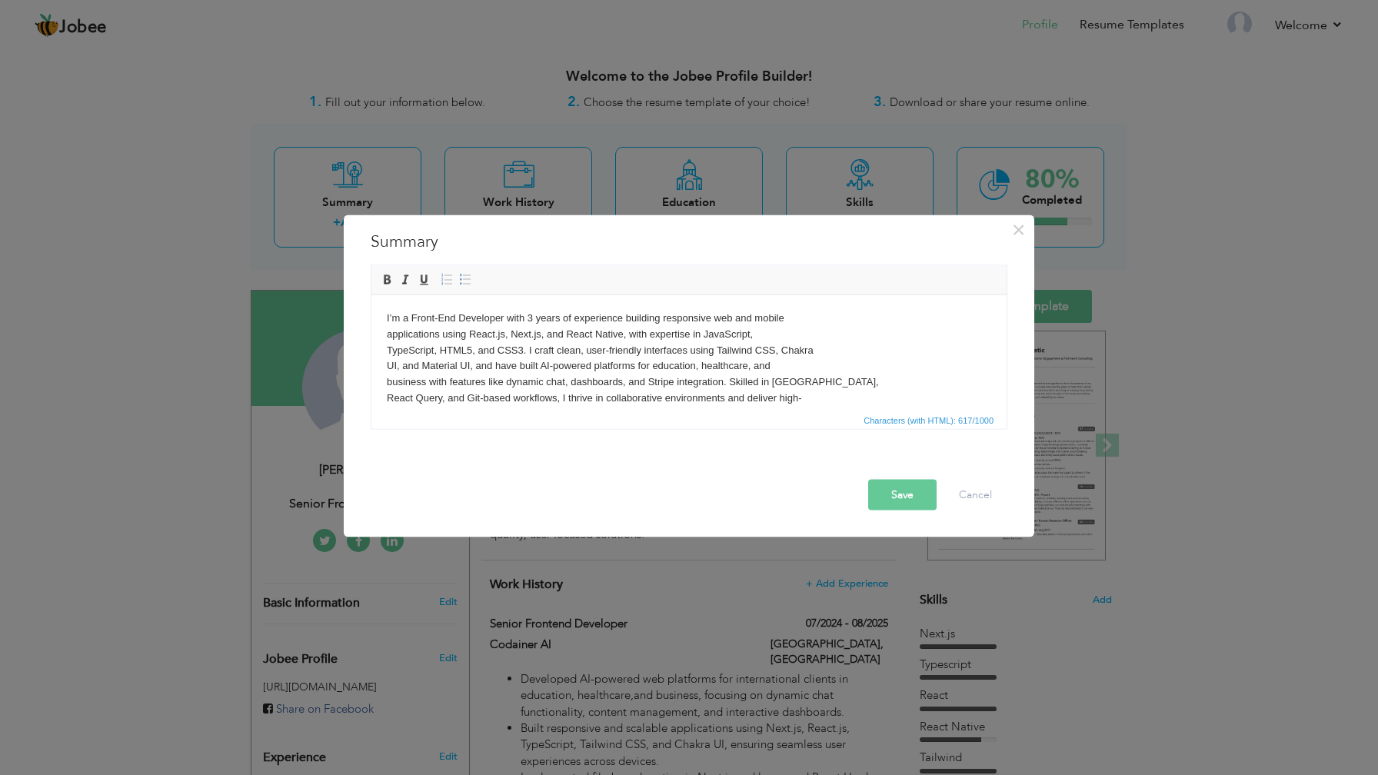
click at [530, 317] on body "I’m a Front-End Developer with 3 years of experience building responsive web an…" at bounding box center [689, 366] width 604 height 112
click at [886, 493] on button "Save" at bounding box center [902, 495] width 68 height 31
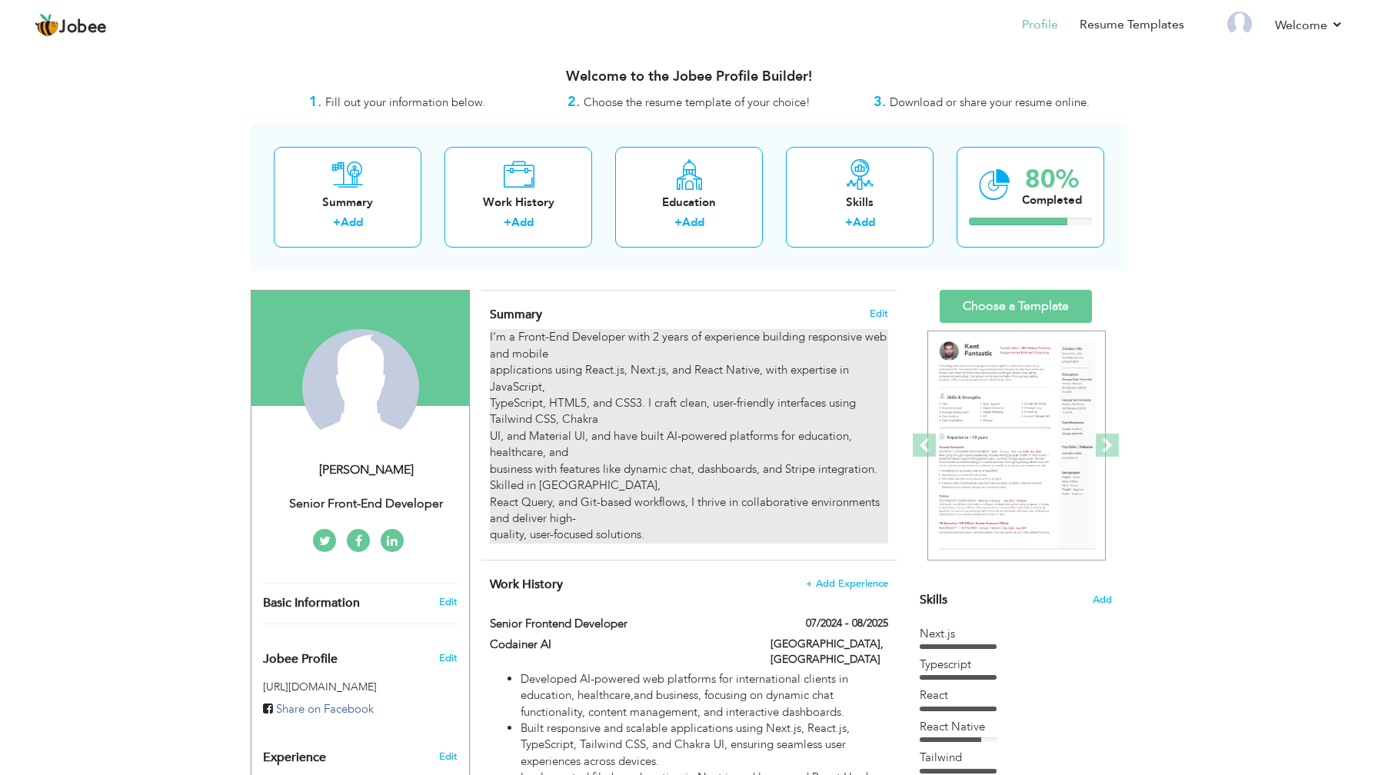
click at [766, 501] on div "I’m a Front-End Developer with 2 years of experience building responsive web an…" at bounding box center [689, 436] width 398 height 214
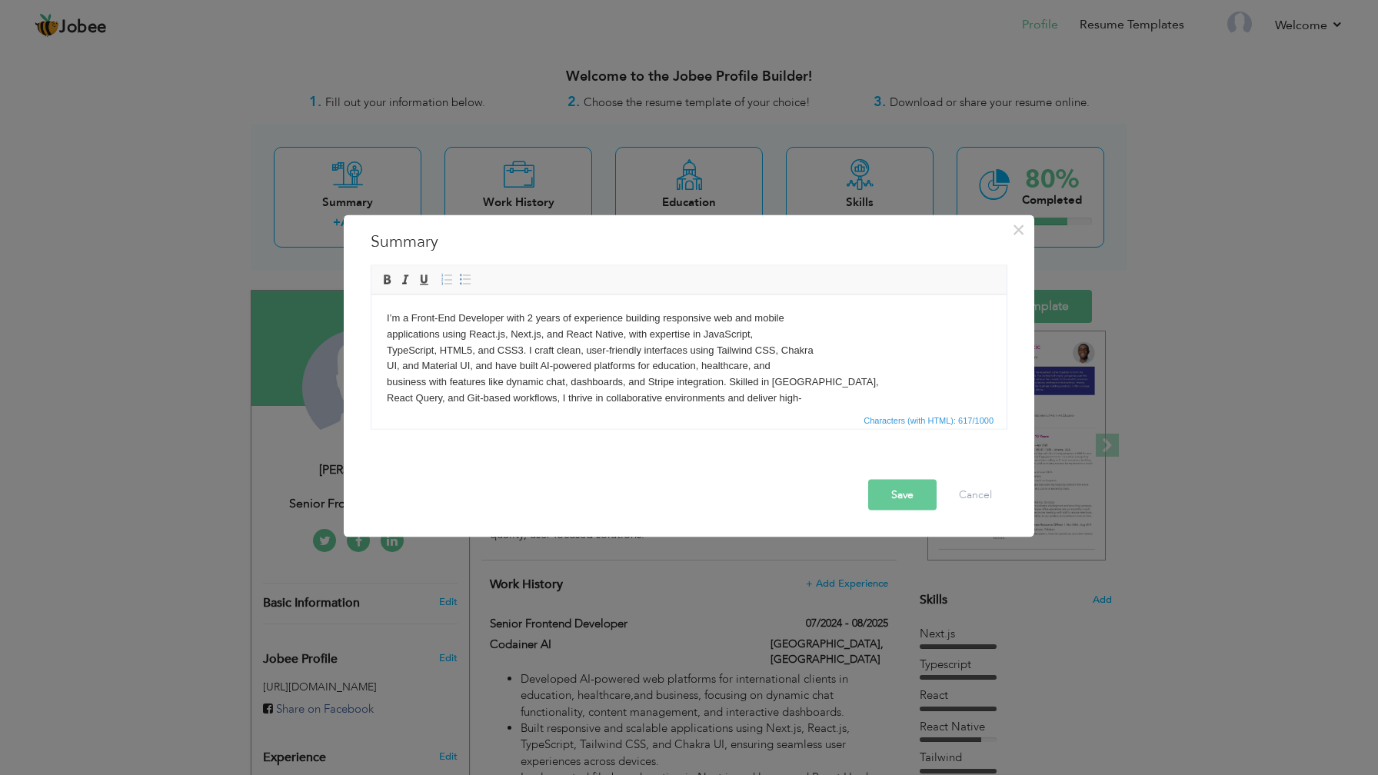
click at [751, 371] on body "I’m a Front-End Developer with 2 years of experience building responsive web an…" at bounding box center [689, 366] width 604 height 112
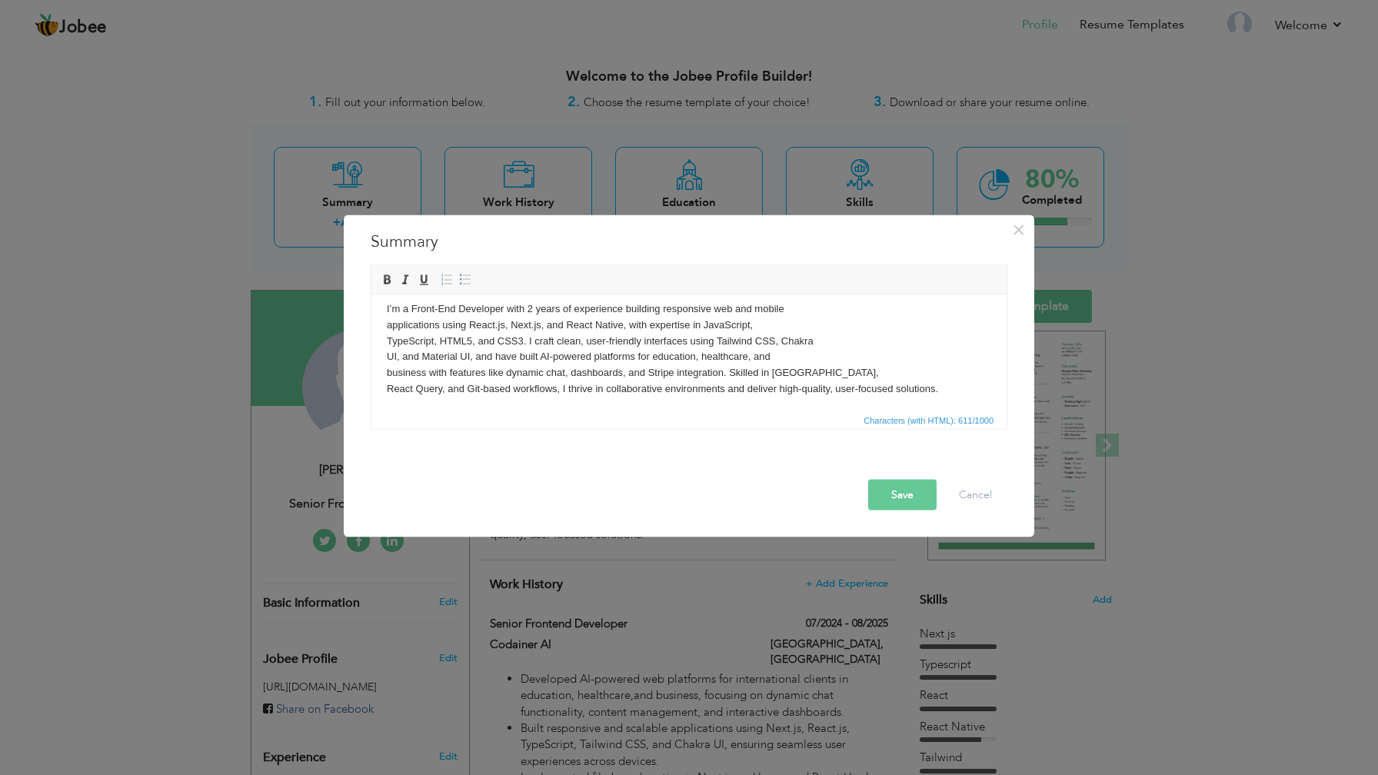
click at [926, 497] on button "Save" at bounding box center [902, 495] width 68 height 31
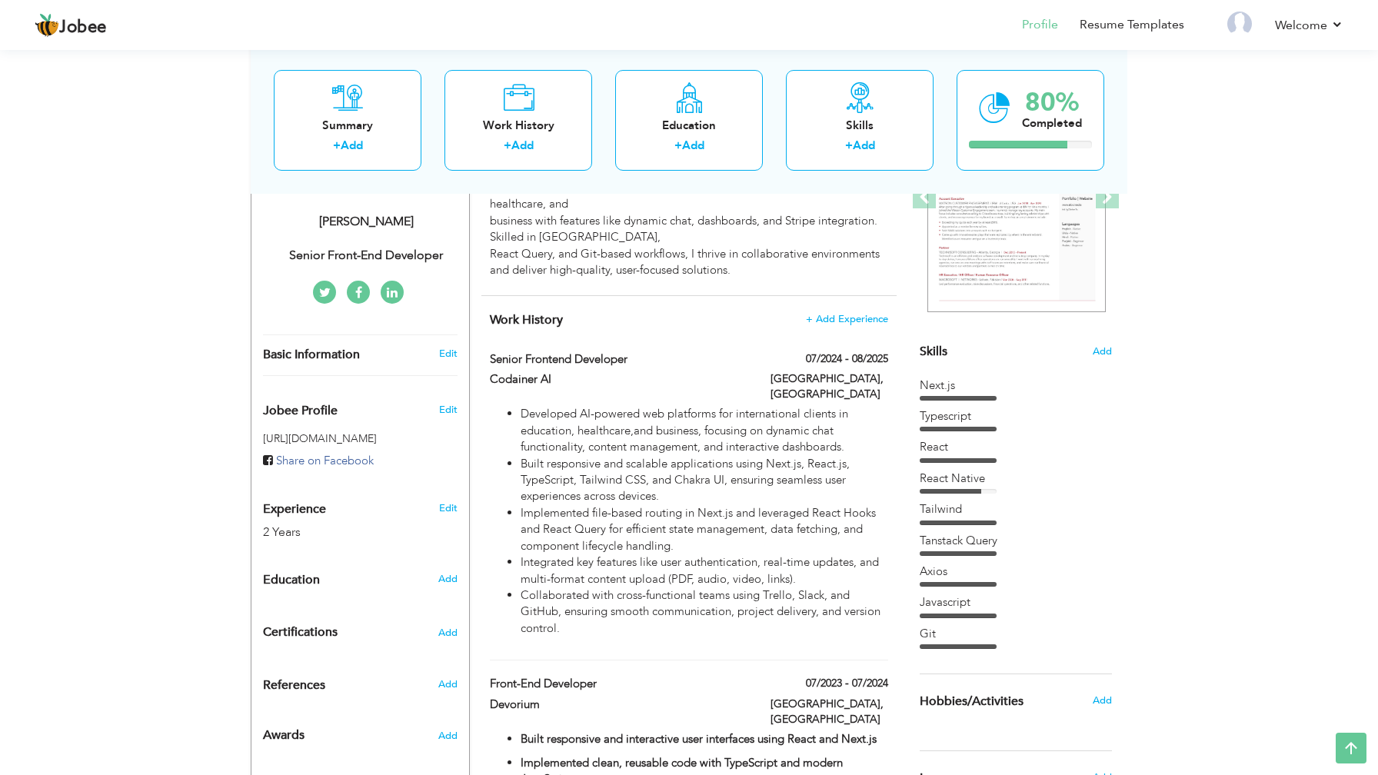
scroll to position [241, 0]
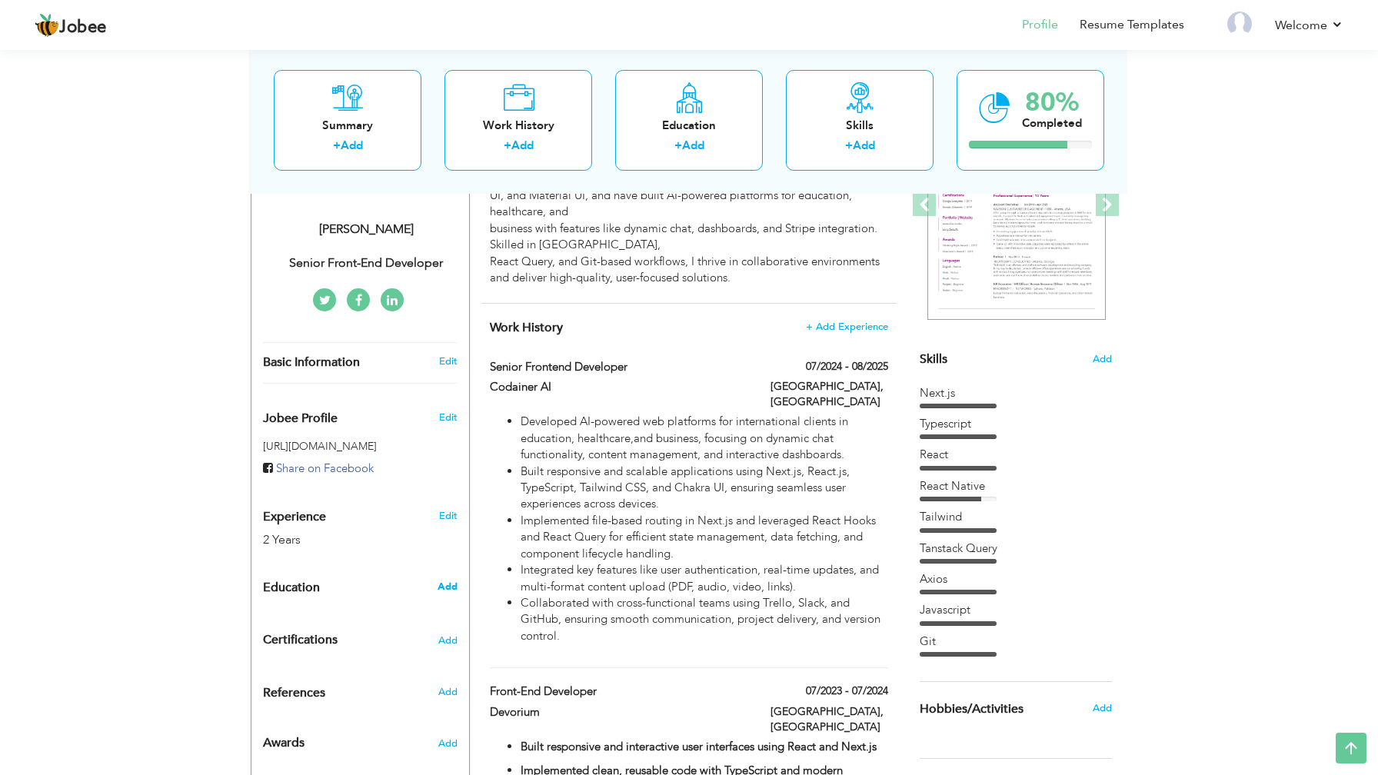
click at [446, 583] on span "Add" at bounding box center [448, 587] width 20 height 14
radio input "true"
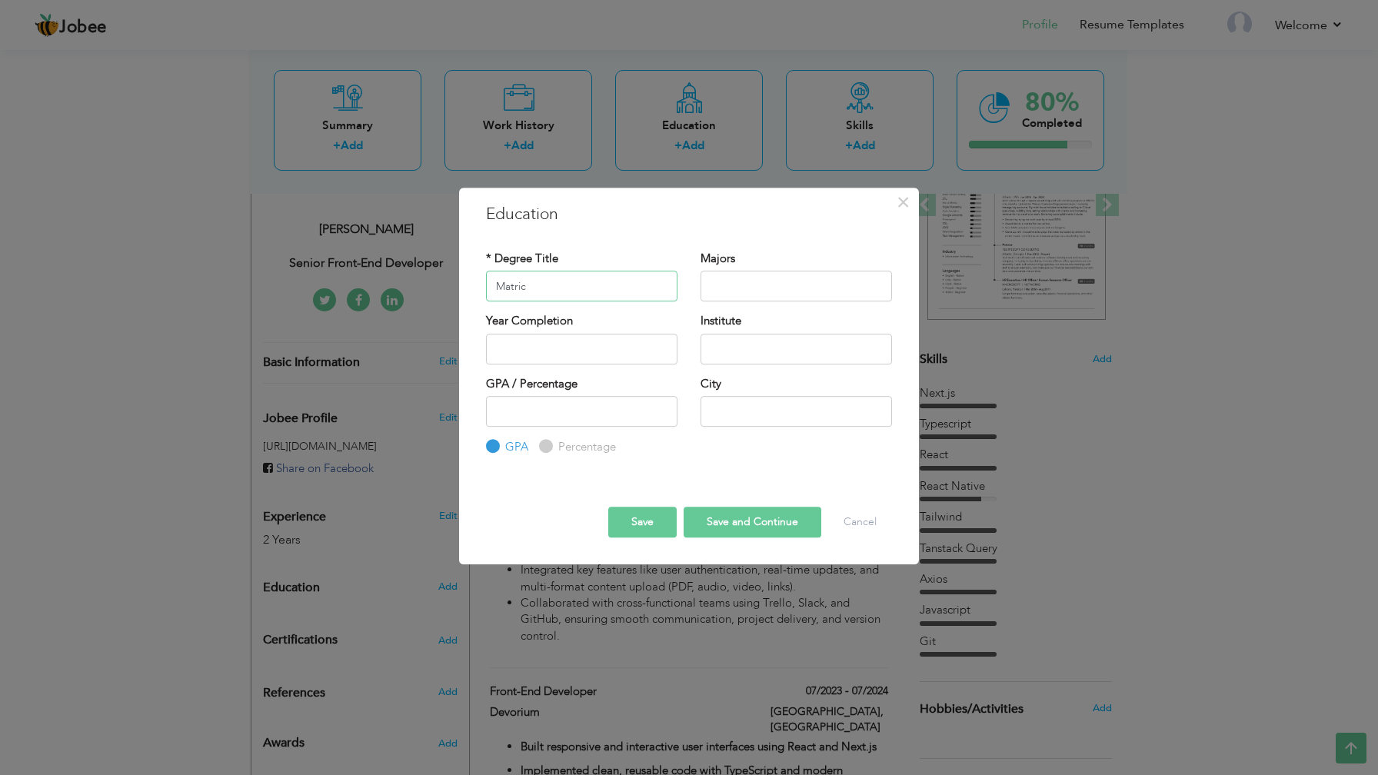
type input "Matric"
type input "2025"
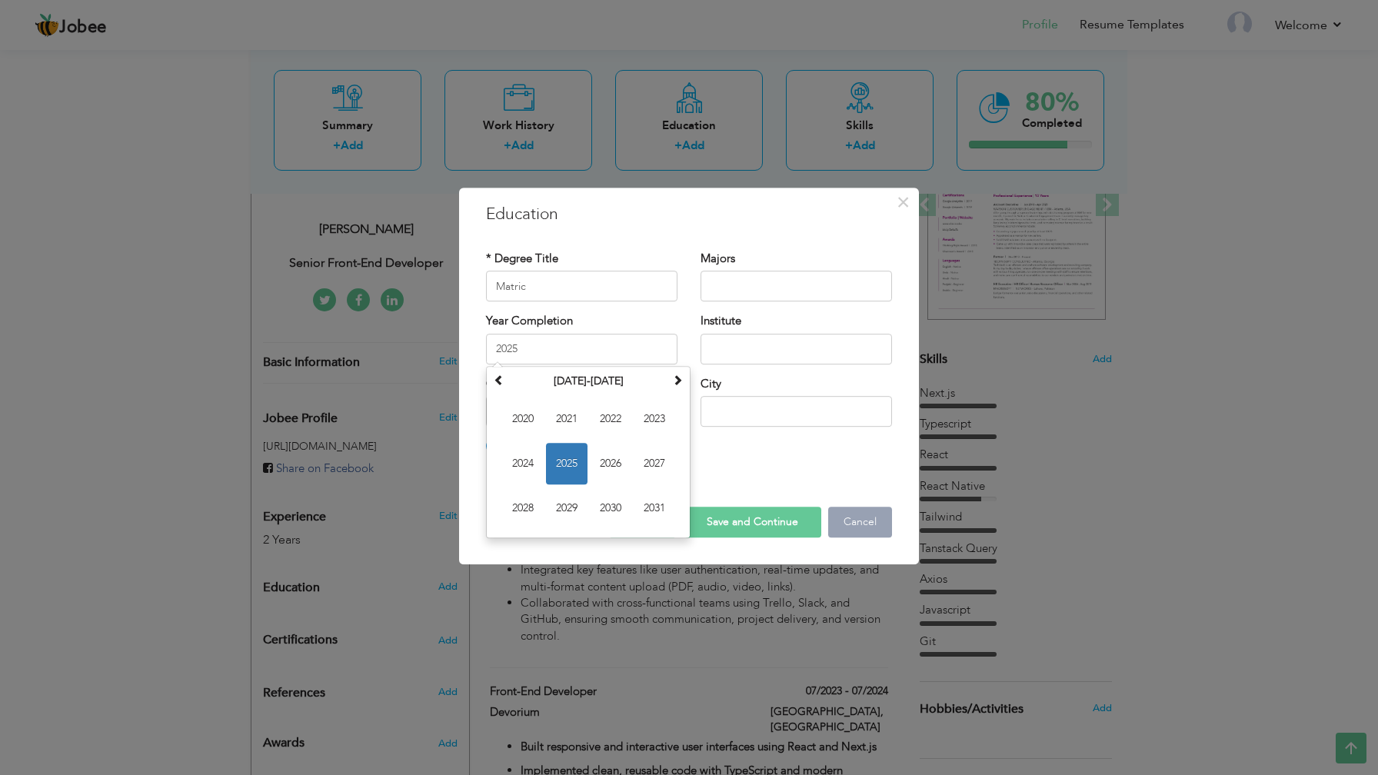
click at [852, 517] on button "Cancel" at bounding box center [860, 522] width 64 height 31
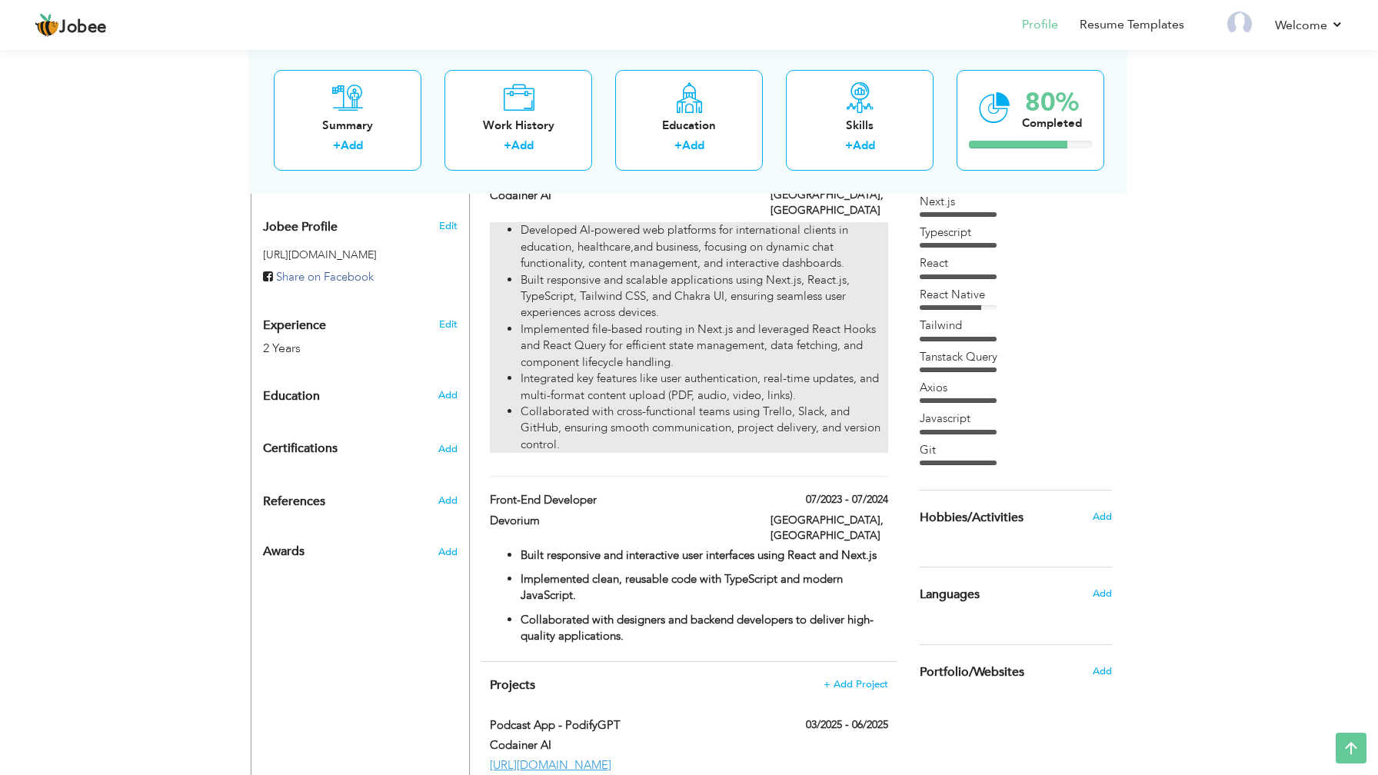
scroll to position [0, 0]
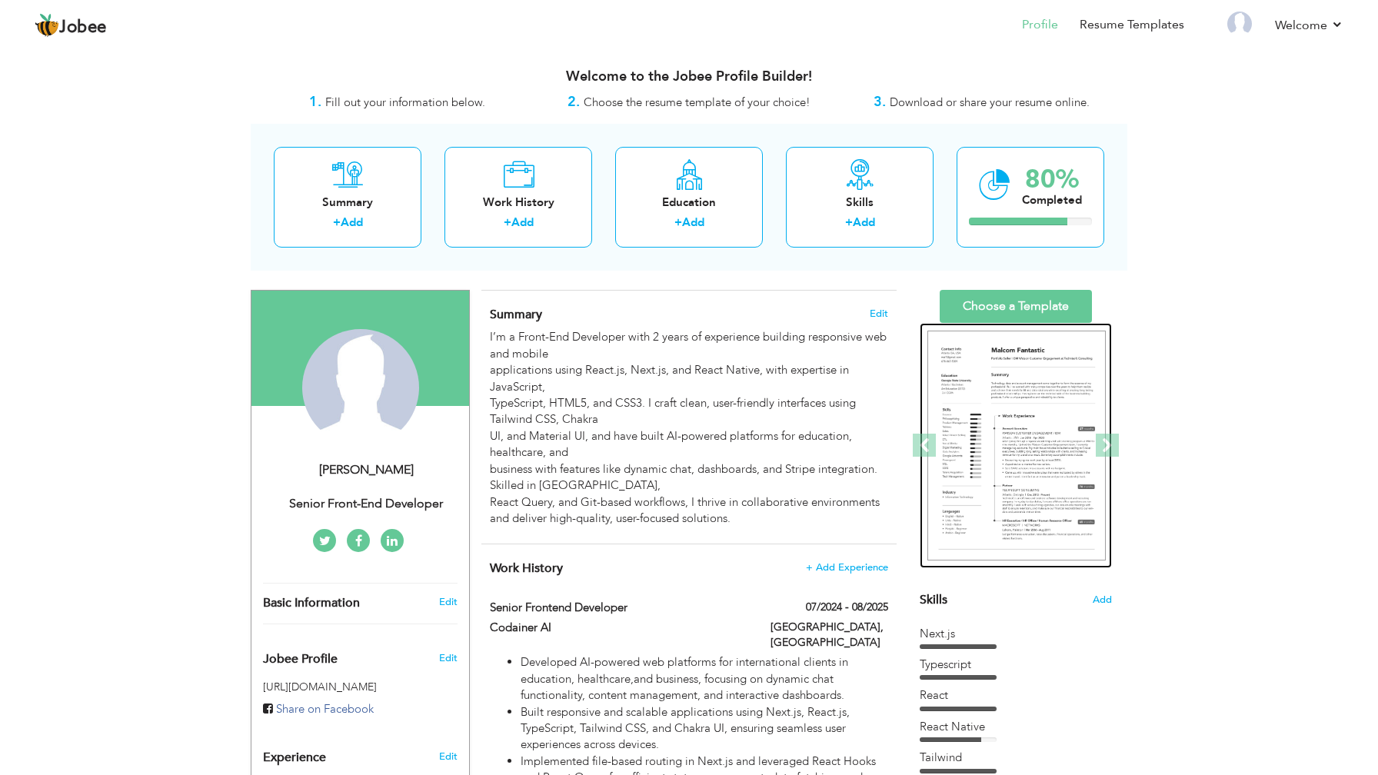
click at [997, 376] on img at bounding box center [1016, 446] width 178 height 231
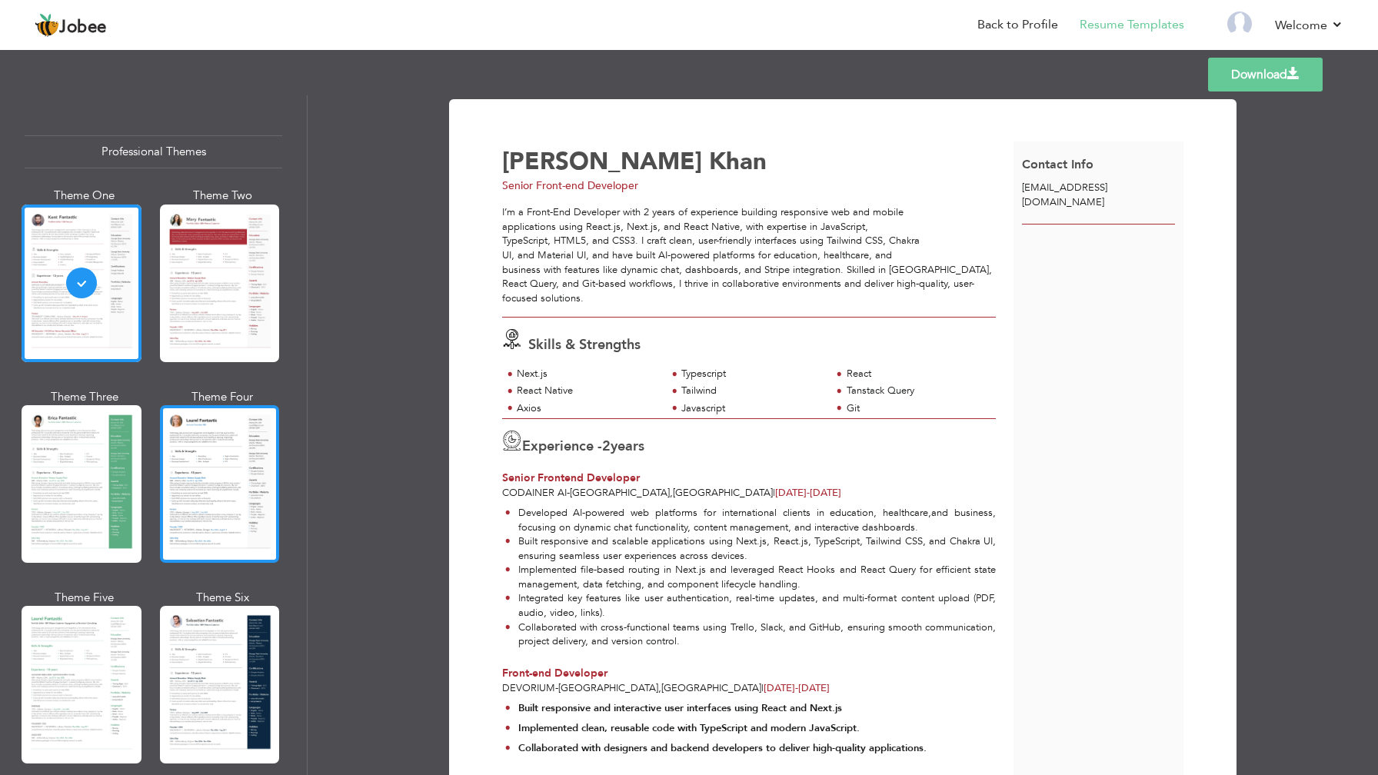
click at [198, 468] on div at bounding box center [220, 484] width 120 height 158
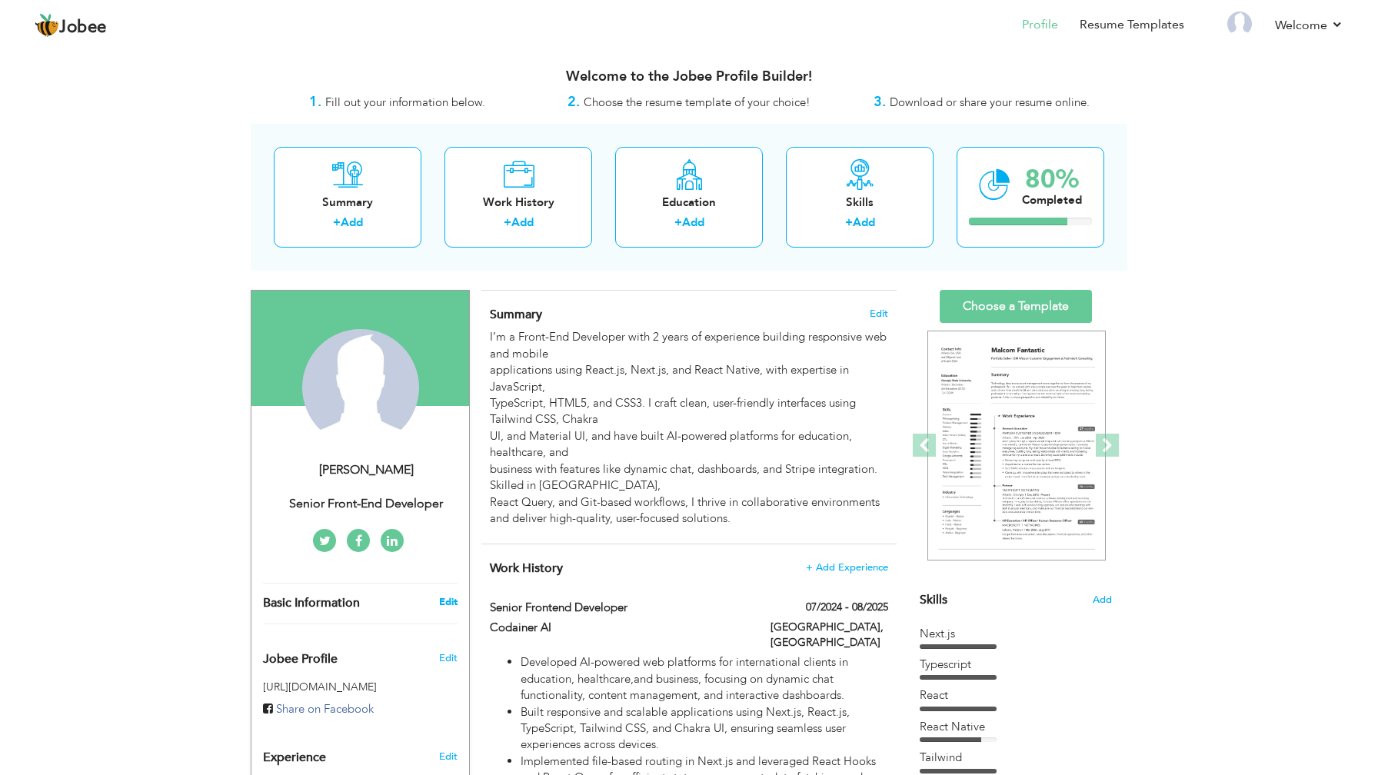
click at [448, 601] on link "Edit" at bounding box center [448, 602] width 18 height 14
type input "[PERSON_NAME]"
type input "Khan"
select select "number:4"
type input "Senior Front-end Developer"
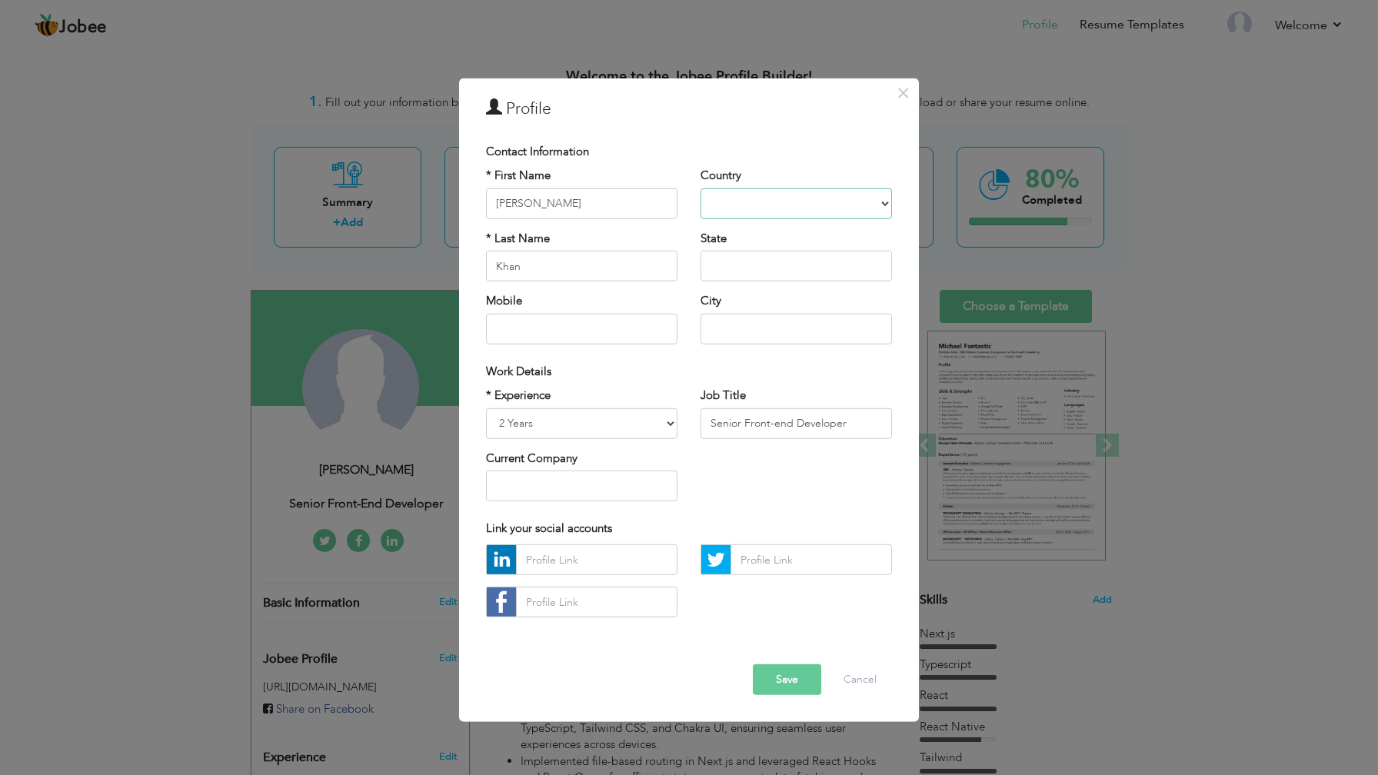
click at [780, 218] on select "Afghanistan Albania Algeria American Samoa Andorra Angola Anguilla Antarctica A…" at bounding box center [796, 203] width 191 height 31
select select "number:166"
click at [701, 188] on select "Afghanistan Albania Algeria American Samoa Andorra Angola Anguilla Antarctica A…" at bounding box center [796, 203] width 191 height 31
click at [767, 257] on input "text" at bounding box center [796, 266] width 191 height 31
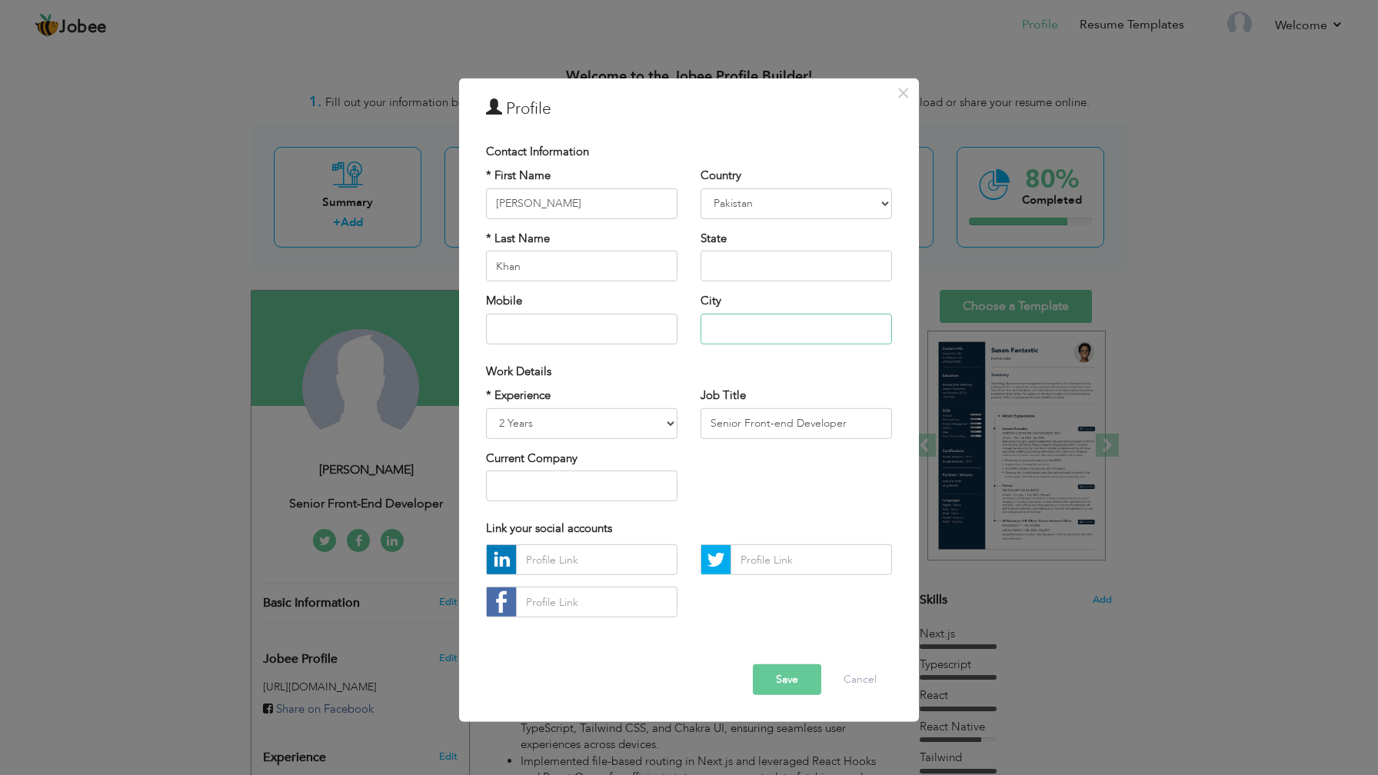
click at [754, 335] on input "text" at bounding box center [796, 328] width 191 height 31
type input "[GEOGRAPHIC_DATA]"
click at [610, 329] on input "text" at bounding box center [581, 328] width 191 height 31
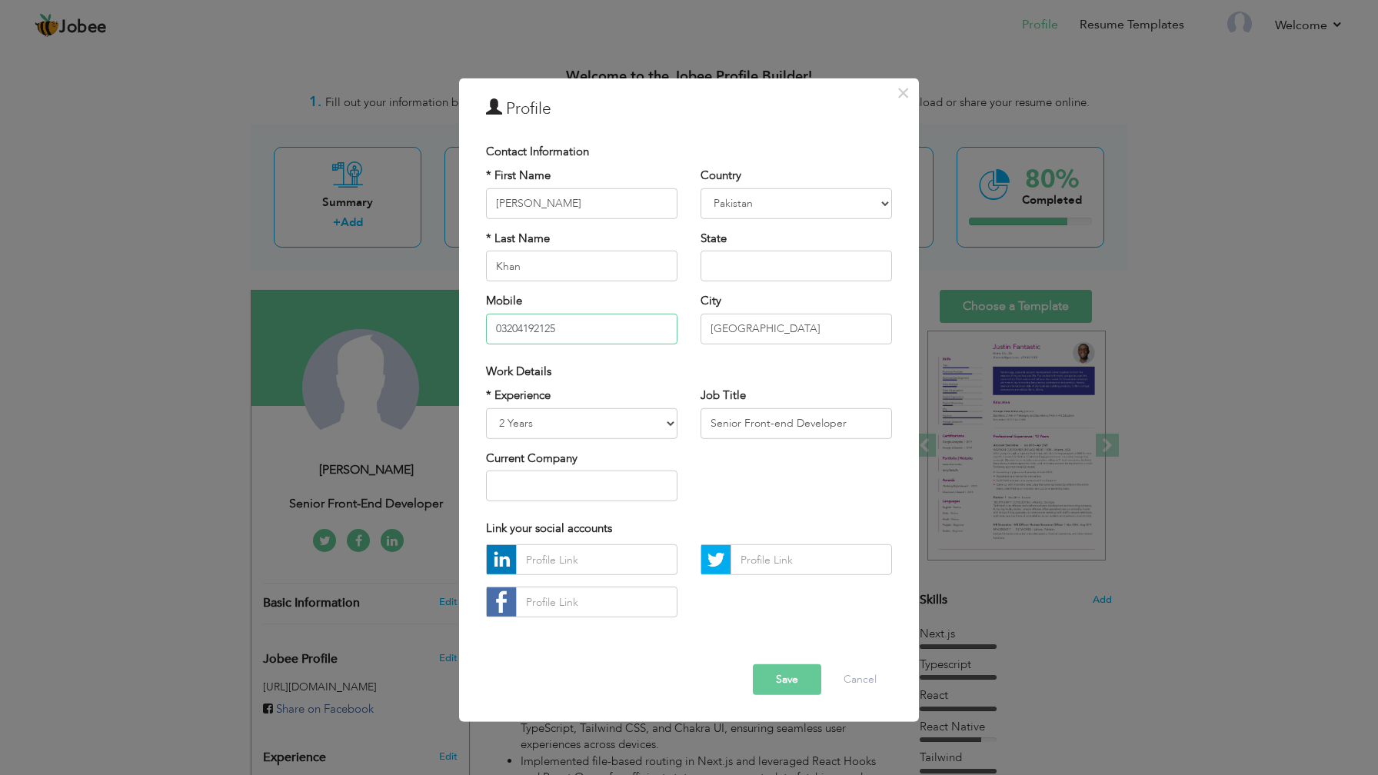
type input "03204192125"
click at [784, 677] on button "Save" at bounding box center [787, 679] width 68 height 31
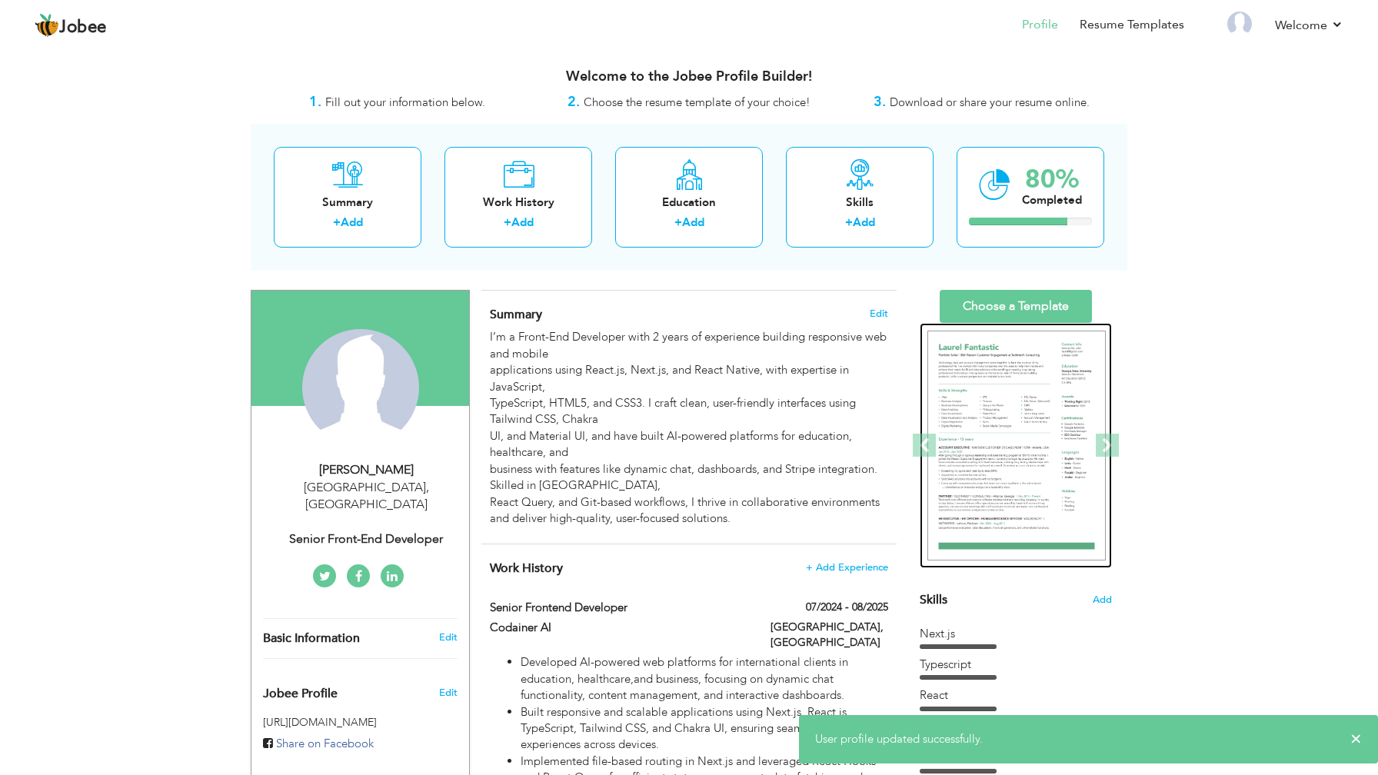
click at [993, 412] on img at bounding box center [1016, 446] width 178 height 231
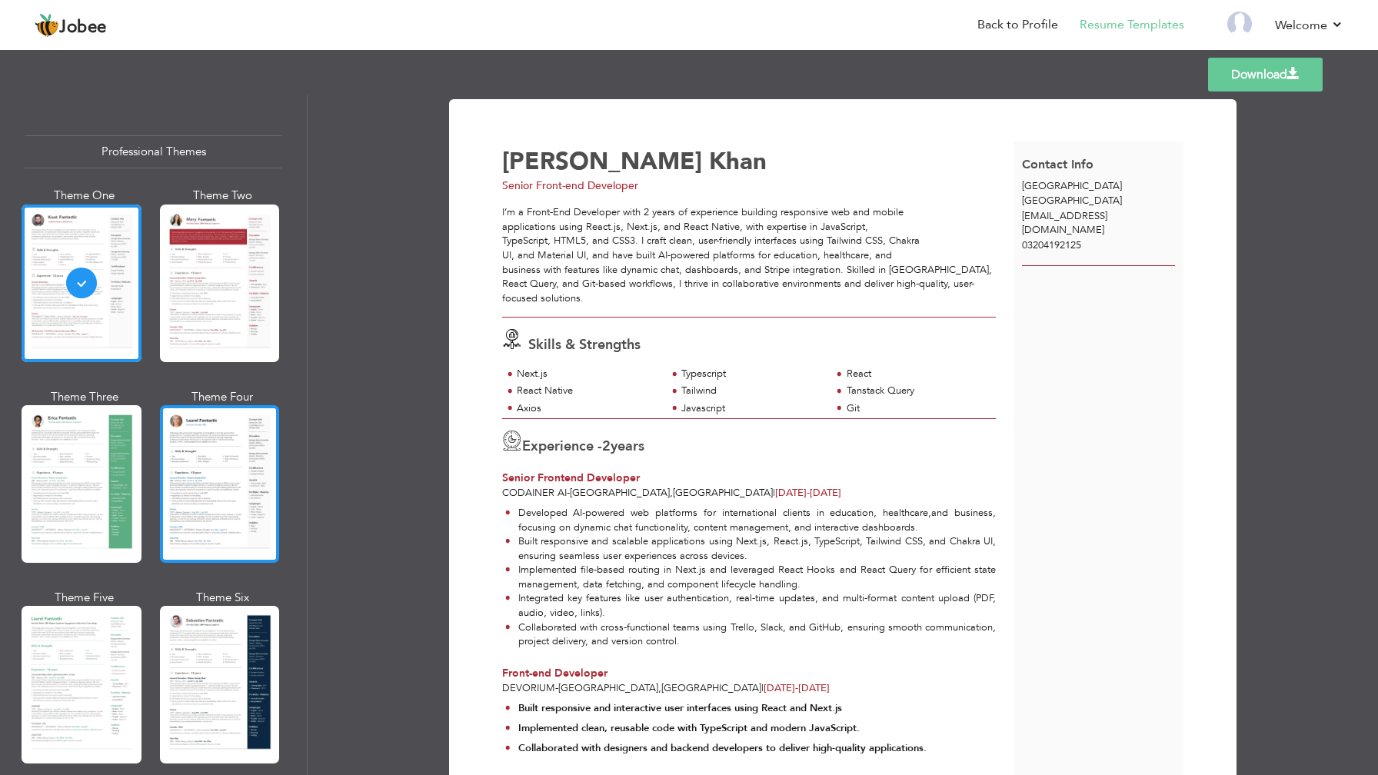
click at [222, 484] on div at bounding box center [220, 484] width 120 height 158
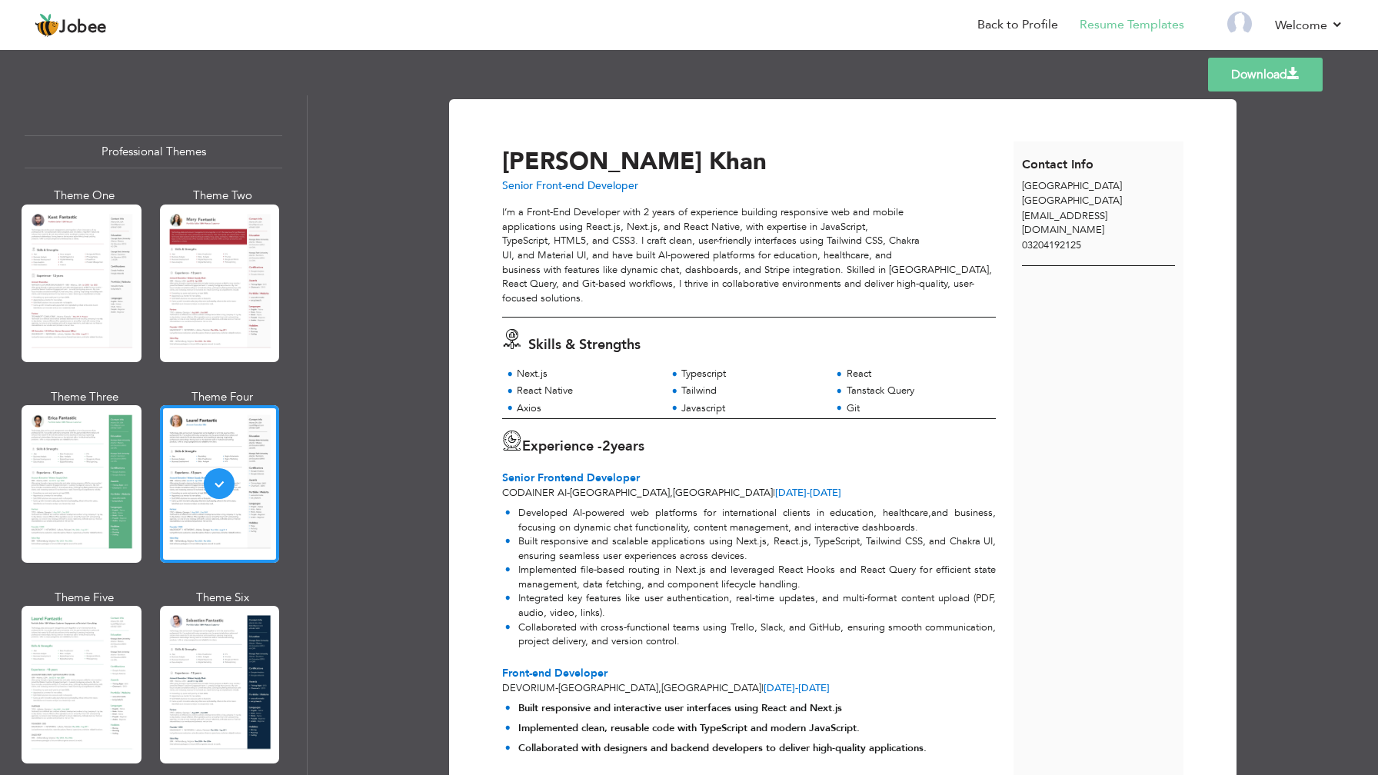
click at [1266, 93] on div "Templates Download" at bounding box center [689, 74] width 1378 height 49
click at [1285, 72] on link "Download" at bounding box center [1265, 75] width 115 height 34
